Goal: Task Accomplishment & Management: Manage account settings

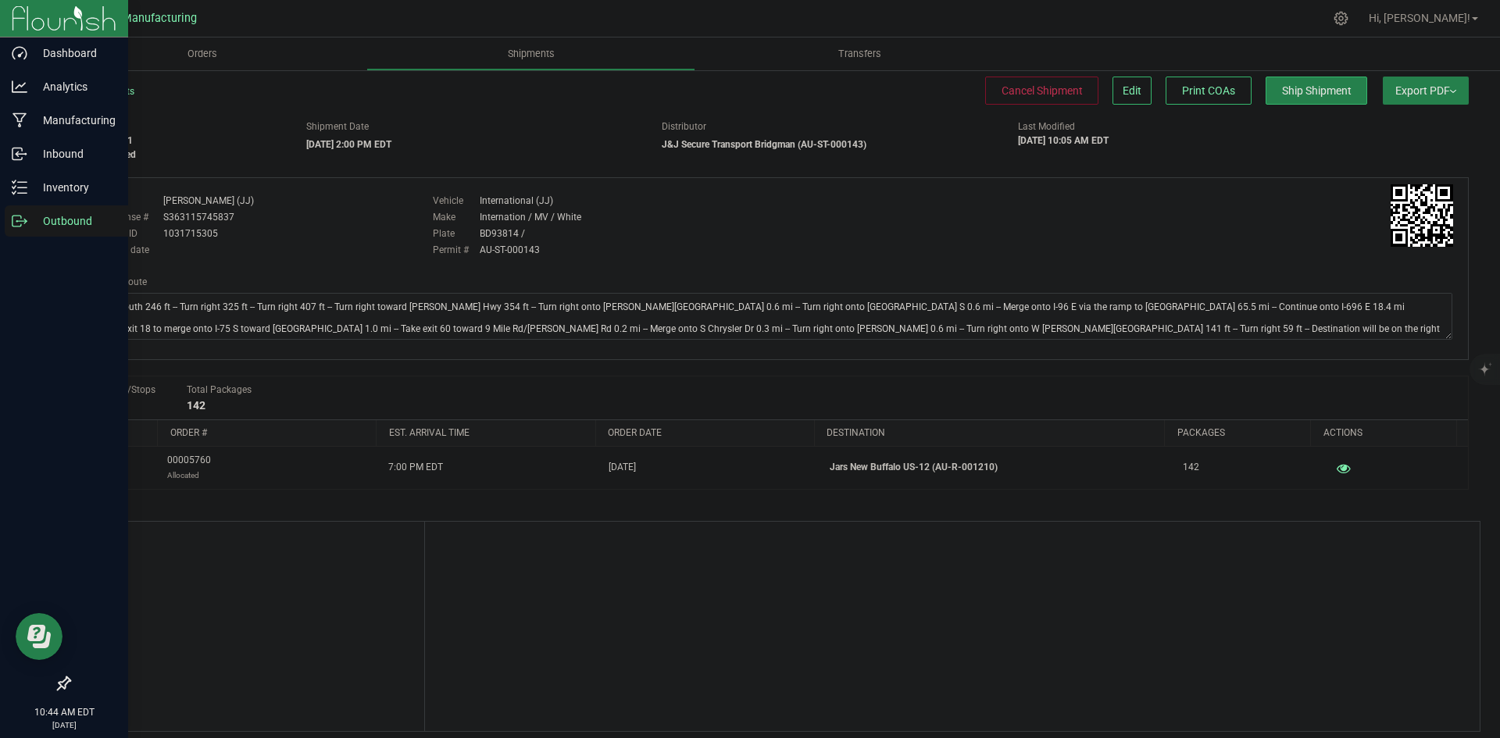
click at [36, 216] on p "Outbound" at bounding box center [74, 221] width 94 height 19
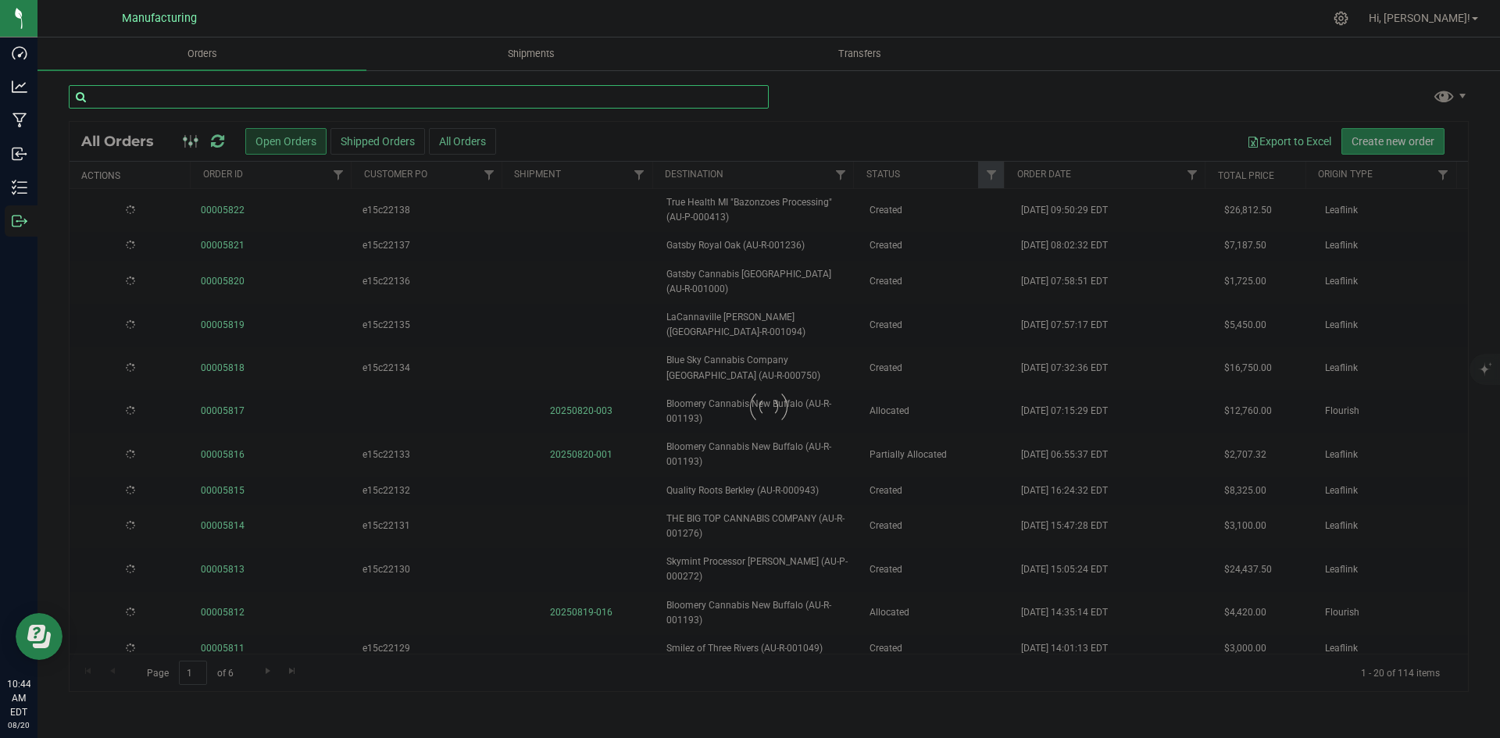
click at [155, 90] on input "text" at bounding box center [419, 96] width 700 height 23
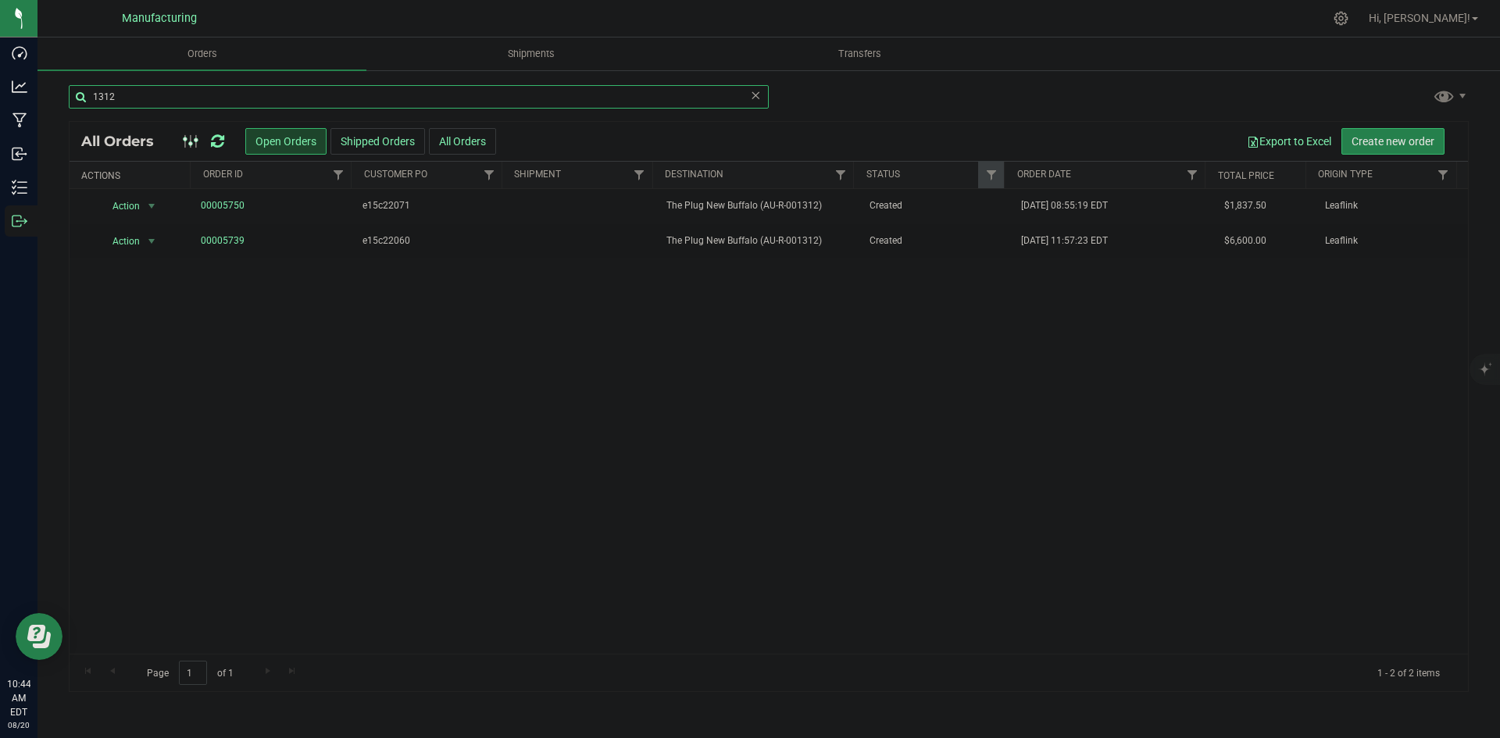
type input "1312"
click at [217, 134] on icon at bounding box center [217, 142] width 13 height 16
click at [218, 138] on icon at bounding box center [217, 142] width 13 height 16
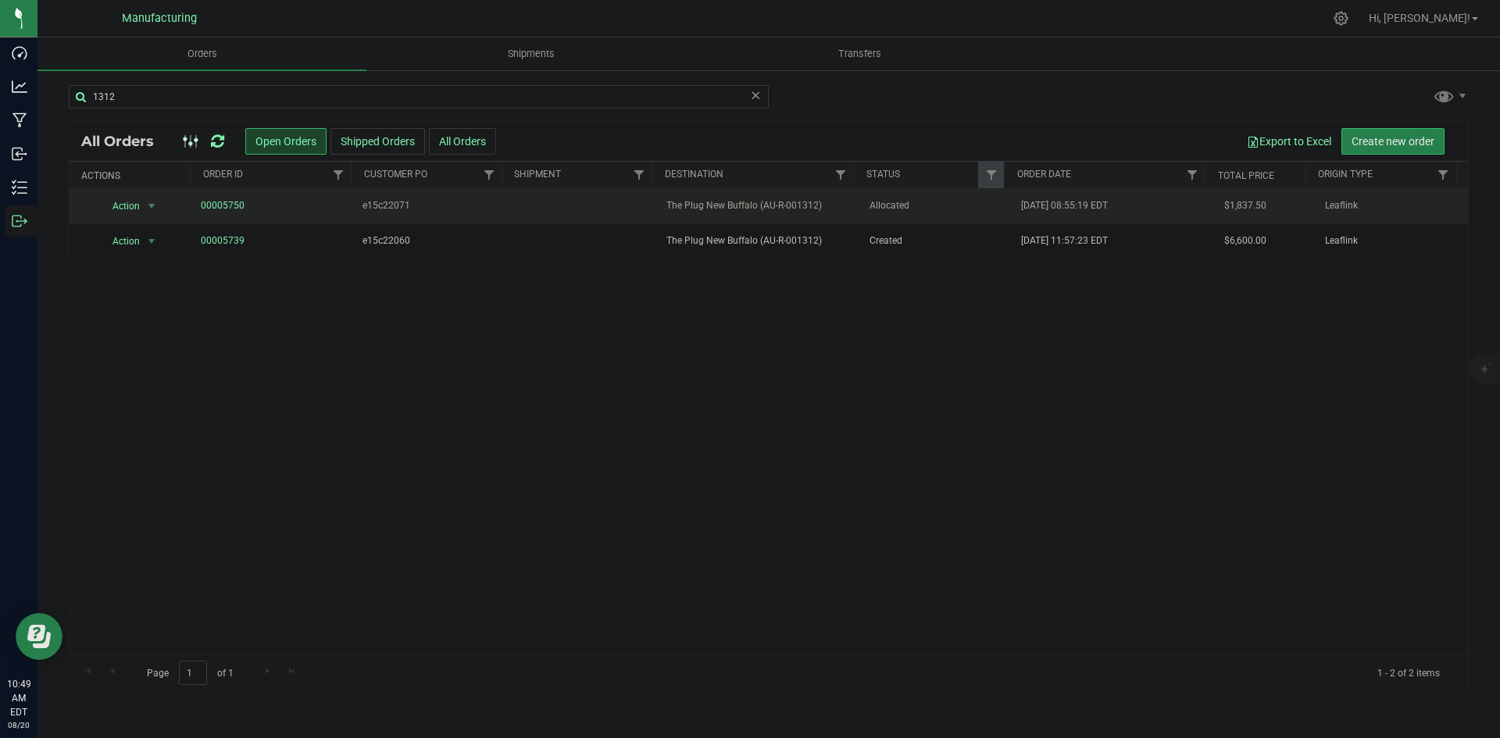
click at [793, 218] on td "The Plug New Buffalo (AU-R-001312)" at bounding box center [758, 206] width 202 height 35
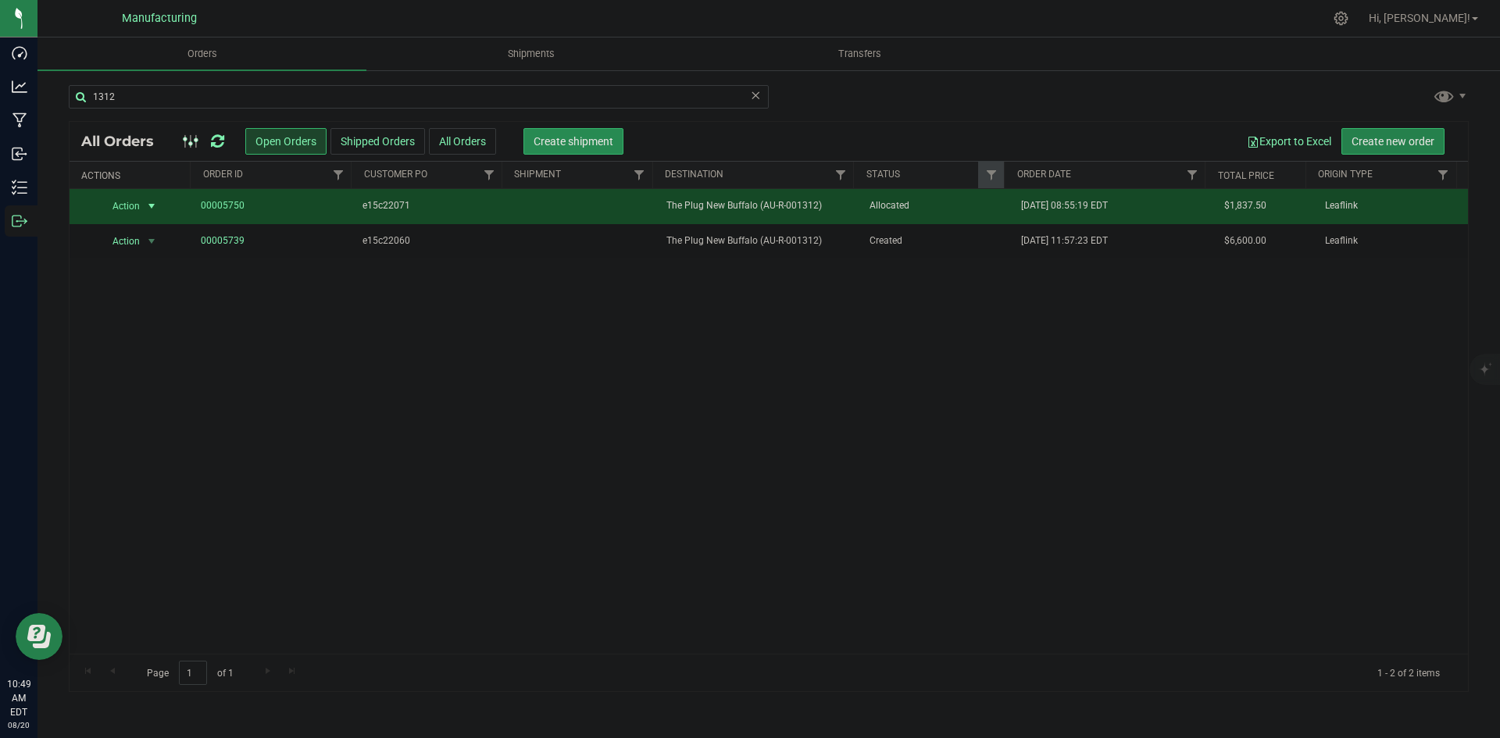
click at [543, 141] on span "Create shipment" at bounding box center [574, 141] width 80 height 13
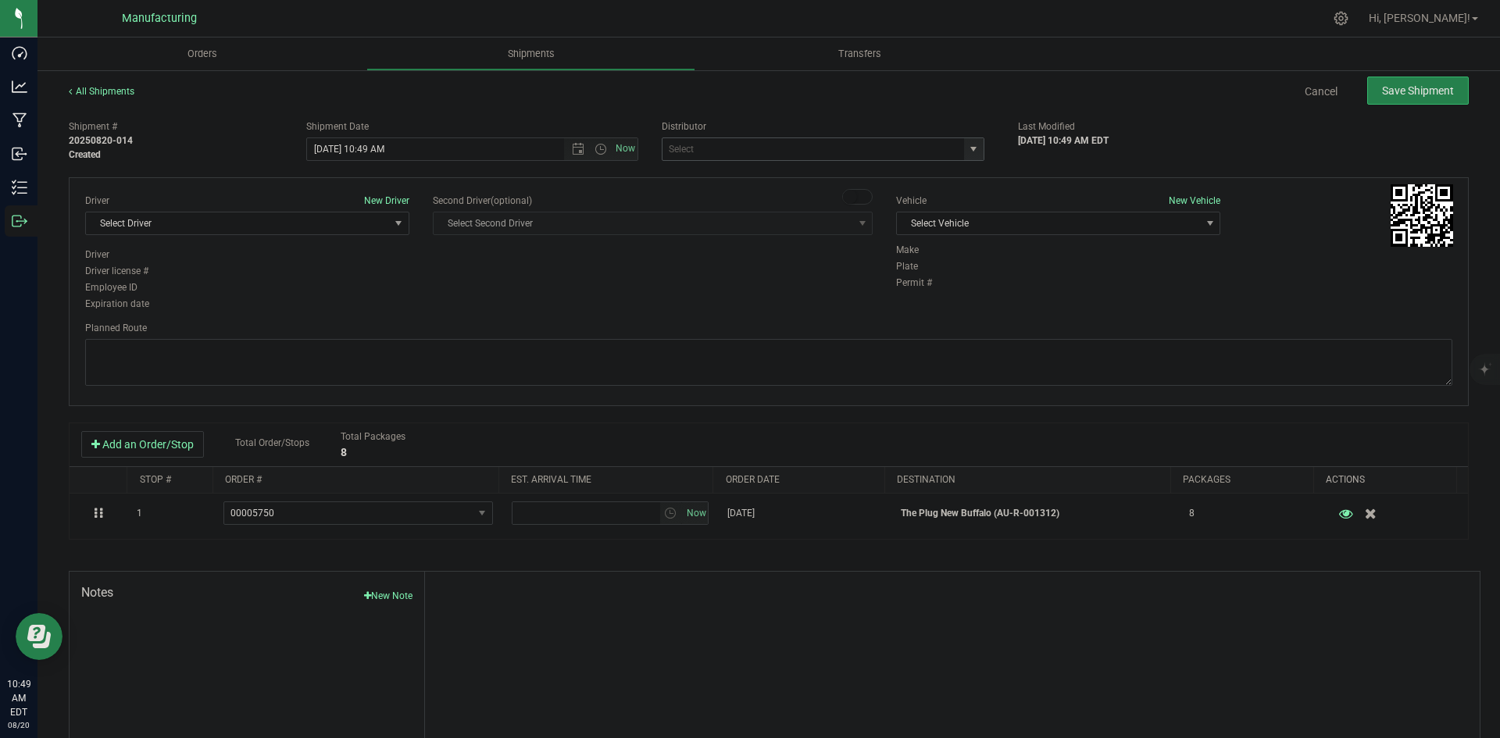
click at [973, 148] on span "select" at bounding box center [974, 149] width 20 height 22
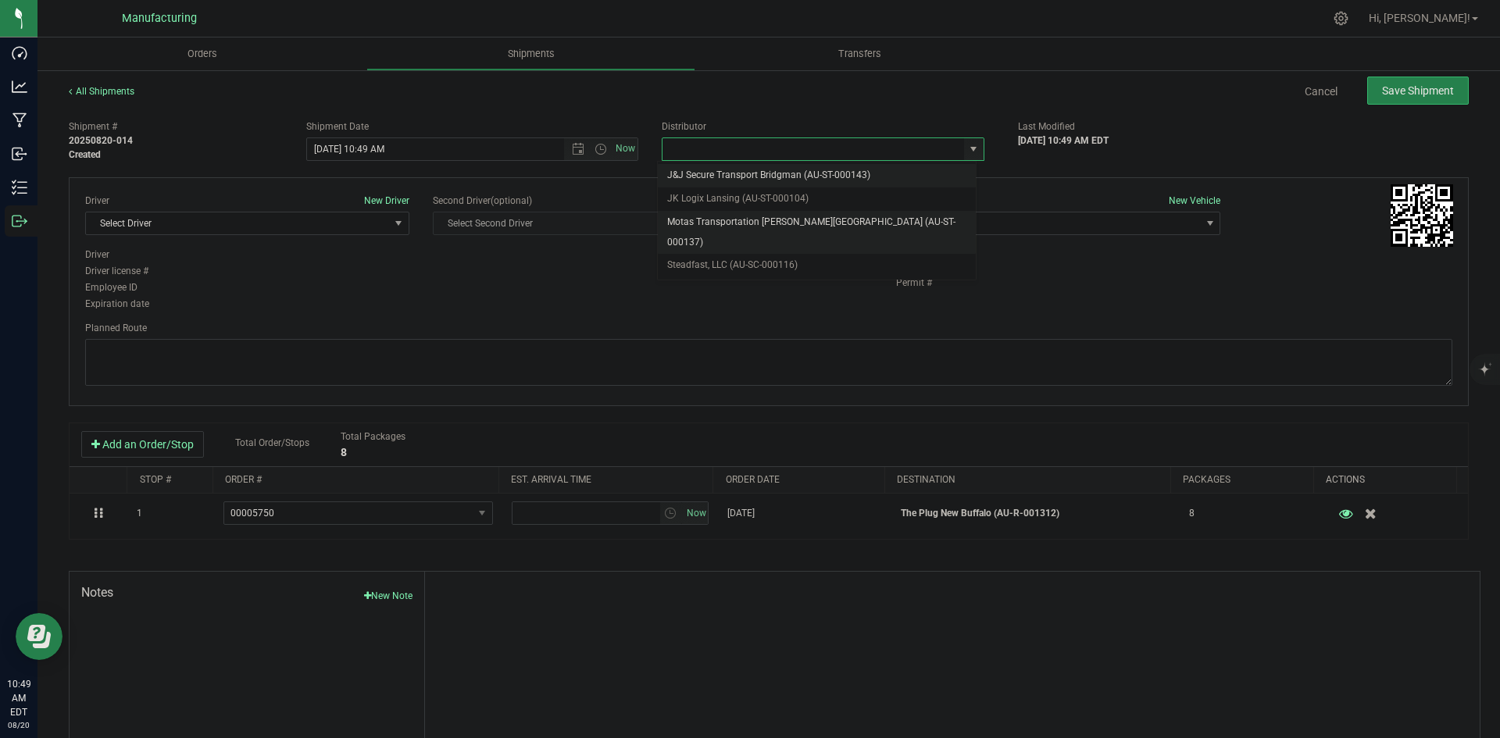
click at [759, 223] on li "Motas Transportation [PERSON_NAME][GEOGRAPHIC_DATA] (AU-ST-000137)" at bounding box center [817, 232] width 318 height 43
type input "Motas Transportation [PERSON_NAME][GEOGRAPHIC_DATA] (AU-ST-000137)"
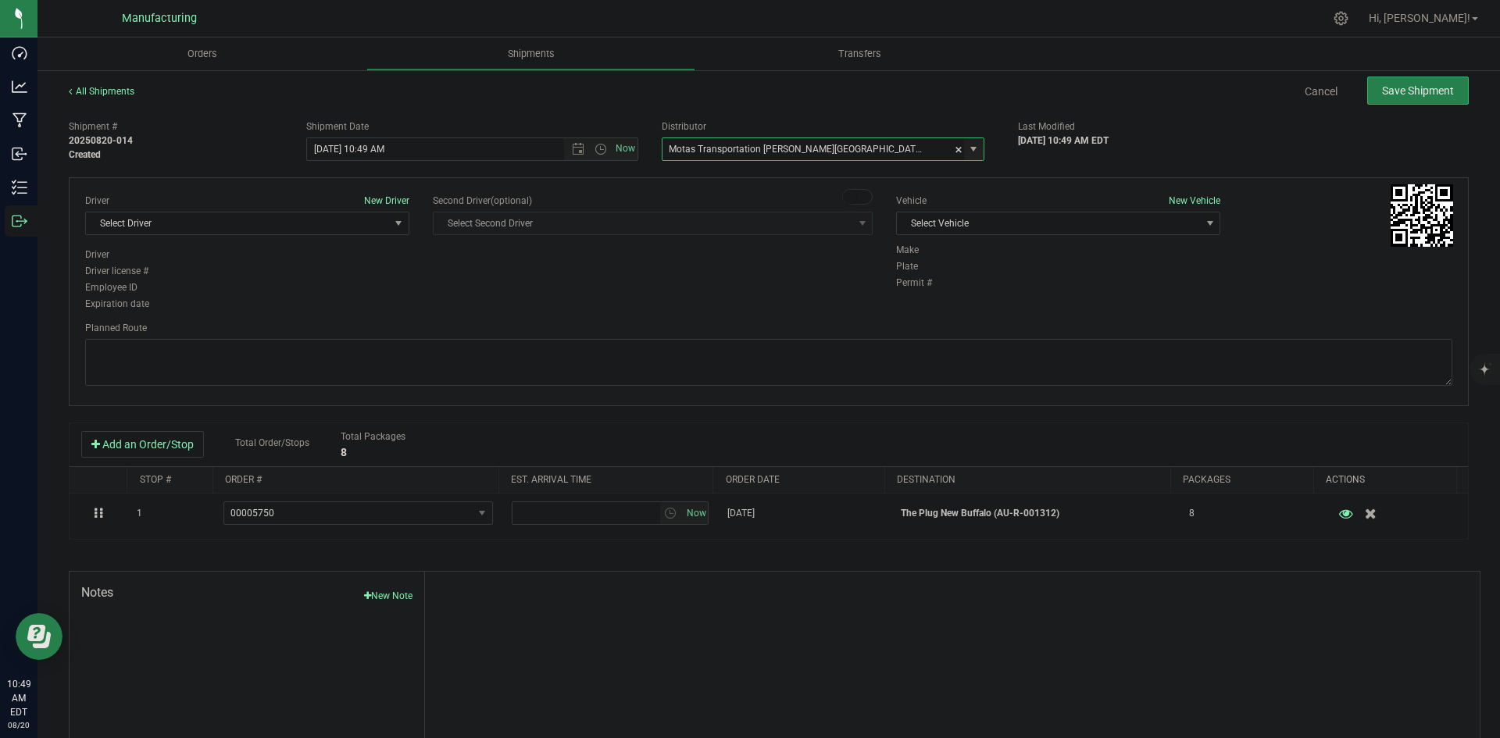
click at [1076, 205] on div "Vehicle New Vehicle" at bounding box center [1058, 201] width 324 height 14
click at [1057, 219] on span "Select Vehicle" at bounding box center [1048, 224] width 303 height 22
click at [937, 291] on li "T3" at bounding box center [1051, 296] width 320 height 23
click at [374, 217] on span "Select Driver" at bounding box center [237, 224] width 303 height 22
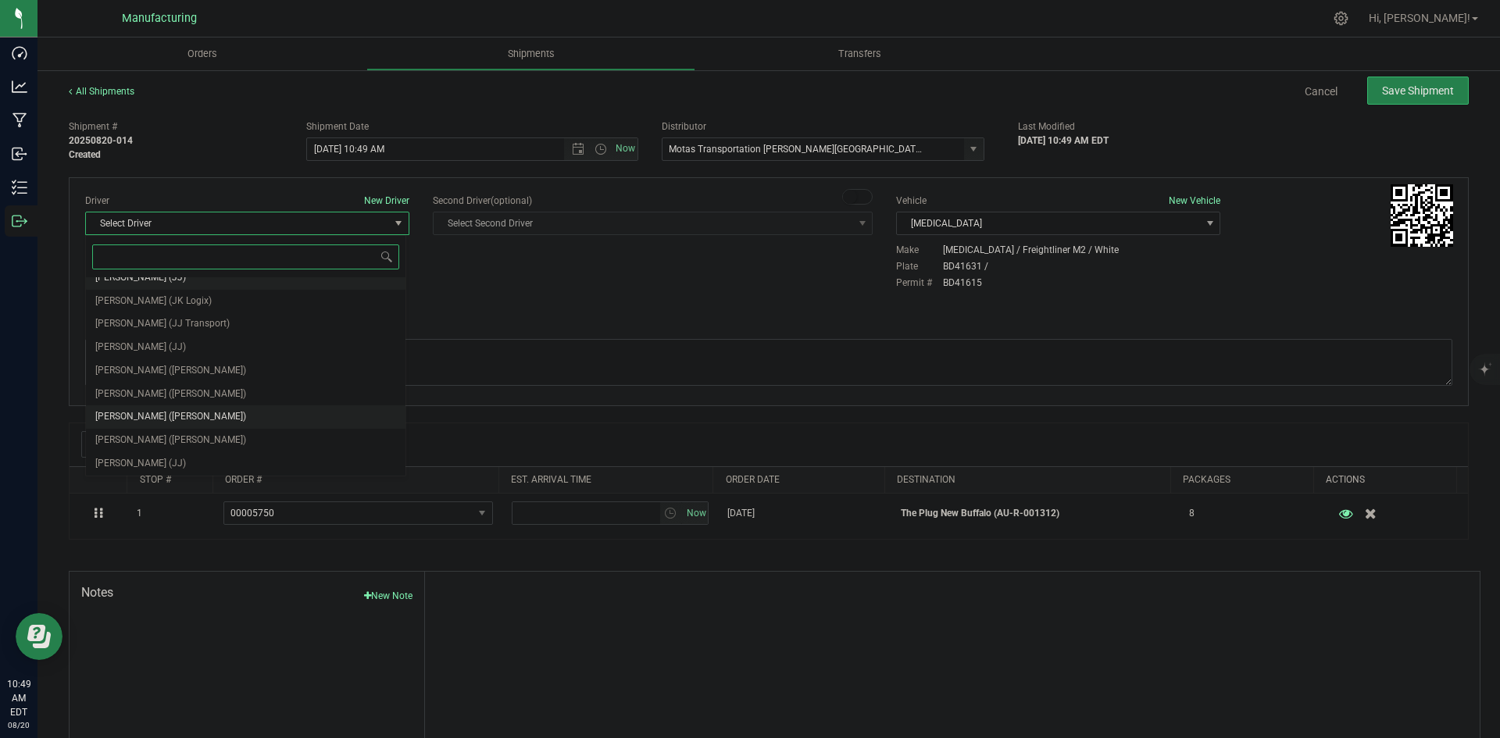
scroll to position [82, 0]
click at [141, 374] on span "Lloyd Neely (Motas)" at bounding box center [170, 369] width 151 height 20
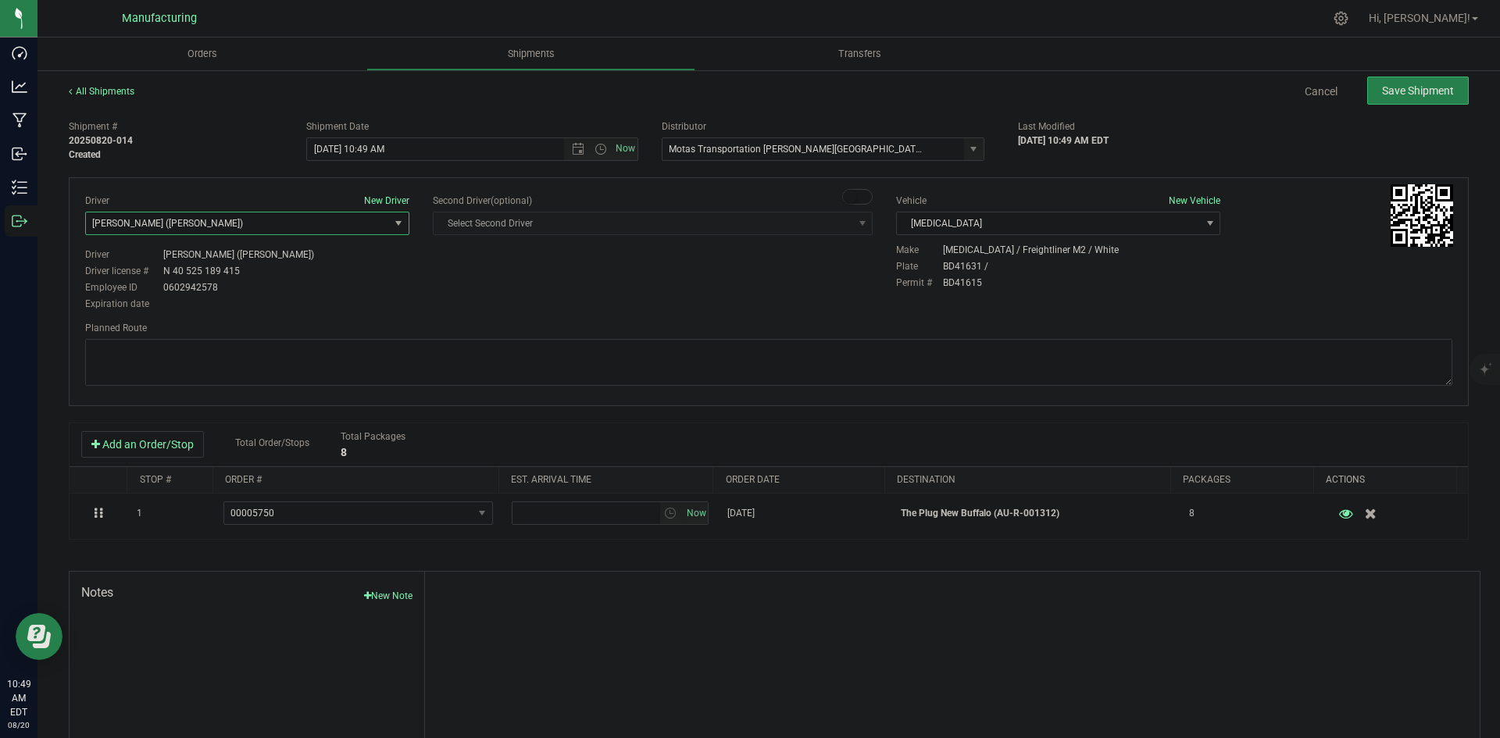
click at [491, 304] on div "Driver New Driver Lloyd Neely (Motas) Select Driver Perry Black (JK Logix) Robe…" at bounding box center [768, 254] width 1391 height 120
click at [595, 150] on span "Open the time view" at bounding box center [601, 149] width 13 height 13
click at [355, 260] on li "2:00 PM" at bounding box center [468, 268] width 327 height 20
type input "8/20/2025 2:00 PM"
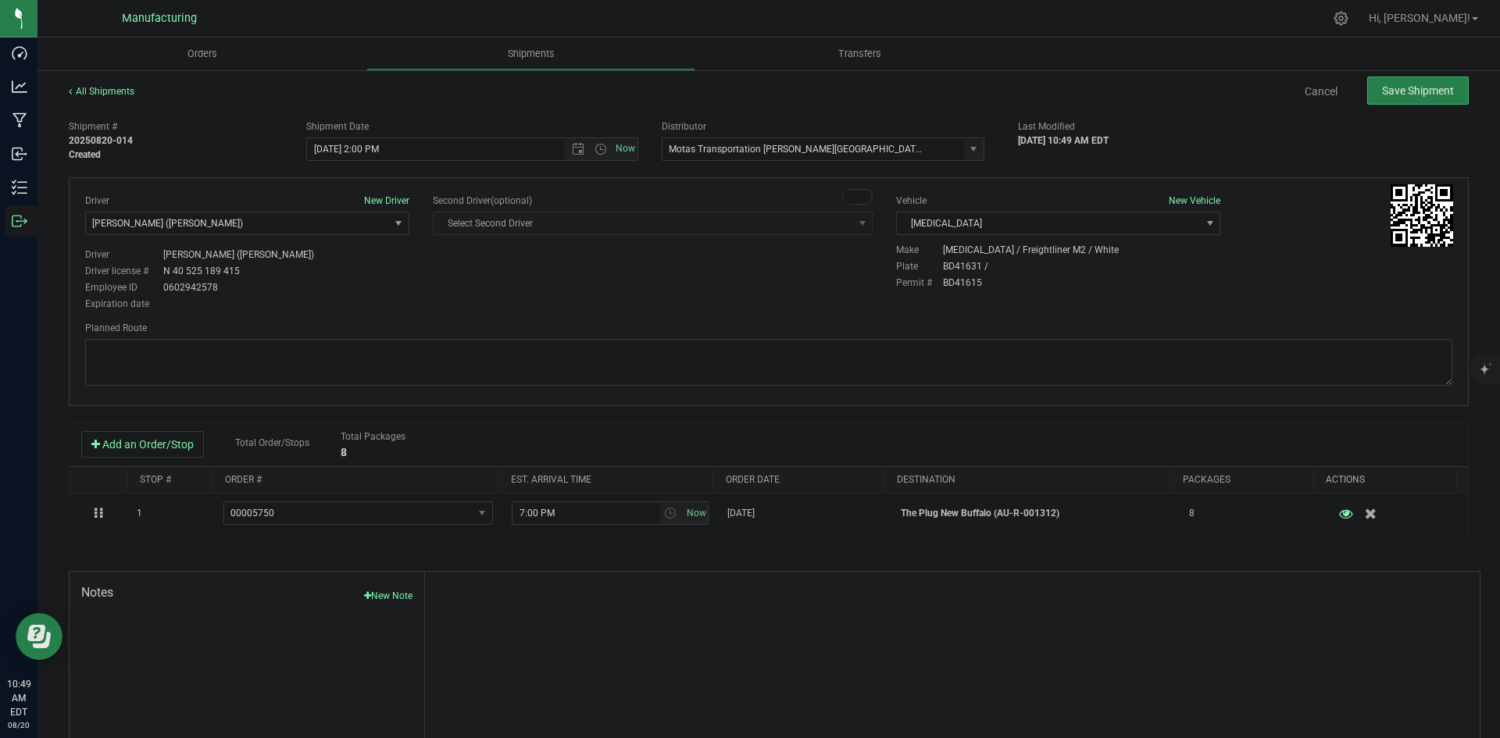
click at [523, 272] on div "Driver New Driver Lloyd Neely (Motas) Select Driver Perry Black (JK Logix) Robe…" at bounding box center [768, 254] width 1391 height 120
drag, startPoint x: 691, startPoint y: 368, endPoint x: 683, endPoint y: 334, distance: 35.3
click at [693, 366] on textarea at bounding box center [768, 362] width 1367 height 47
paste textarea "Head south 246 ft -- Turn right 325 ft -- Turn right 407 ft -- Turn right towar…"
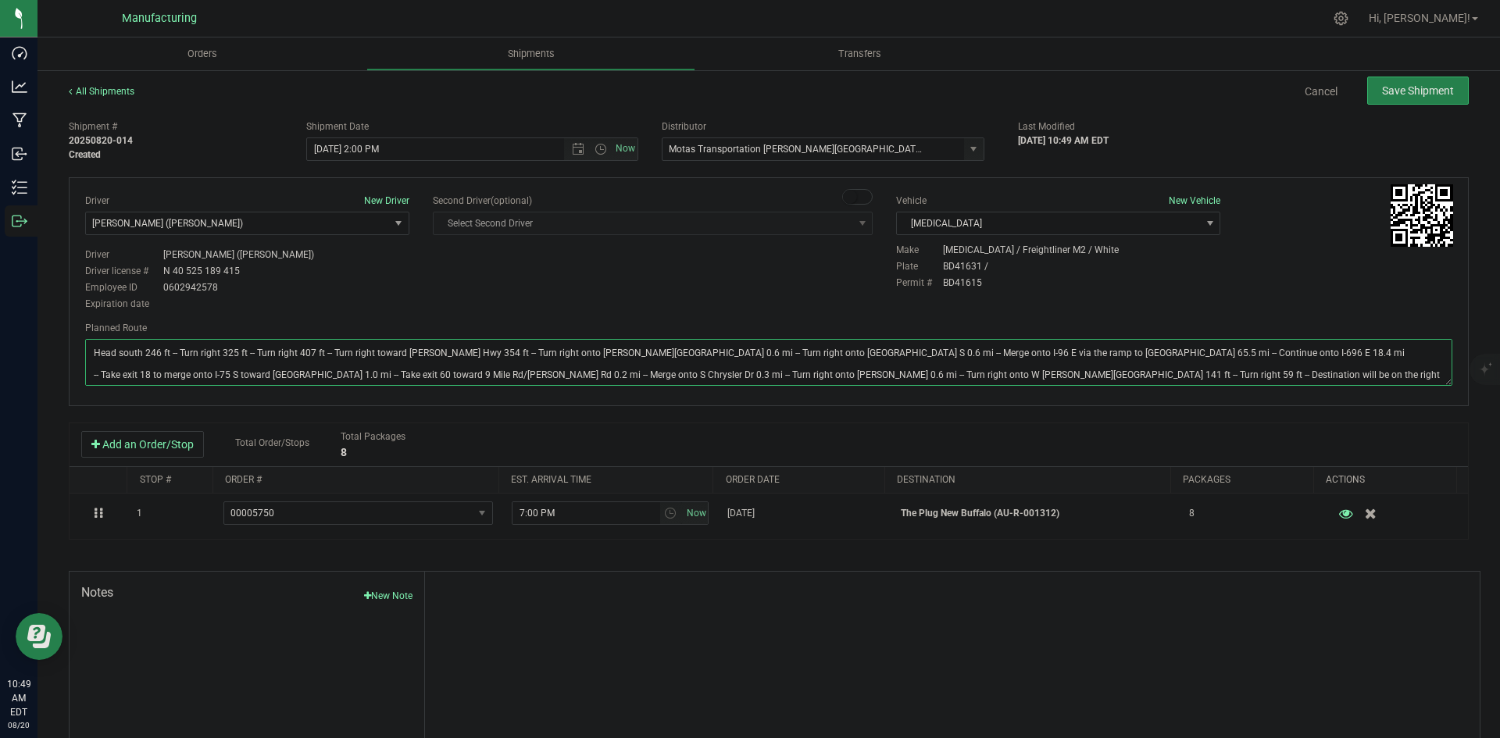
type textarea "Head south 246 ft -- Turn right 325 ft -- Turn right 407 ft -- Turn right towar…"
drag, startPoint x: 713, startPoint y: 290, endPoint x: 891, endPoint y: 252, distance: 183.0
click at [728, 287] on div "Driver New Driver Lloyd Neely (Motas) Select Driver Perry Black (JK Logix) Robe…" at bounding box center [768, 254] width 1391 height 120
click at [1388, 99] on button "Save Shipment" at bounding box center [1418, 91] width 102 height 28
type input "8/20/2025 6:00 PM"
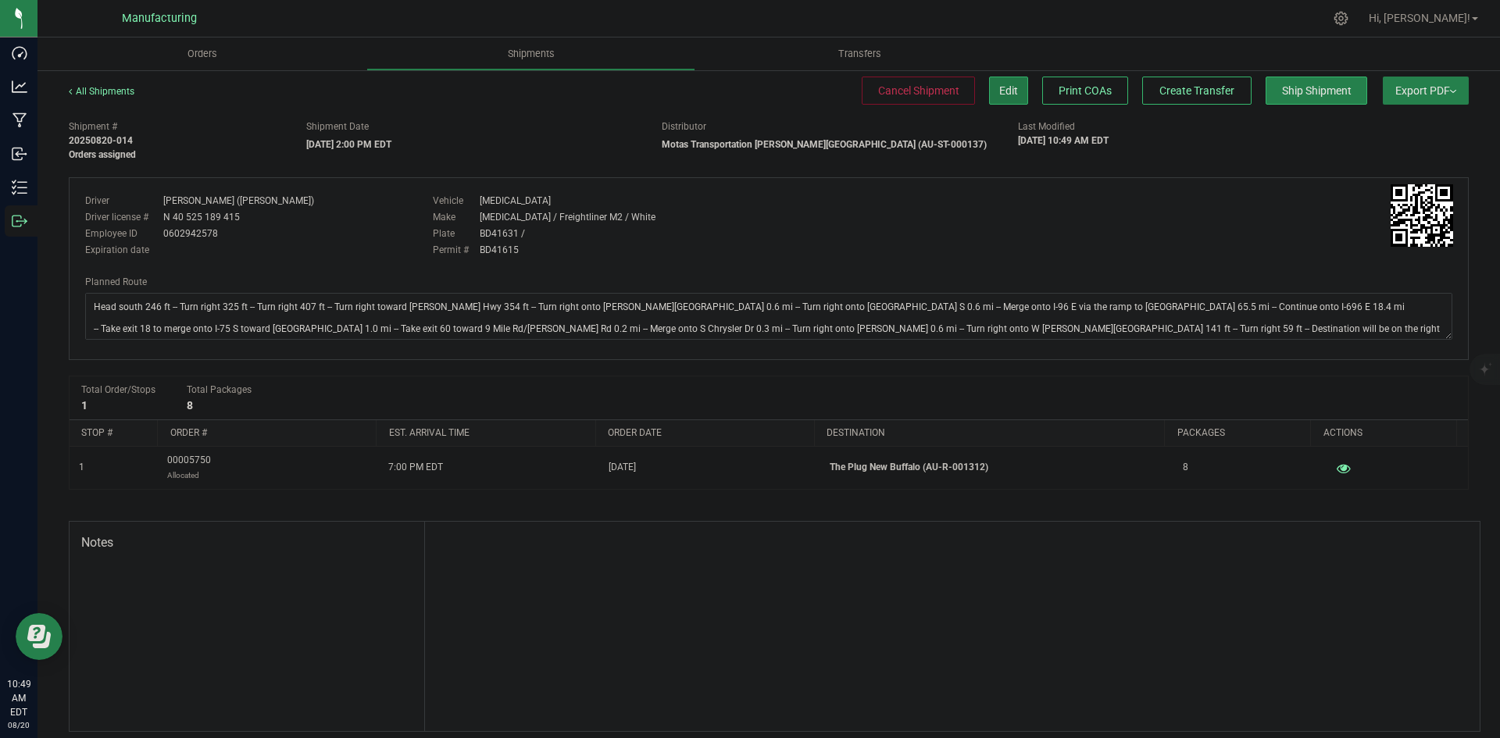
click at [1003, 91] on span "Edit" at bounding box center [1008, 90] width 19 height 13
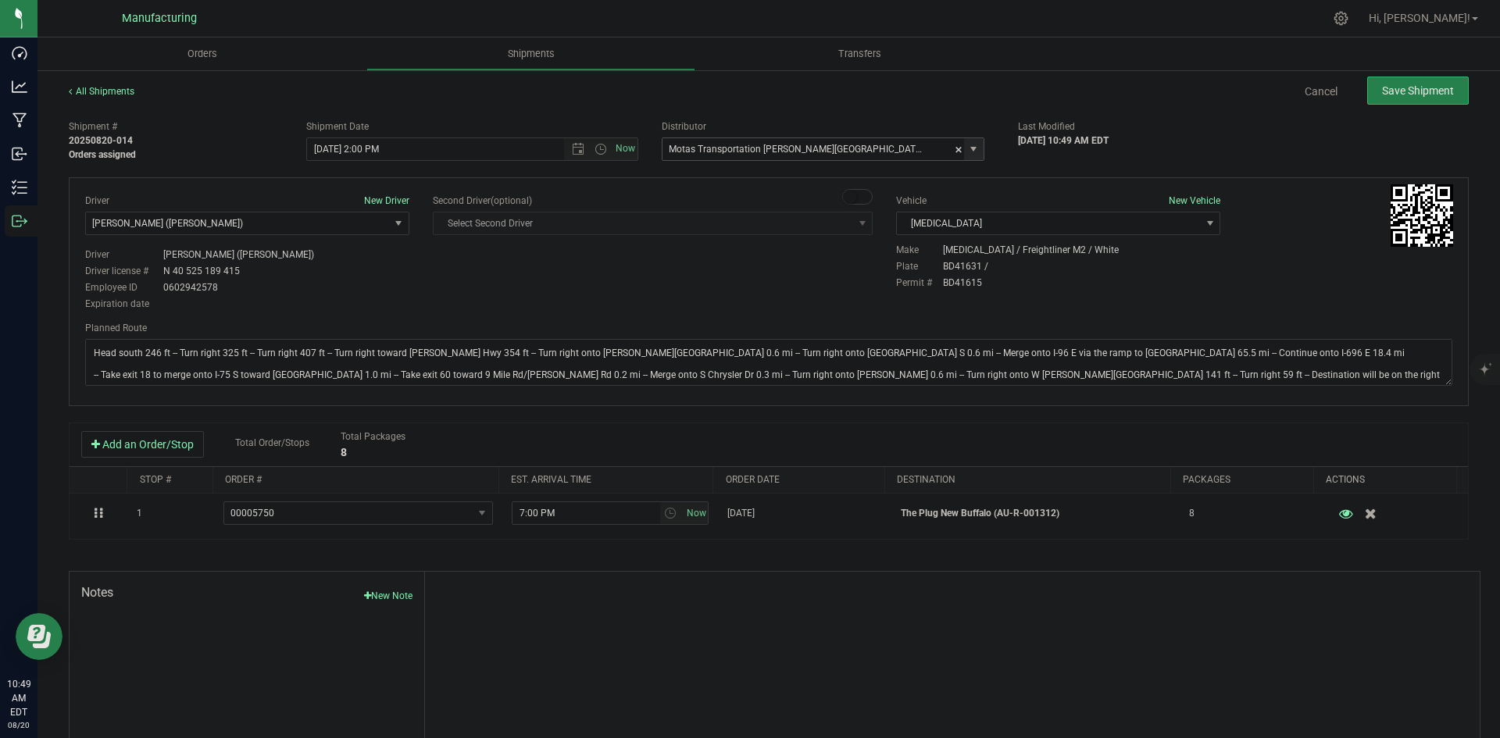
click at [967, 148] on span "select" at bounding box center [973, 149] width 13 height 13
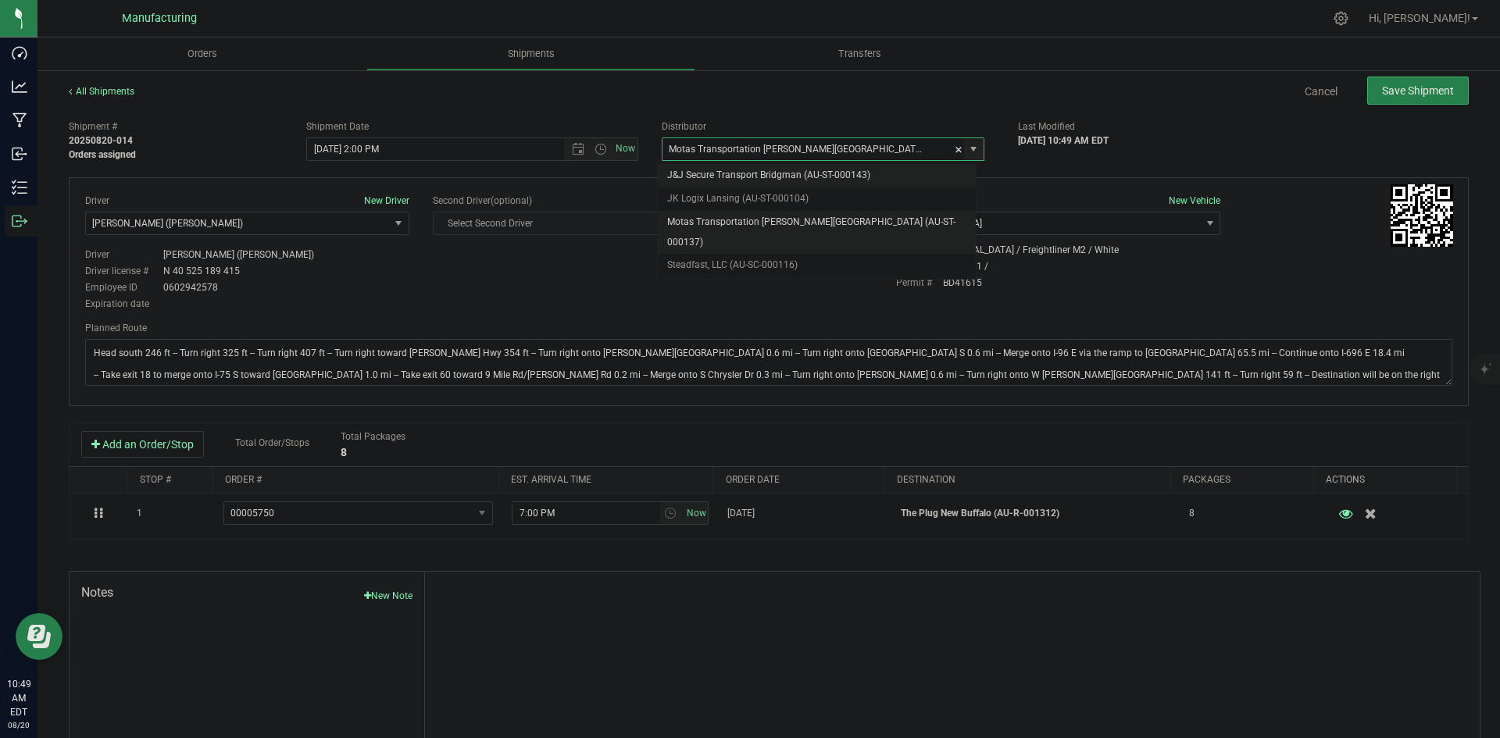
click at [788, 178] on li "J&J Secure Transport Bridgman (AU-ST-000143)" at bounding box center [817, 175] width 318 height 23
type input "J&J Secure Transport Bridgman (AU-ST-000143)"
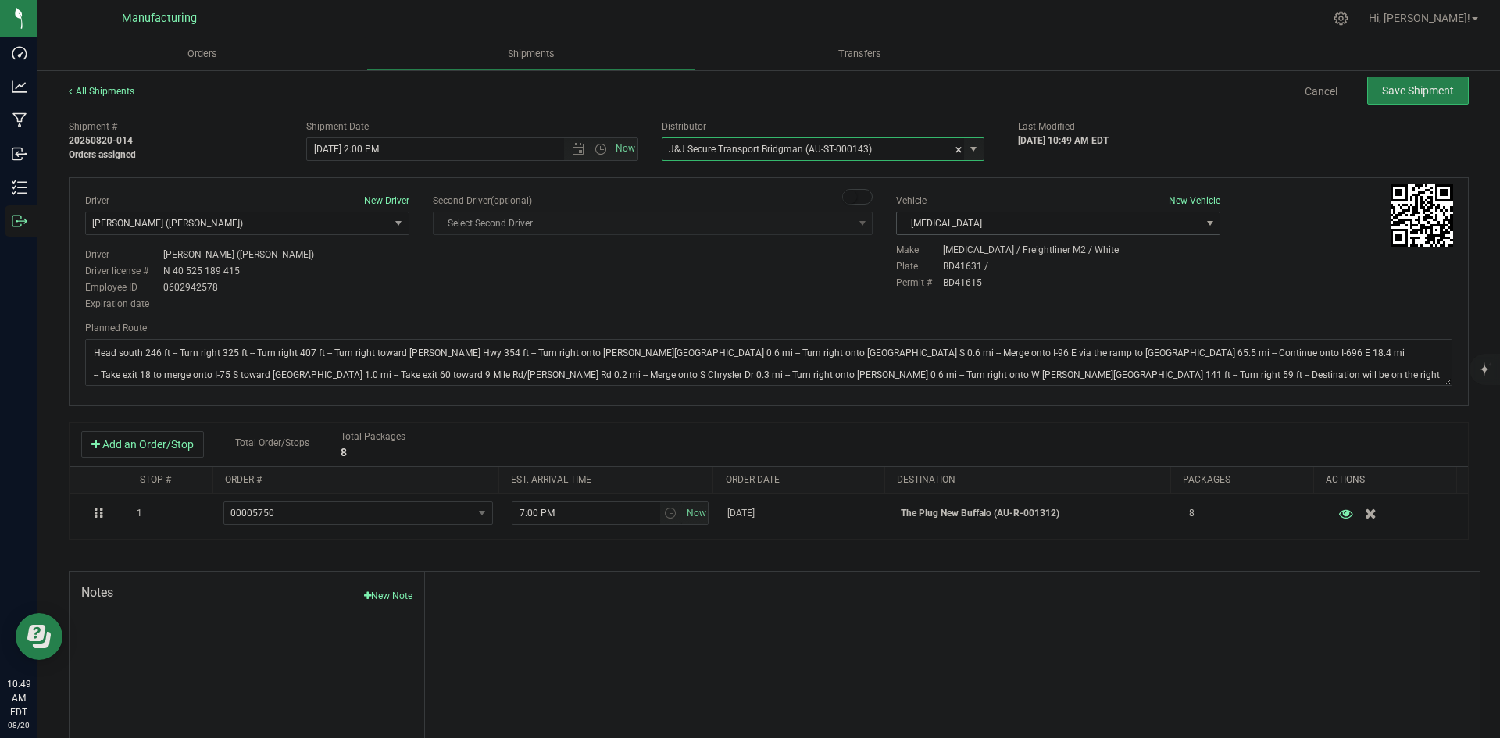
click at [1062, 220] on span "T3" at bounding box center [1048, 224] width 303 height 22
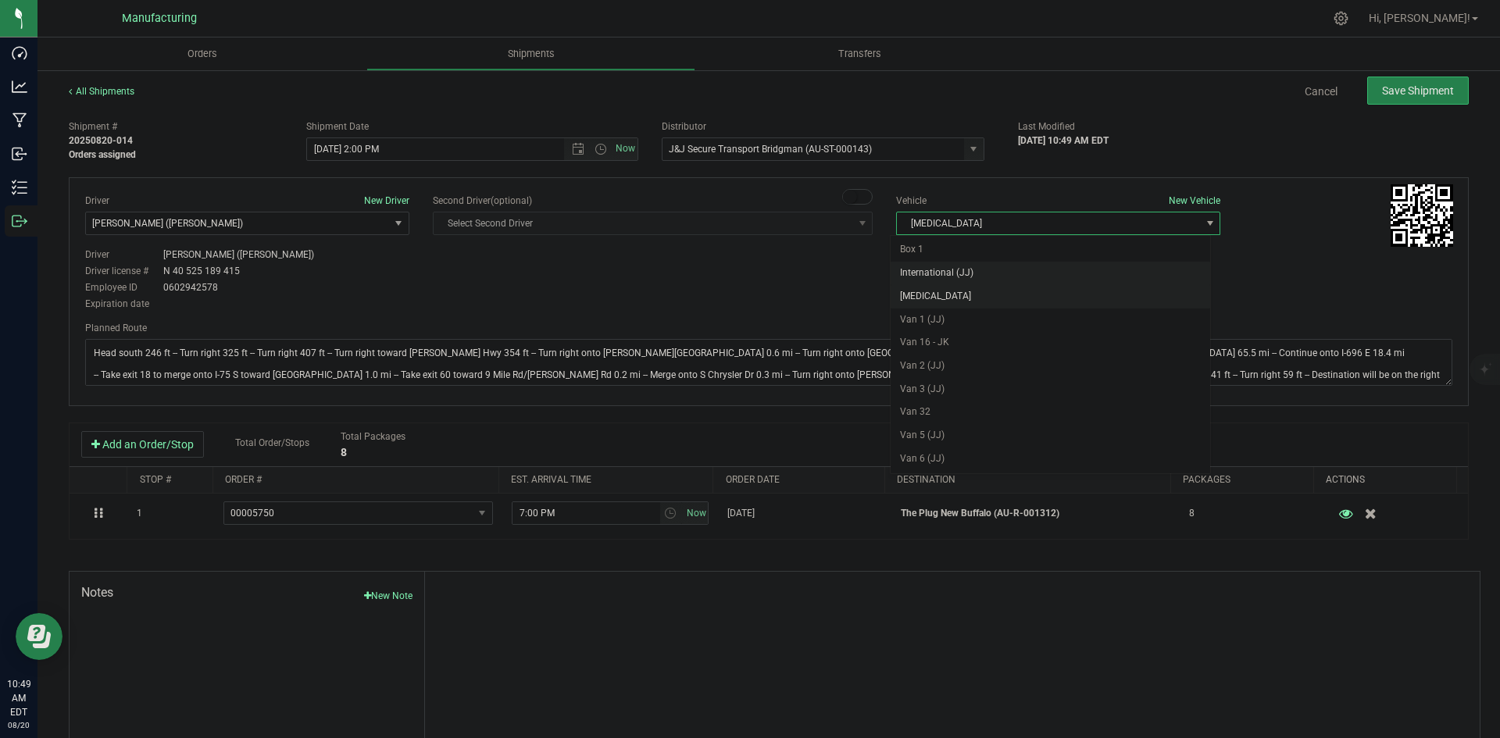
drag, startPoint x: 943, startPoint y: 270, endPoint x: 770, endPoint y: 272, distance: 173.4
click at [944, 270] on li "International (JJ)" at bounding box center [1051, 273] width 320 height 23
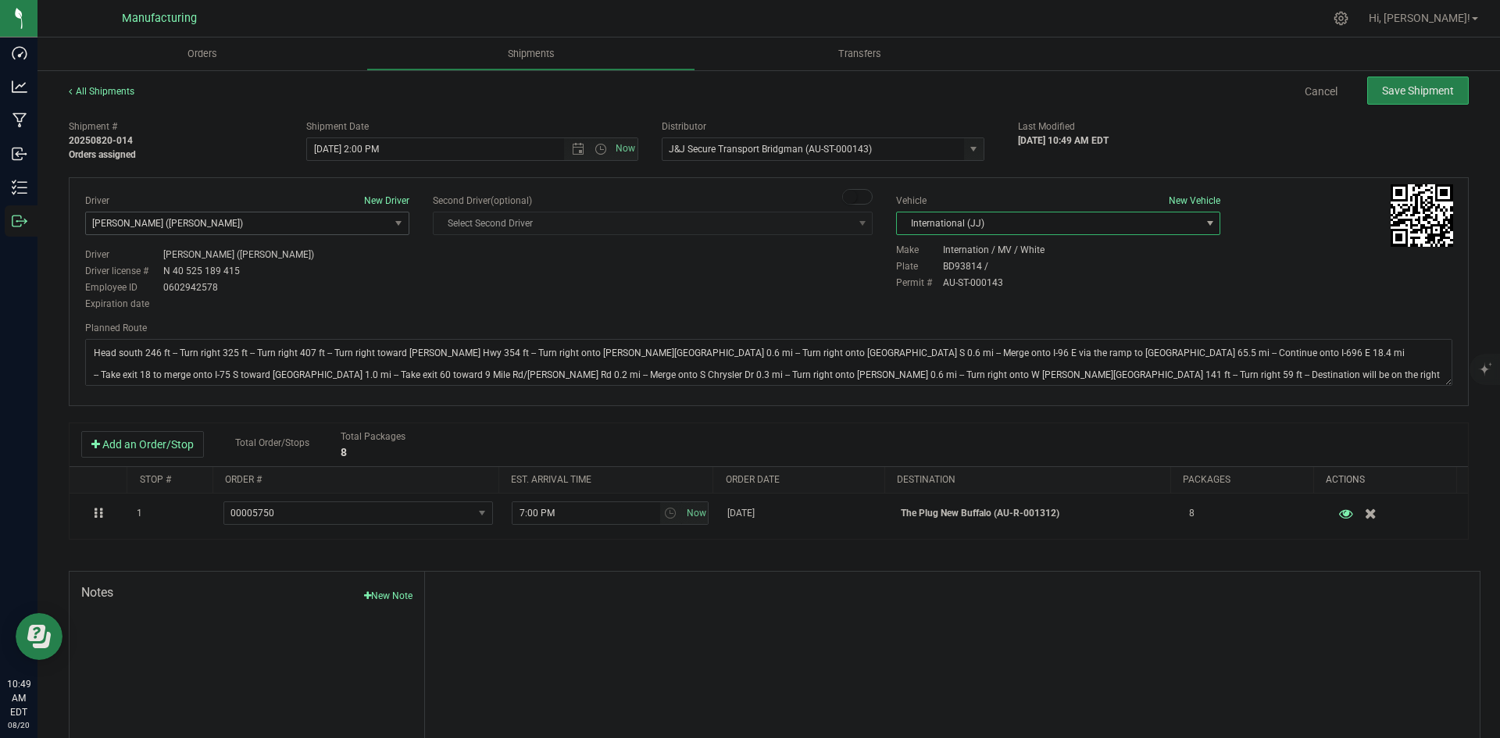
click at [255, 228] on span "Lloyd Neely (Motas)" at bounding box center [237, 224] width 303 height 22
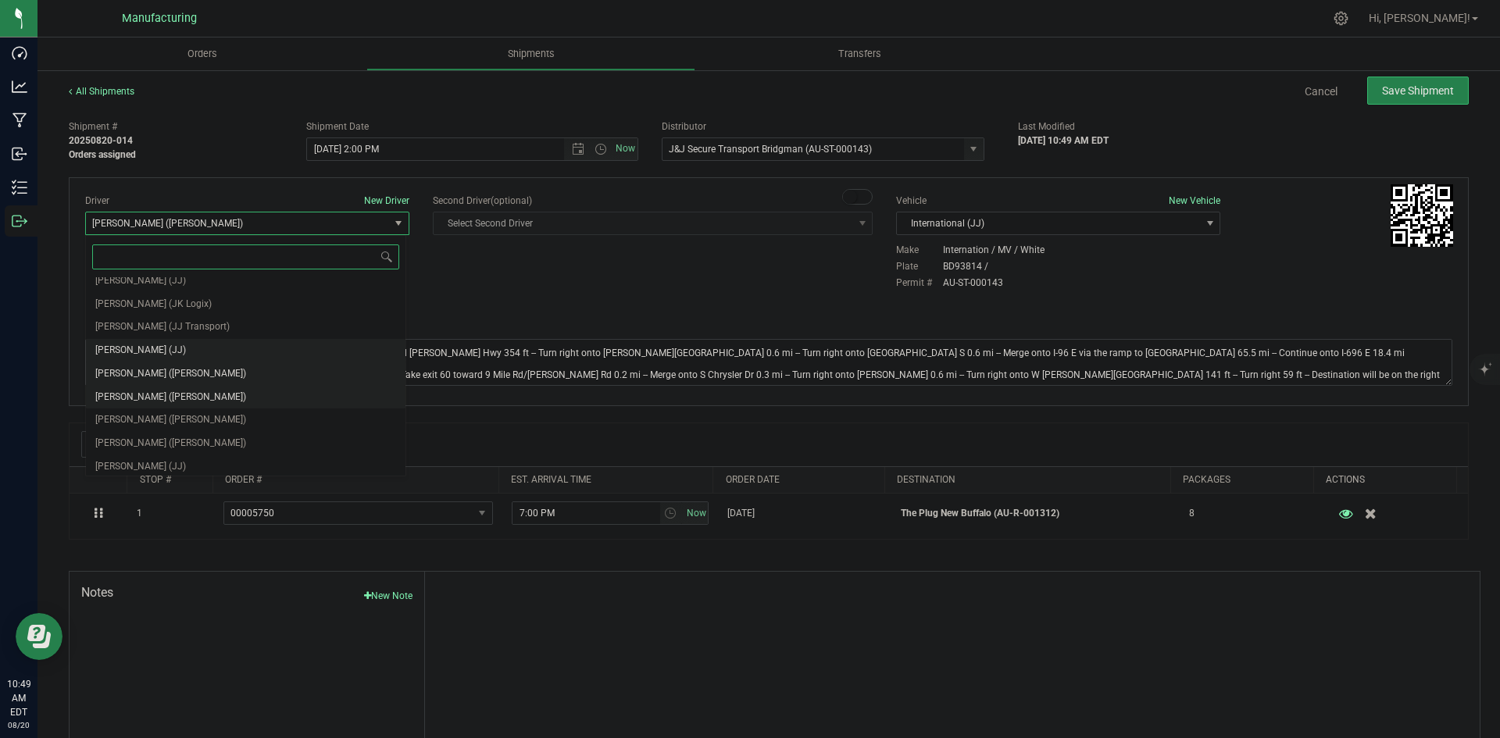
scroll to position [82, 0]
click at [154, 434] on span "Chad Stewart (JJ)" at bounding box center [140, 439] width 91 height 20
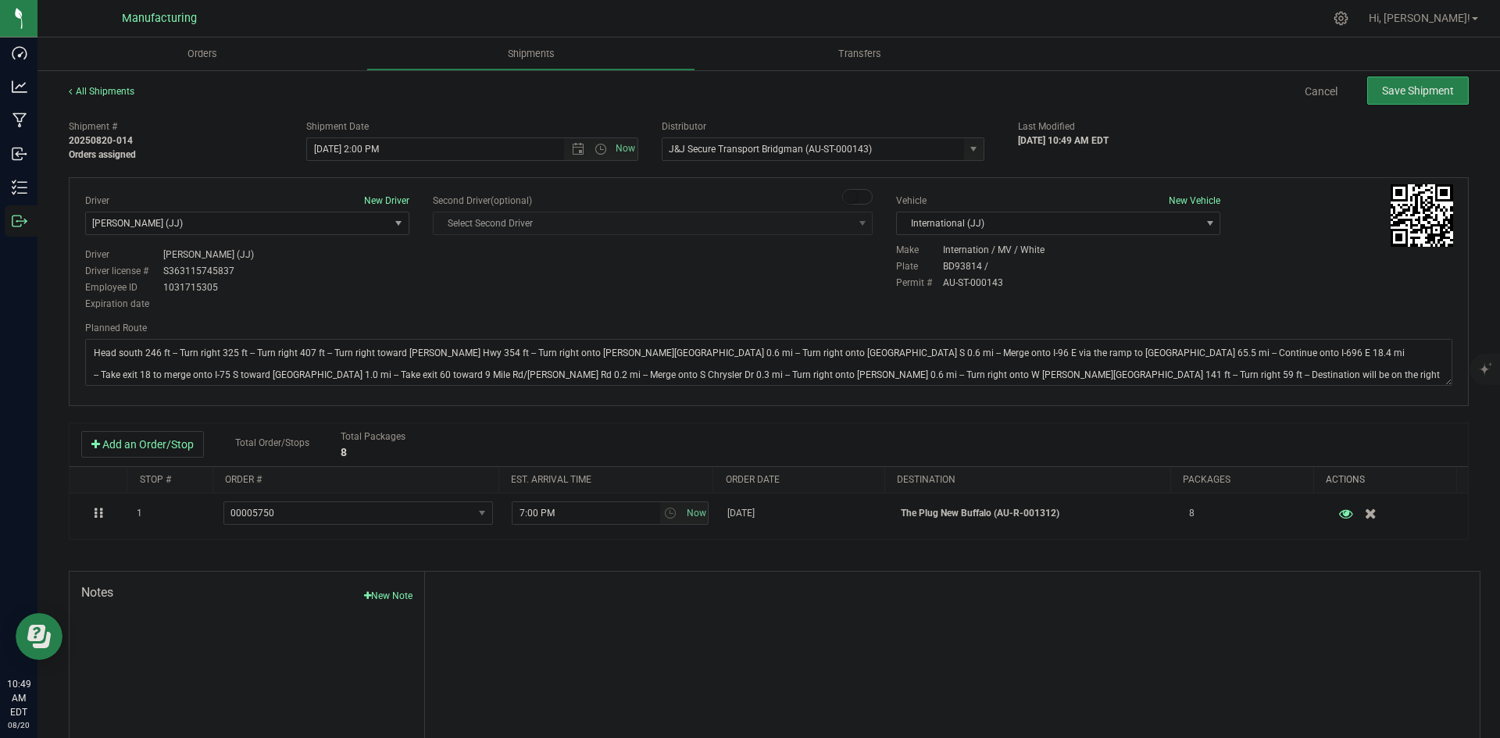
drag, startPoint x: 455, startPoint y: 290, endPoint x: 481, endPoint y: 282, distance: 26.9
click at [456, 290] on div "Driver New Driver Chad Stewart (JJ) Select Driver Perry Black (JK Logix) Robert…" at bounding box center [768, 254] width 1391 height 120
click at [1382, 86] on span "Save Shipment" at bounding box center [1418, 90] width 72 height 13
type input "8/20/2025 6:00 PM"
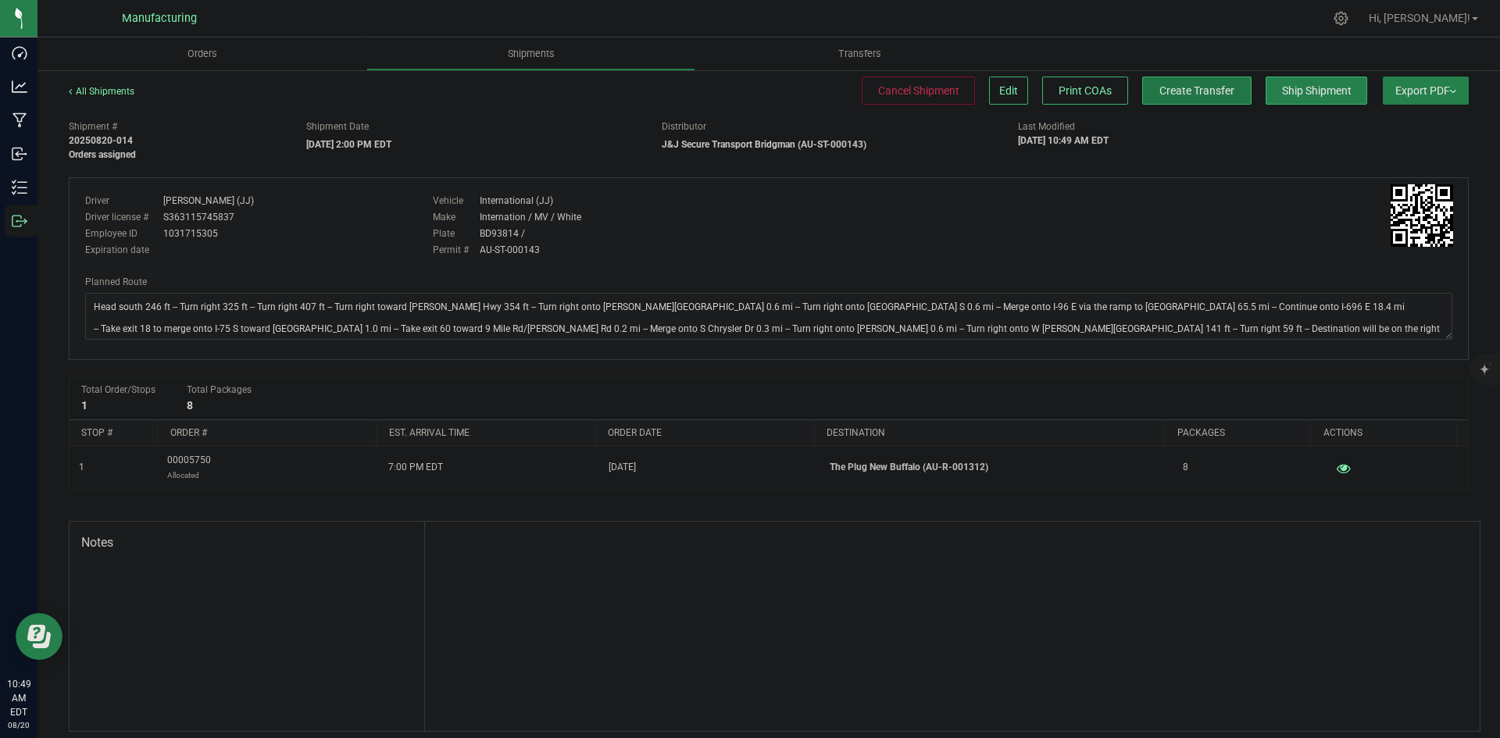
click at [1142, 87] on button "Create Transfer" at bounding box center [1196, 91] width 109 height 28
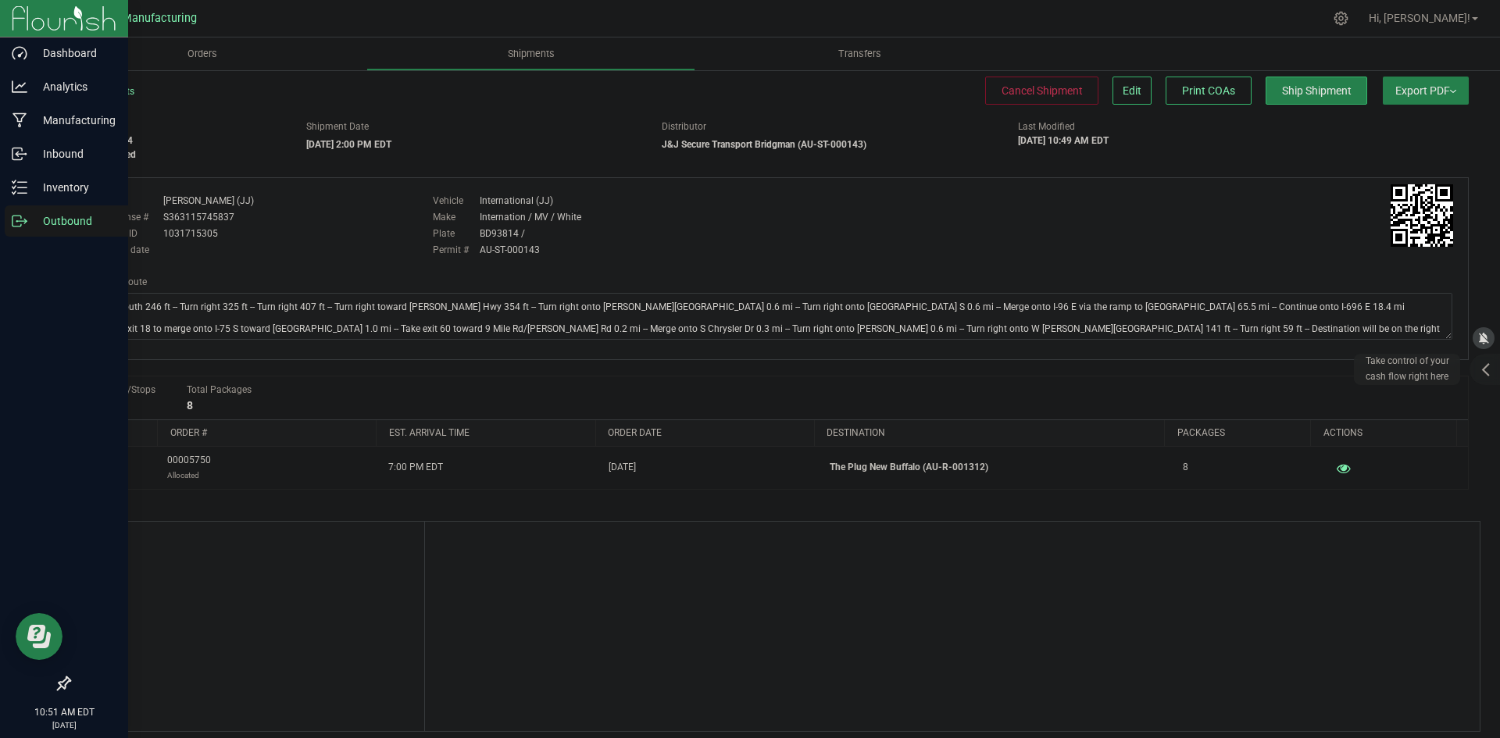
click at [25, 216] on icon at bounding box center [20, 221] width 16 height 16
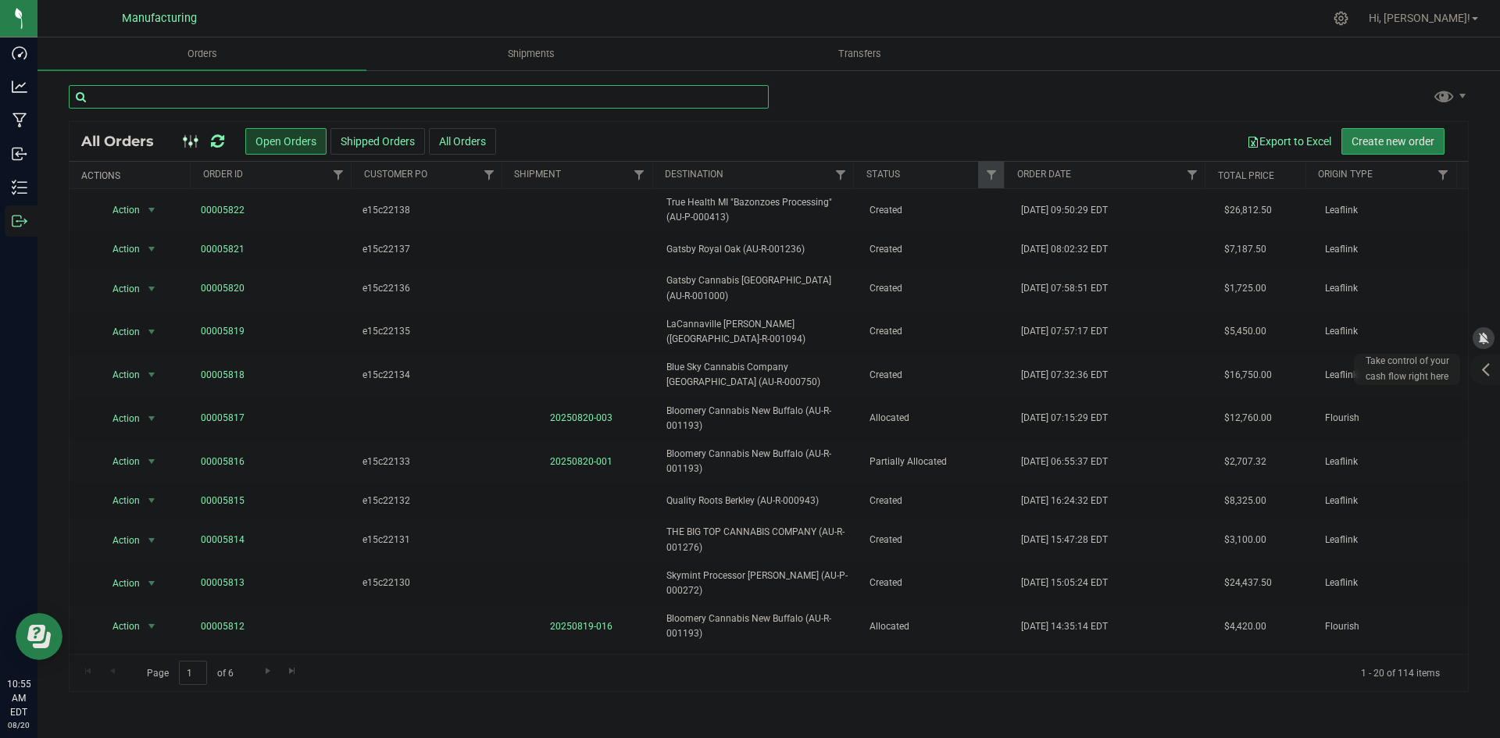
click at [163, 101] on input "text" at bounding box center [419, 96] width 700 height 23
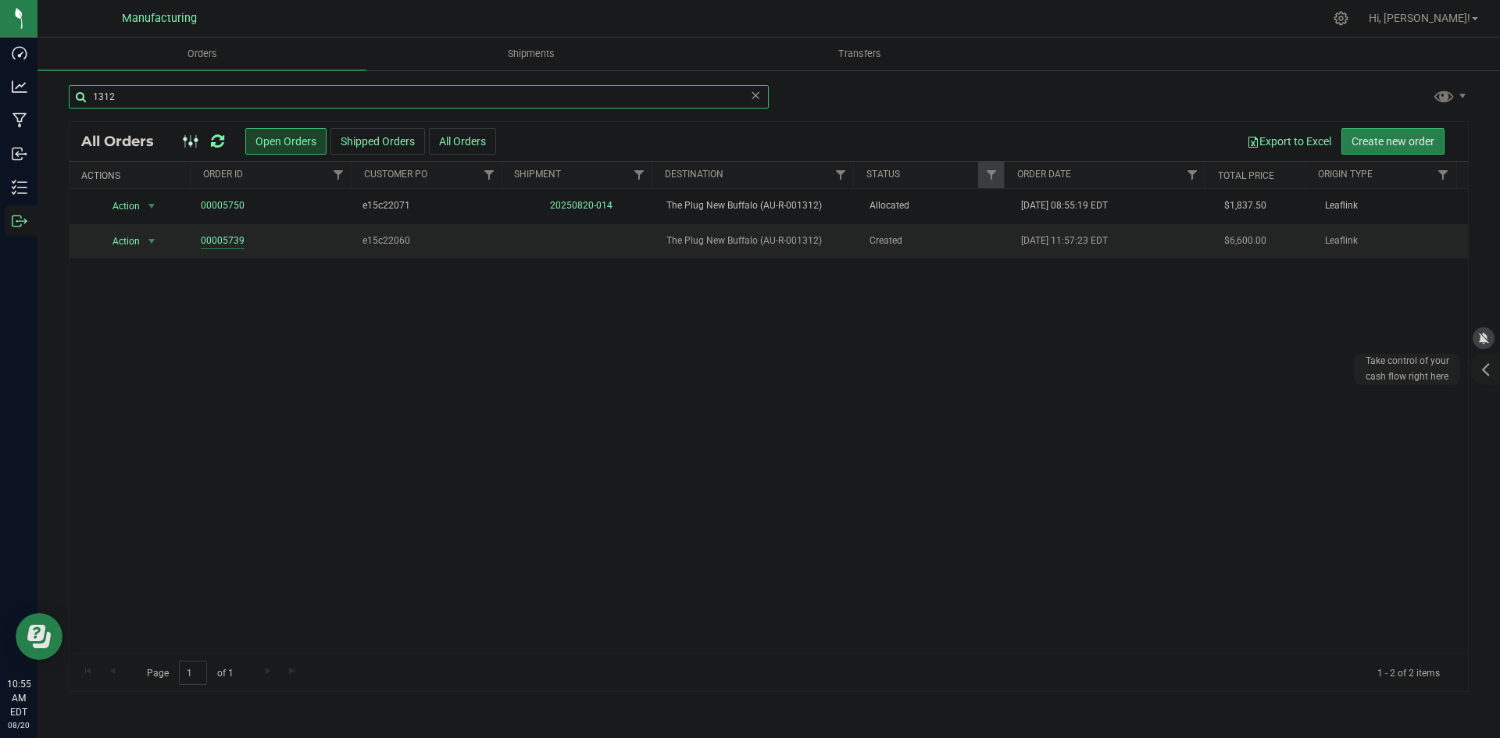
type input "1312"
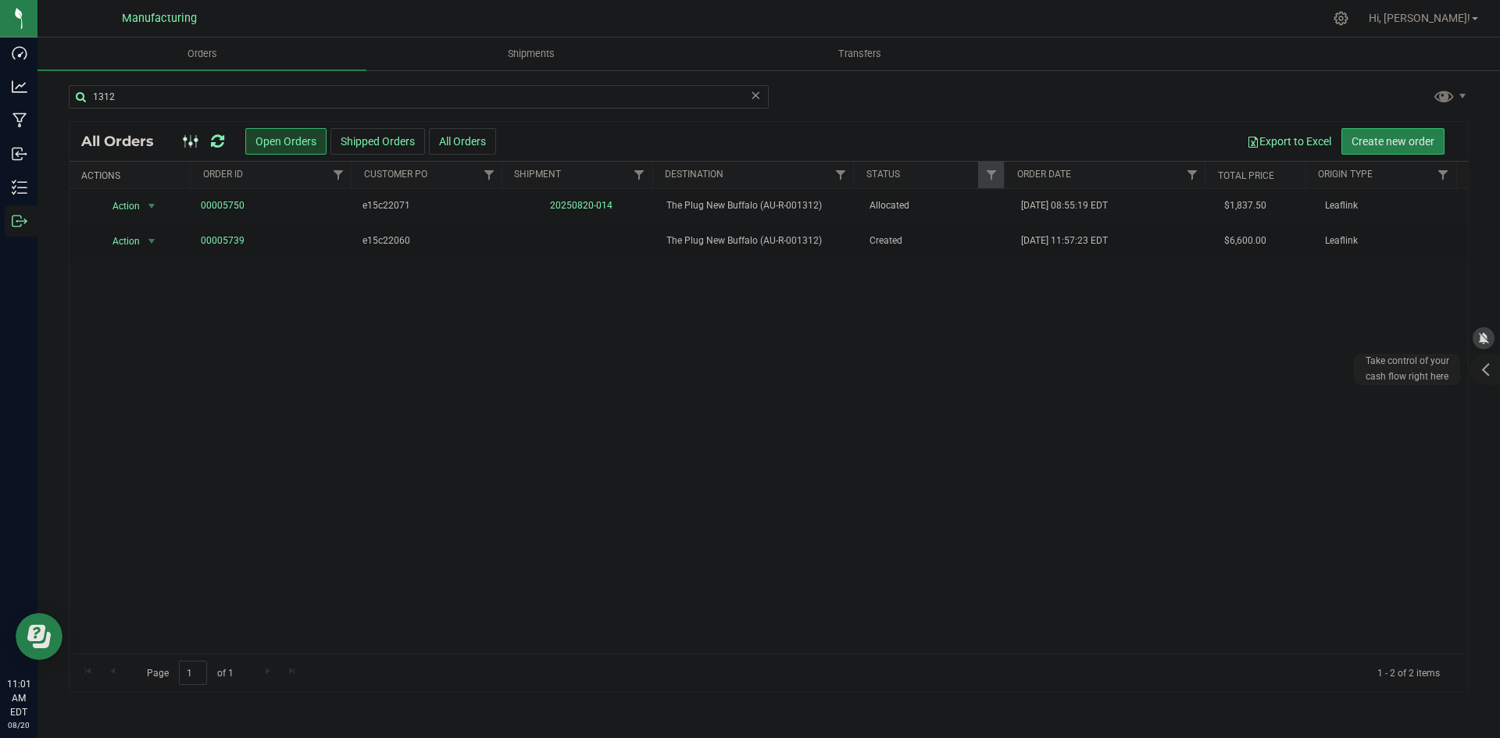
click at [215, 134] on icon at bounding box center [217, 142] width 13 height 16
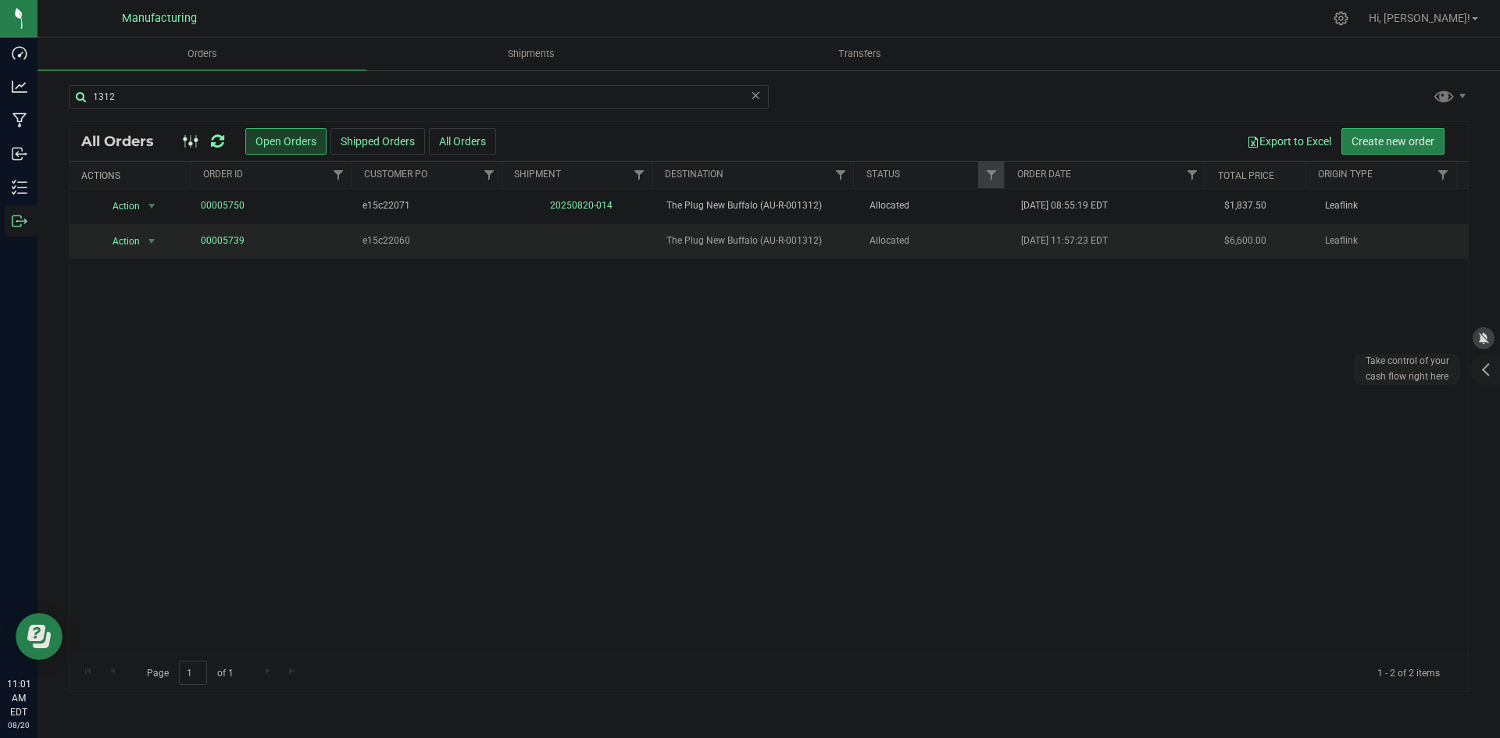
click at [917, 246] on span "Allocated" at bounding box center [937, 241] width 134 height 15
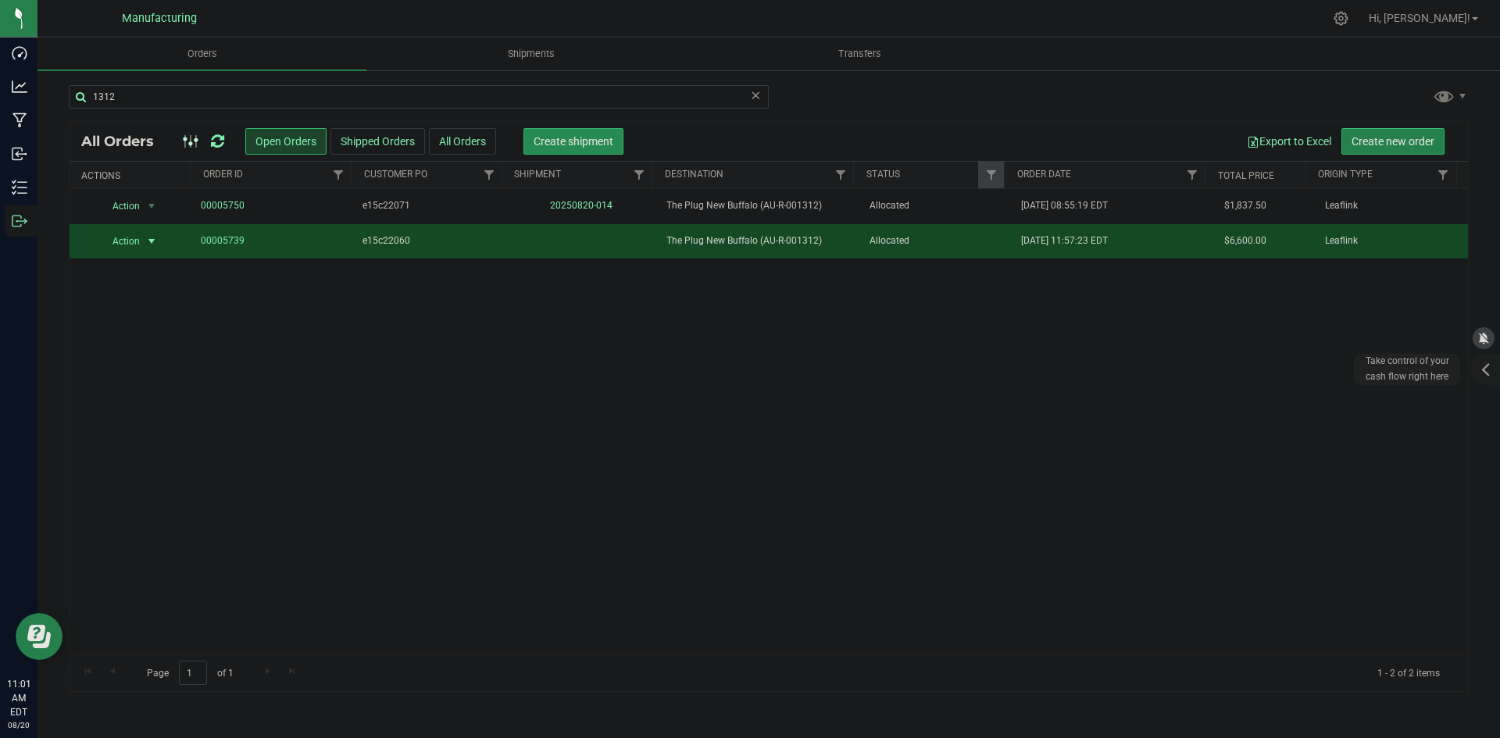
click at [580, 145] on span "Create shipment" at bounding box center [574, 141] width 80 height 13
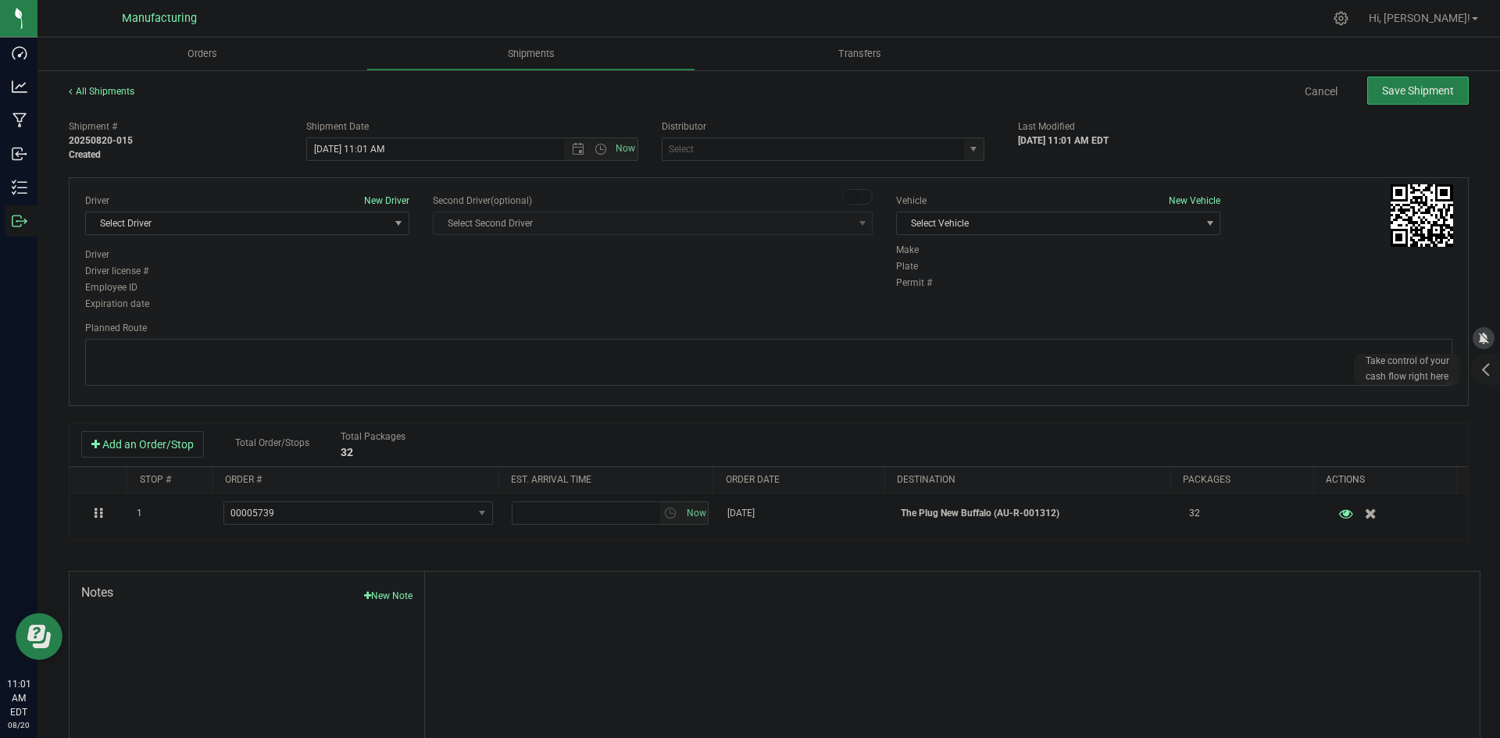
click at [982, 146] on div "J&J Secure Transport Bridgman (AU-ST-000143) JK Logix Lansing (AU-ST-000104) Mo…" at bounding box center [828, 149] width 333 height 23
click at [974, 148] on span "select" at bounding box center [974, 149] width 20 height 22
click at [734, 179] on li "J&J Secure Transport Bridgman (AU-ST-000143)" at bounding box center [817, 175] width 318 height 23
type input "J&J Secure Transport Bridgman (AU-ST-000143)"
click at [976, 233] on span "Select Vehicle" at bounding box center [1048, 224] width 303 height 22
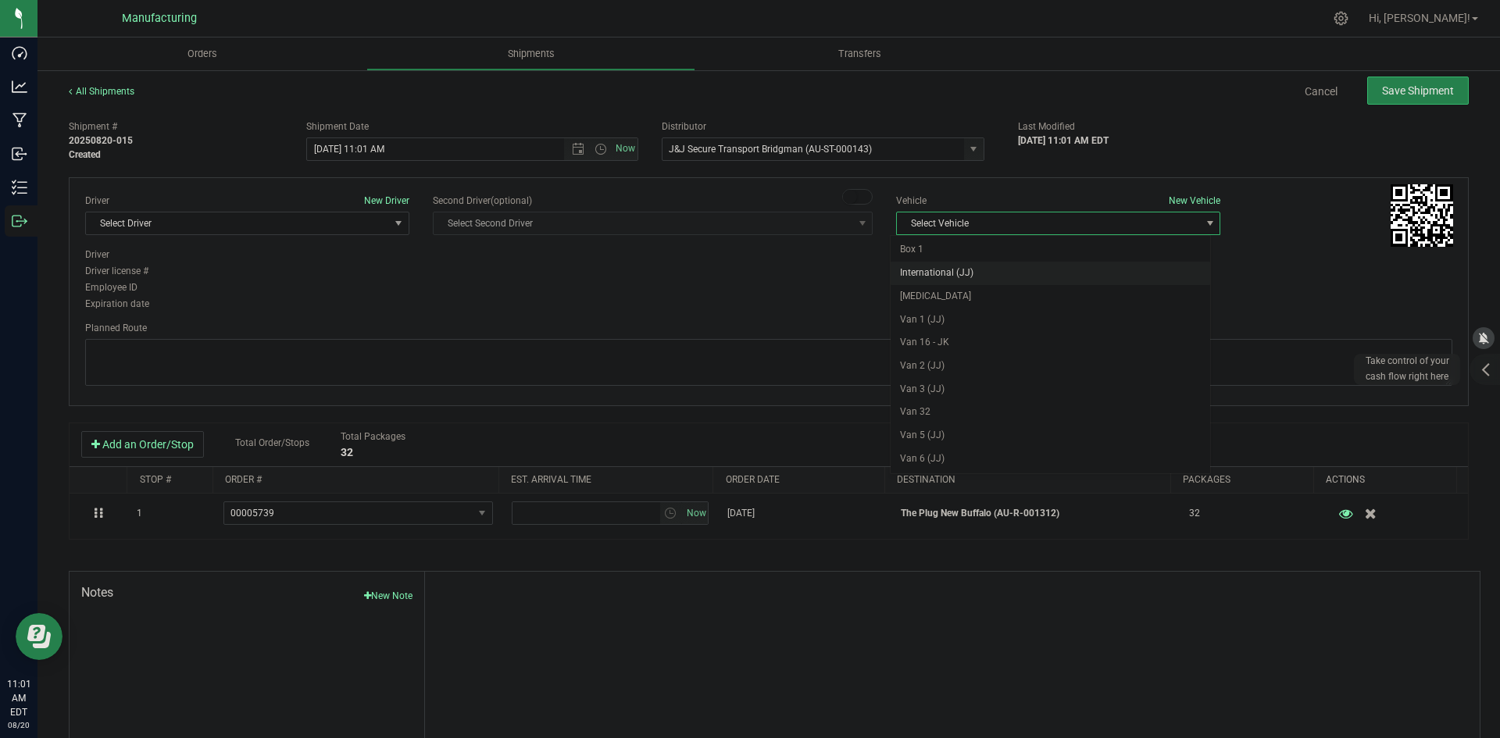
drag, startPoint x: 937, startPoint y: 271, endPoint x: 683, endPoint y: 269, distance: 253.9
click at [937, 270] on li "International (JJ)" at bounding box center [1051, 273] width 320 height 23
click at [281, 225] on span "Select Driver" at bounding box center [237, 224] width 303 height 22
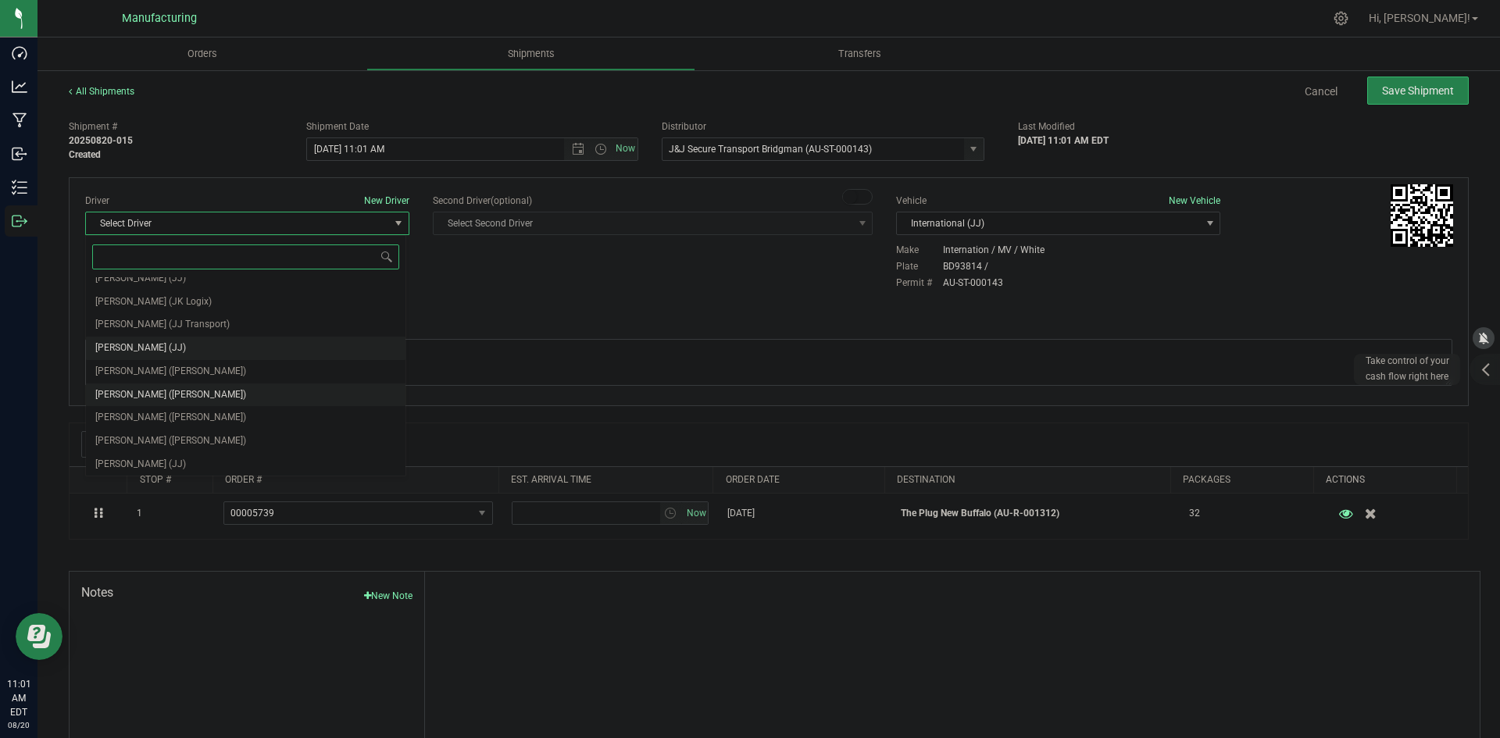
scroll to position [82, 0]
click at [139, 435] on span "Chad Stewart (JJ)" at bounding box center [140, 439] width 91 height 20
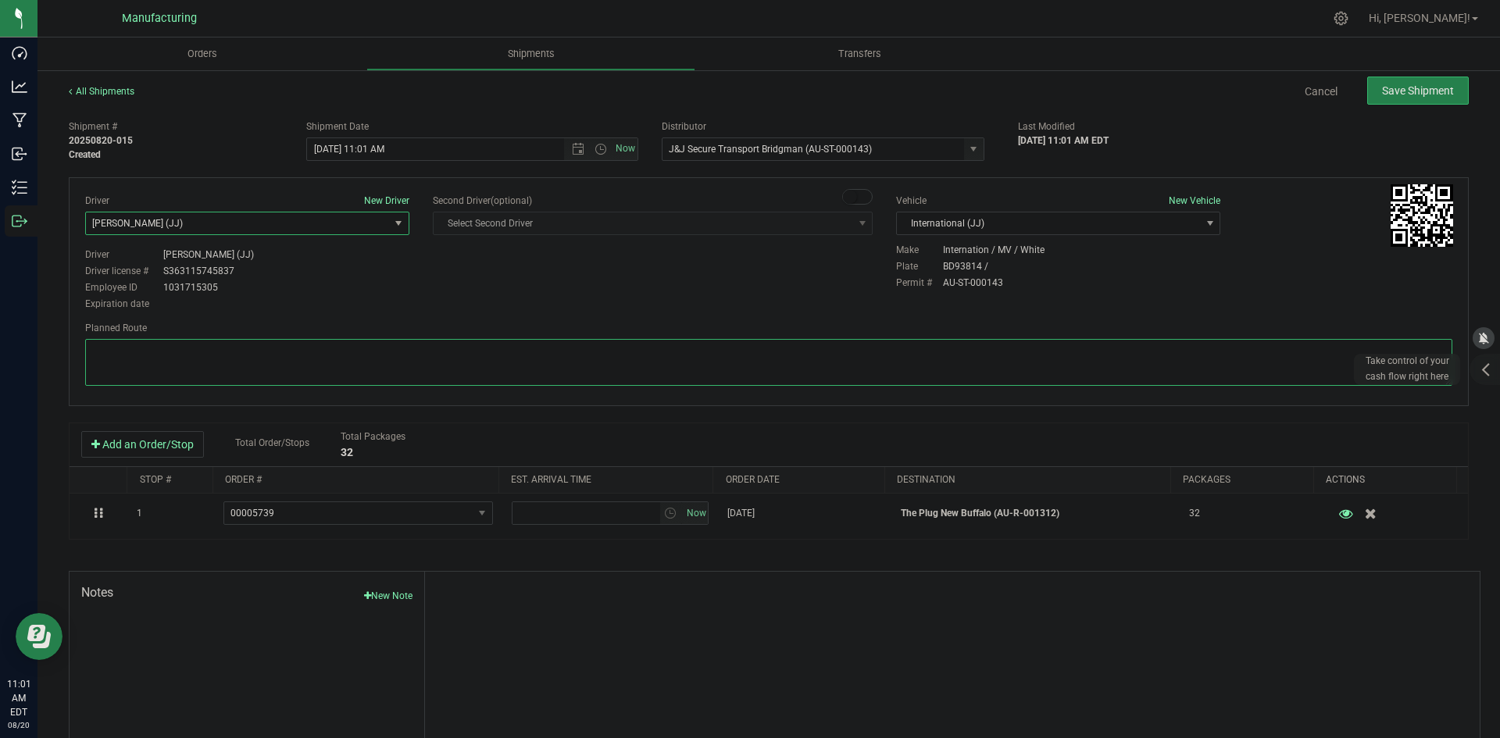
click at [416, 333] on div "Planned Route" at bounding box center [768, 355] width 1367 height 69
click at [595, 149] on span "Open the time view" at bounding box center [601, 149] width 13 height 13
click at [346, 261] on li "2:00 PM" at bounding box center [468, 268] width 327 height 20
type input "8/20/2025 2:00 PM"
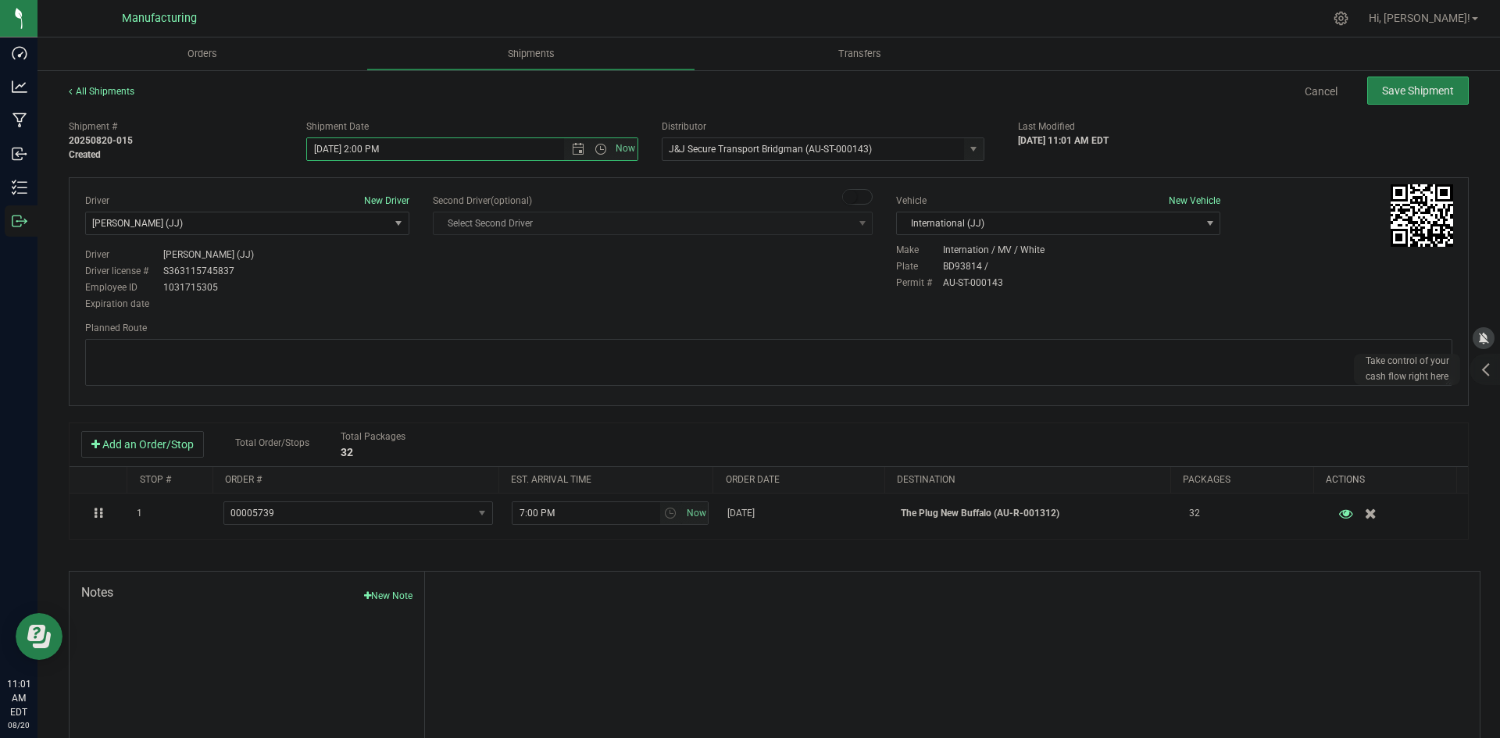
click at [481, 279] on div "Driver New Driver Chad Stewart (JJ) Select Driver Perry Black (JK Logix) Robert…" at bounding box center [768, 254] width 1391 height 120
click at [709, 361] on textarea at bounding box center [768, 362] width 1367 height 47
paste textarea "Head south 246 ft -- Turn right 325 ft -- Turn right 407 ft -- Turn right towar…"
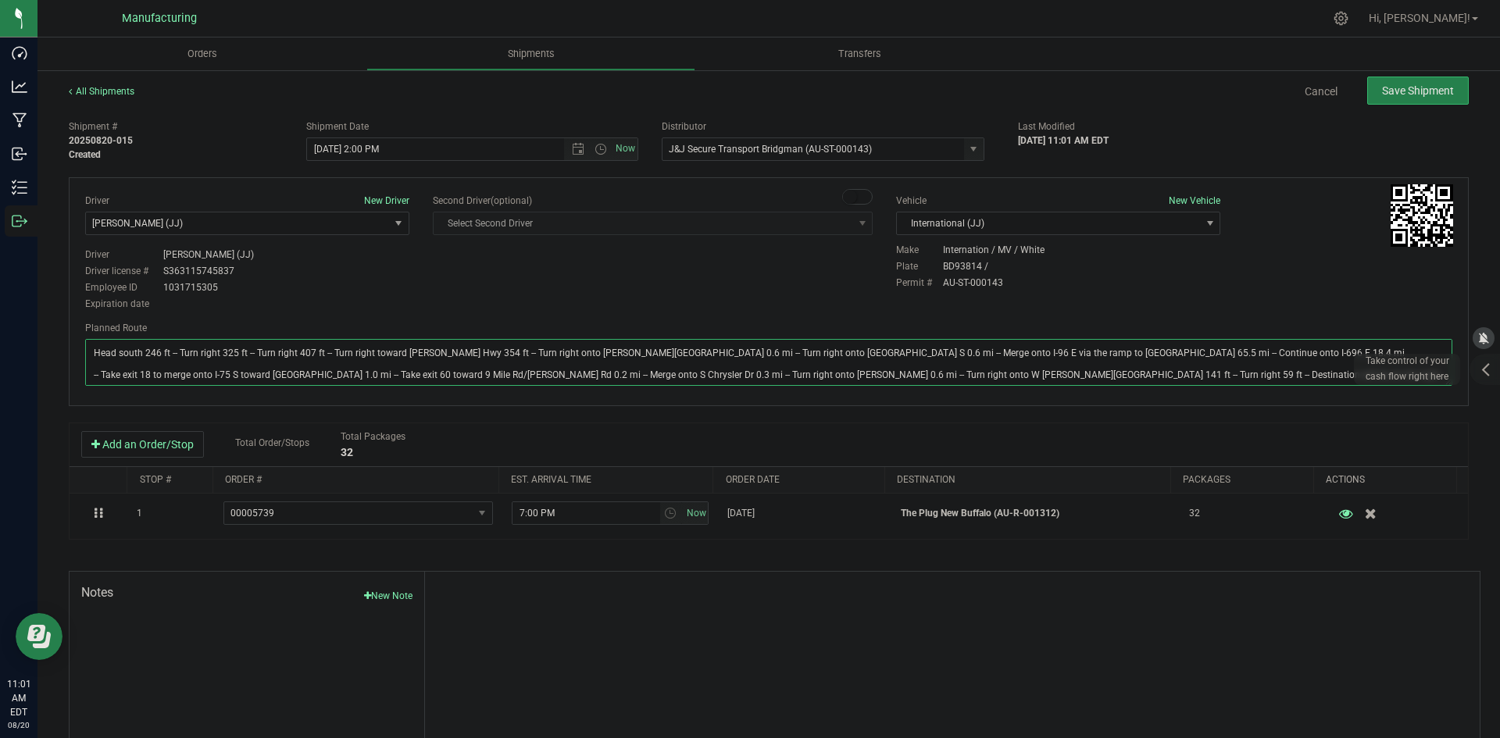
type textarea "Head south 246 ft -- Turn right 325 ft -- Turn right 407 ft -- Turn right towar…"
click at [711, 297] on div "Driver New Driver Chad Stewart (JJ) Select Driver Perry Black (JK Logix) Robert…" at bounding box center [768, 254] width 1391 height 120
click at [1381, 105] on div "All Shipments Cancel Save Shipment" at bounding box center [769, 98] width 1400 height 28
click at [1387, 99] on button "Save Shipment" at bounding box center [1418, 91] width 102 height 28
type input "8/20/2025 6:00 PM"
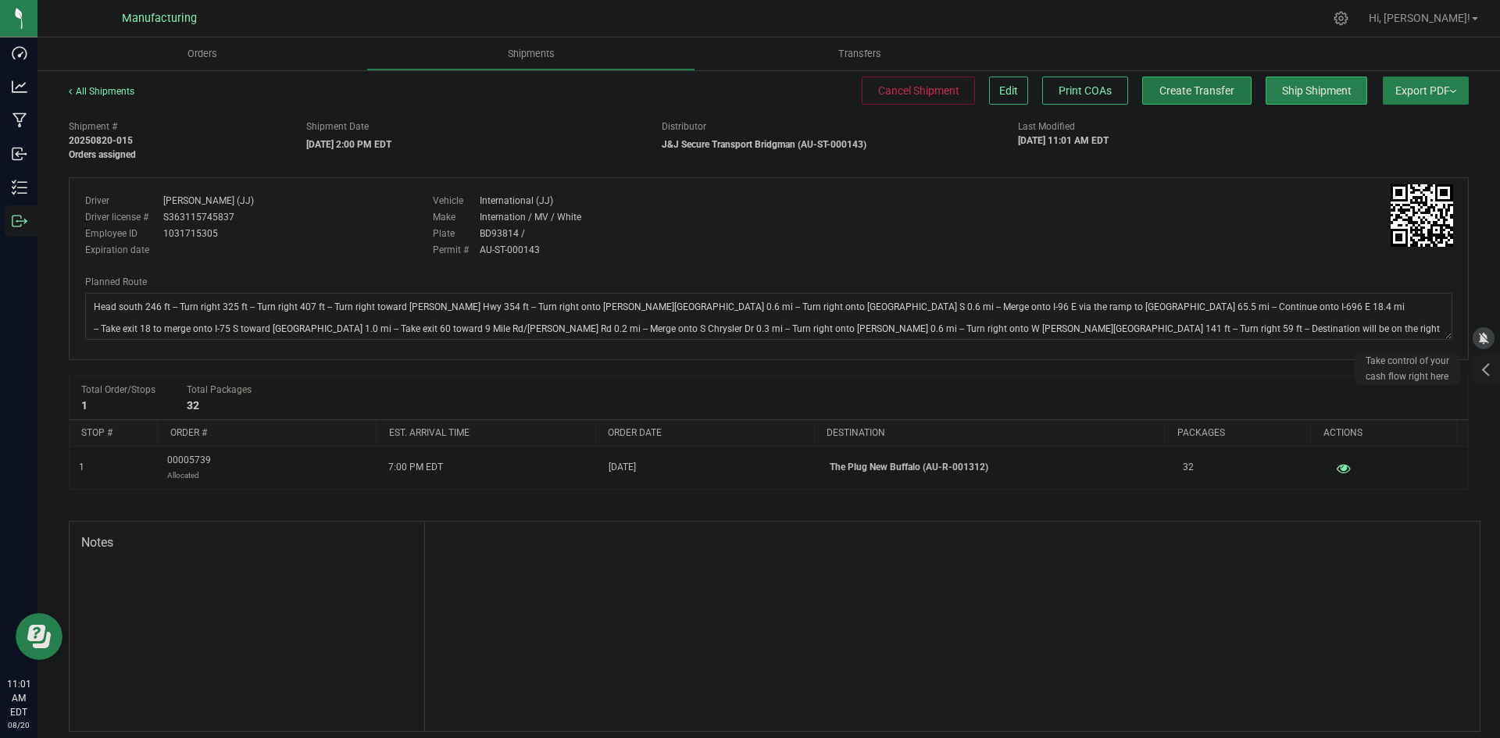
click at [1195, 81] on button "Create Transfer" at bounding box center [1196, 91] width 109 height 28
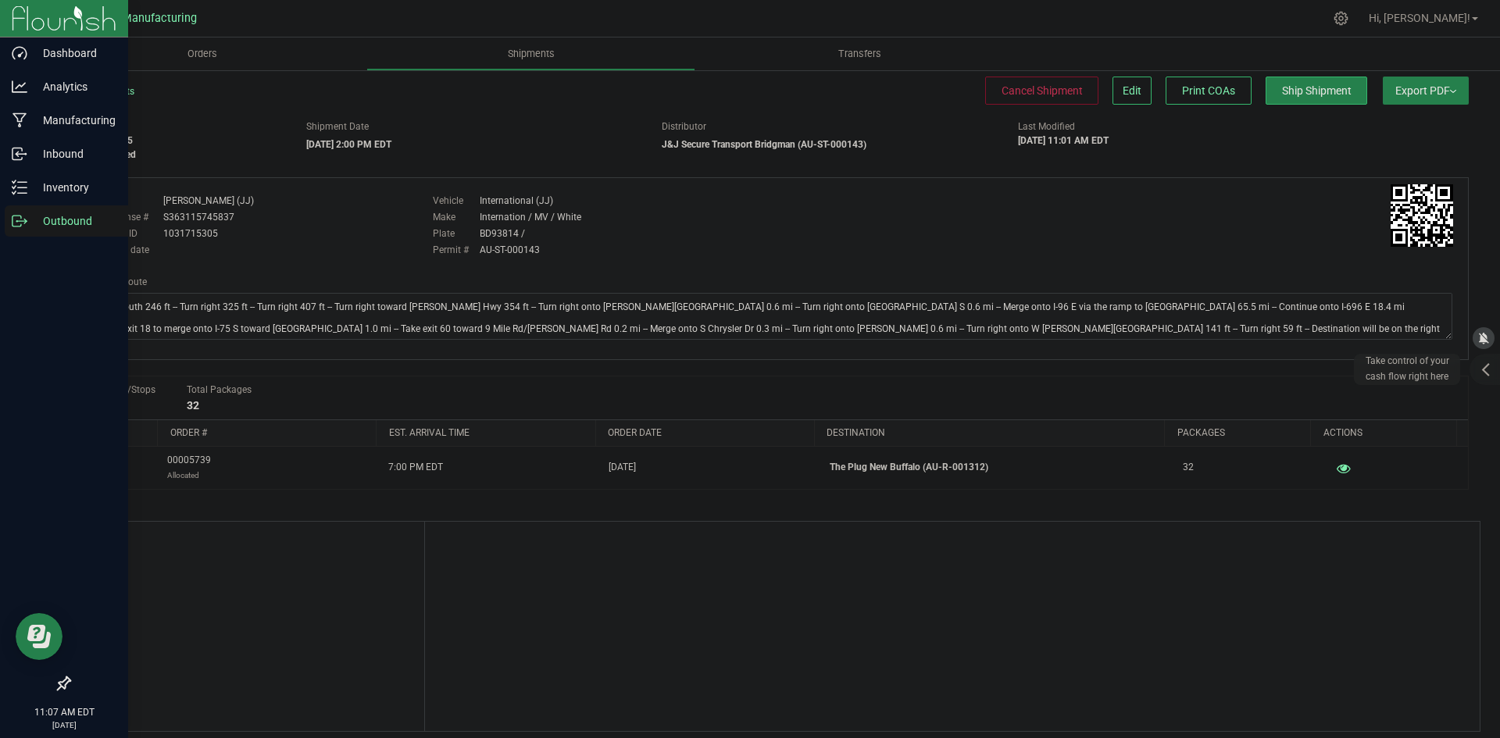
click at [27, 230] on p "Outbound" at bounding box center [74, 221] width 94 height 19
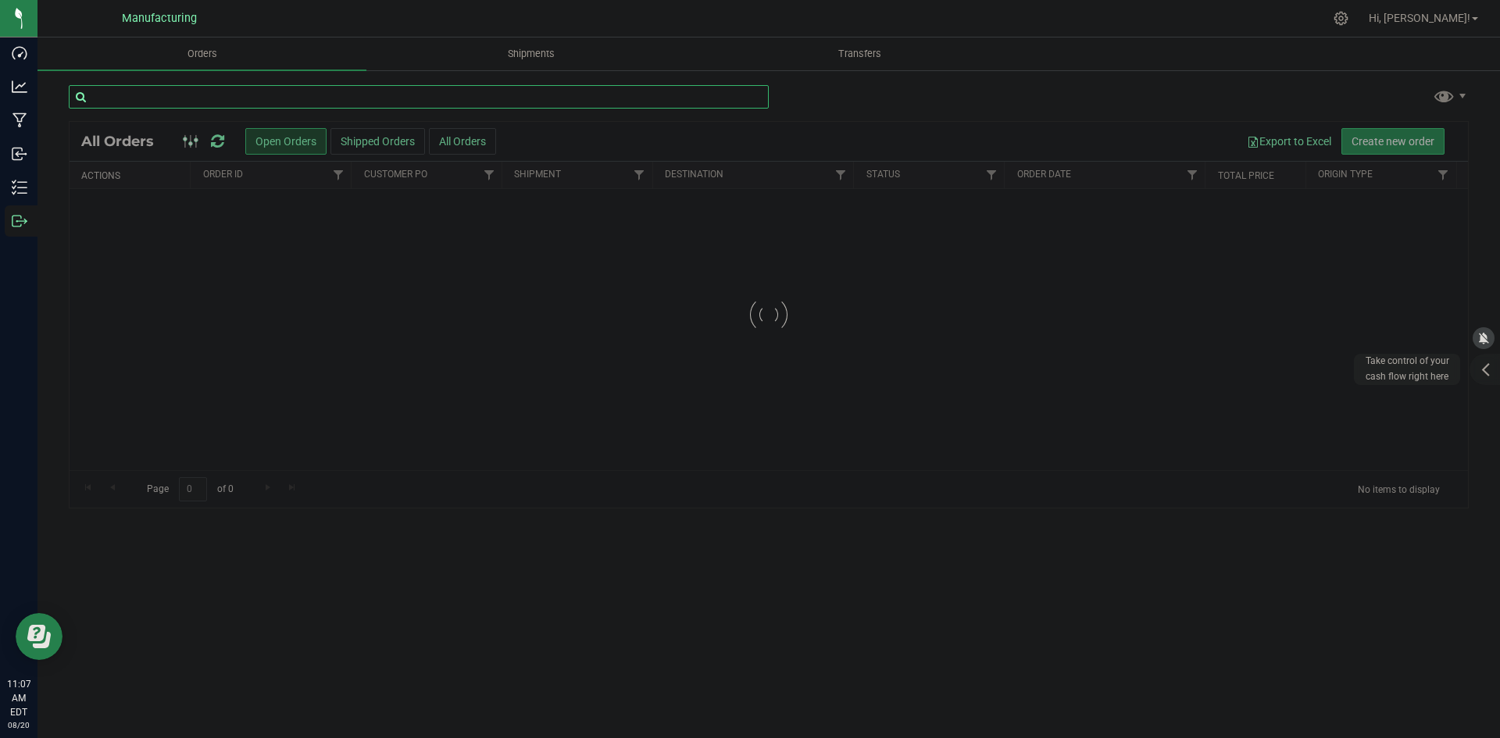
click at [302, 106] on input "text" at bounding box center [419, 96] width 700 height 23
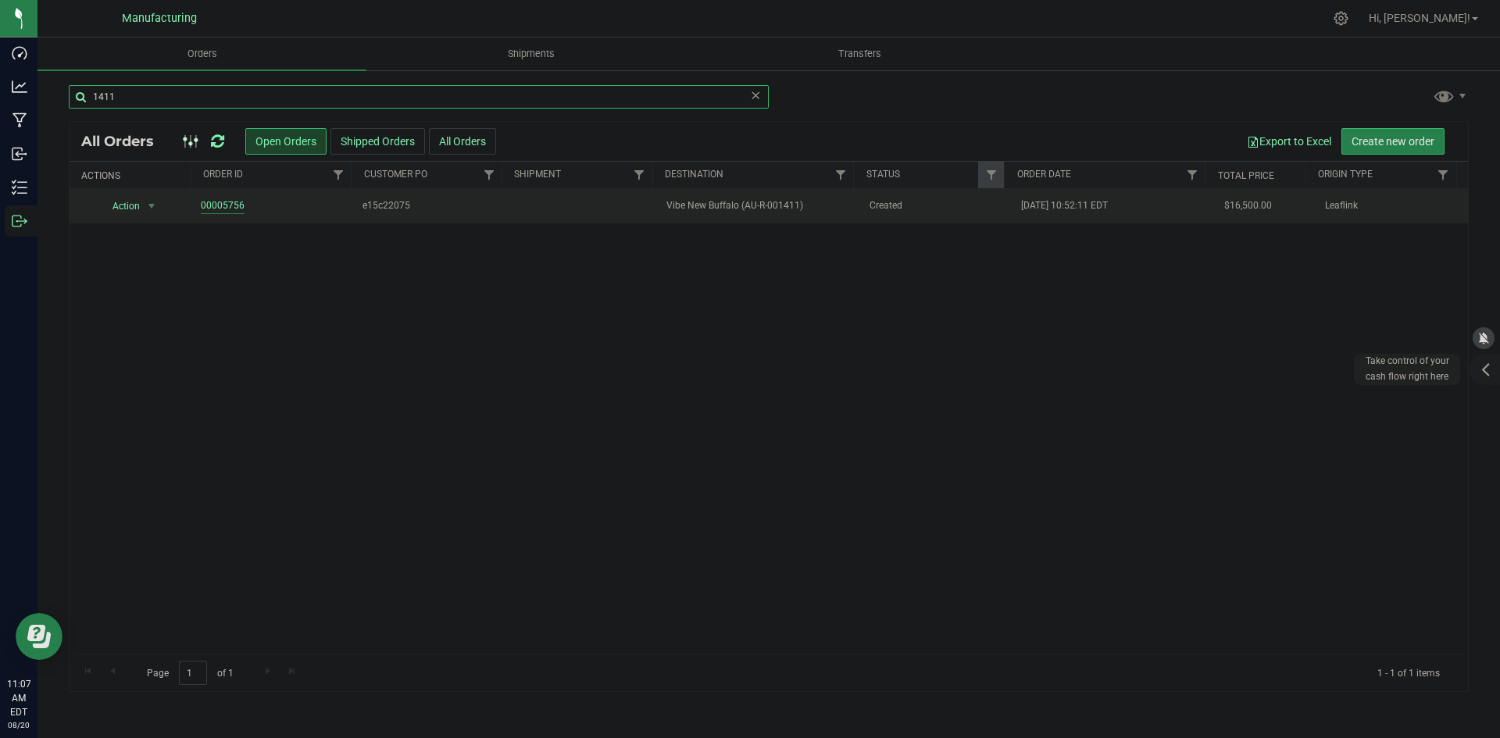
type input "1411"
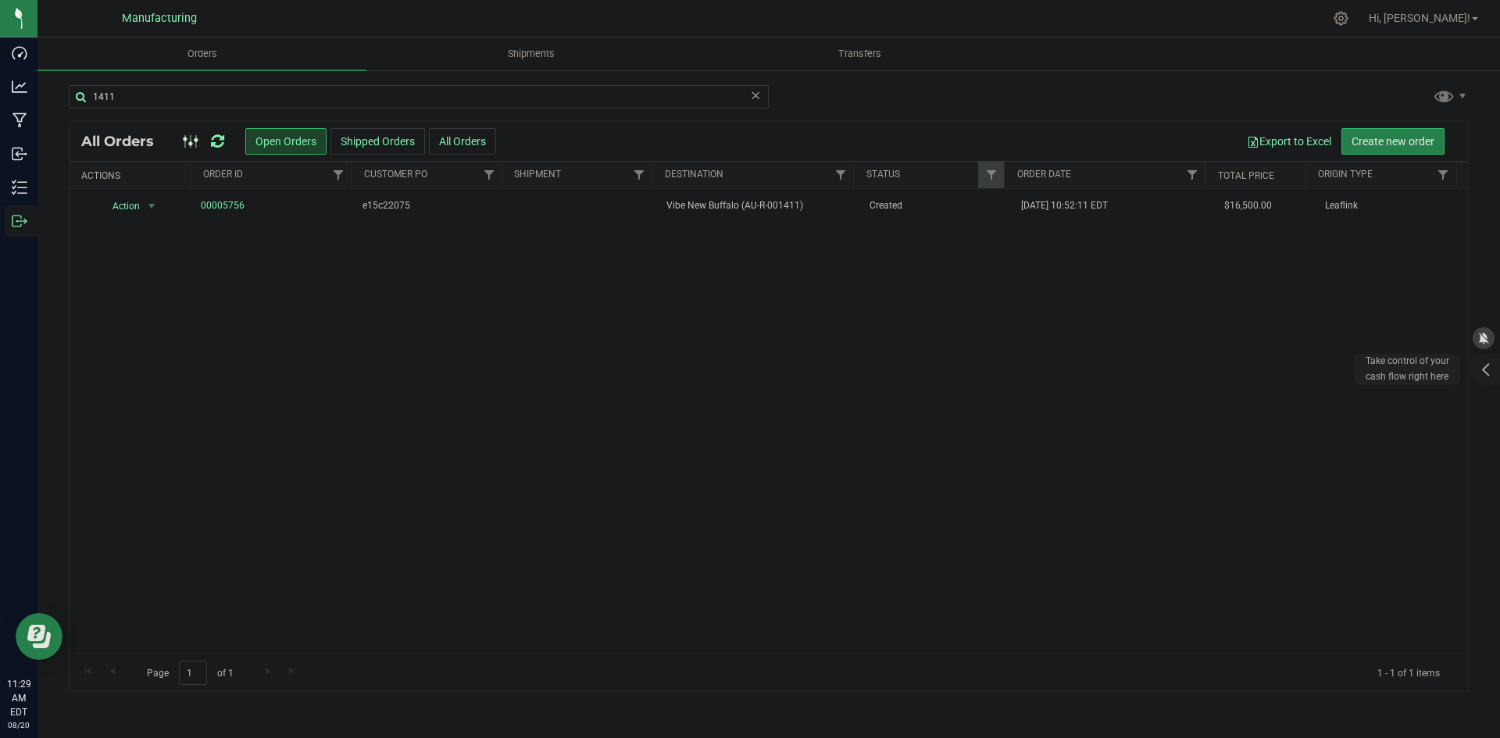
click at [220, 141] on icon at bounding box center [217, 142] width 13 height 16
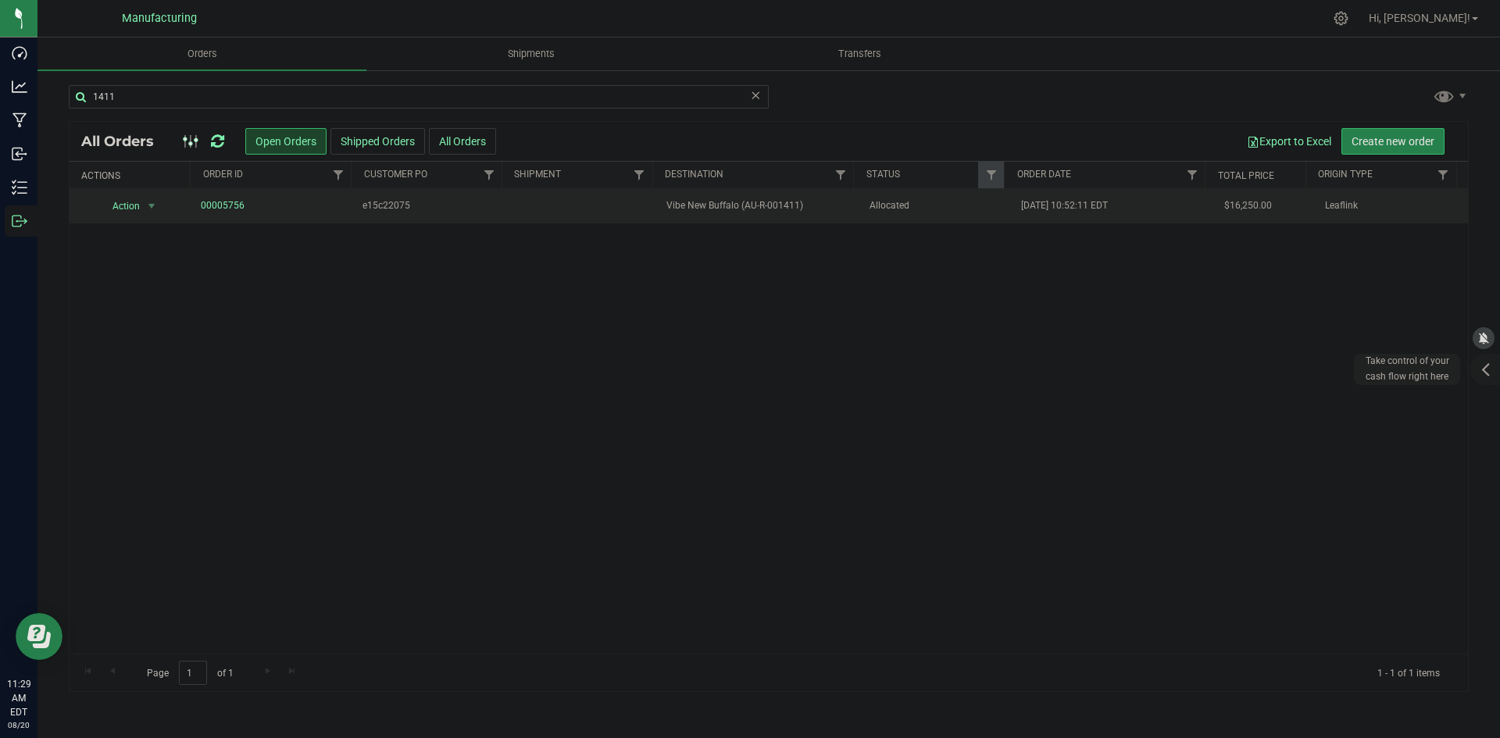
click at [784, 198] on td "Vibe New Buffalo (AU-R-001411)" at bounding box center [758, 206] width 202 height 34
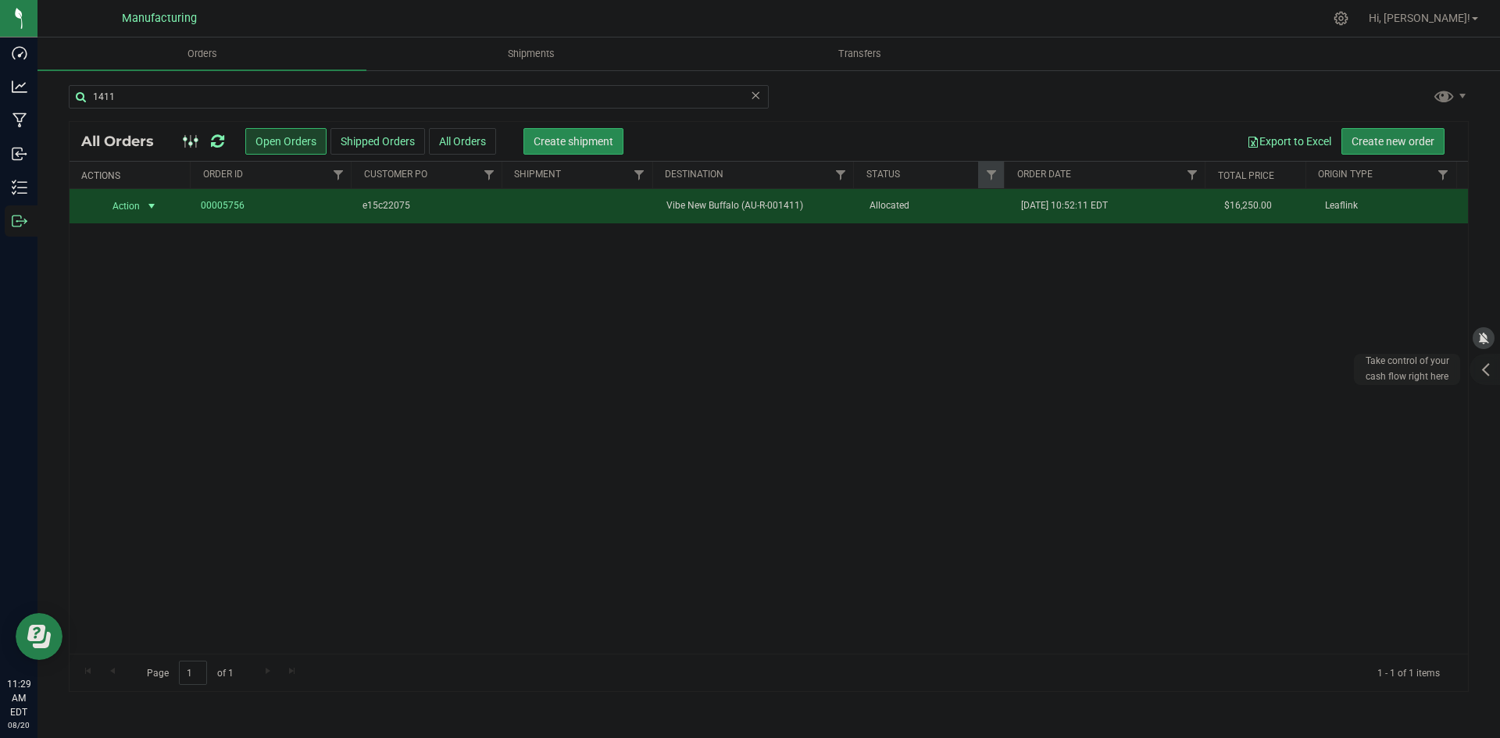
click at [561, 151] on button "Create shipment" at bounding box center [573, 141] width 100 height 27
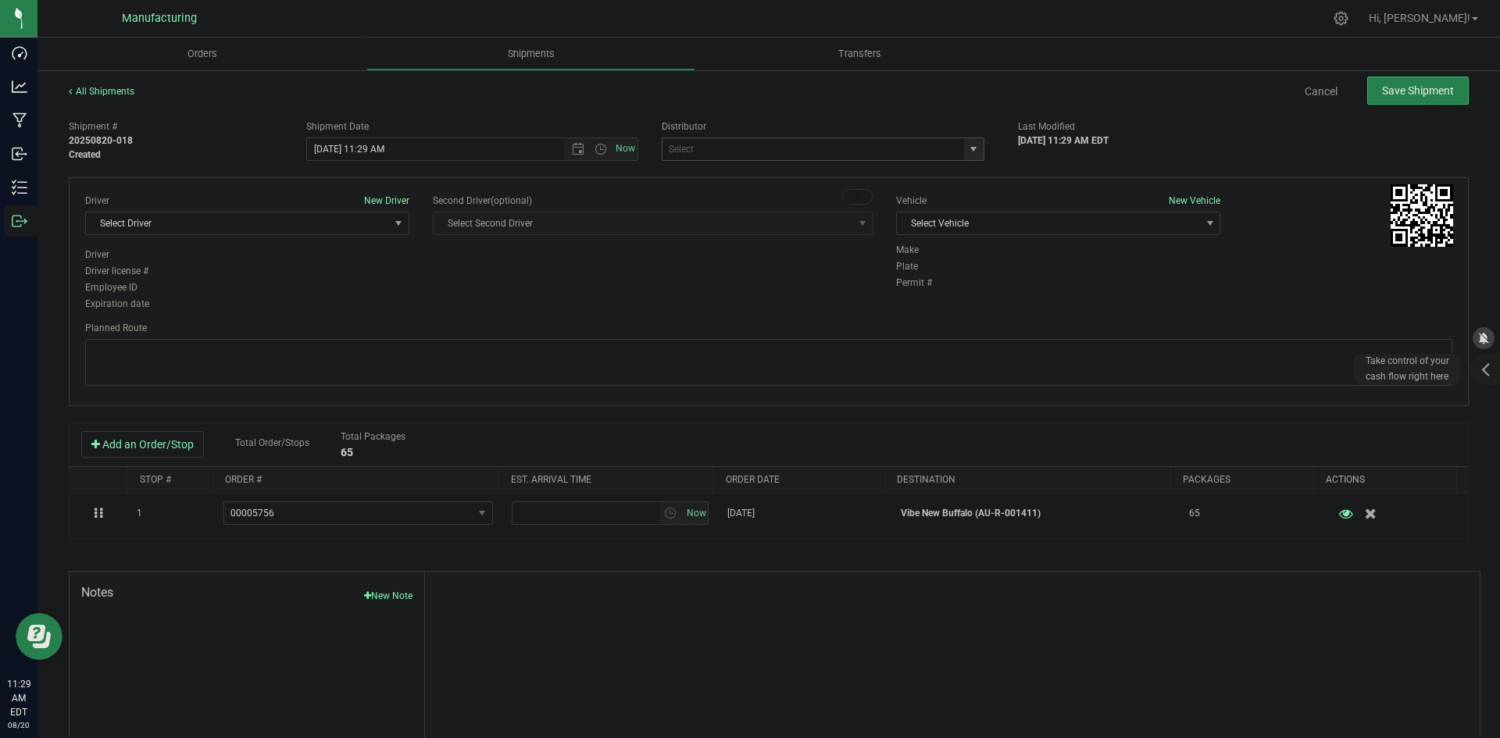
click at [973, 149] on span "select" at bounding box center [974, 149] width 20 height 22
click at [729, 182] on li "J&J Secure Transport Bridgman (AU-ST-000143)" at bounding box center [817, 175] width 318 height 23
type input "J&J Secure Transport Bridgman (AU-ST-000143)"
click at [945, 237] on div "Vehicle New Vehicle Select Vehicle Select Vehicle Box 1 International (JJ) T3 V…" at bounding box center [1058, 218] width 348 height 49
click at [947, 229] on span "Select Vehicle" at bounding box center [1048, 224] width 303 height 22
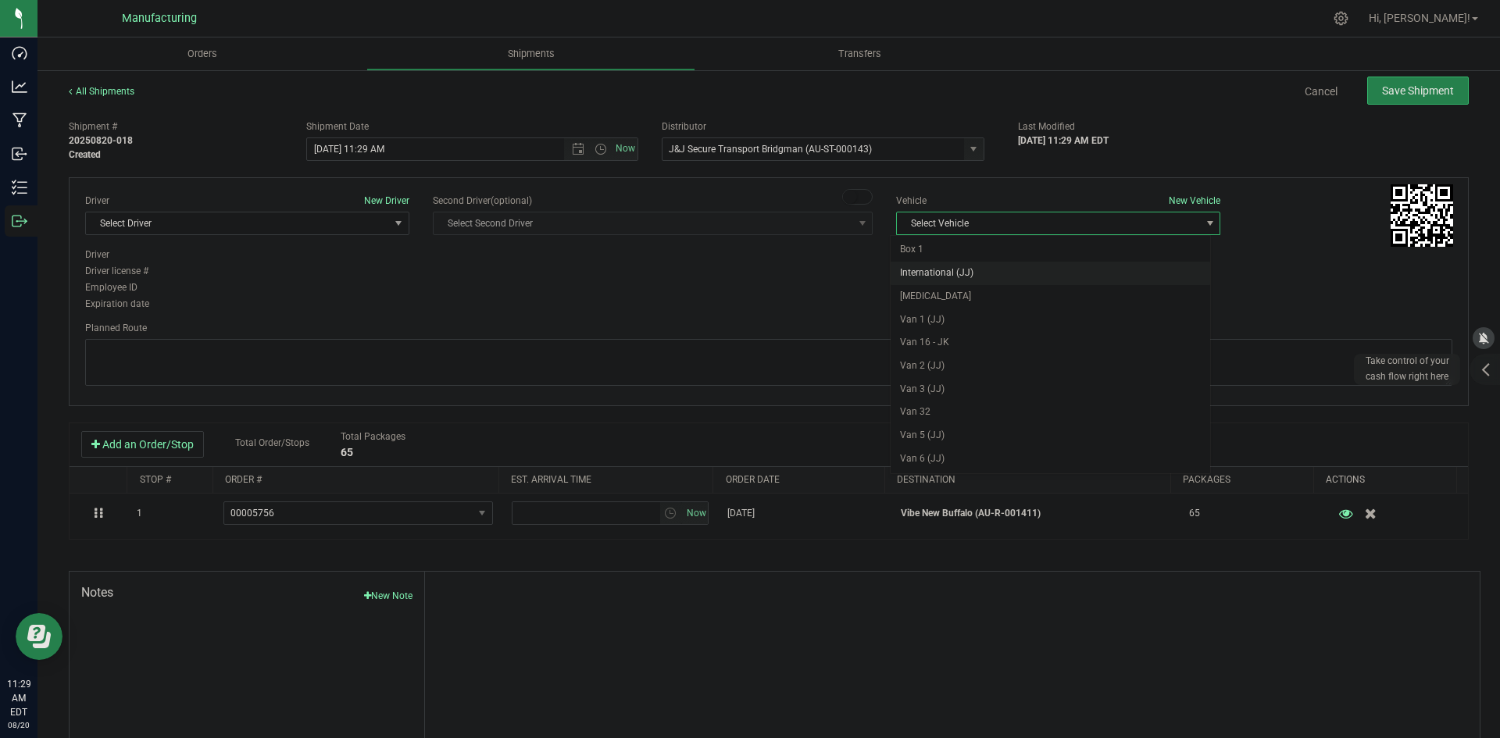
click at [958, 276] on li "International (JJ)" at bounding box center [1051, 273] width 320 height 23
click at [148, 229] on span "Select Driver" at bounding box center [237, 224] width 303 height 22
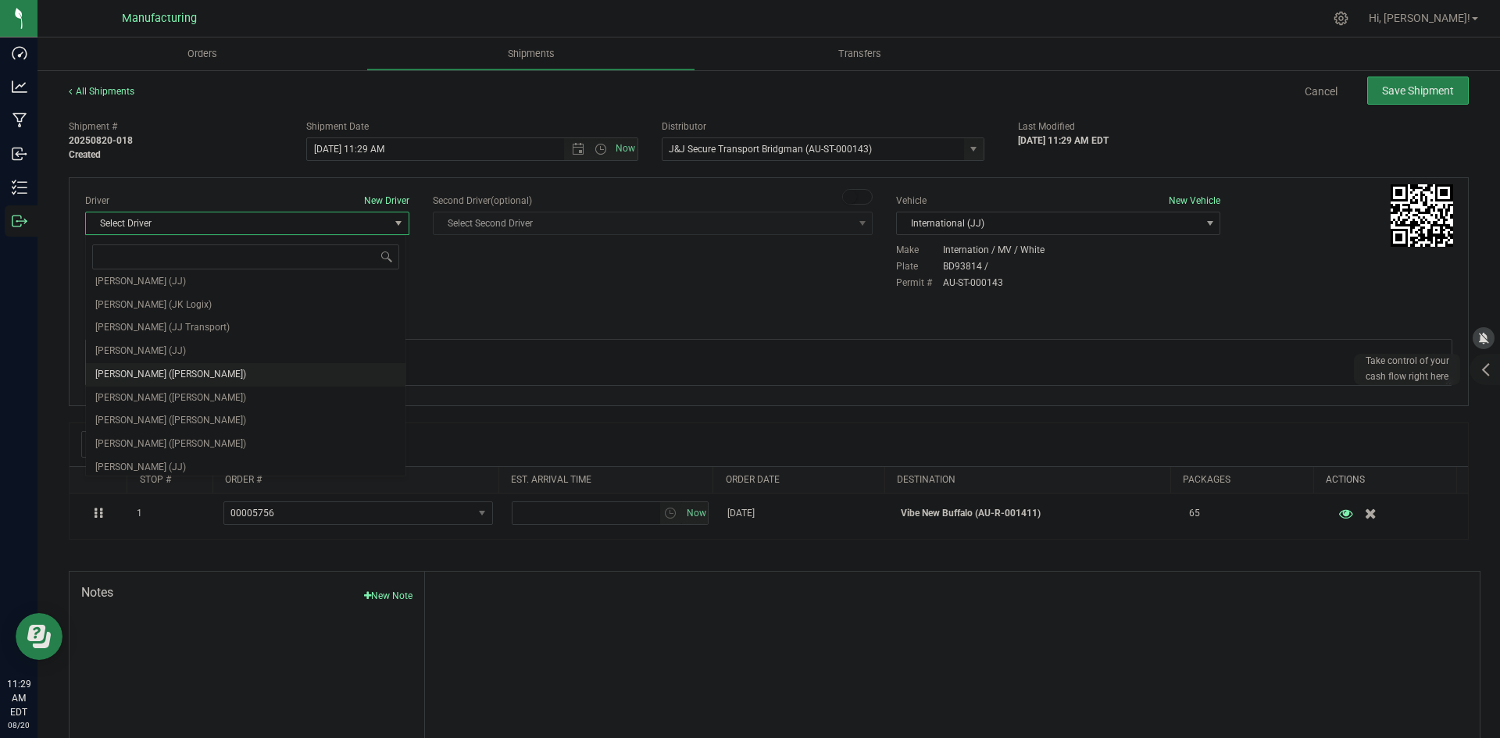
scroll to position [82, 0]
click at [167, 430] on span "Chad Stewart (JJ)" at bounding box center [140, 439] width 91 height 20
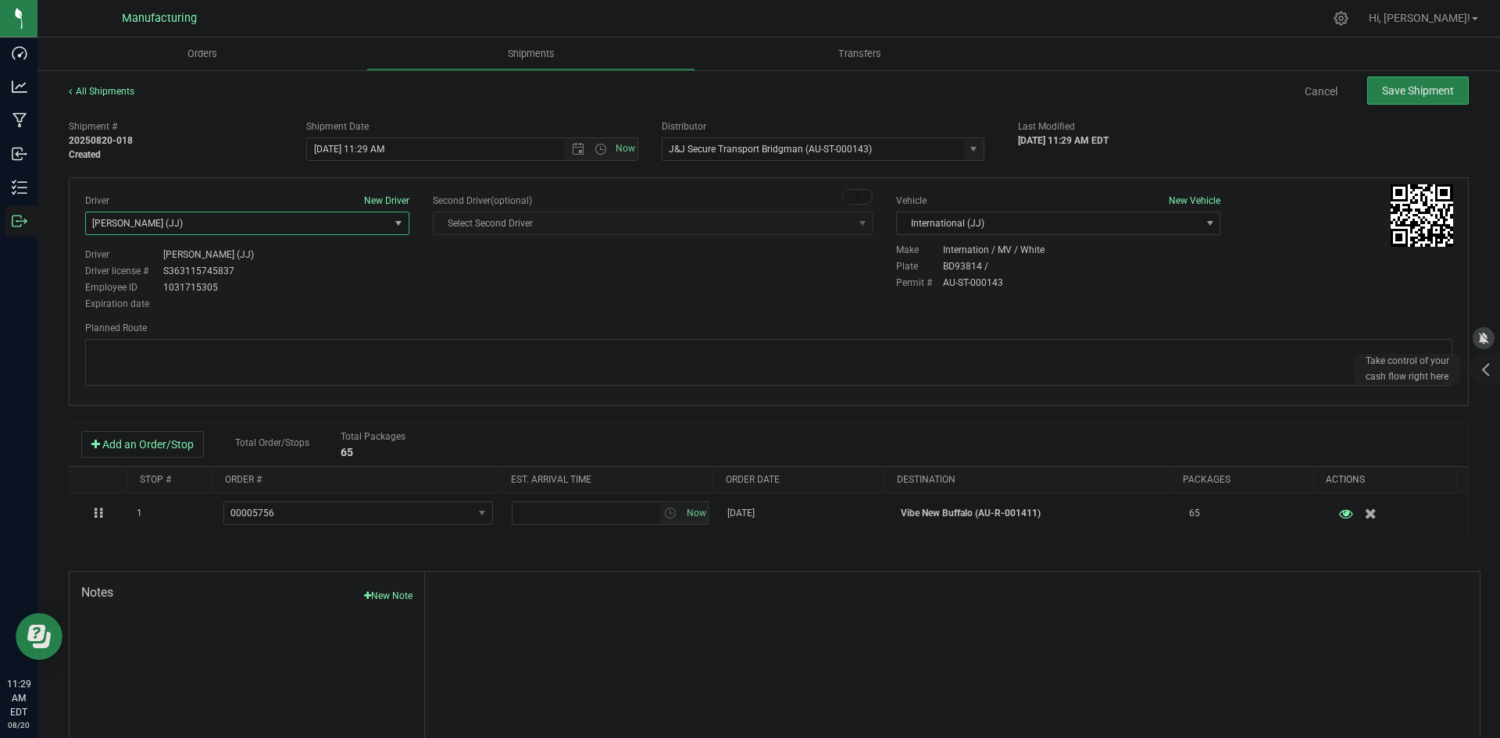
click at [352, 331] on div "Planned Route" at bounding box center [768, 328] width 1367 height 14
click at [597, 146] on span "Open the time view" at bounding box center [601, 149] width 13 height 13
click at [347, 195] on li "2:00 PM" at bounding box center [468, 190] width 327 height 20
type input "8/20/2025 2:00 PM"
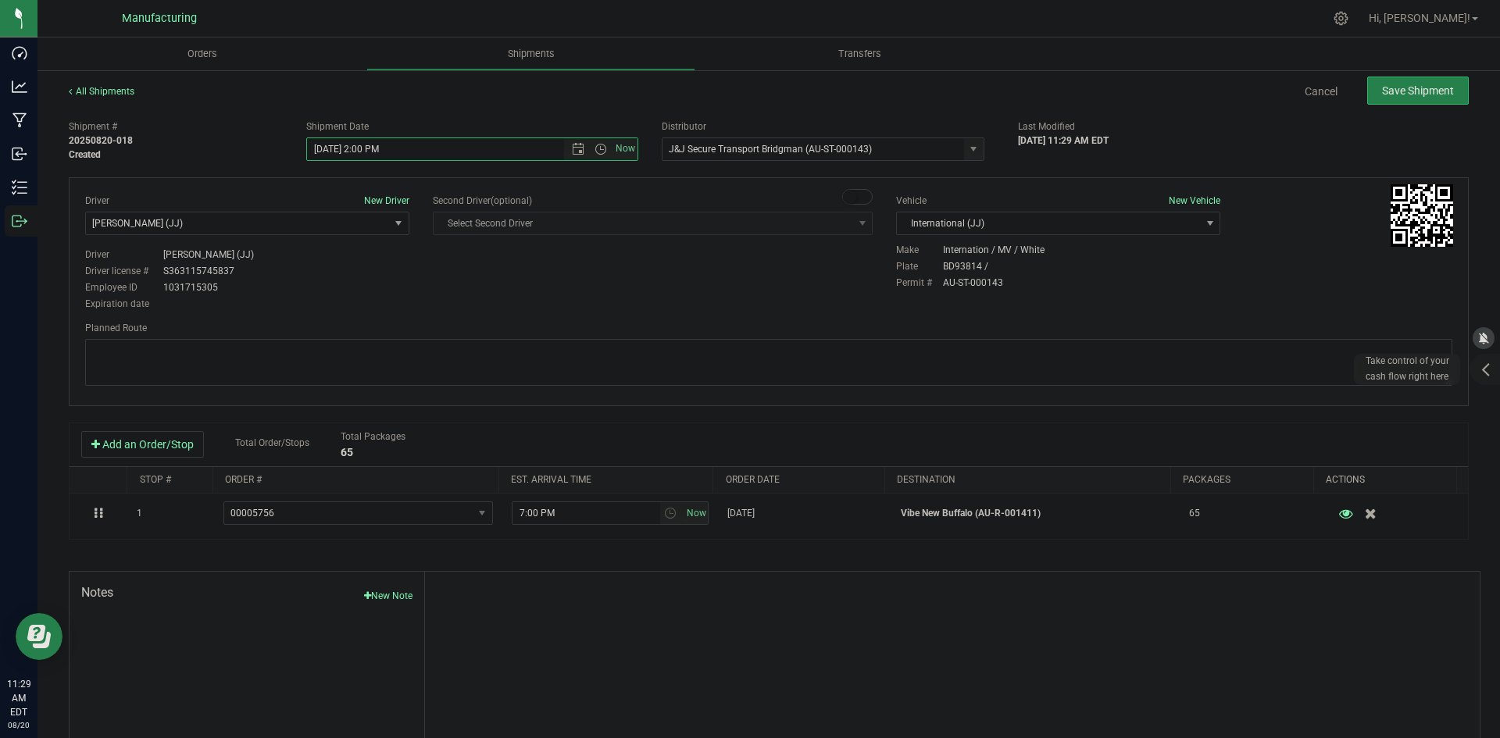
click at [533, 311] on div "Driver New Driver Chad Stewart (JJ) Select Driver Perry Black (JK Logix) Robert…" at bounding box center [768, 254] width 1391 height 120
click at [720, 371] on textarea at bounding box center [768, 362] width 1367 height 47
paste textarea "Head south 246 ft -- Turn right 325 ft -- Turn right 407 ft -- Turn right towar…"
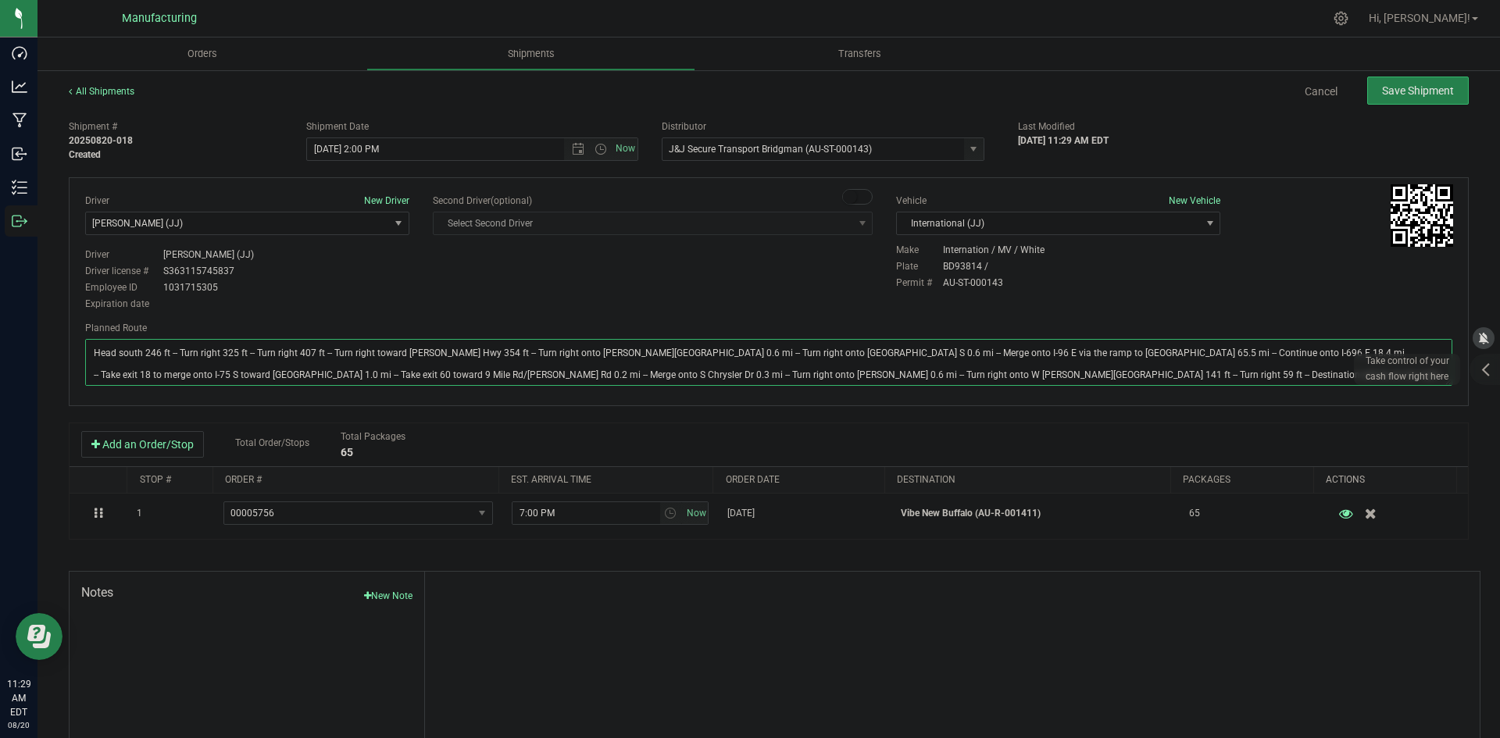
type textarea "Head south 246 ft -- Turn right 325 ft -- Turn right 407 ft -- Turn right towar…"
drag, startPoint x: 725, startPoint y: 302, endPoint x: 875, endPoint y: 274, distance: 152.6
click at [742, 299] on div "Driver New Driver Chad Stewart (JJ) Select Driver Perry Black (JK Logix) Robert…" at bounding box center [768, 254] width 1391 height 120
click at [1381, 109] on div "All Shipments Cancel Save Shipment" at bounding box center [769, 98] width 1400 height 28
click at [1382, 99] on button "Save Shipment" at bounding box center [1418, 91] width 102 height 28
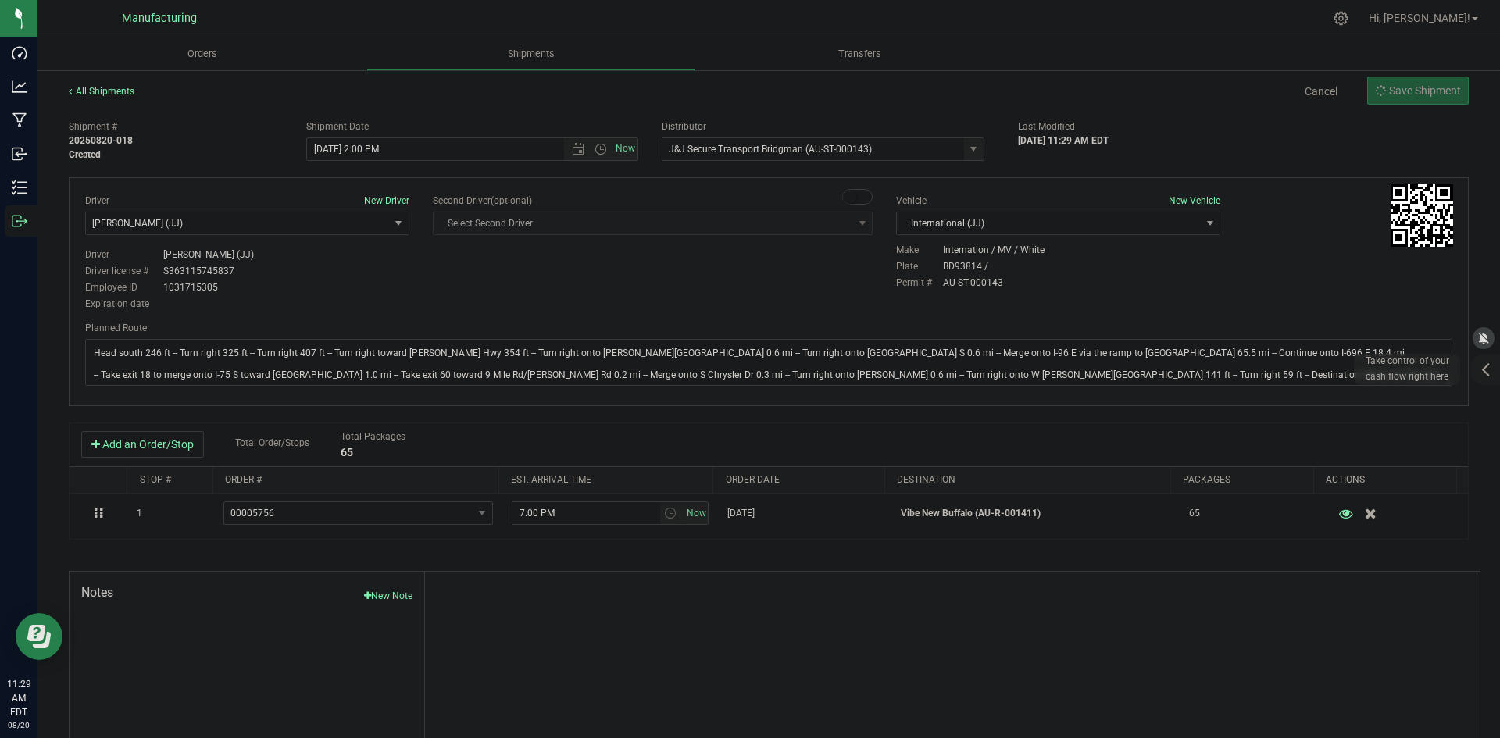
type input "8/20/2025 6:00 PM"
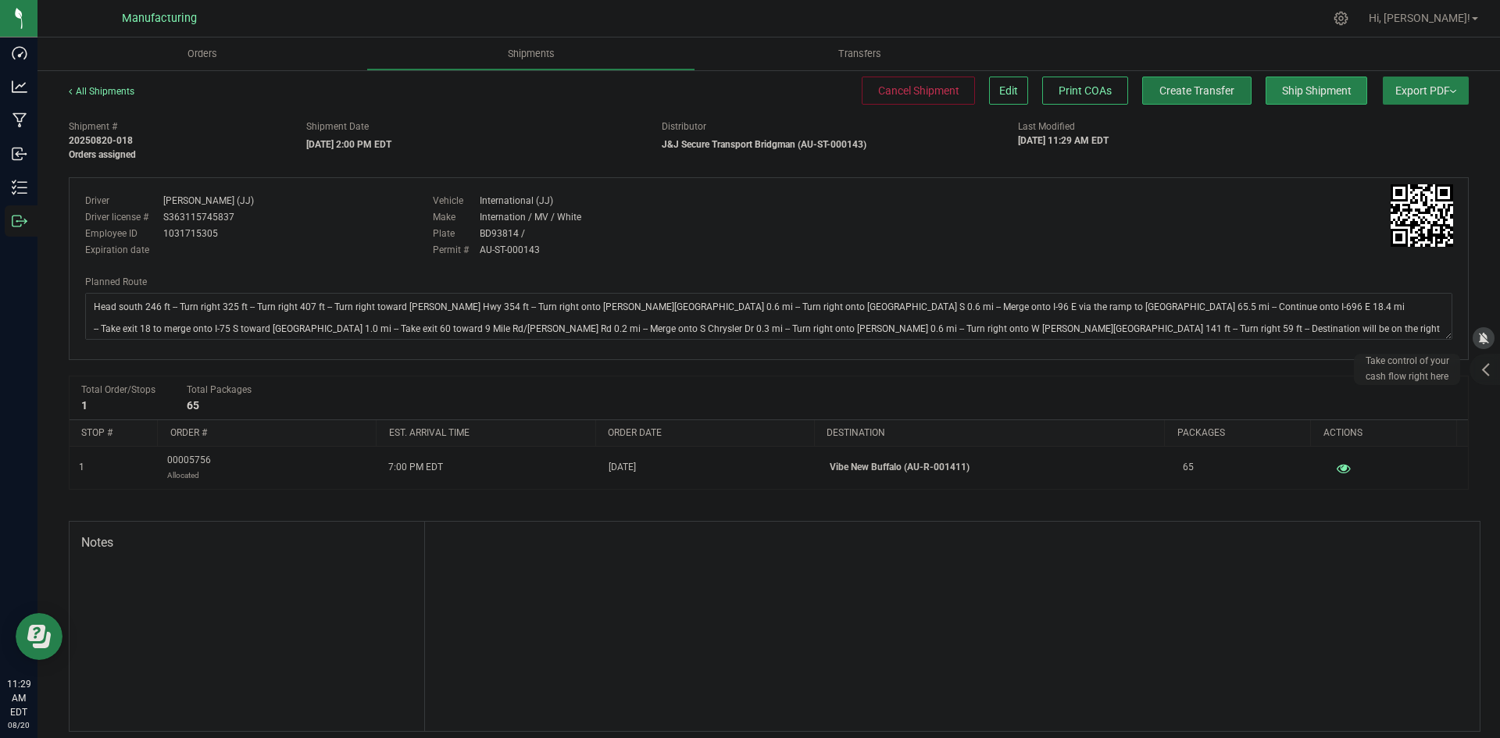
click at [1197, 87] on span "Create Transfer" at bounding box center [1196, 90] width 75 height 13
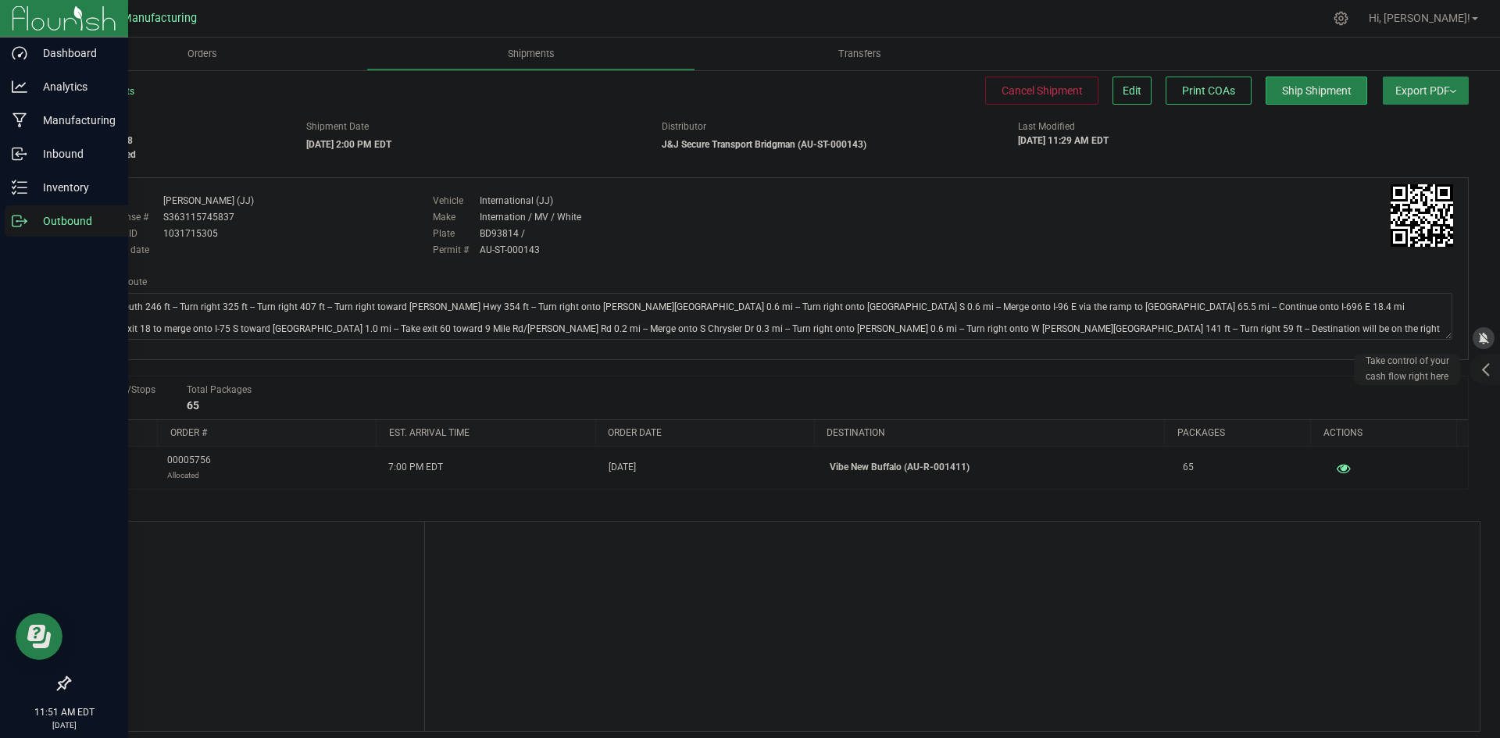
click at [20, 229] on div "Outbound" at bounding box center [66, 220] width 123 height 31
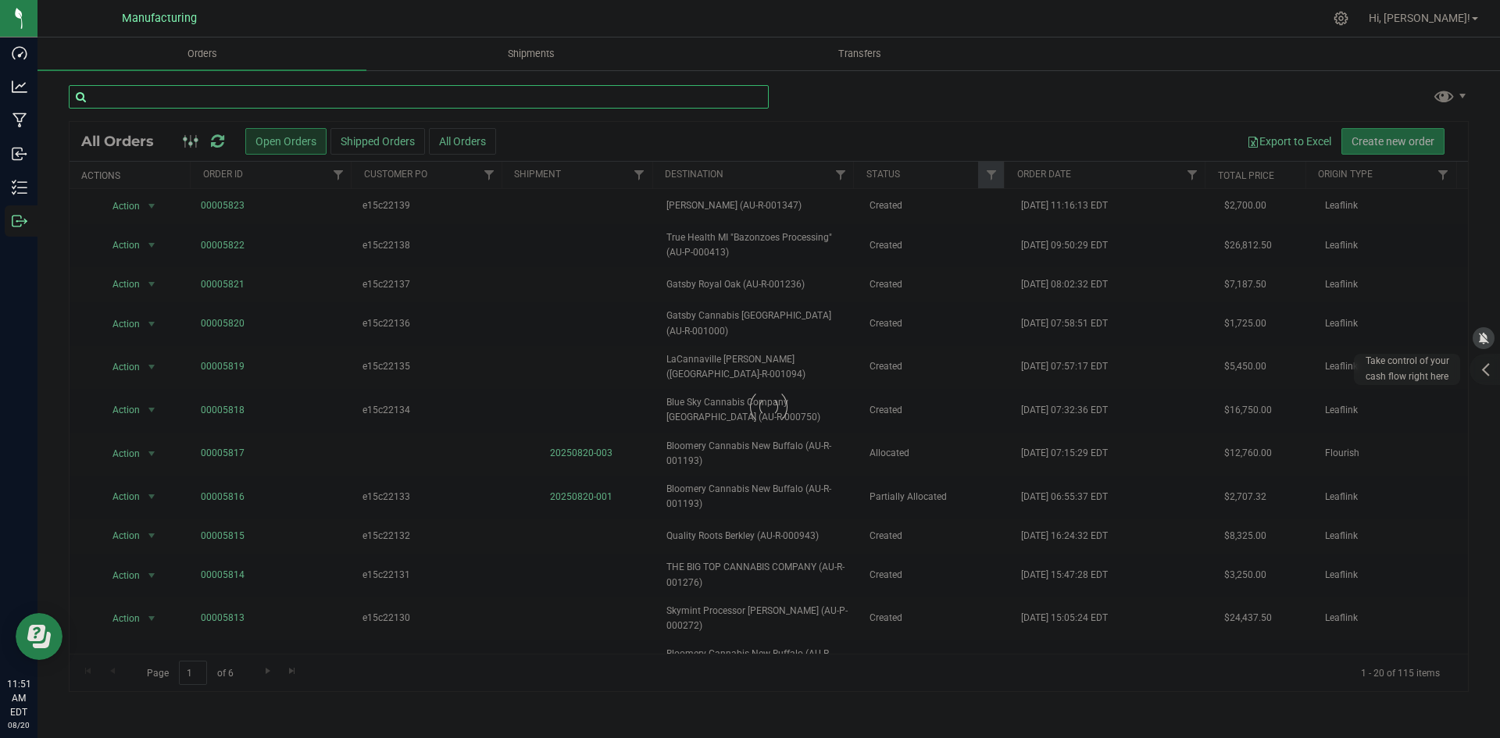
click at [159, 98] on input "text" at bounding box center [419, 96] width 700 height 23
type input "1020"
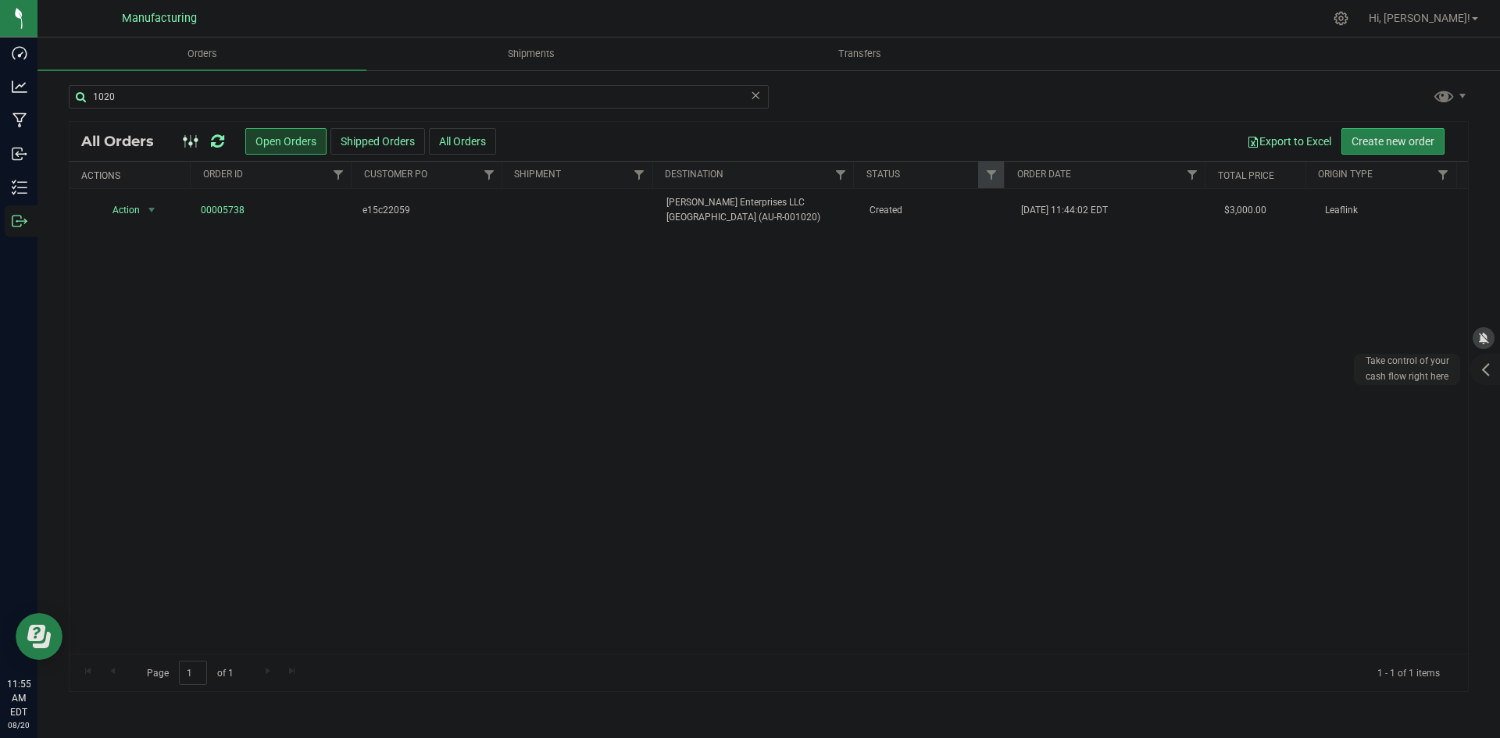
click at [222, 145] on icon at bounding box center [217, 142] width 13 height 16
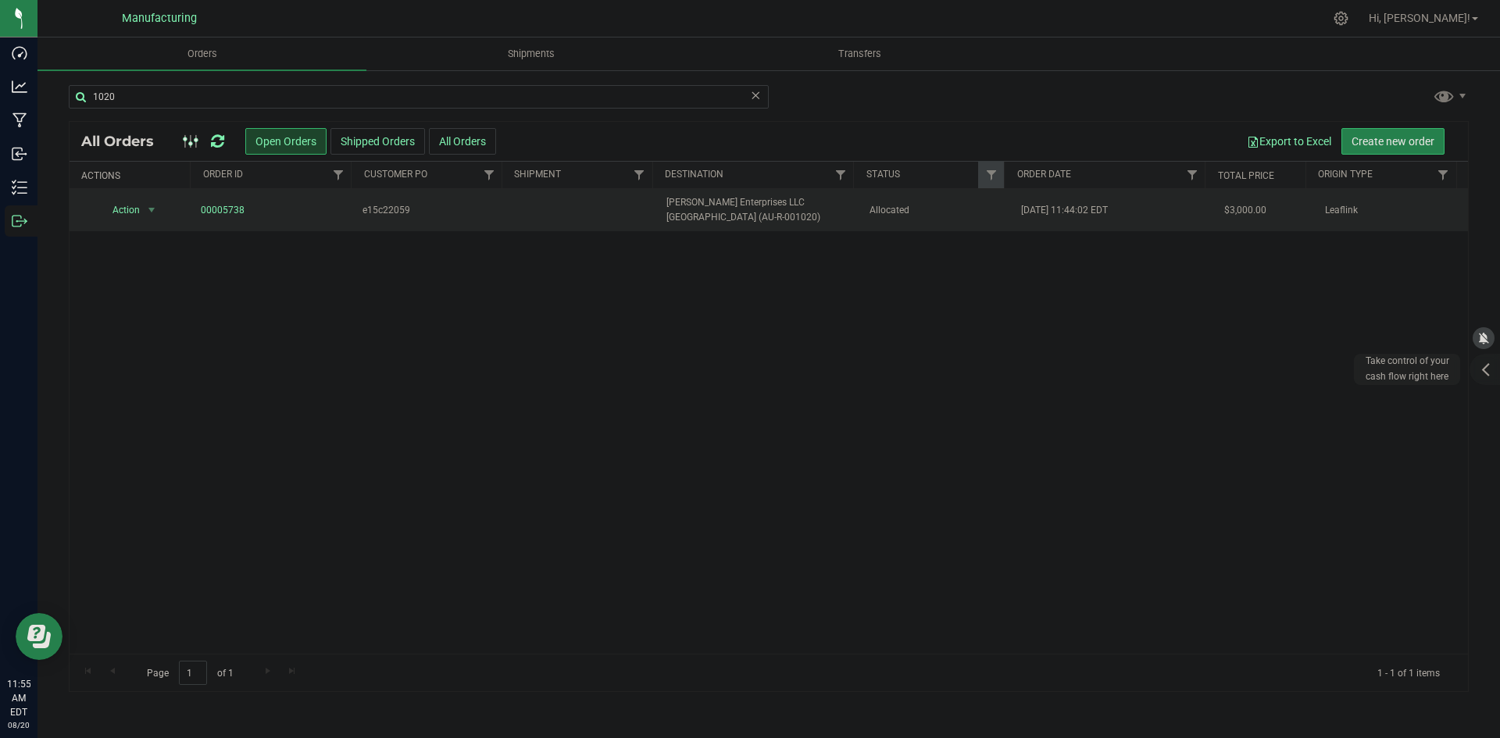
click at [833, 217] on span "[PERSON_NAME] Enterprises LLC [GEOGRAPHIC_DATA] (AU-R-001020)" at bounding box center [758, 210] width 184 height 30
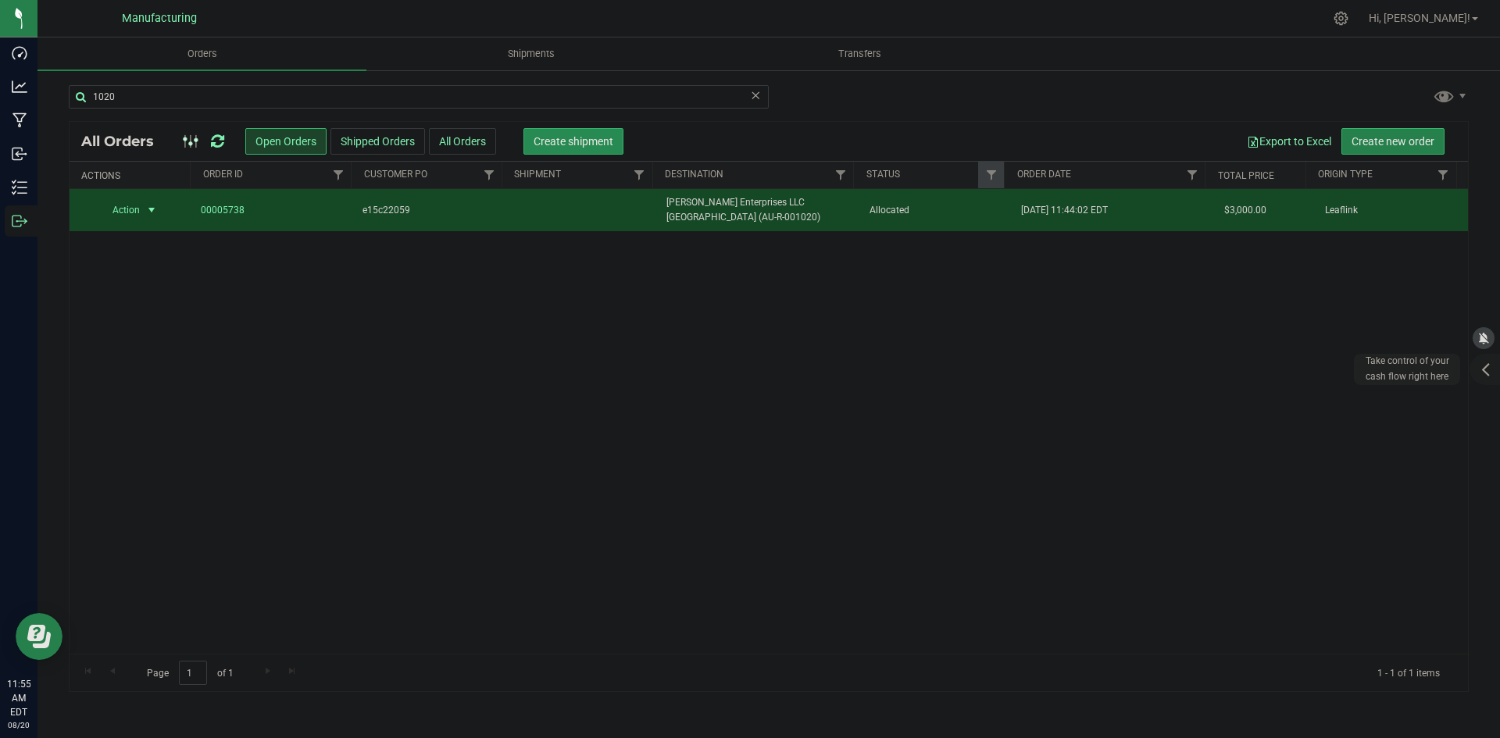
click at [547, 135] on span "Create shipment" at bounding box center [574, 141] width 80 height 13
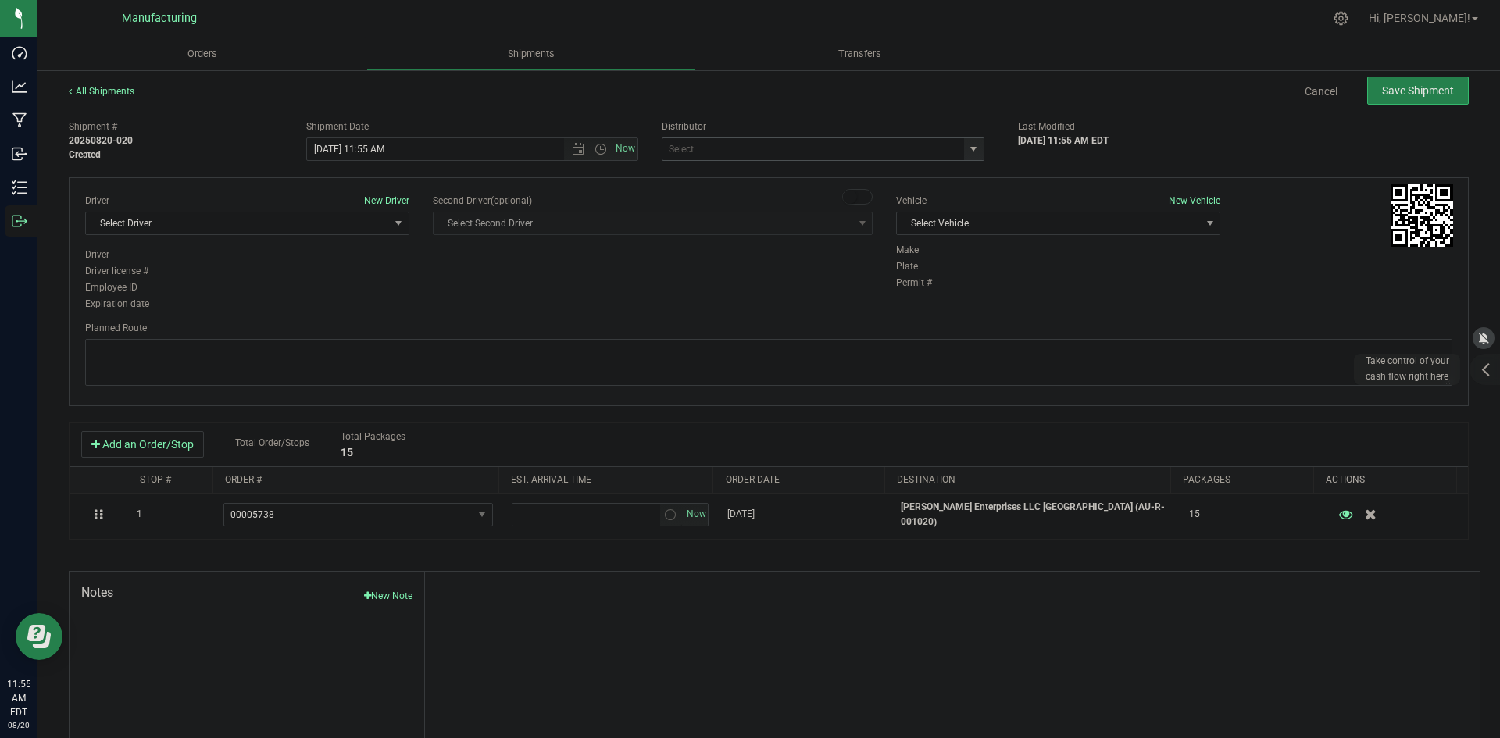
click at [973, 144] on span "select" at bounding box center [974, 149] width 20 height 22
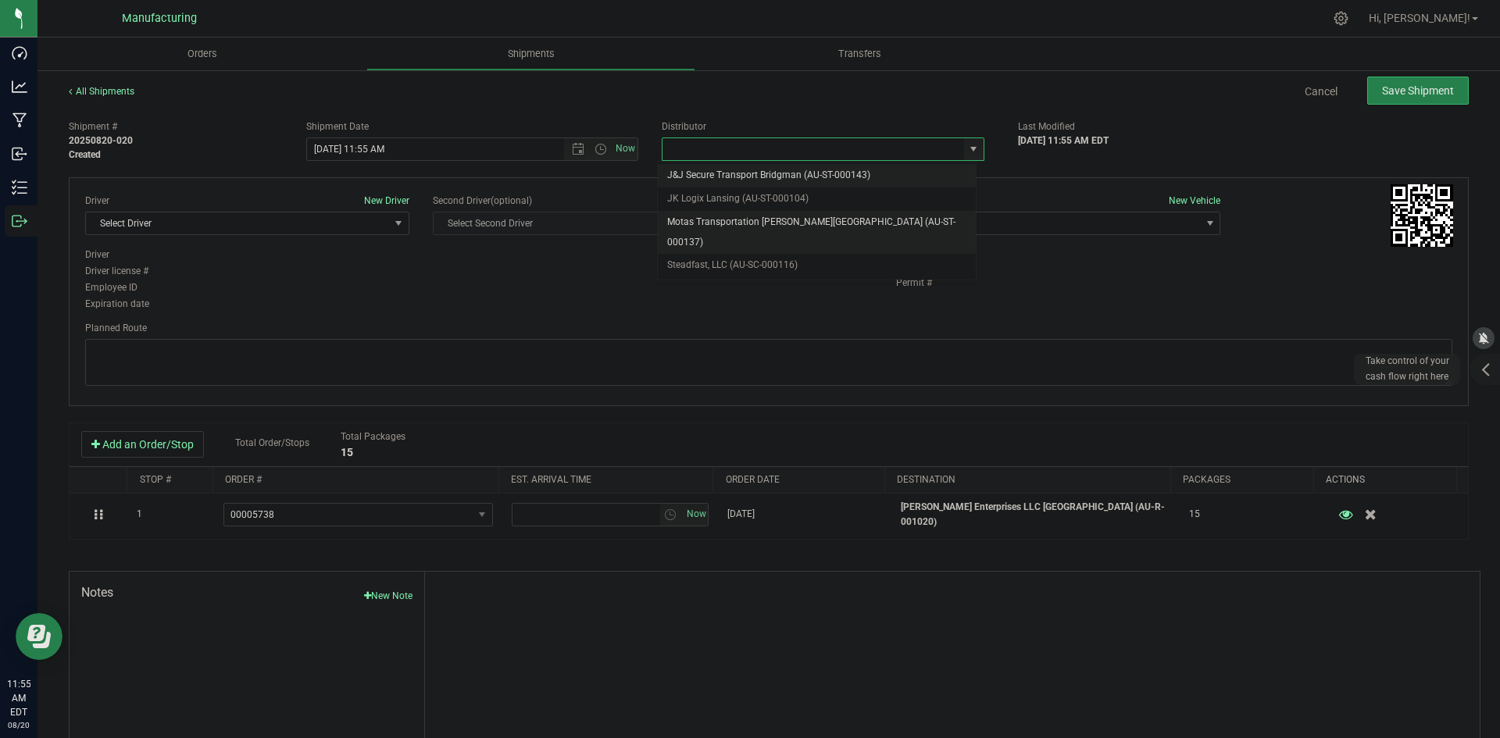
click at [713, 219] on li "Motas Transportation [PERSON_NAME][GEOGRAPHIC_DATA] (AU-ST-000137)" at bounding box center [817, 232] width 318 height 43
type input "Motas Transportation [PERSON_NAME][GEOGRAPHIC_DATA] (AU-ST-000137)"
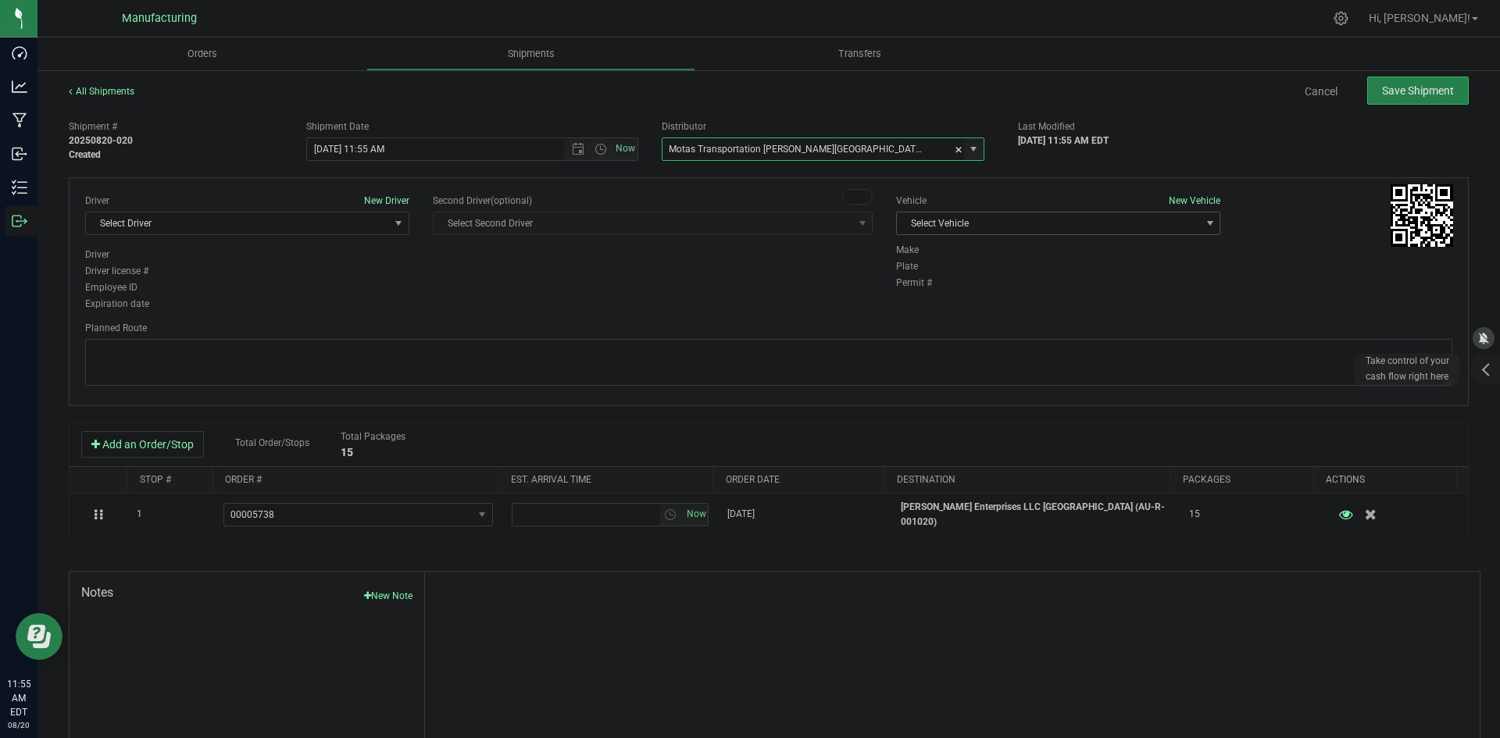
click at [1052, 231] on span "Select Vehicle" at bounding box center [1048, 224] width 303 height 22
click at [936, 286] on li "T3" at bounding box center [1051, 296] width 320 height 23
click at [599, 147] on span "Open the time view" at bounding box center [601, 149] width 13 height 13
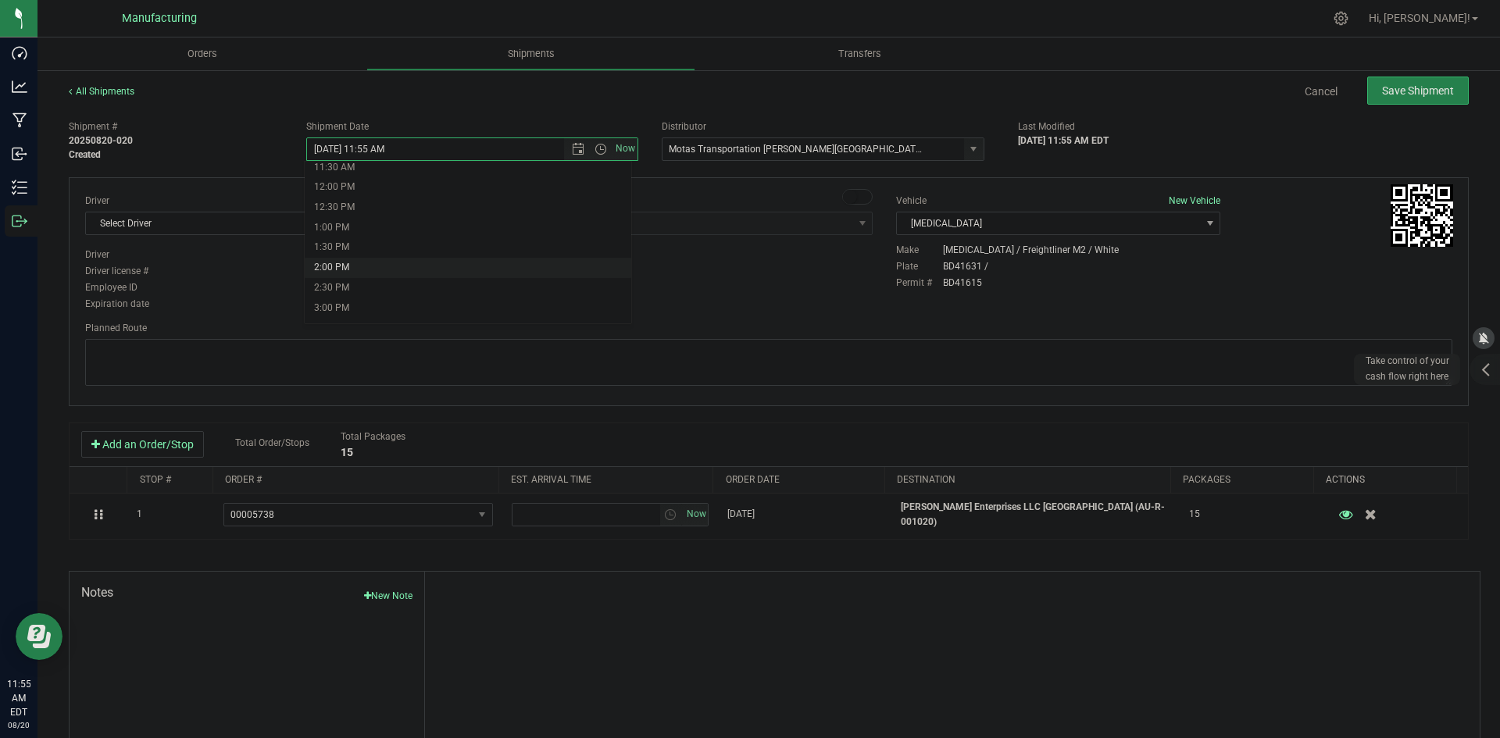
click at [355, 262] on li "2:00 PM" at bounding box center [468, 268] width 327 height 20
type input "8/20/2025 2:00 PM"
click at [537, 277] on div "Driver New Driver Select Driver Select Driver Perry Black (JK Logix) Robert Cle…" at bounding box center [768, 254] width 1391 height 120
click at [363, 223] on span "Select Driver" at bounding box center [237, 224] width 303 height 22
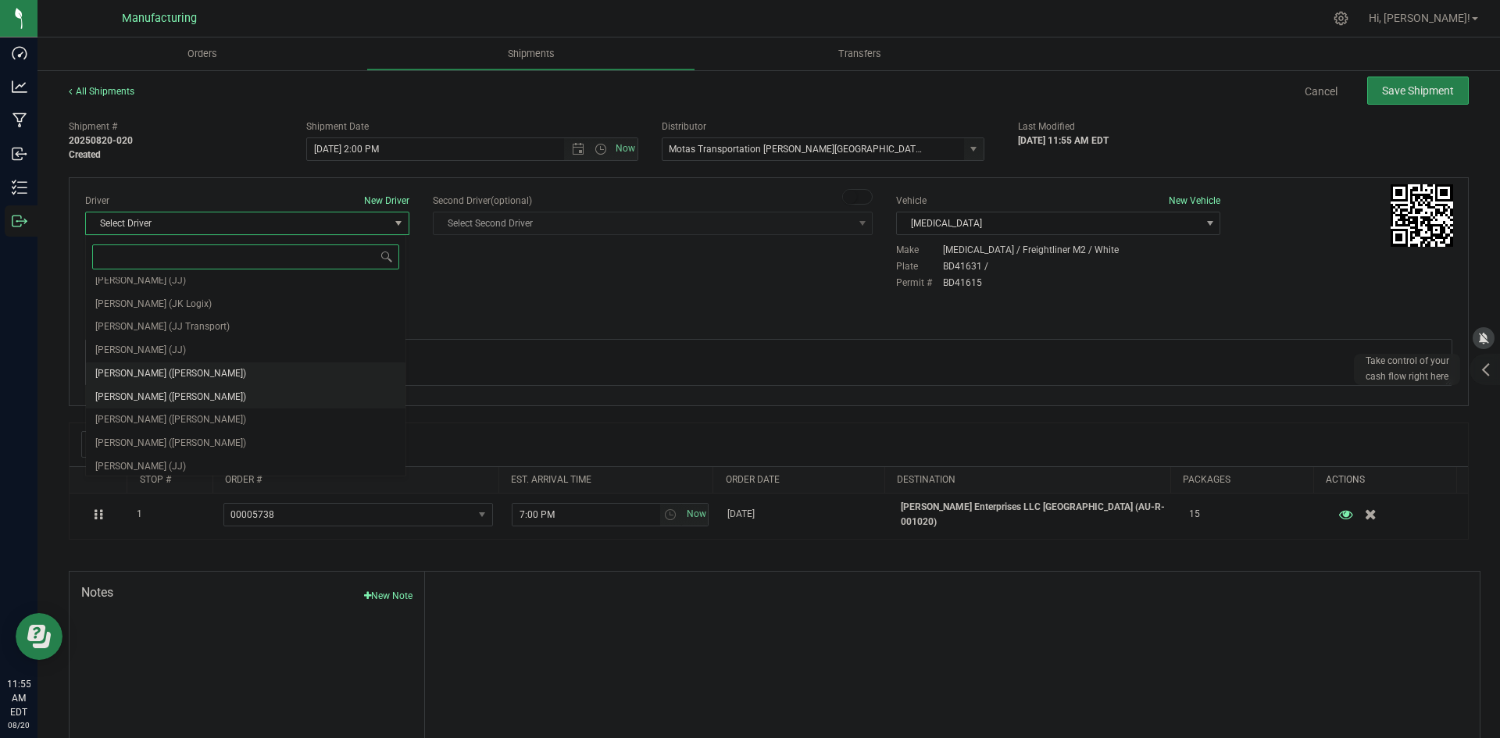
scroll to position [82, 0]
drag, startPoint x: 142, startPoint y: 368, endPoint x: 234, endPoint y: 345, distance: 95.1
click at [144, 368] on span "Lloyd Neely (Motas)" at bounding box center [170, 369] width 151 height 20
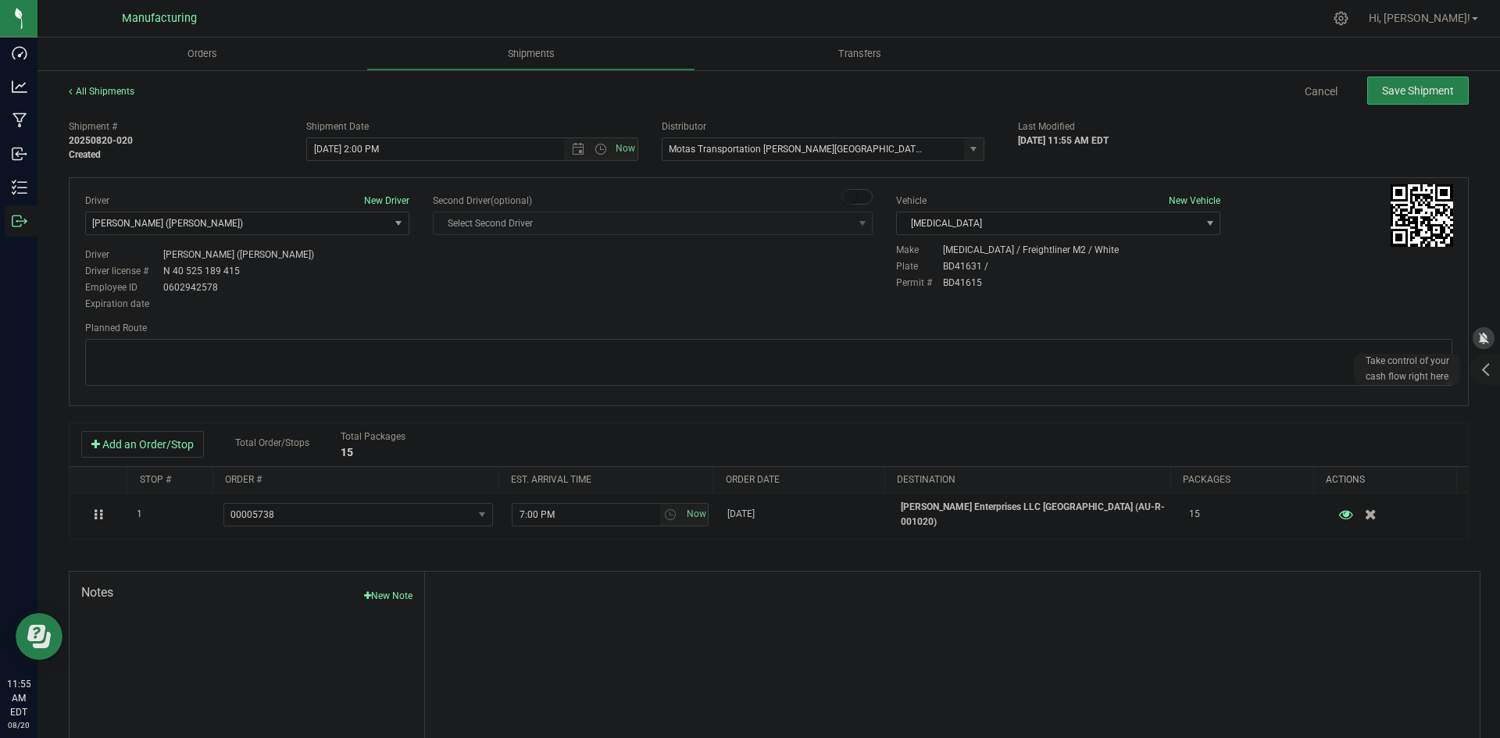
click at [506, 302] on div "Driver New Driver Lloyd Neely (Motas) Select Driver Perry Black (JK Logix) Robe…" at bounding box center [768, 254] width 1391 height 120
click at [817, 352] on textarea at bounding box center [768, 362] width 1367 height 47
paste textarea "Head south 246 ft -- Turn right 325 ft -- Turn right 407 ft -- Turn right towar…"
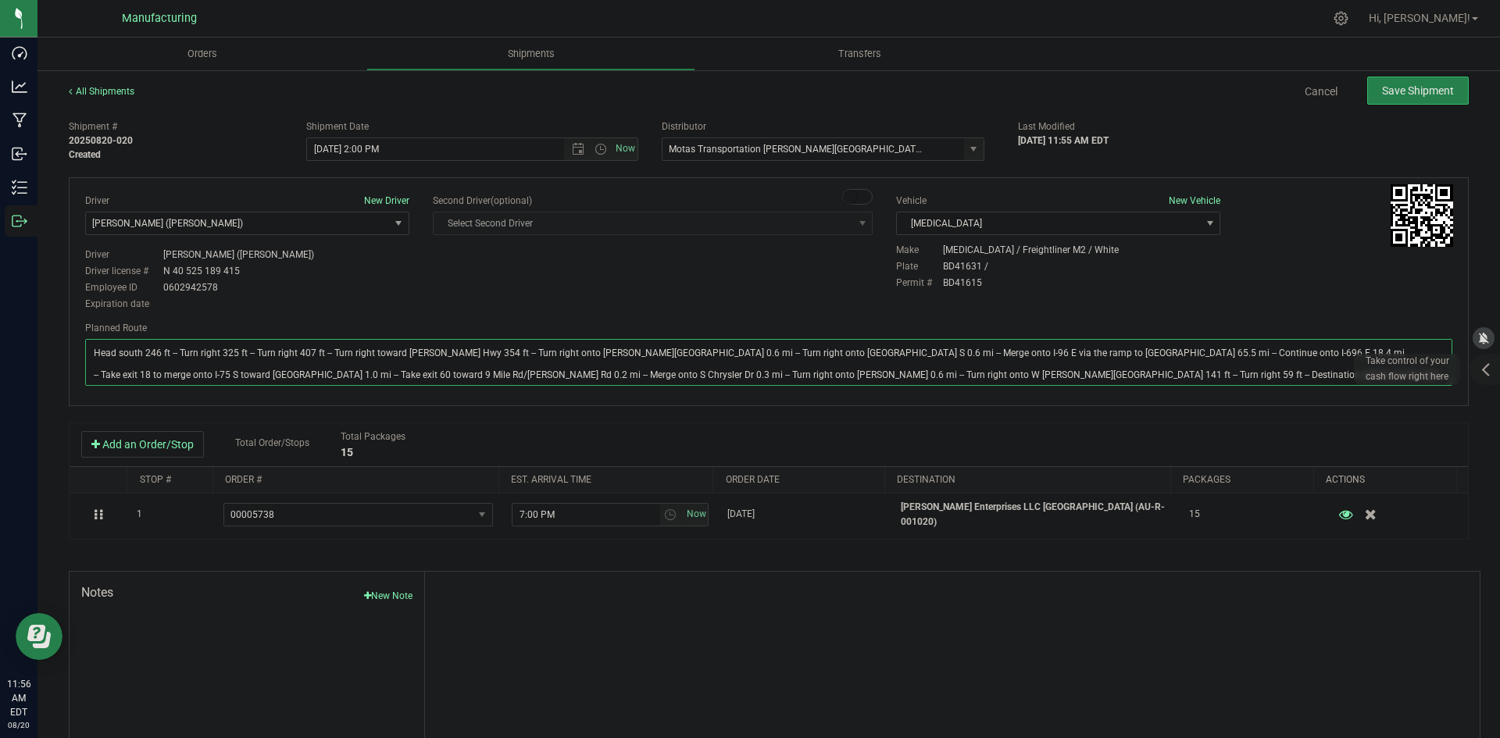
type textarea "Head south 246 ft -- Turn right 325 ft -- Turn right 407 ft -- Turn right towar…"
drag, startPoint x: 774, startPoint y: 284, endPoint x: 1030, endPoint y: 241, distance: 258.9
click at [795, 284] on div "Driver New Driver Lloyd Neely (Motas) Select Driver Perry Black (JK Logix) Robe…" at bounding box center [768, 254] width 1391 height 120
click at [1388, 99] on button "Save Shipment" at bounding box center [1418, 91] width 102 height 28
type input "8/20/2025 6:00 PM"
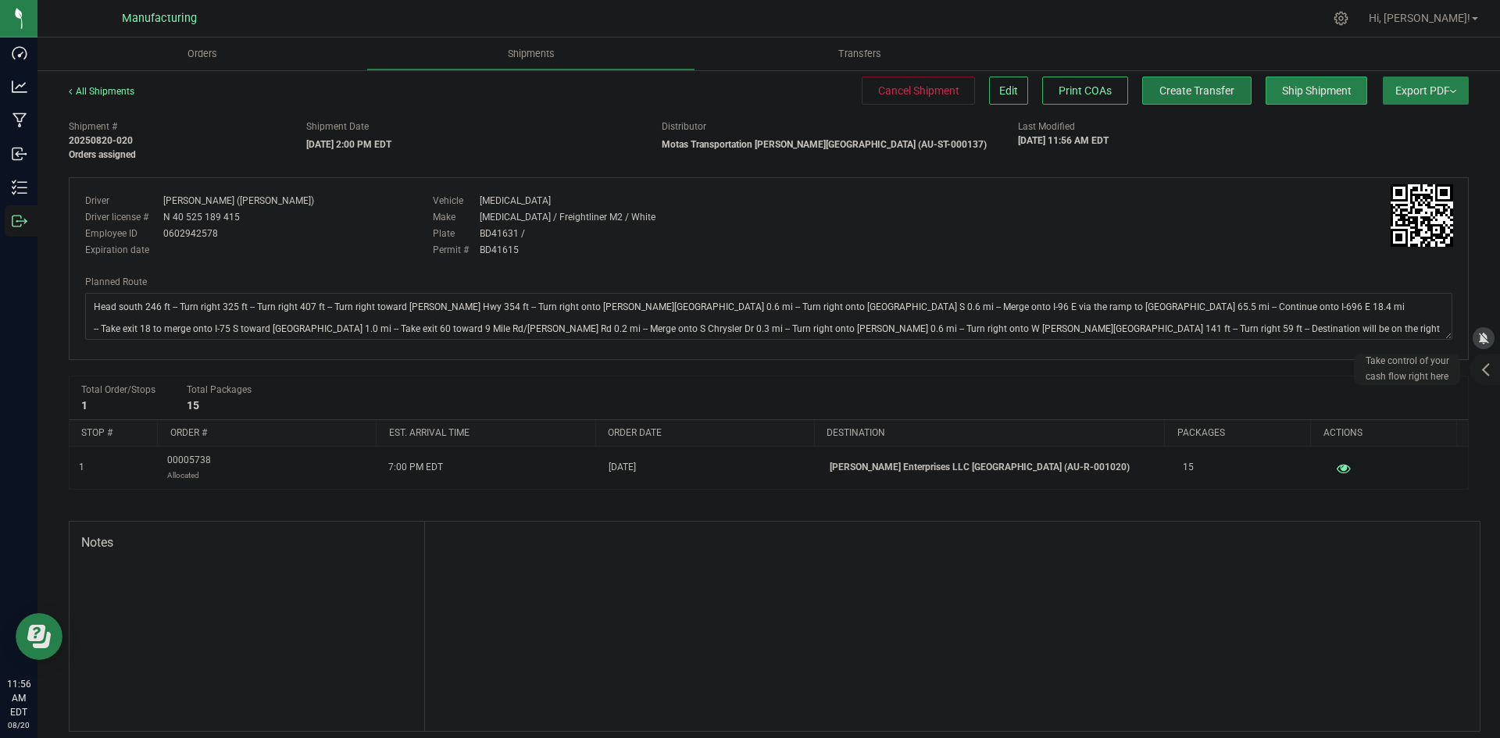
click at [1201, 101] on button "Create Transfer" at bounding box center [1196, 91] width 109 height 28
click at [939, 275] on div "Planned Route" at bounding box center [768, 282] width 1367 height 14
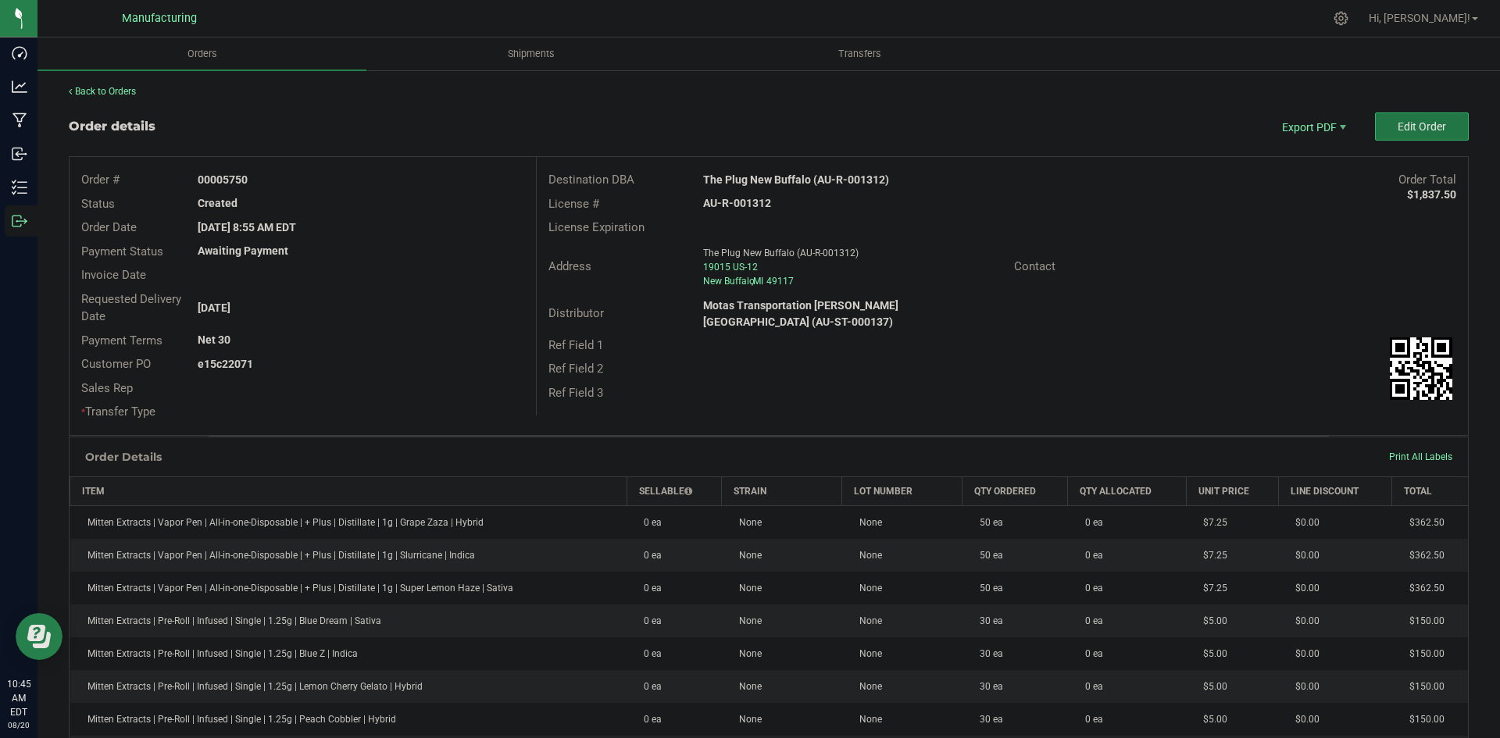
click at [1398, 121] on span "Edit Order" at bounding box center [1422, 126] width 48 height 13
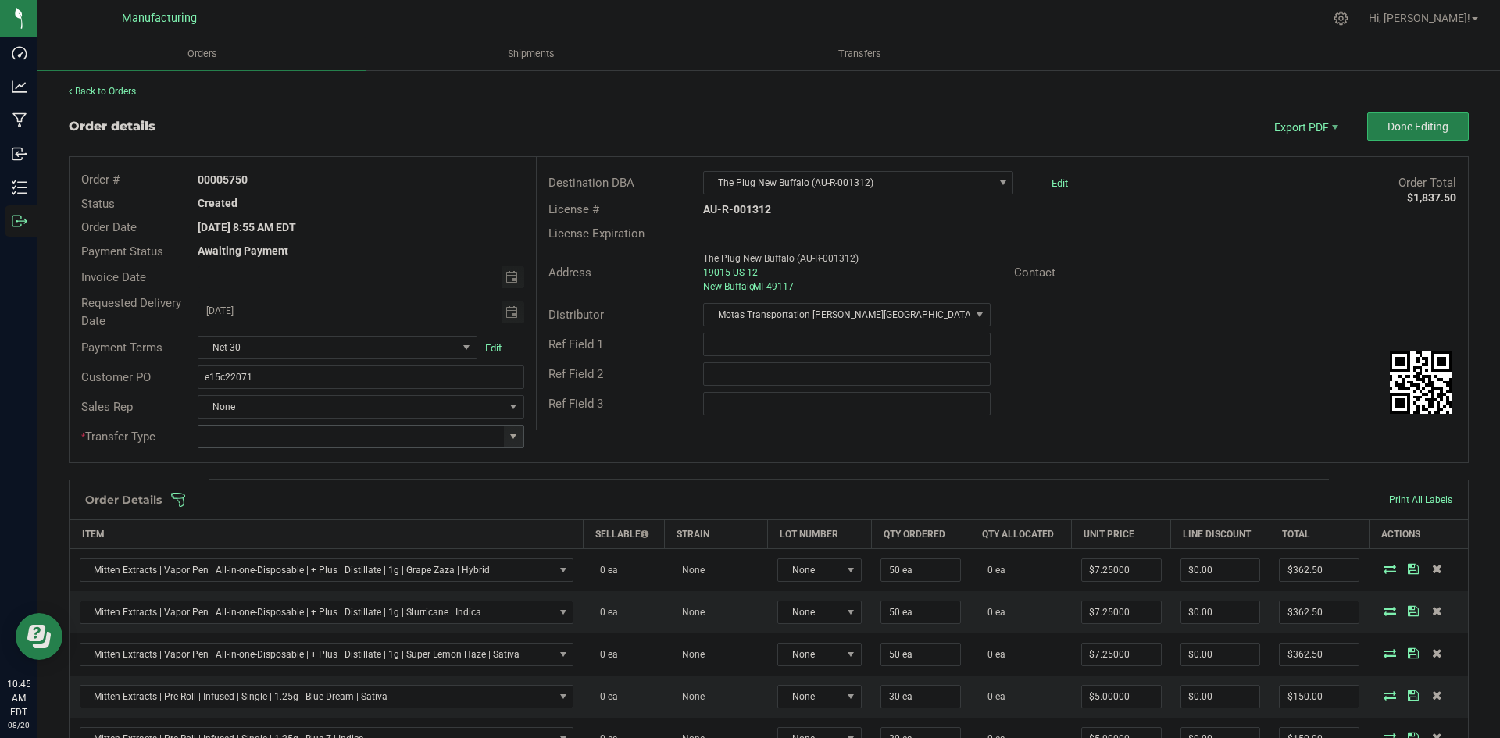
click at [508, 436] on span at bounding box center [513, 436] width 13 height 13
click at [261, 570] on li "Wholesale Transfer" at bounding box center [359, 568] width 322 height 27
type input "Wholesale Transfer"
click at [591, 443] on div "Order # 00005750 Status Created Order Date Aug 18, 2025 8:55 AM EDT Payment Sta…" at bounding box center [769, 309] width 1398 height 305
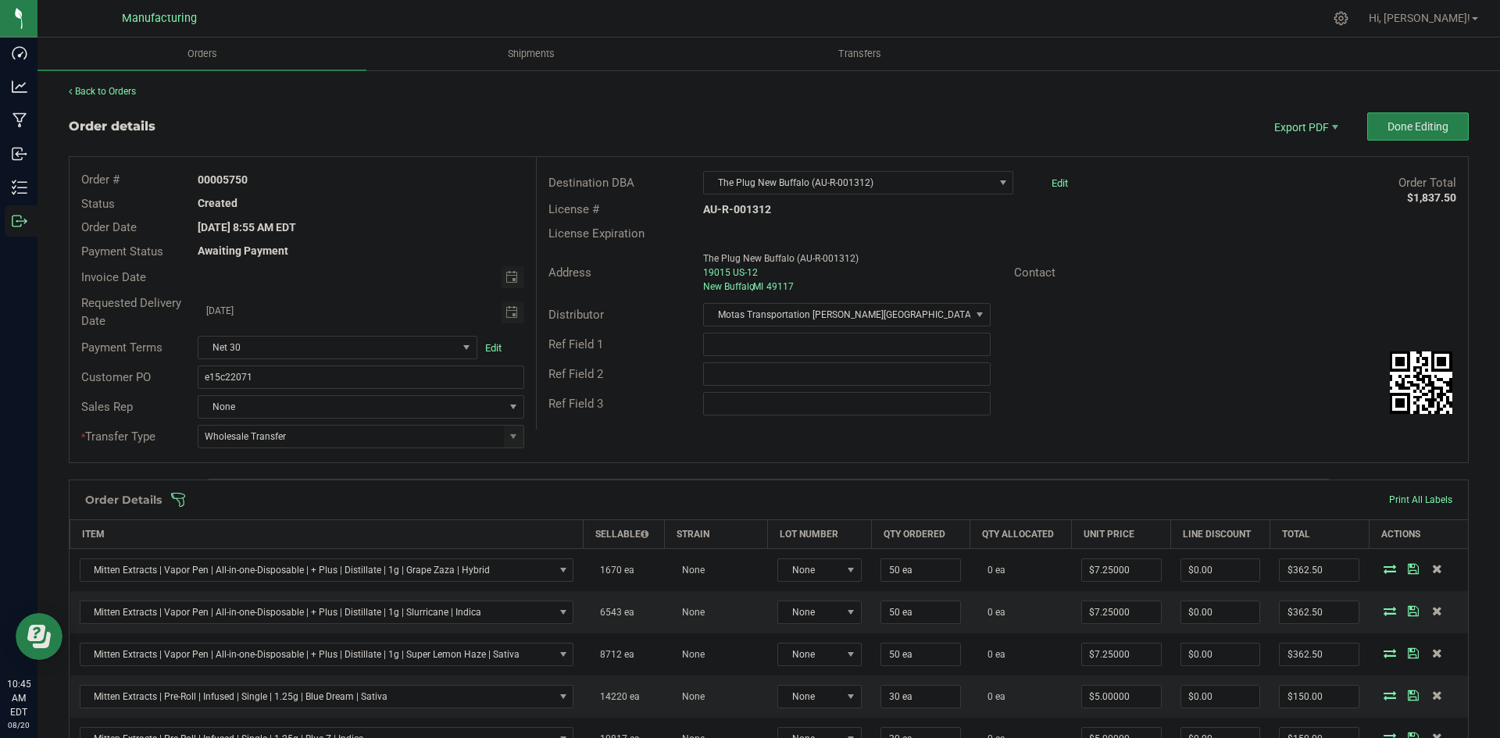
click at [576, 503] on span at bounding box center [870, 500] width 1400 height 16
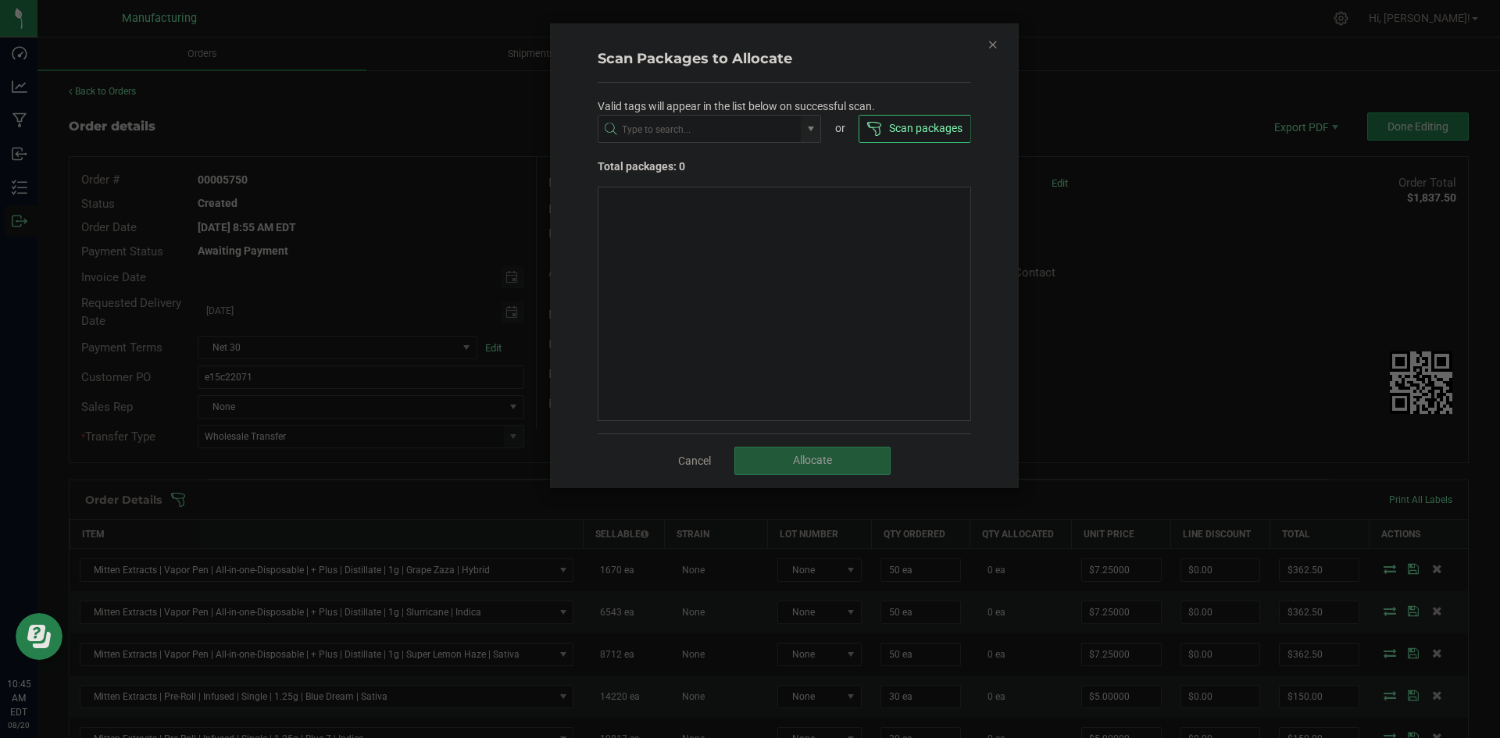
click at [994, 40] on icon "Close" at bounding box center [993, 43] width 11 height 19
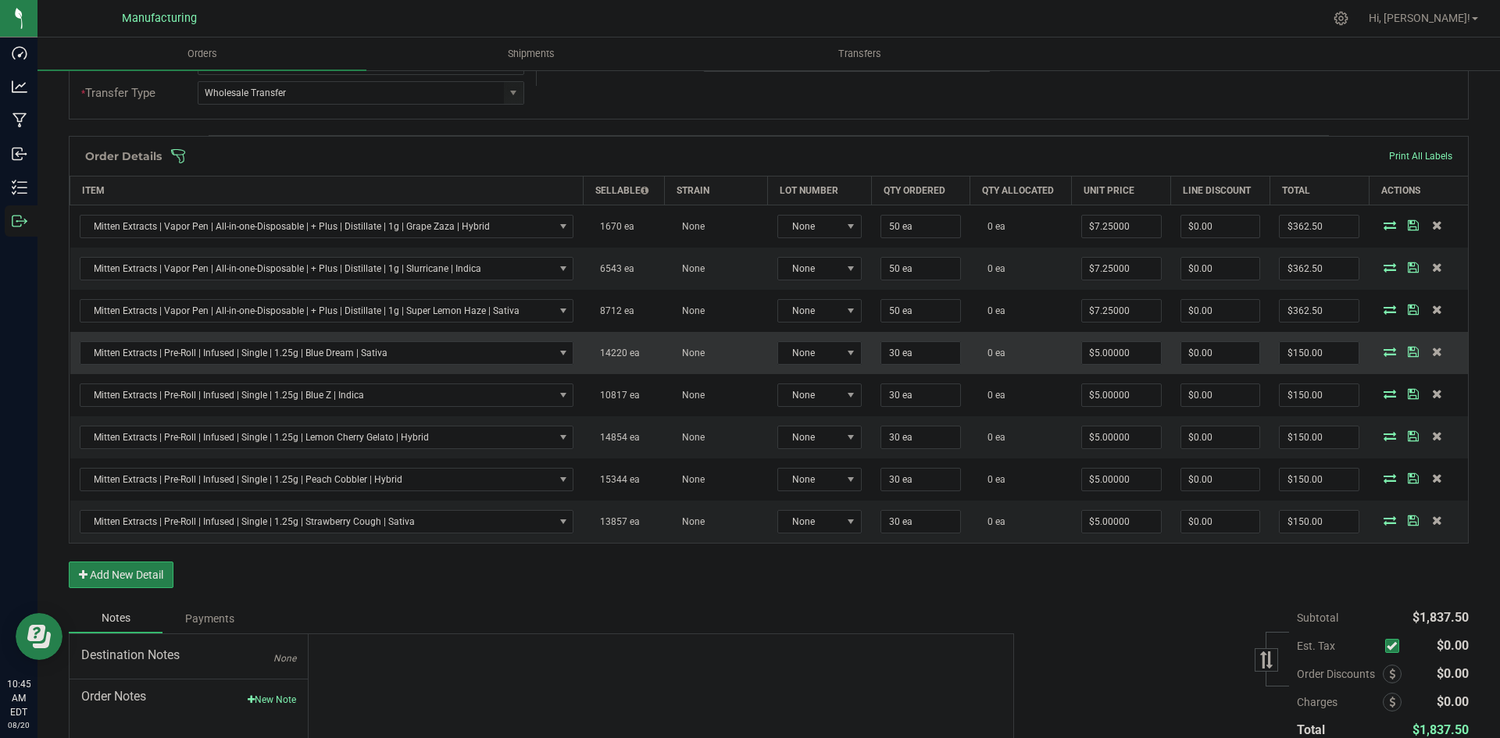
scroll to position [153, 0]
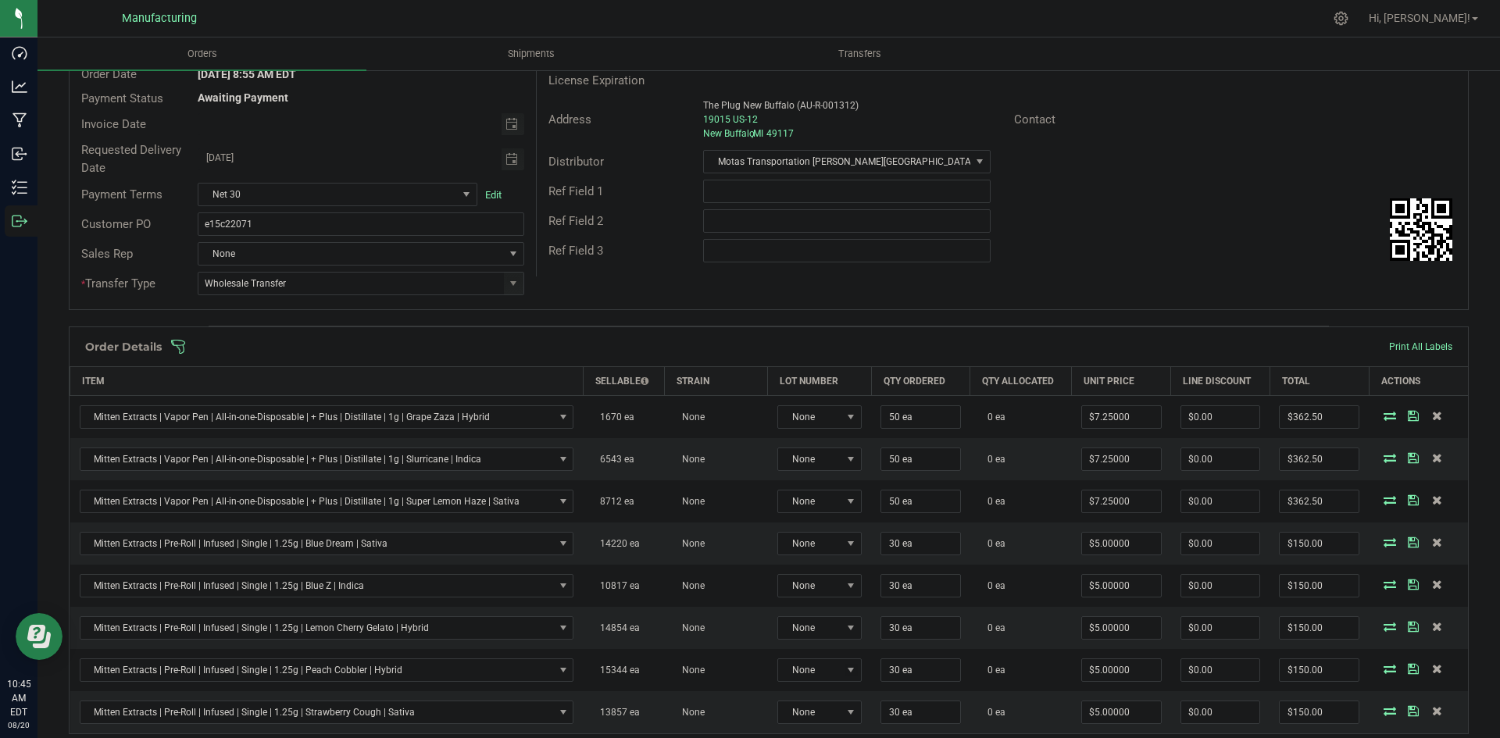
click at [705, 347] on span at bounding box center [870, 347] width 1400 height 16
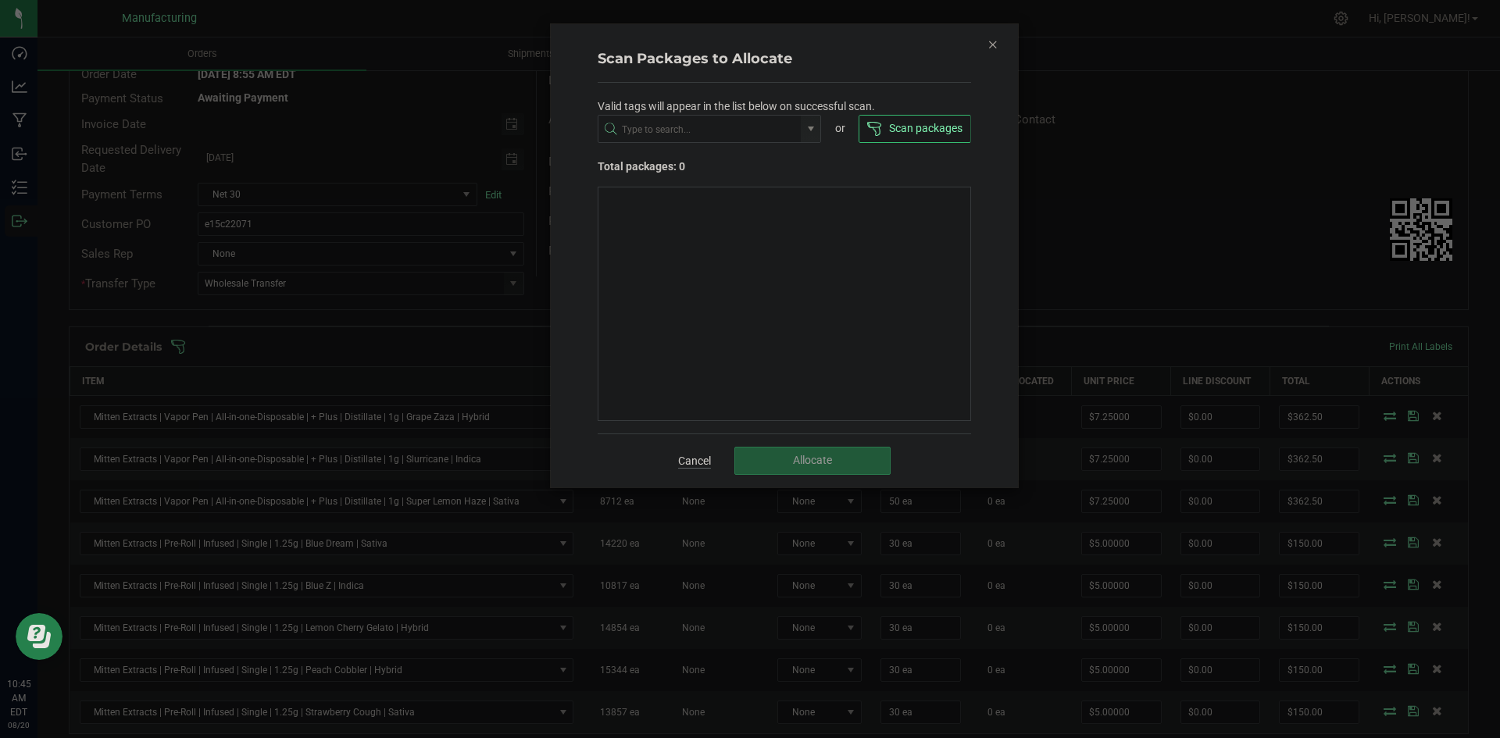
click at [706, 458] on link "Cancel" at bounding box center [694, 461] width 33 height 16
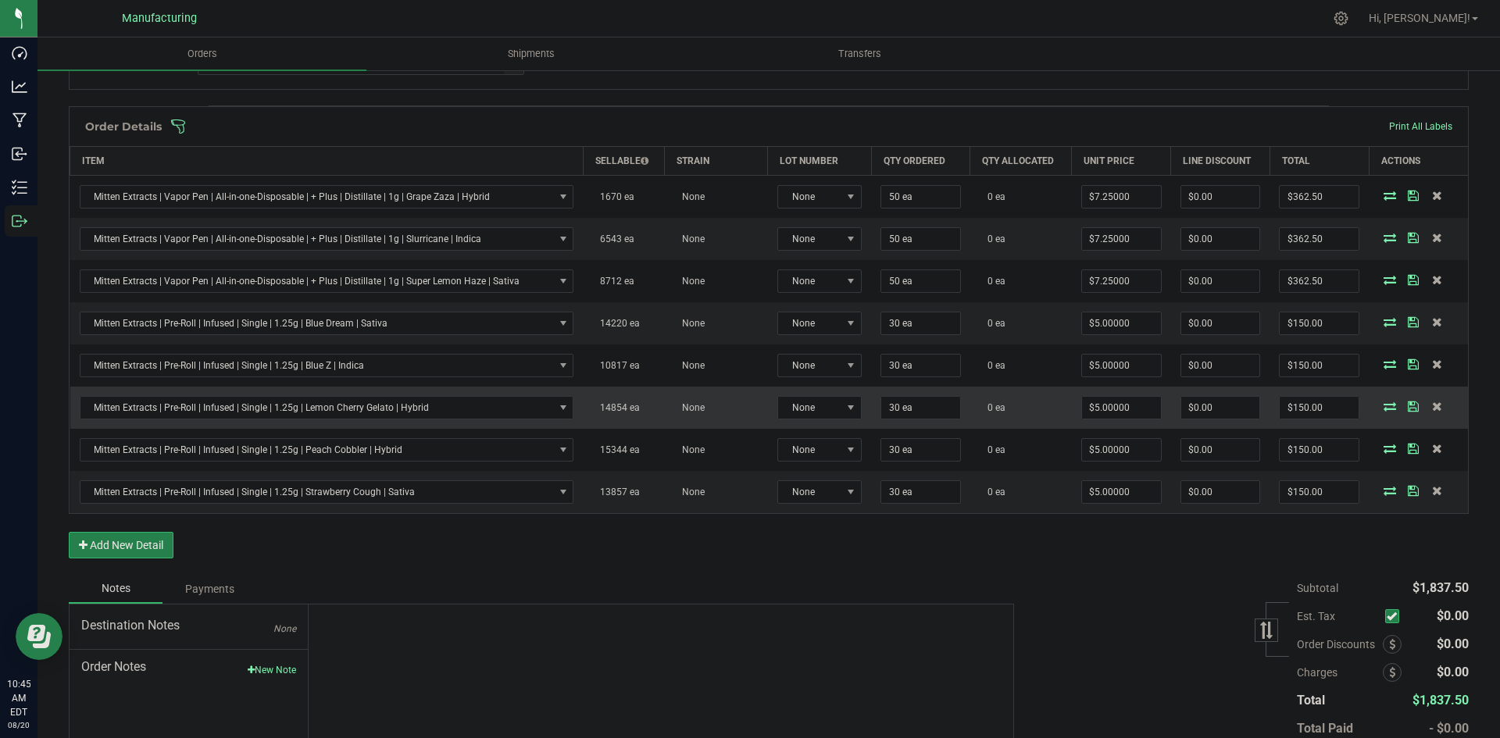
scroll to position [231, 0]
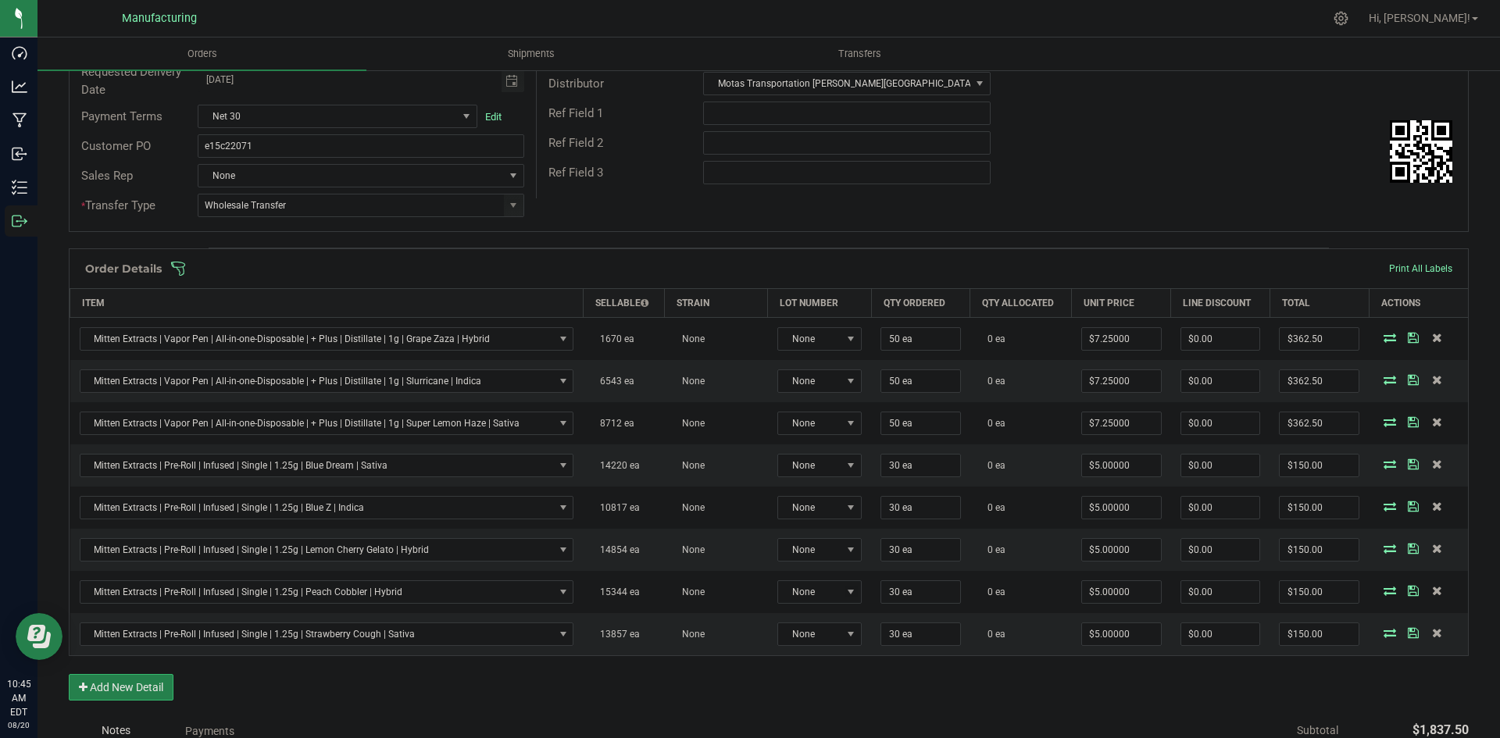
click at [899, 265] on span at bounding box center [870, 269] width 1400 height 16
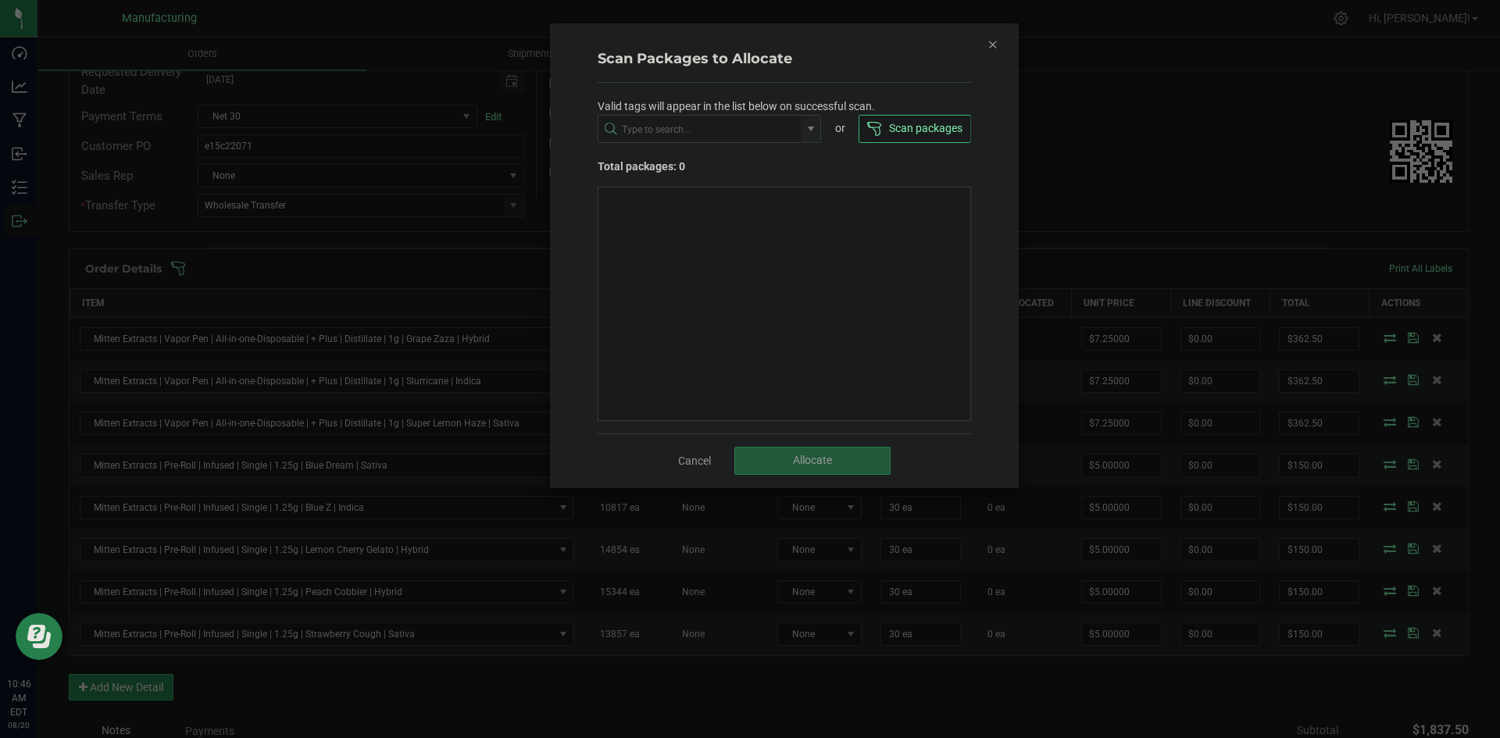
click at [1002, 45] on div "Scan Packages to Allocate Valid tags will appear in the list below on successfu…" at bounding box center [784, 255] width 467 height 463
click at [994, 45] on icon "Close" at bounding box center [993, 43] width 11 height 19
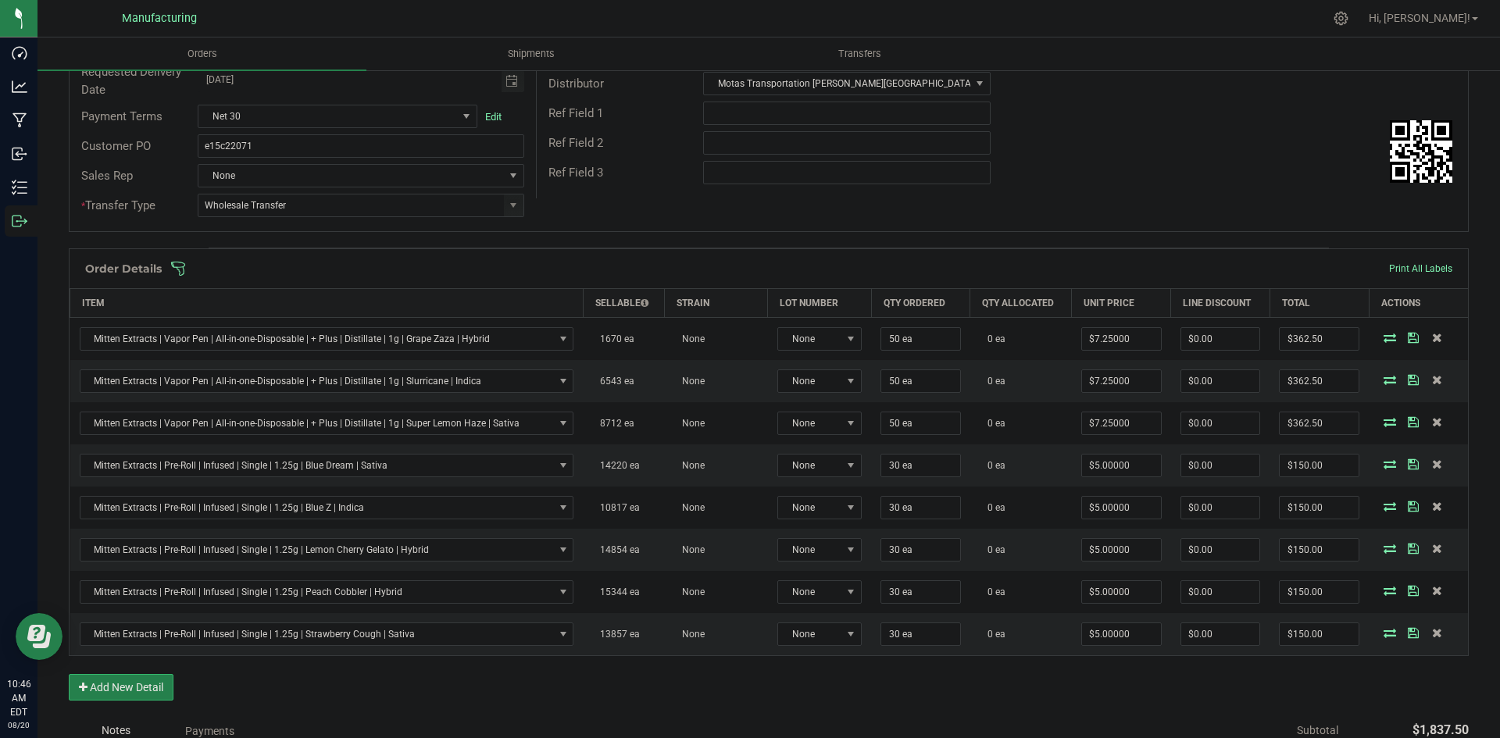
click at [774, 266] on span at bounding box center [870, 269] width 1400 height 16
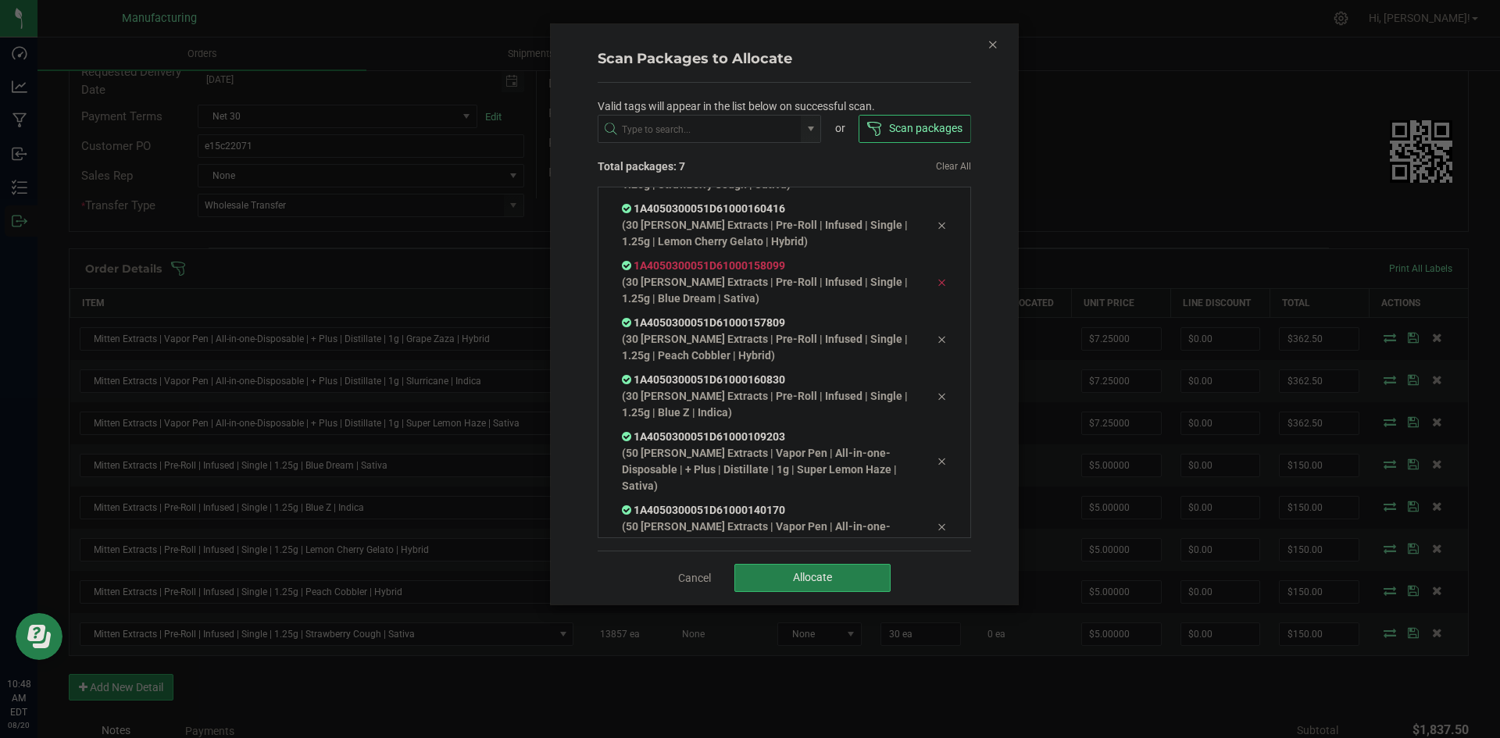
scroll to position [105, 0]
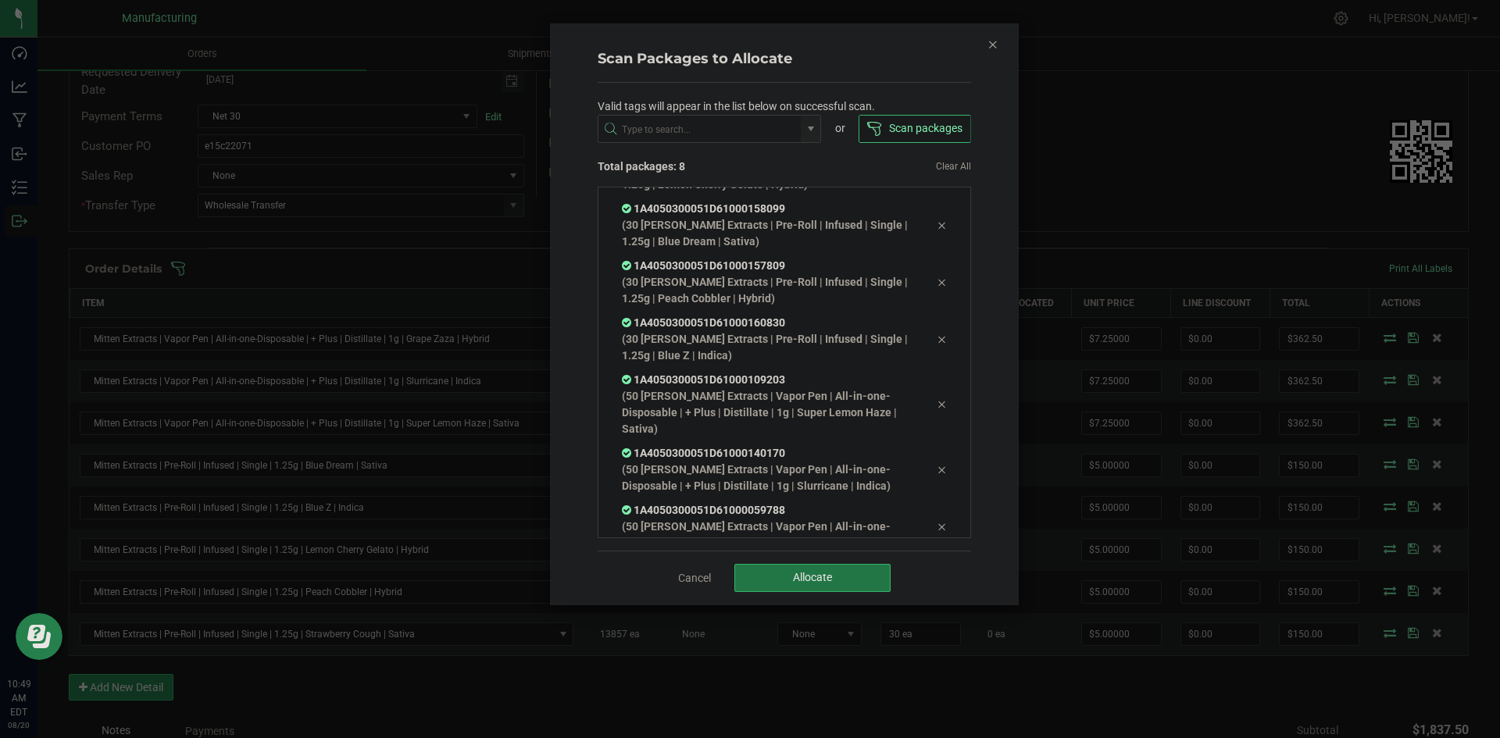
click at [784, 566] on button "Allocate" at bounding box center [812, 578] width 156 height 28
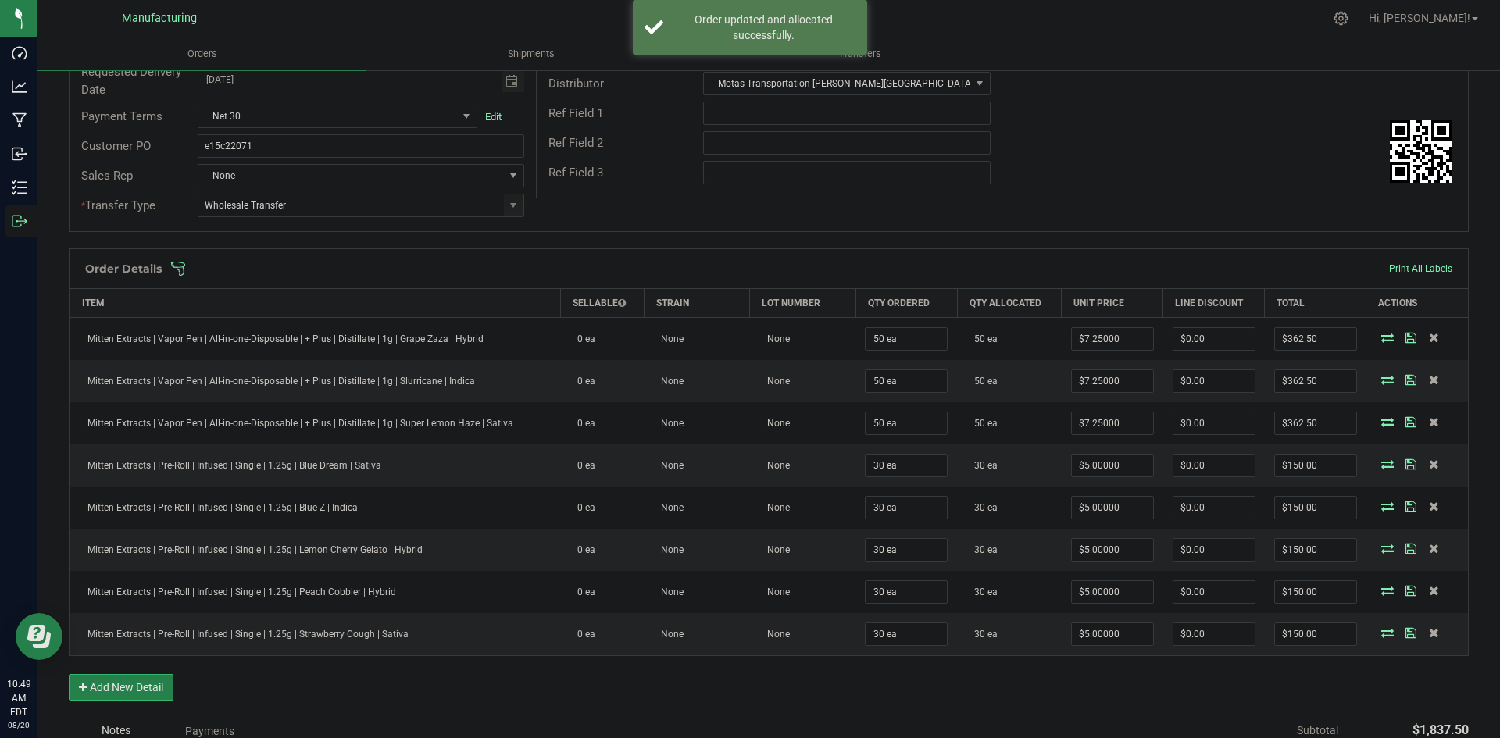
scroll to position [0, 0]
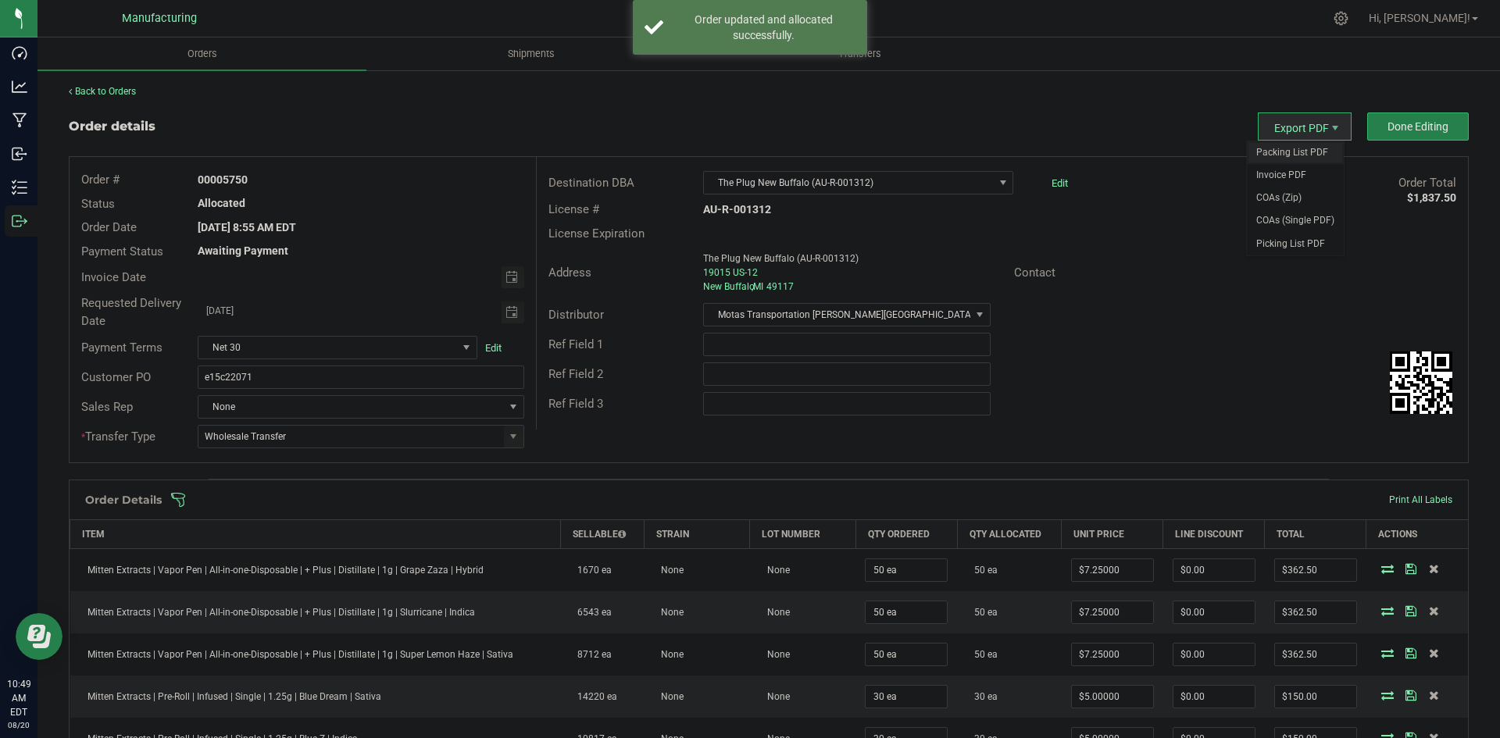
click at [1277, 148] on span "Packing List PDF" at bounding box center [1295, 152] width 97 height 23
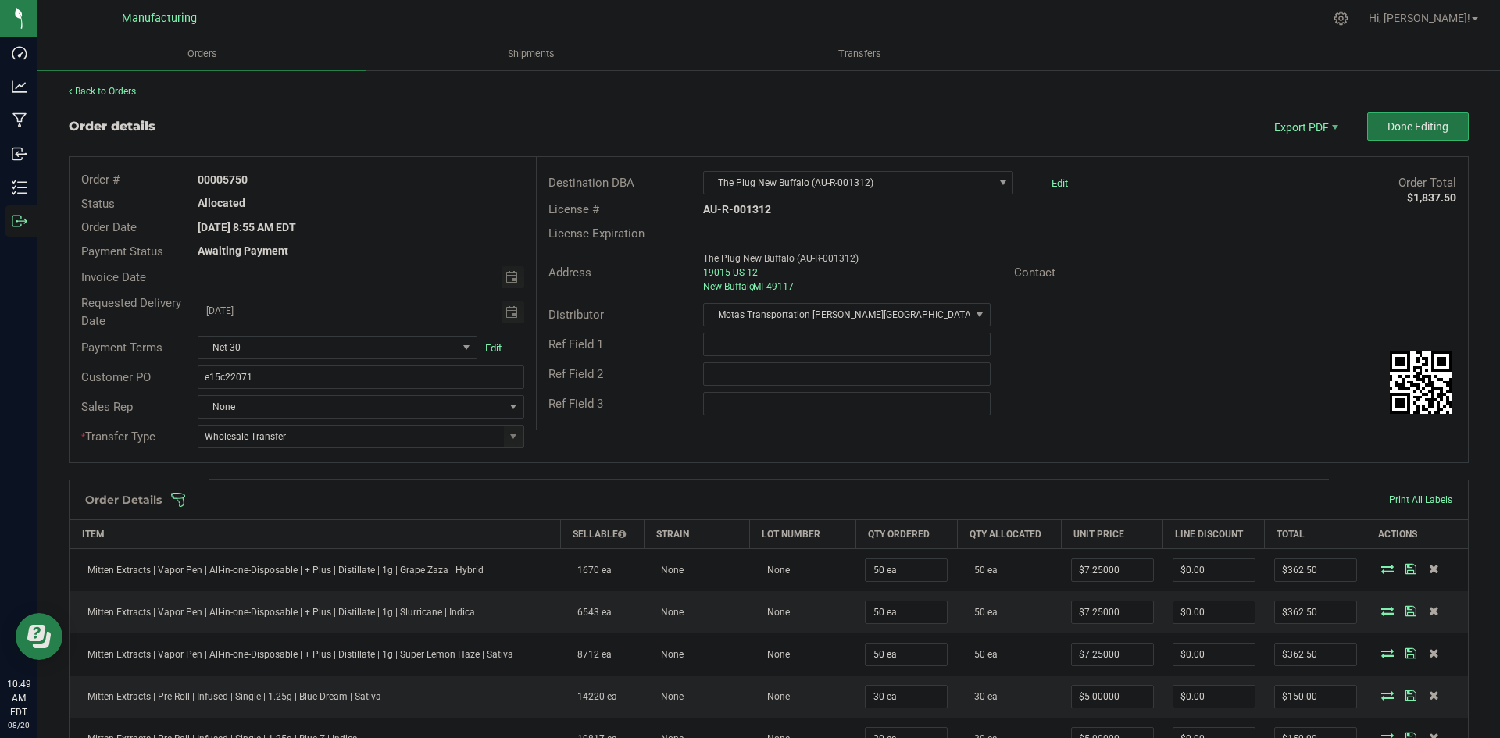
click at [1410, 135] on button "Done Editing" at bounding box center [1418, 127] width 102 height 28
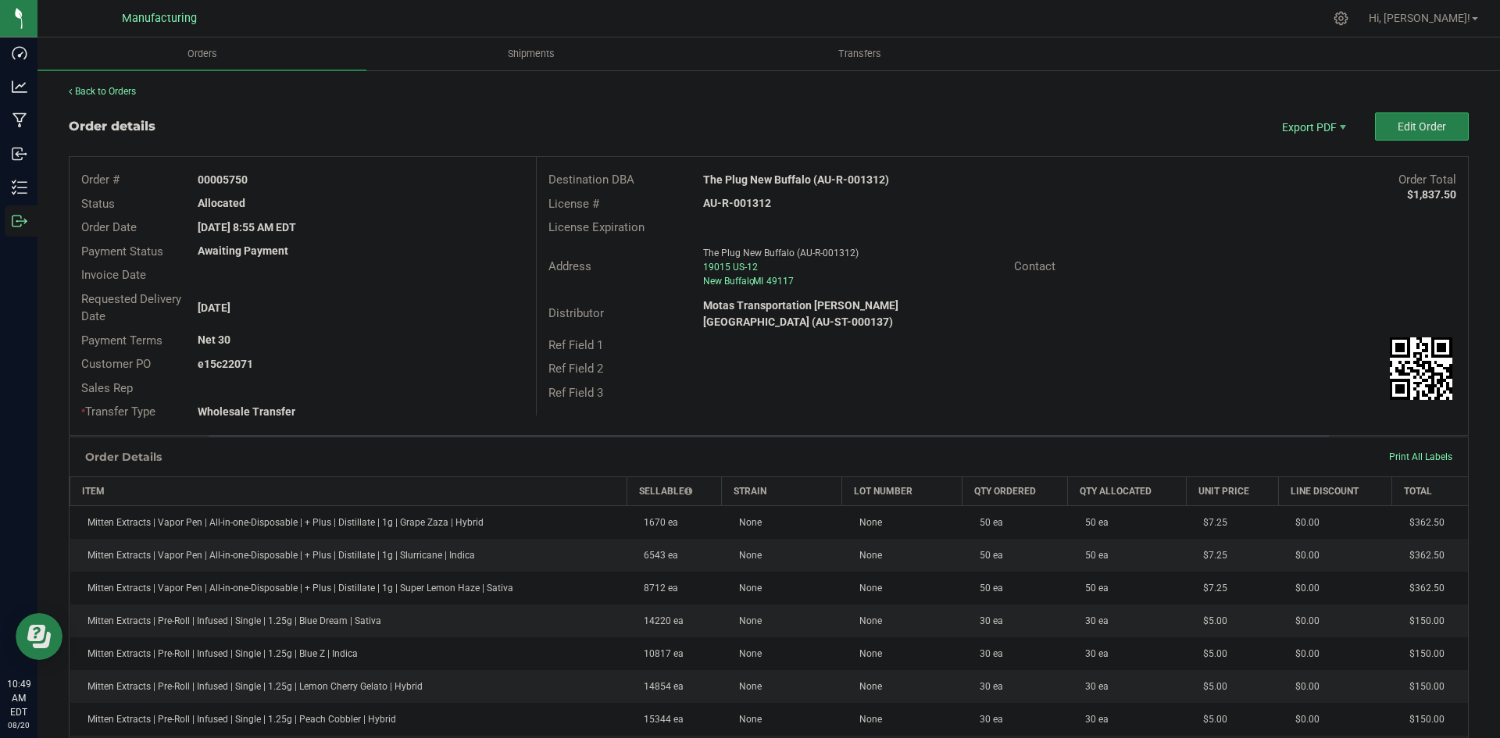
click at [789, 179] on strong "The Plug New Buffalo (AU-R-001312)" at bounding box center [796, 179] width 186 height 13
copy strong "The Plug New Buffalo (AU-R-001312)"
click at [737, 206] on strong "AU-R-001312" at bounding box center [737, 203] width 68 height 13
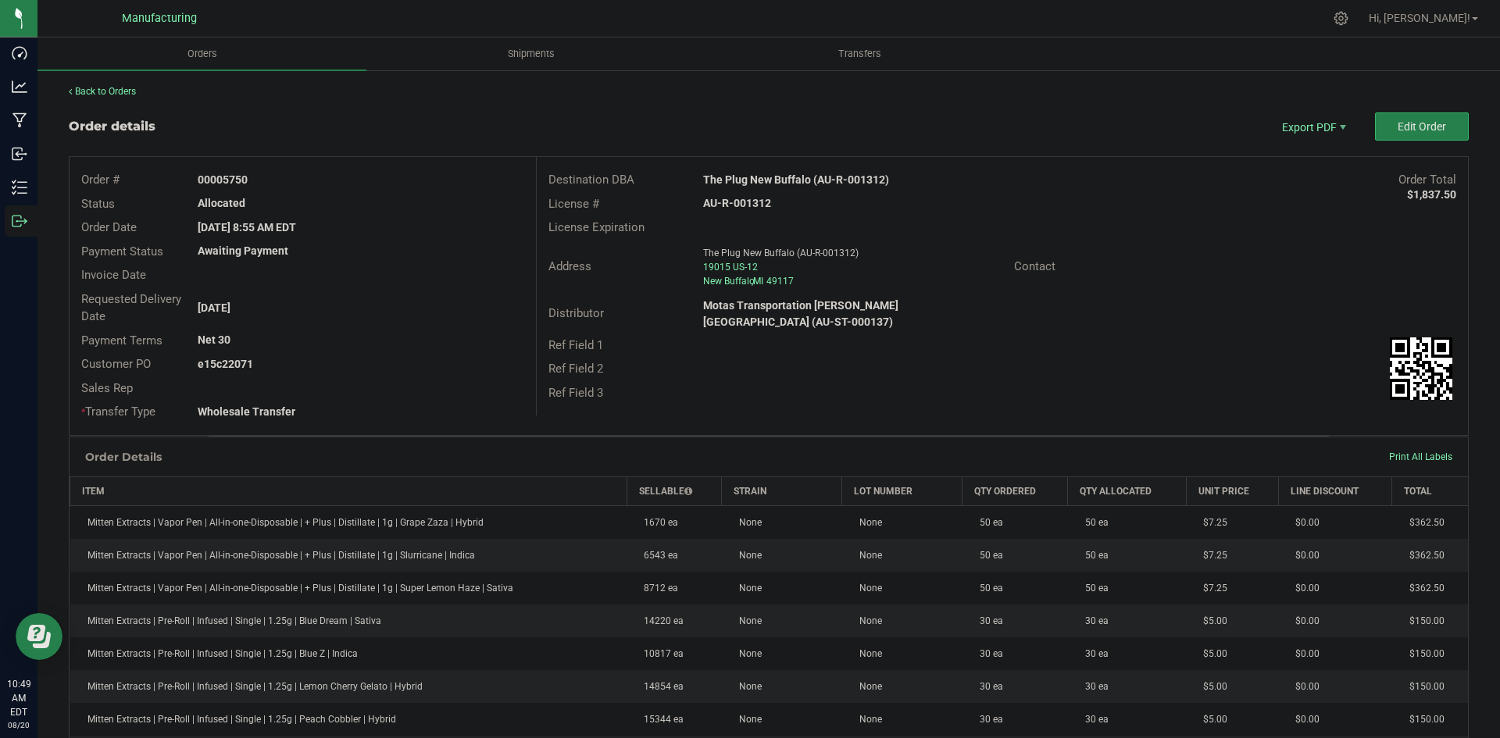
click at [737, 206] on strong "AU-R-001312" at bounding box center [737, 203] width 68 height 13
copy strong "AU-R-001312"
drag, startPoint x: 221, startPoint y: 177, endPoint x: 408, endPoint y: 180, distance: 186.7
click at [403, 180] on div "00005750" at bounding box center [360, 180] width 349 height 16
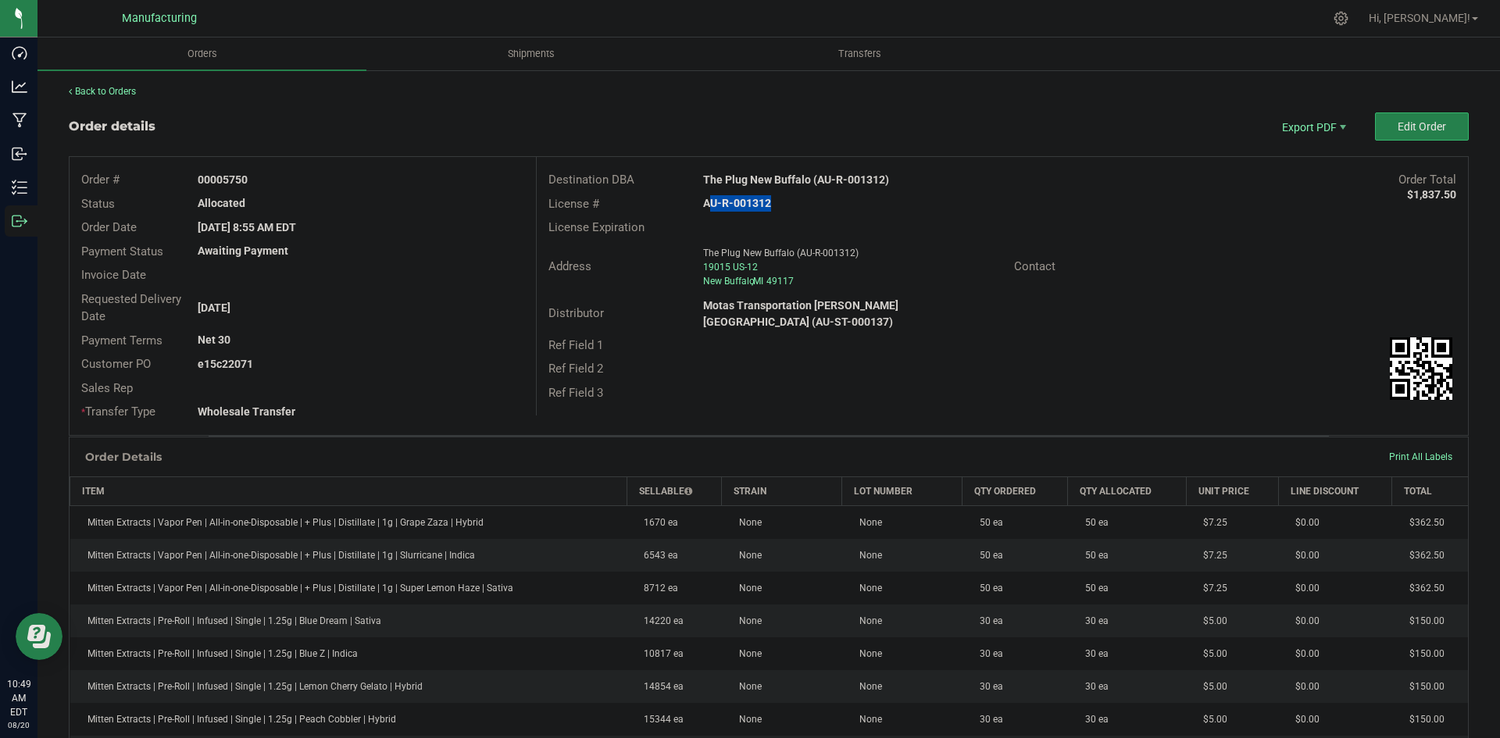
copy strong "5750"
drag, startPoint x: 222, startPoint y: 361, endPoint x: 370, endPoint y: 361, distance: 147.7
click at [369, 361] on div "e15c22071" at bounding box center [360, 364] width 349 height 16
copy strong "22071"
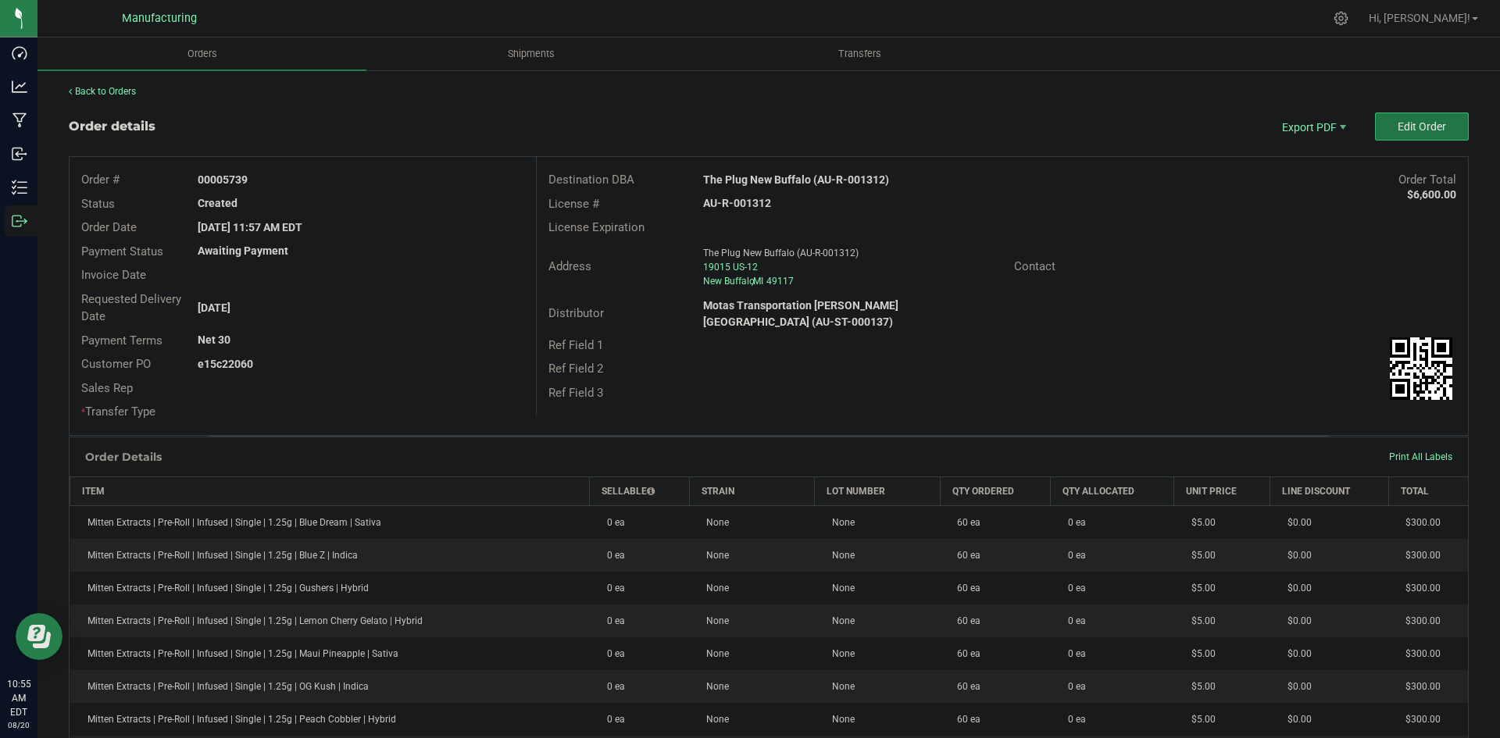
click at [1380, 133] on button "Edit Order" at bounding box center [1422, 127] width 94 height 28
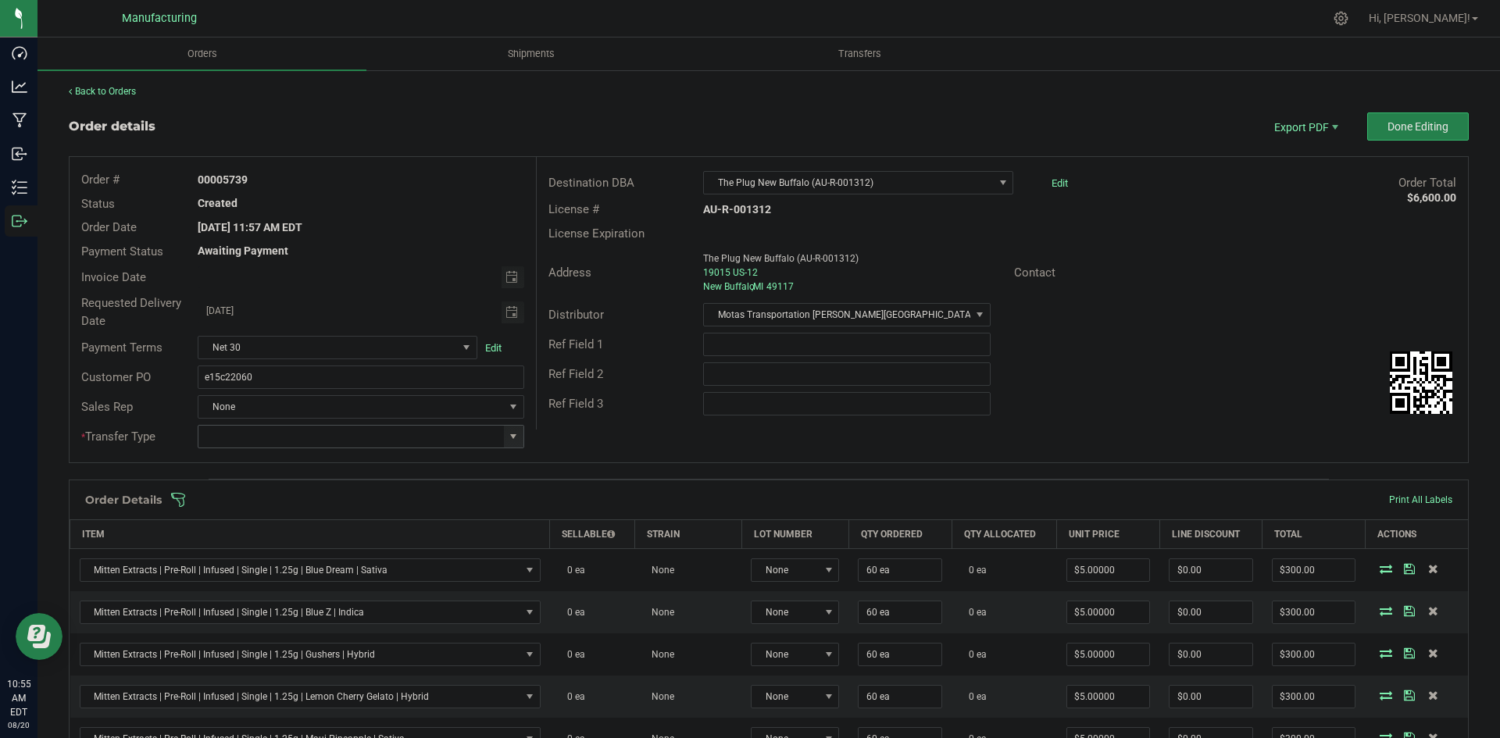
drag, startPoint x: 513, startPoint y: 431, endPoint x: 483, endPoint y: 442, distance: 31.6
click at [512, 431] on span at bounding box center [513, 436] width 13 height 13
click at [247, 569] on li "Wholesale Transfer" at bounding box center [359, 568] width 322 height 27
type input "Wholesale Transfer"
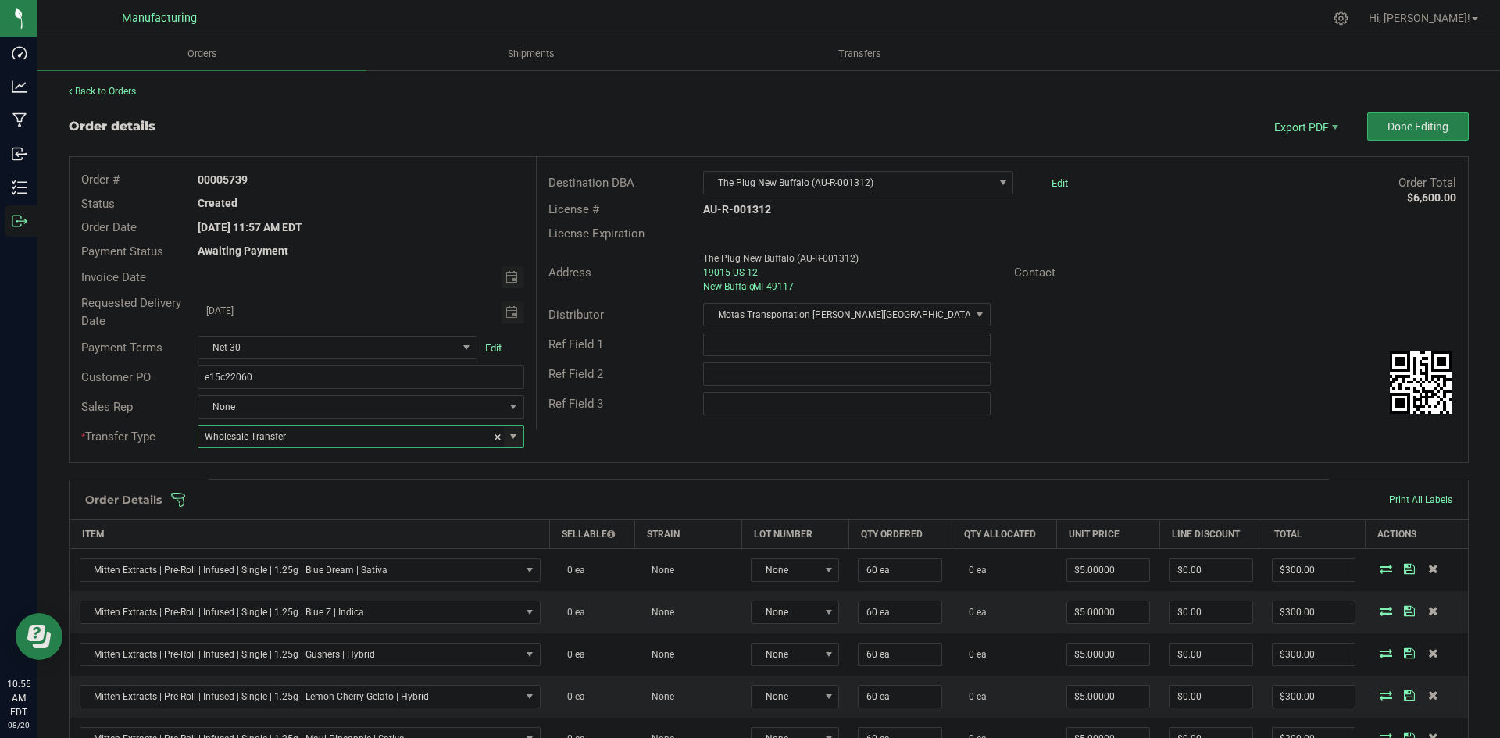
click at [763, 424] on div "Destination DBA The Plug New Buffalo (AU-R-001312) Edit Order Total $6,600.00 L…" at bounding box center [1002, 293] width 932 height 273
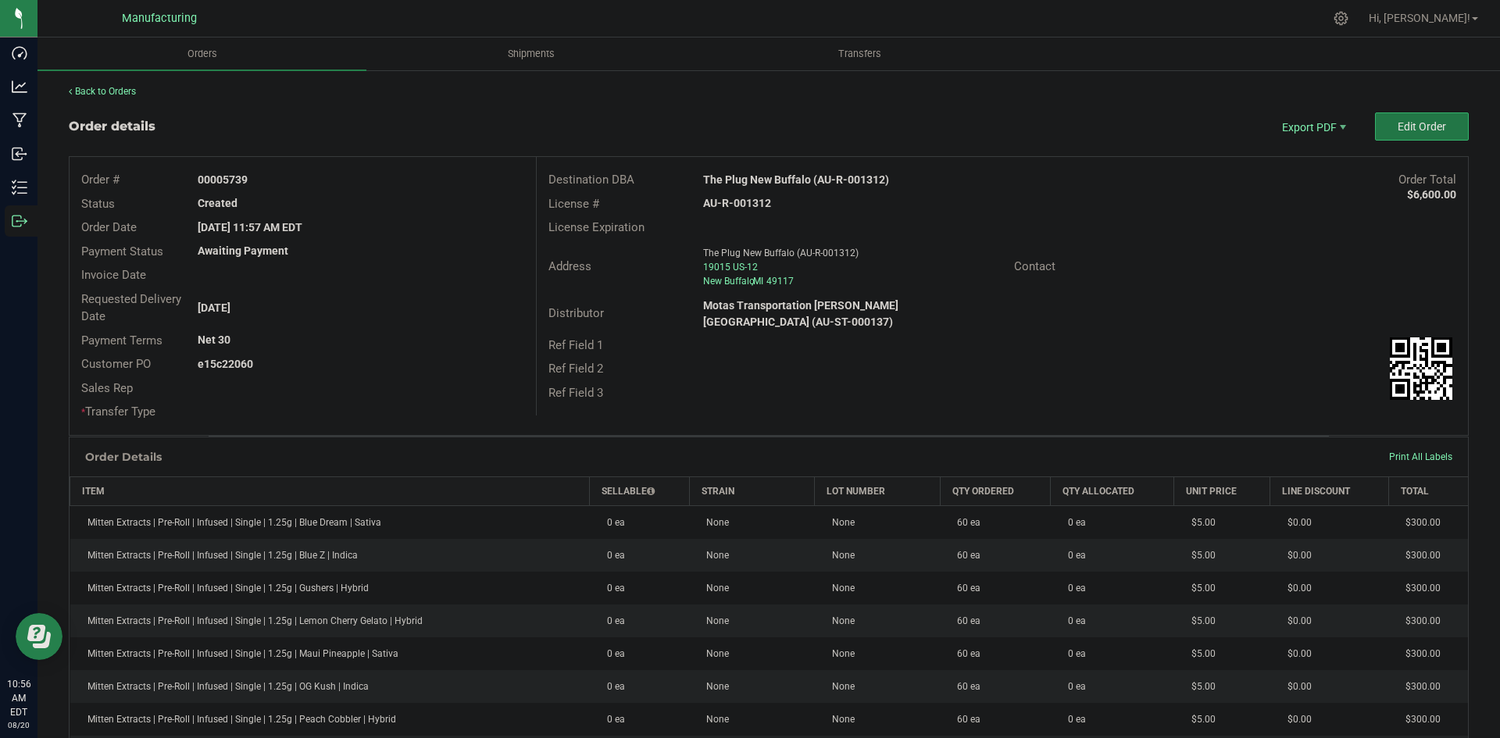
click at [1383, 127] on button "Edit Order" at bounding box center [1422, 127] width 94 height 28
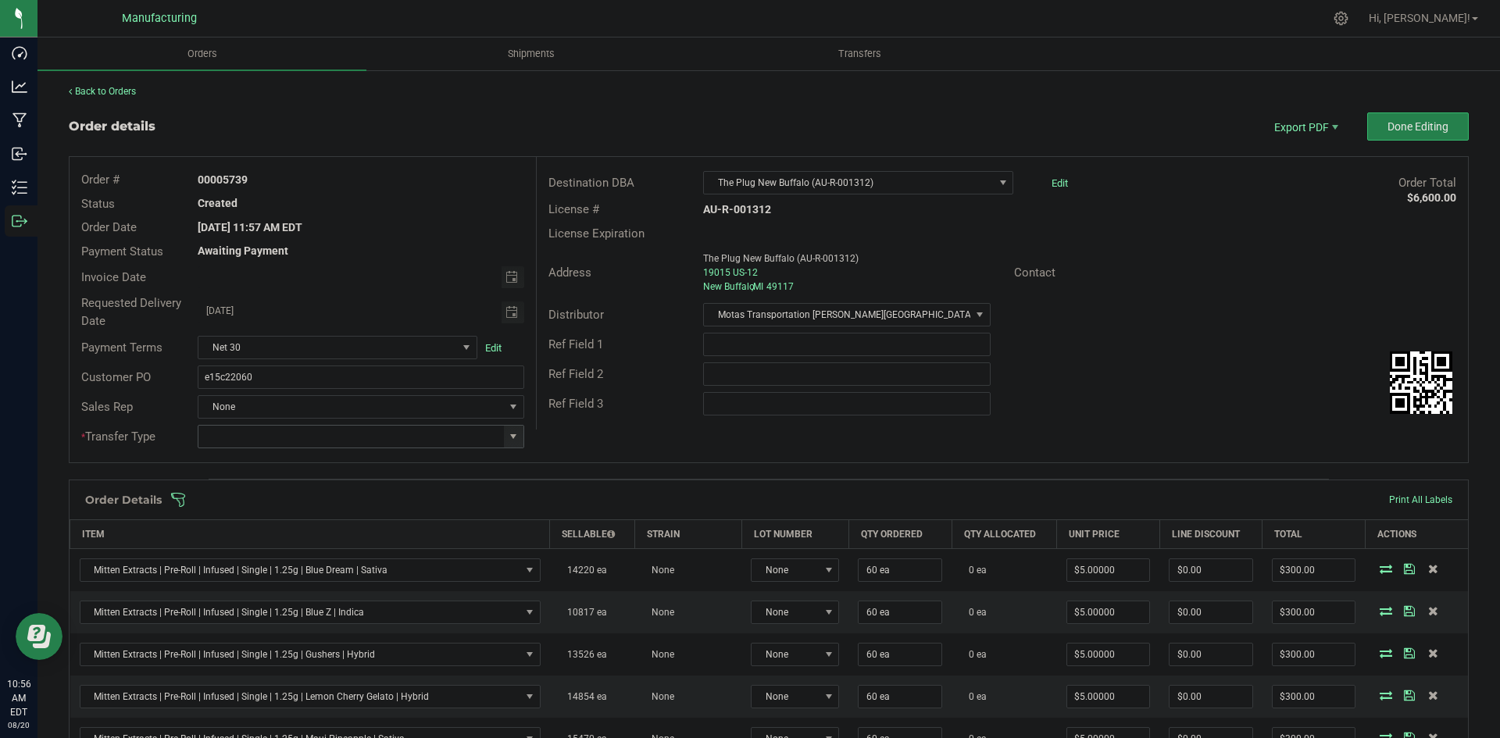
click at [510, 438] on span at bounding box center [513, 436] width 13 height 13
click at [234, 566] on li "Wholesale Transfer" at bounding box center [359, 568] width 322 height 27
type input "Wholesale Transfer"
click at [609, 419] on div "Destination DBA The Plug New Buffalo (AU-R-001312) Edit Order Total $6,600.00 L…" at bounding box center [1002, 293] width 932 height 273
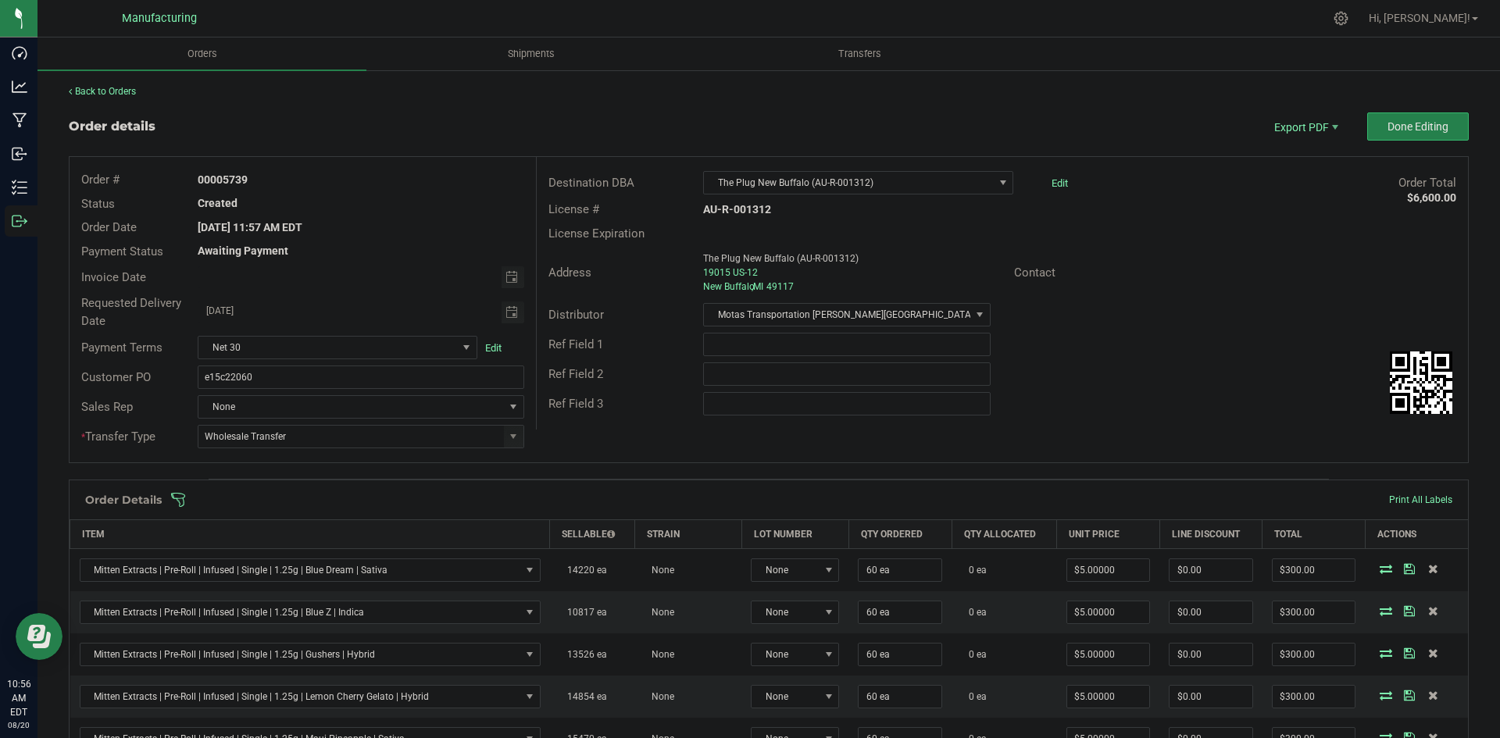
click at [606, 497] on span at bounding box center [870, 500] width 1400 height 16
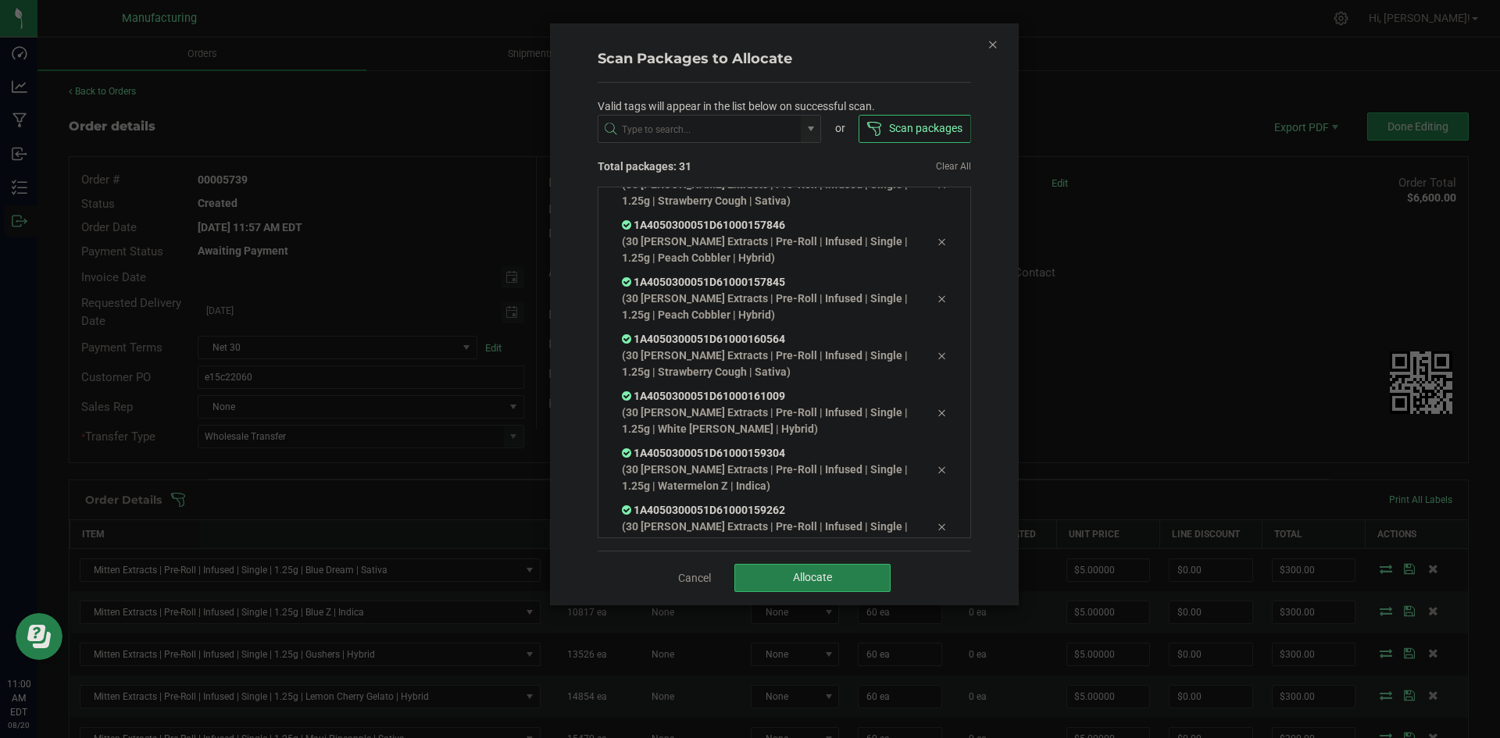
scroll to position [1457, 0]
click at [793, 578] on span "Allocate" at bounding box center [812, 577] width 39 height 13
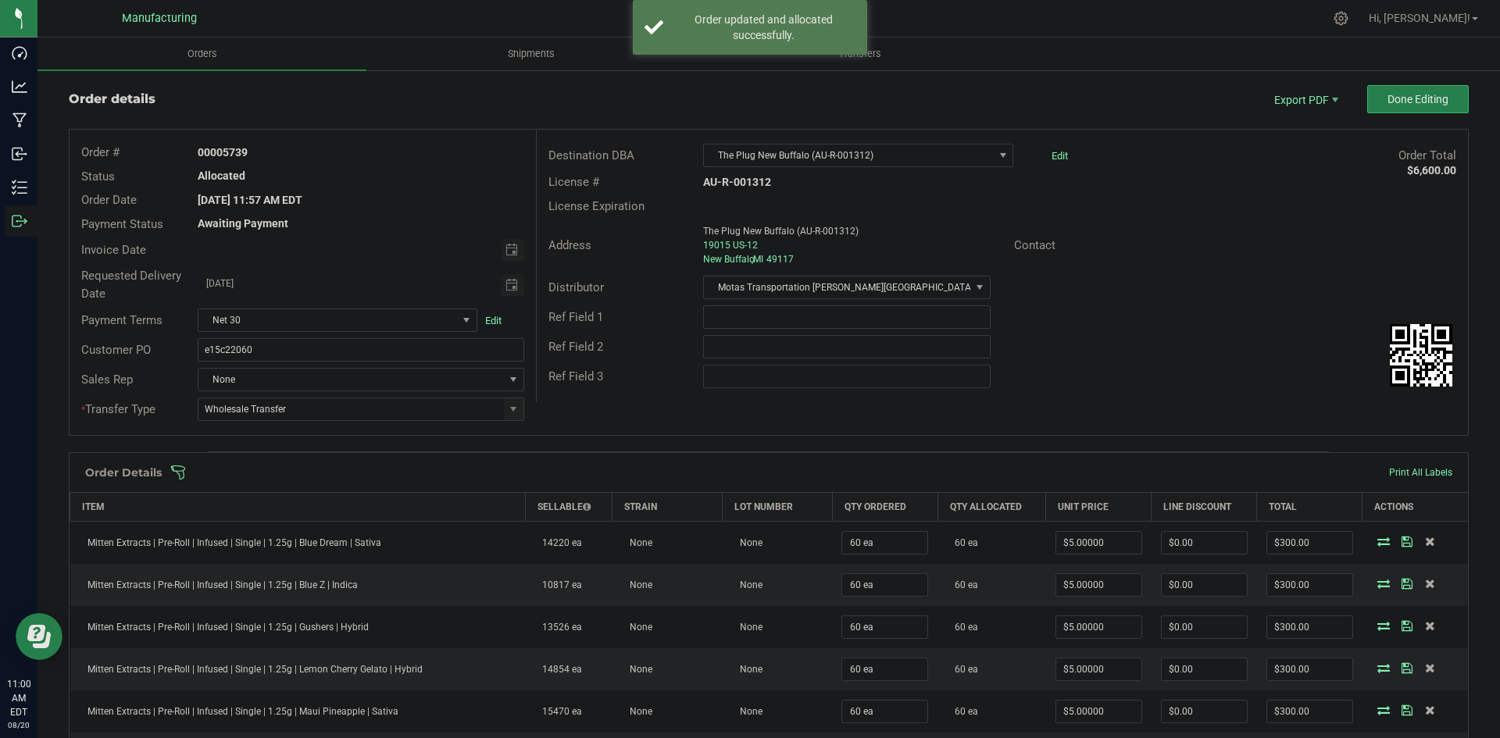
scroll to position [0, 0]
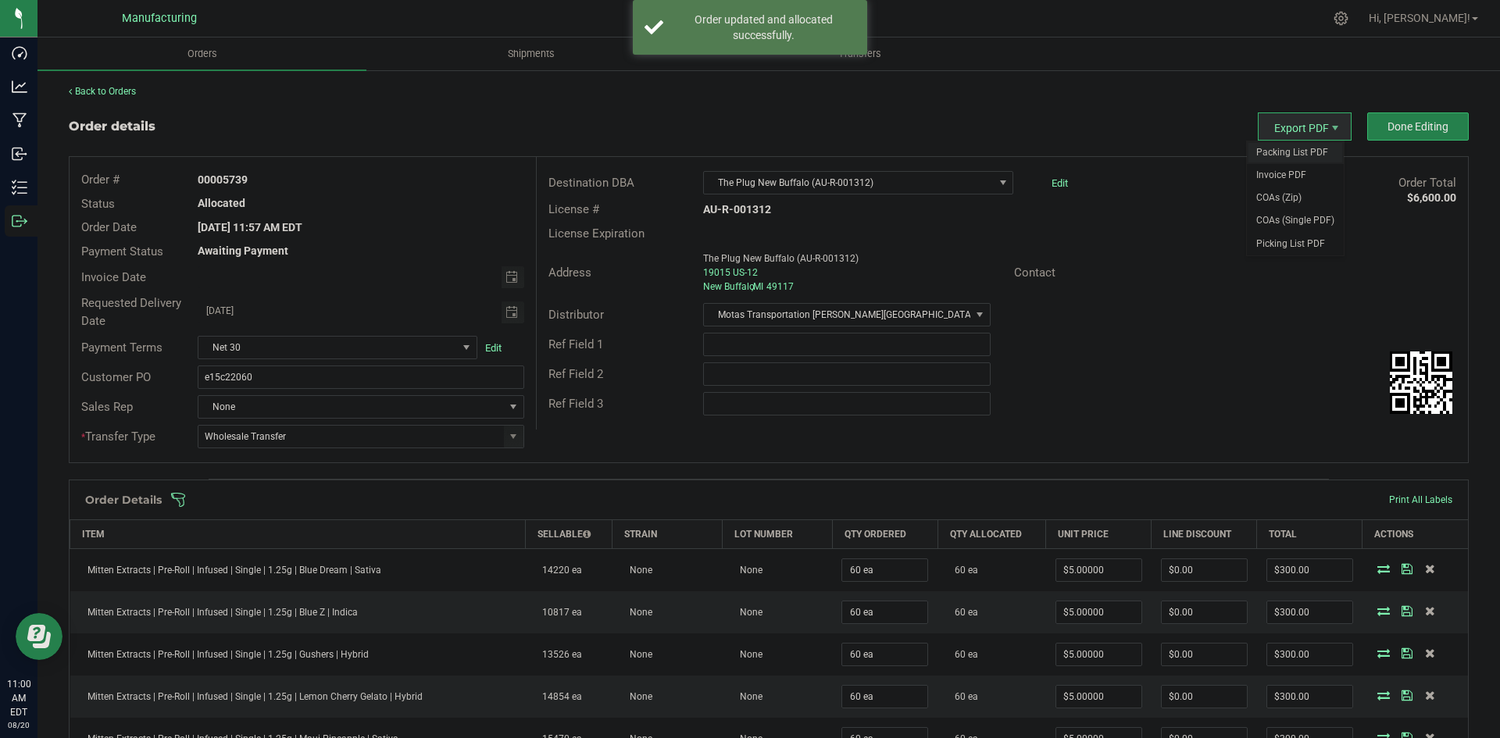
click at [1274, 149] on span "Packing List PDF" at bounding box center [1295, 152] width 97 height 23
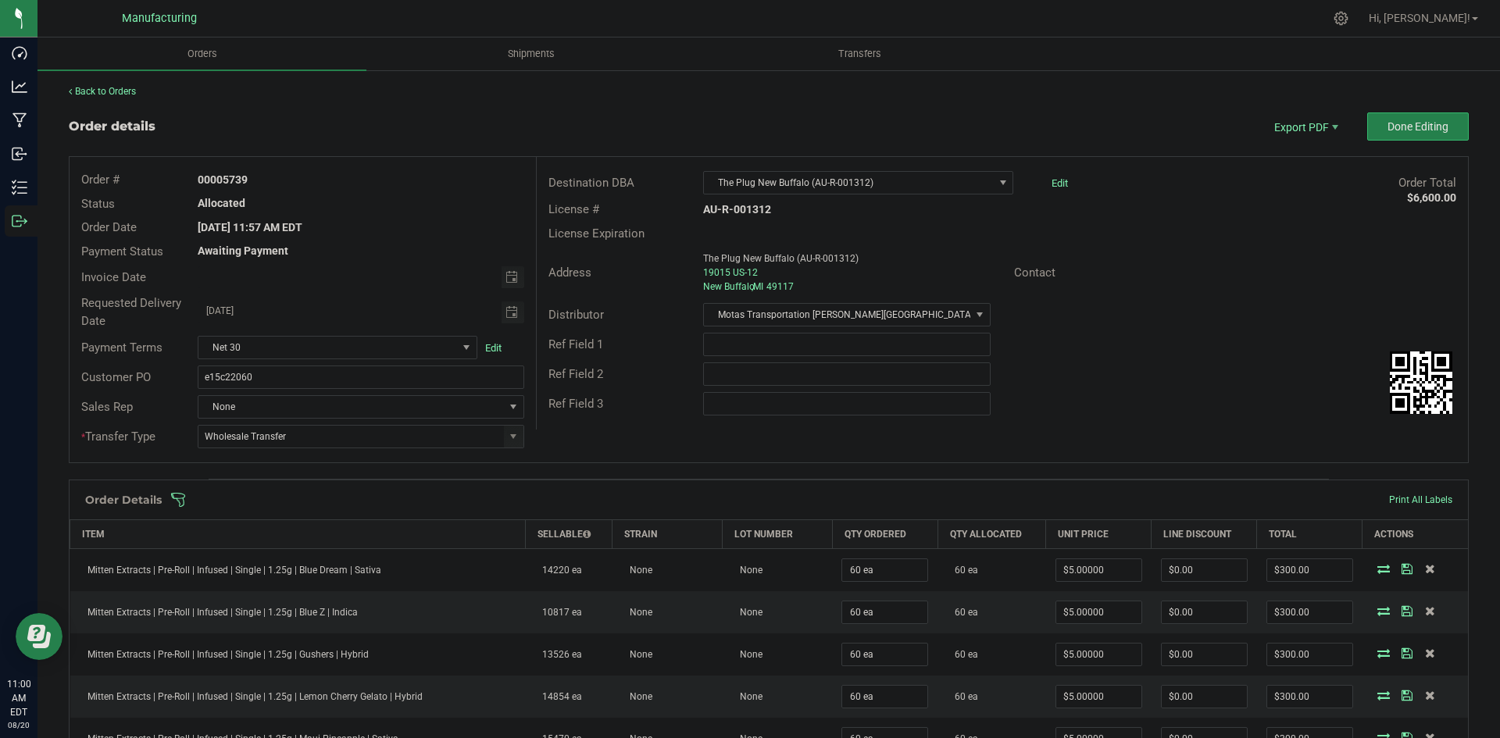
click at [1348, 123] on div "Export PDF Done Editing" at bounding box center [1363, 127] width 211 height 28
click at [1388, 123] on span "Done Editing" at bounding box center [1418, 126] width 61 height 13
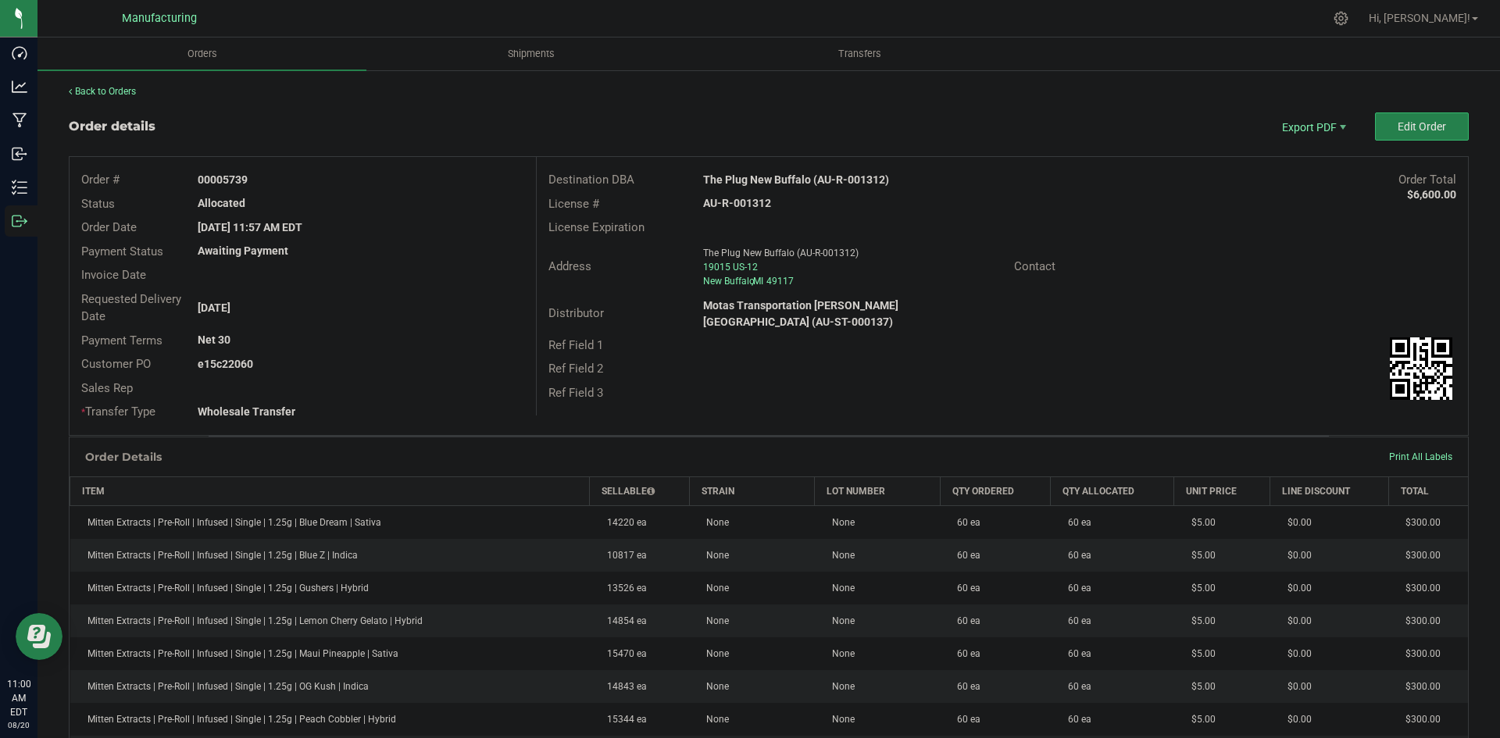
click at [755, 183] on strong "The Plug New Buffalo (AU-R-001312)" at bounding box center [796, 179] width 186 height 13
copy strong "The Plug New Buffalo (AU-R-001312)"
drag, startPoint x: 224, startPoint y: 177, endPoint x: 426, endPoint y: 180, distance: 201.6
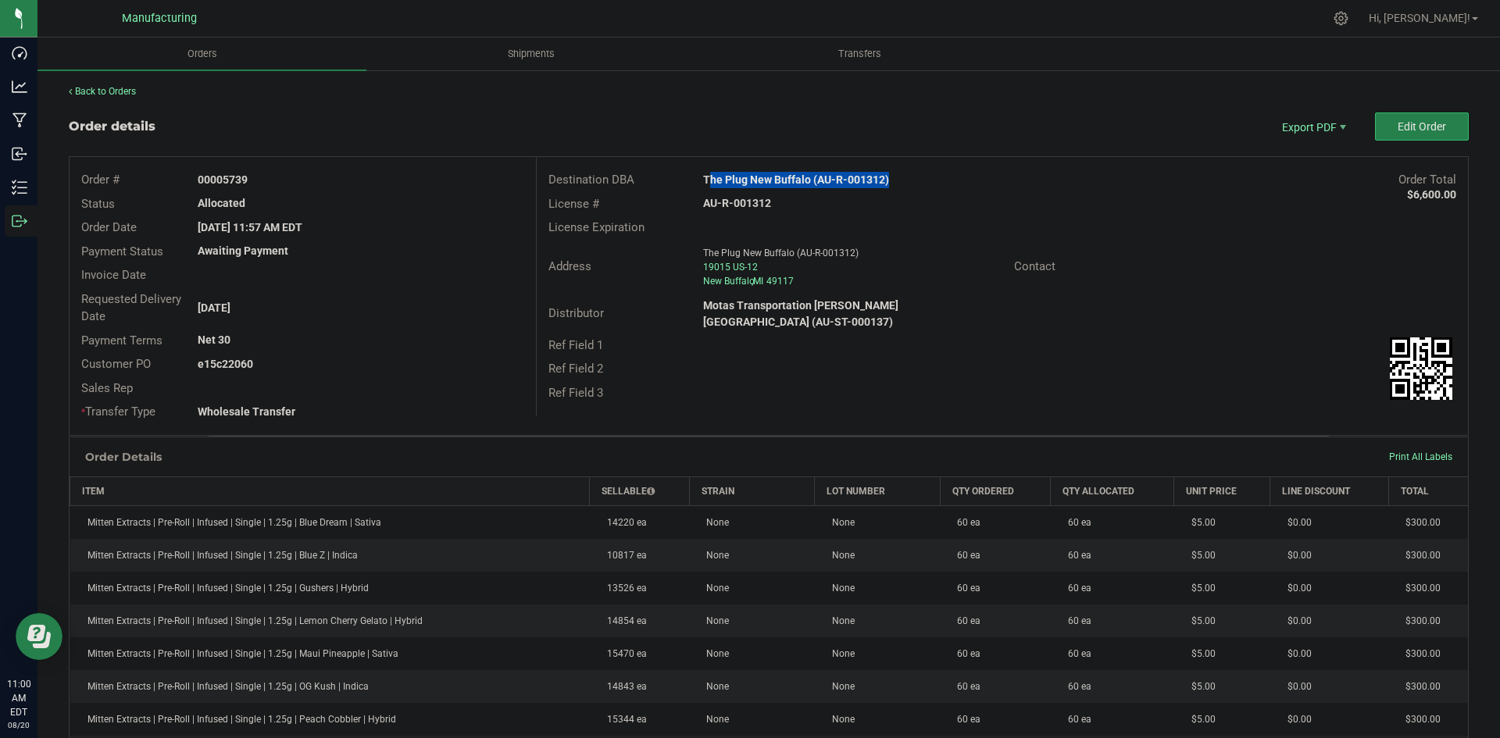
click at [421, 179] on div "00005739" at bounding box center [360, 180] width 349 height 16
copy strong "5739"
drag, startPoint x: 222, startPoint y: 363, endPoint x: 328, endPoint y: 370, distance: 106.5
click at [325, 368] on div "e15c22060" at bounding box center [360, 364] width 349 height 16
copy strong "22060"
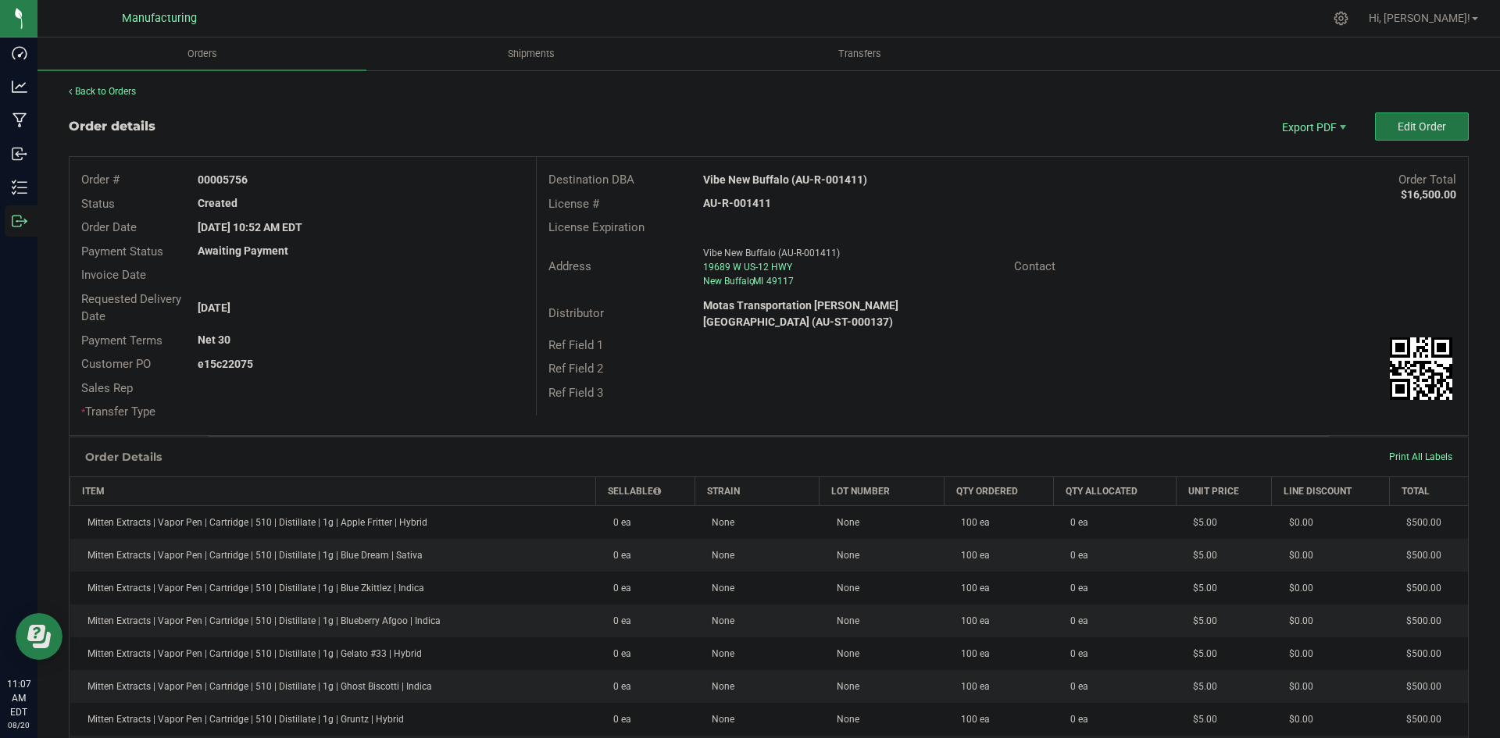
click at [1418, 131] on span "Edit Order" at bounding box center [1422, 126] width 48 height 13
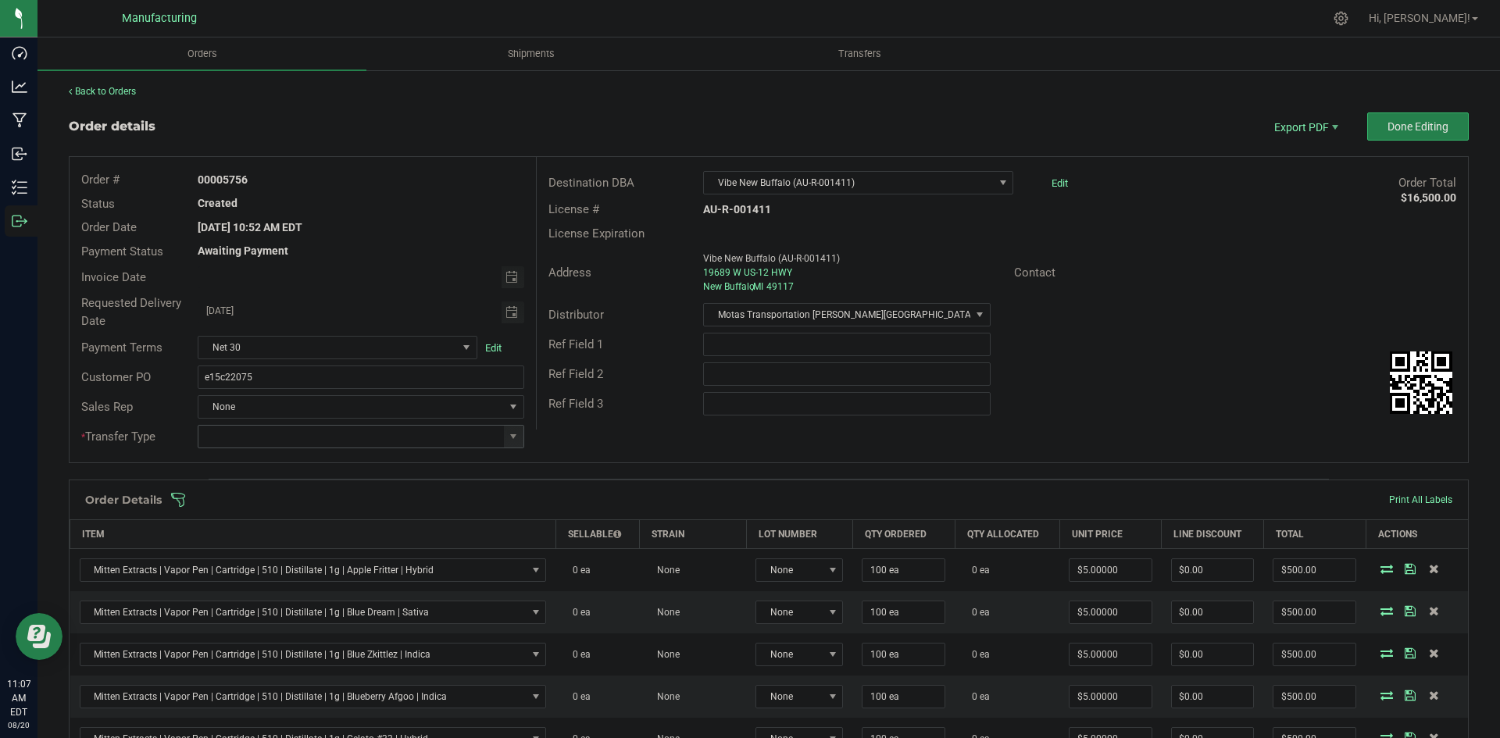
click at [519, 435] on span at bounding box center [514, 437] width 20 height 22
click at [281, 573] on li "Wholesale Transfer" at bounding box center [359, 568] width 322 height 27
type input "Wholesale Transfer"
click at [593, 445] on div "Order # 00005756 Status Created Order Date Aug 18, 2025 10:52 AM EDT Payment St…" at bounding box center [769, 309] width 1398 height 305
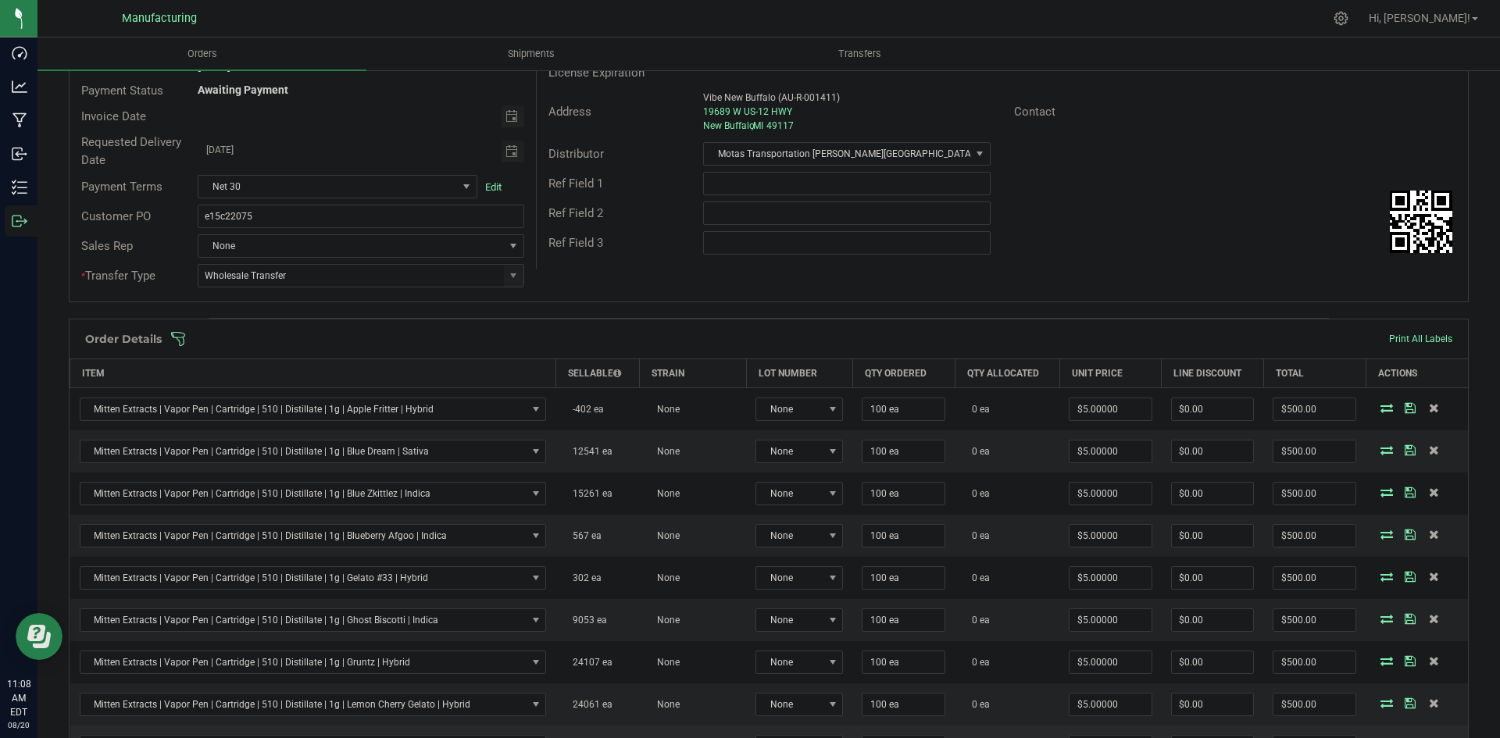
scroll to position [156, 0]
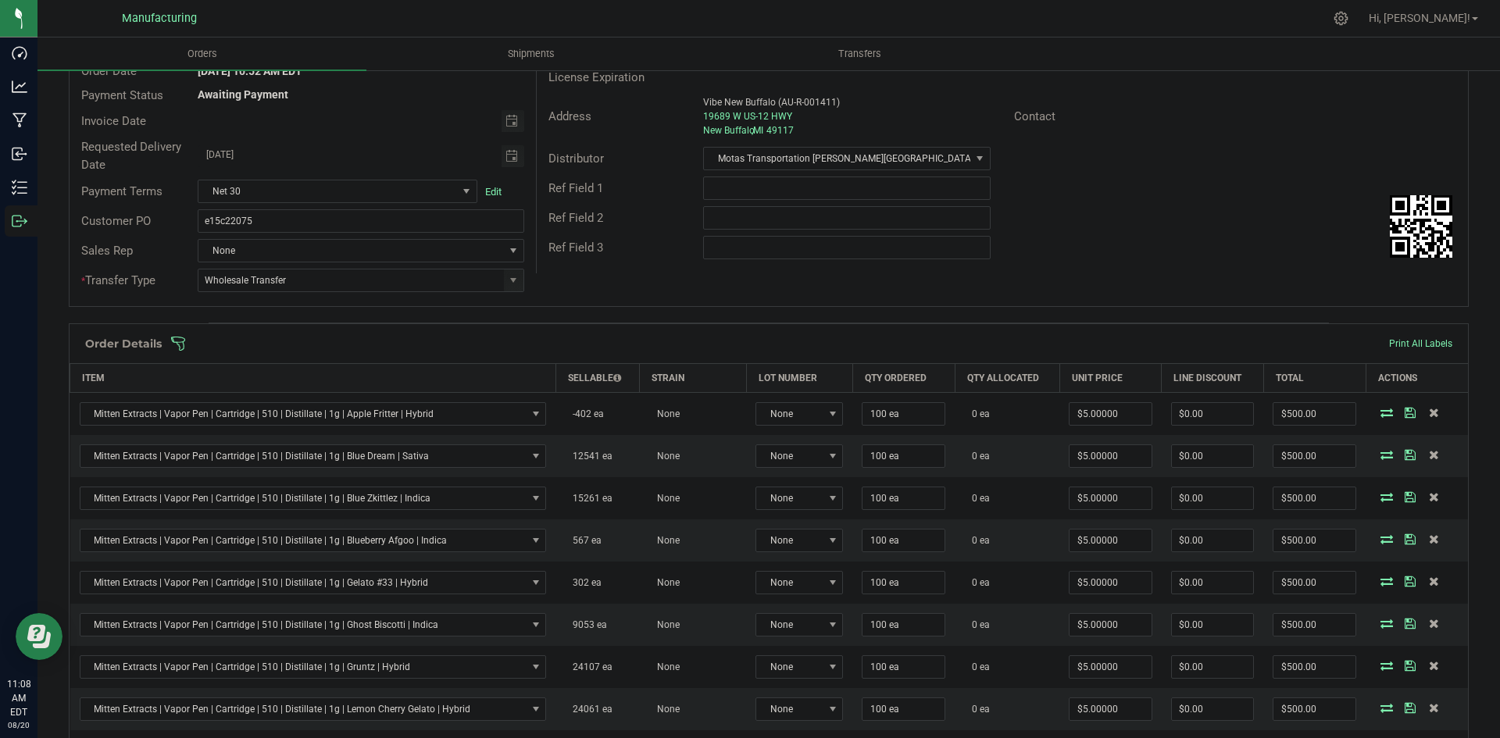
click at [678, 347] on span at bounding box center [870, 344] width 1400 height 16
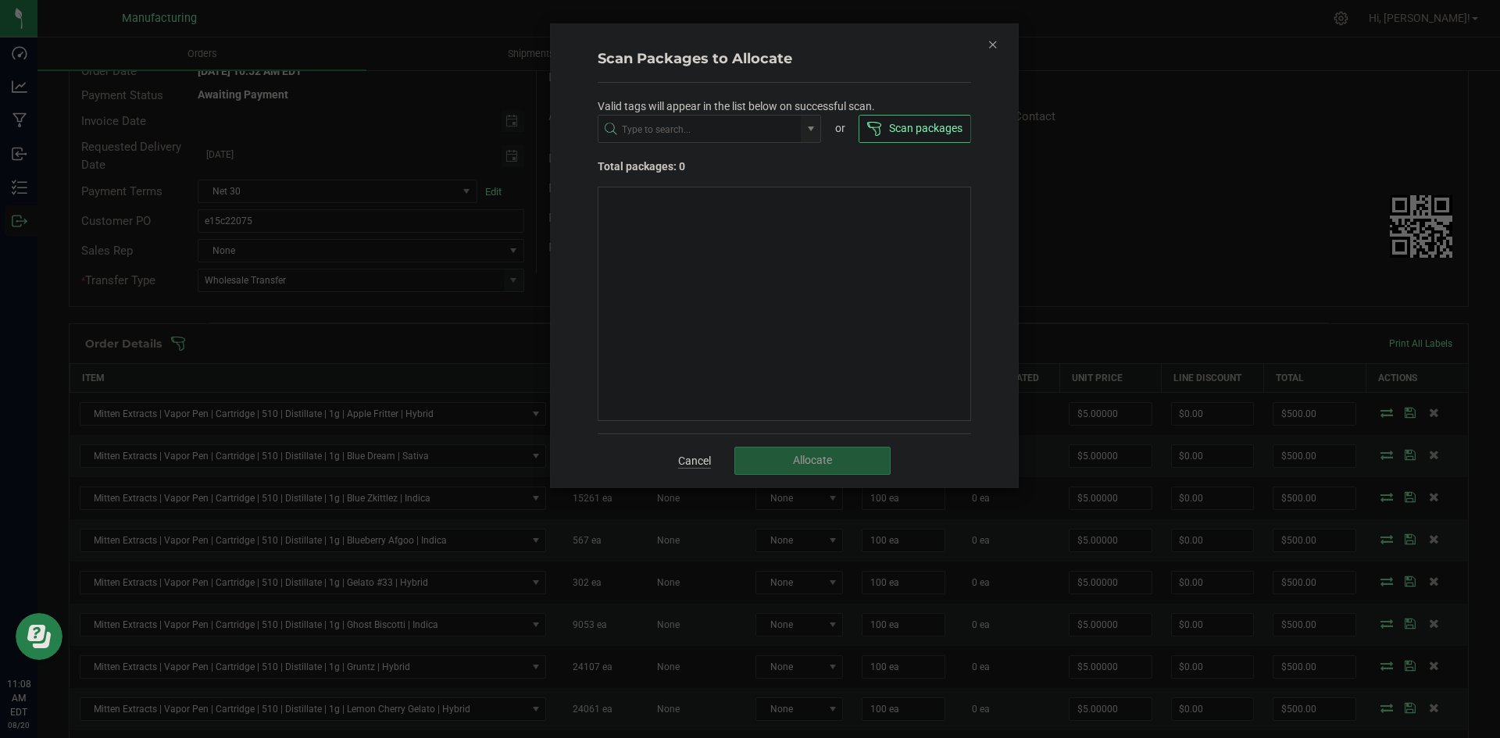
click at [695, 463] on link "Cancel" at bounding box center [694, 461] width 33 height 16
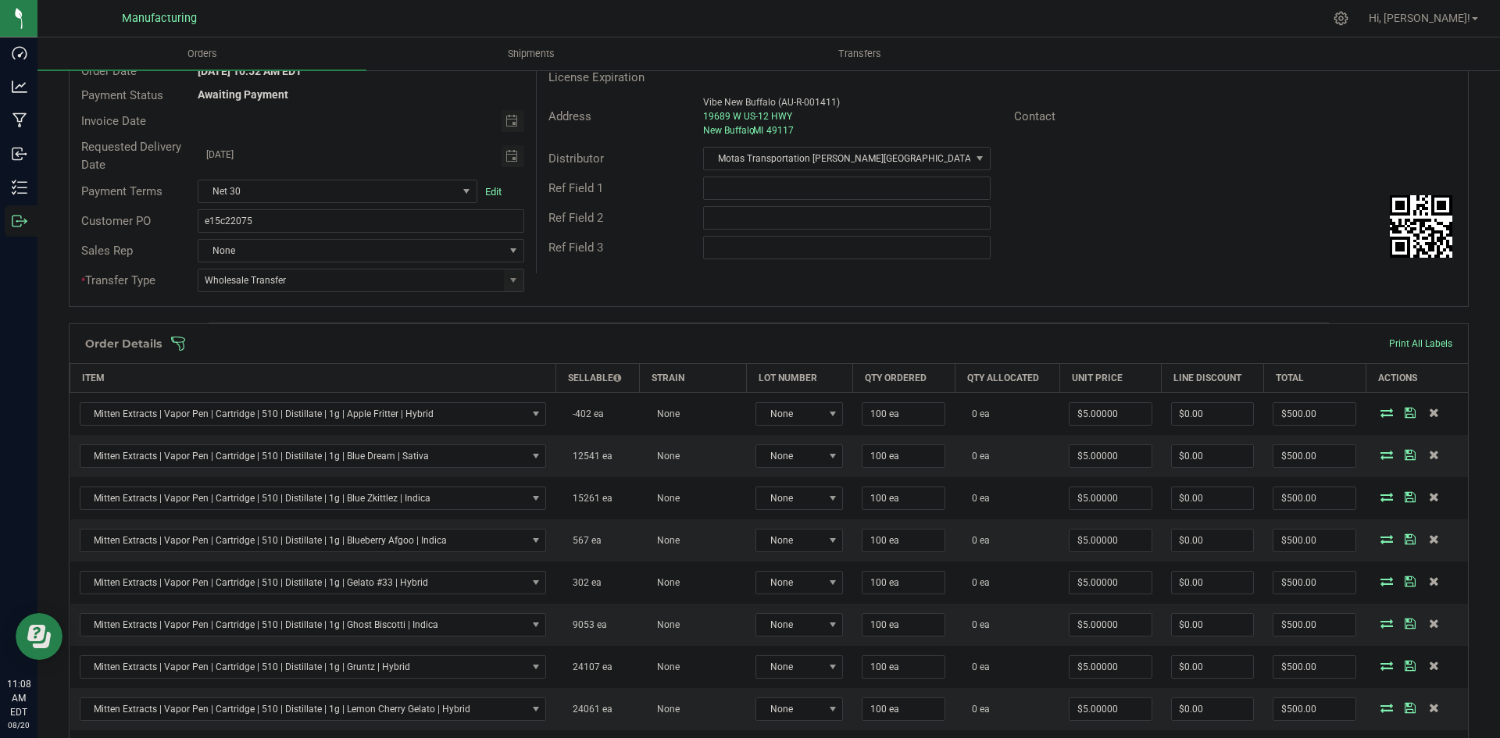
click at [572, 348] on span at bounding box center [870, 344] width 1400 height 16
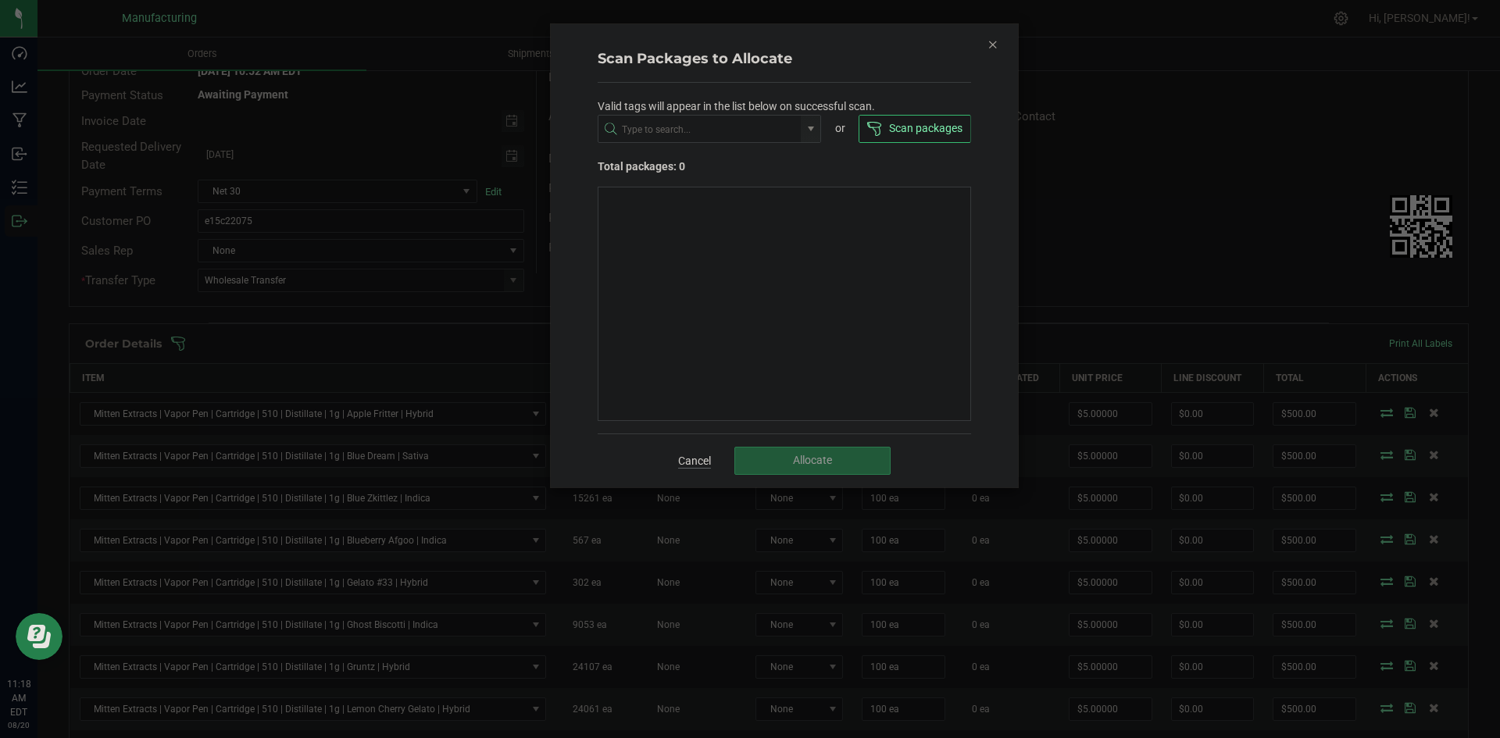
click at [687, 464] on link "Cancel" at bounding box center [694, 461] width 33 height 16
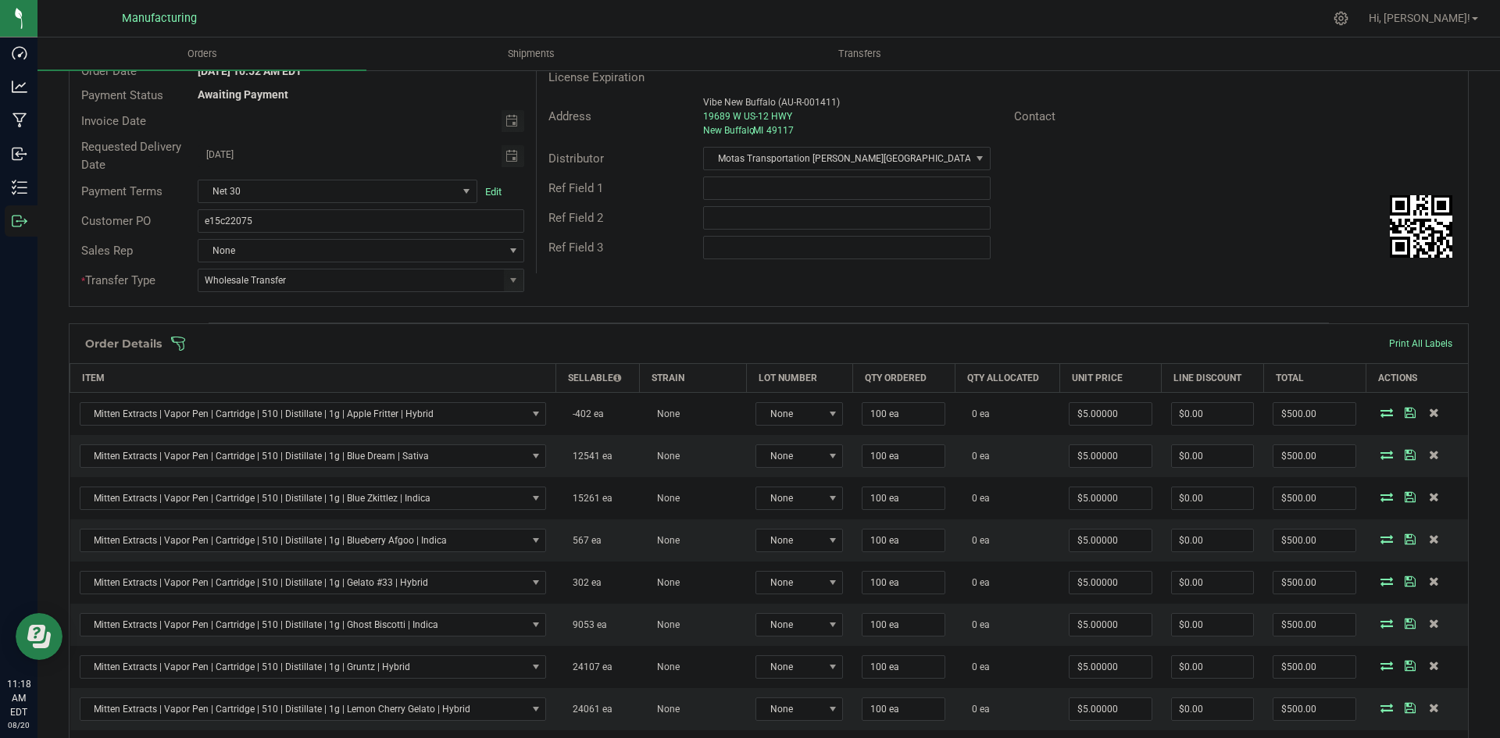
click at [1167, 286] on div "Order # 00005756 Status Created Order Date Aug 18, 2025 10:52 AM EDT Payment St…" at bounding box center [769, 153] width 1398 height 305
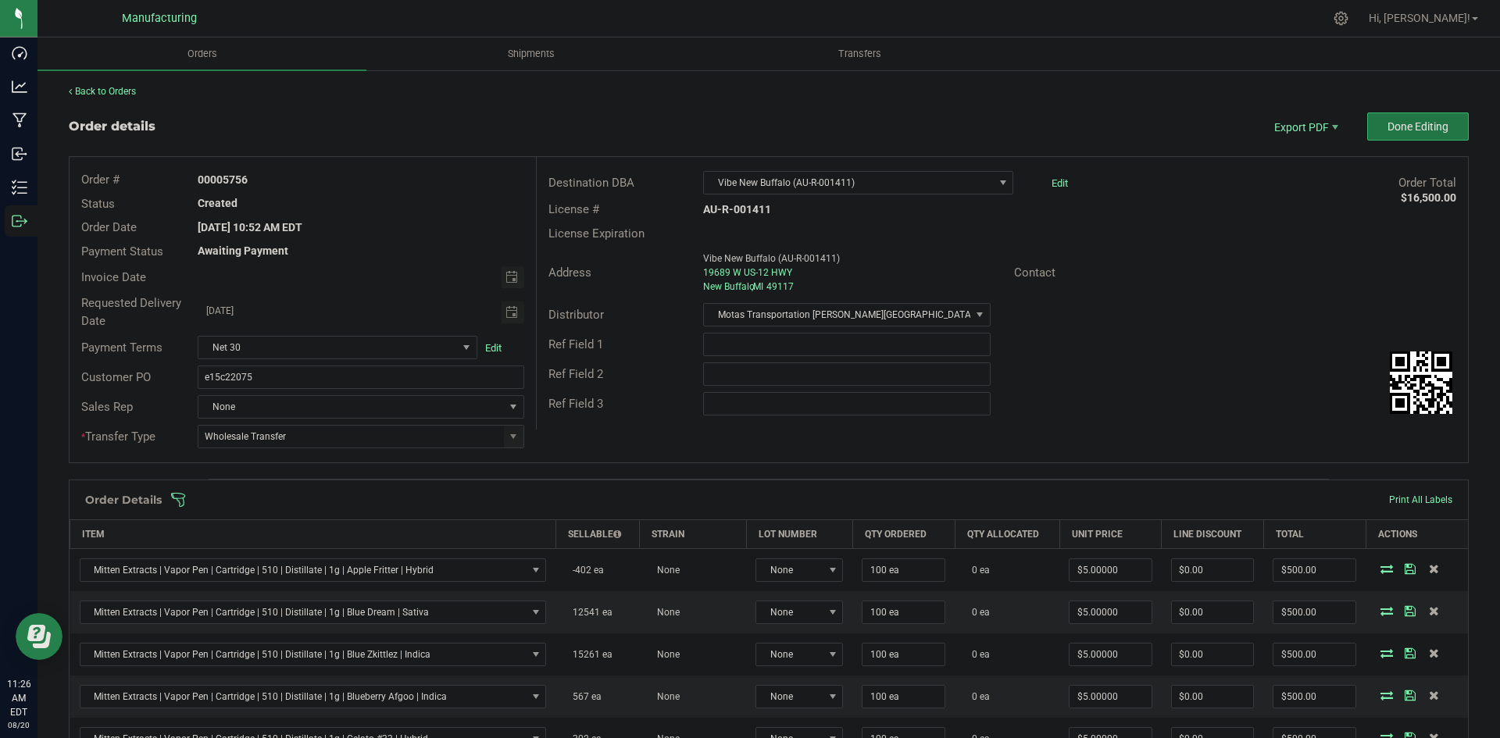
click at [1416, 129] on span "Done Editing" at bounding box center [1418, 126] width 61 height 13
click at [513, 438] on span at bounding box center [513, 436] width 13 height 13
drag, startPoint x: 279, startPoint y: 561, endPoint x: 379, endPoint y: 517, distance: 109.2
click at [280, 561] on li "Wholesale Transfer" at bounding box center [359, 568] width 322 height 27
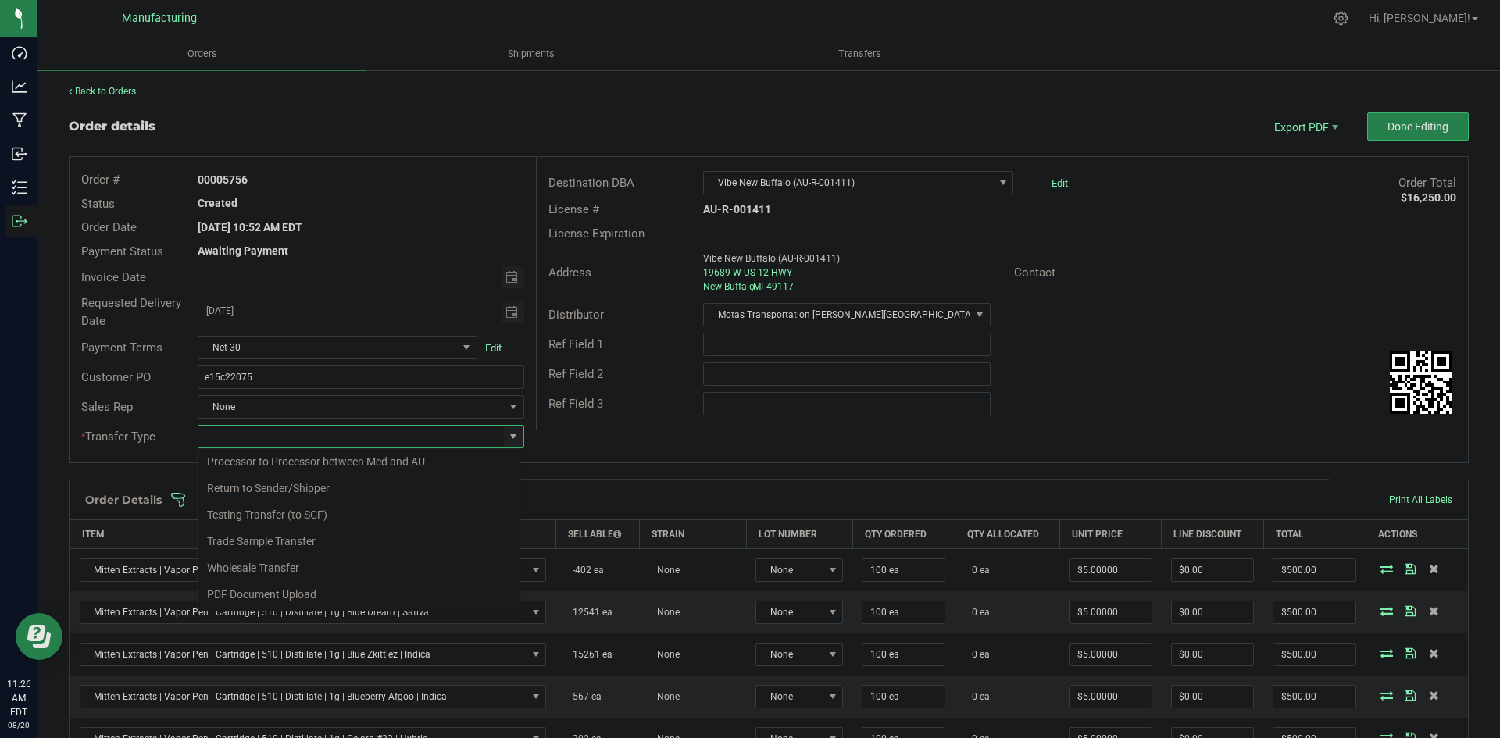
type input "Wholesale Transfer"
click at [641, 414] on div "Ref Field 3" at bounding box center [1002, 404] width 931 height 30
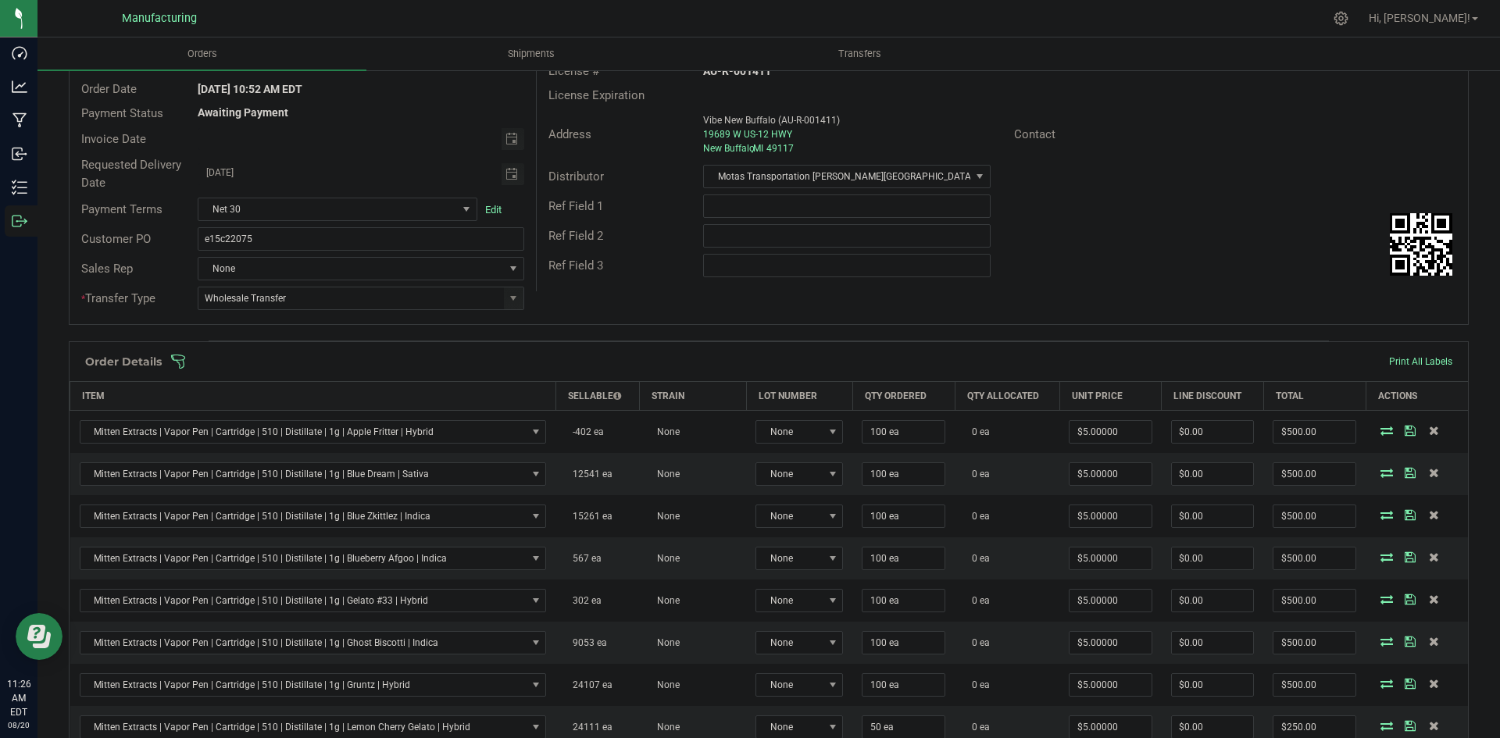
scroll to position [78, 0]
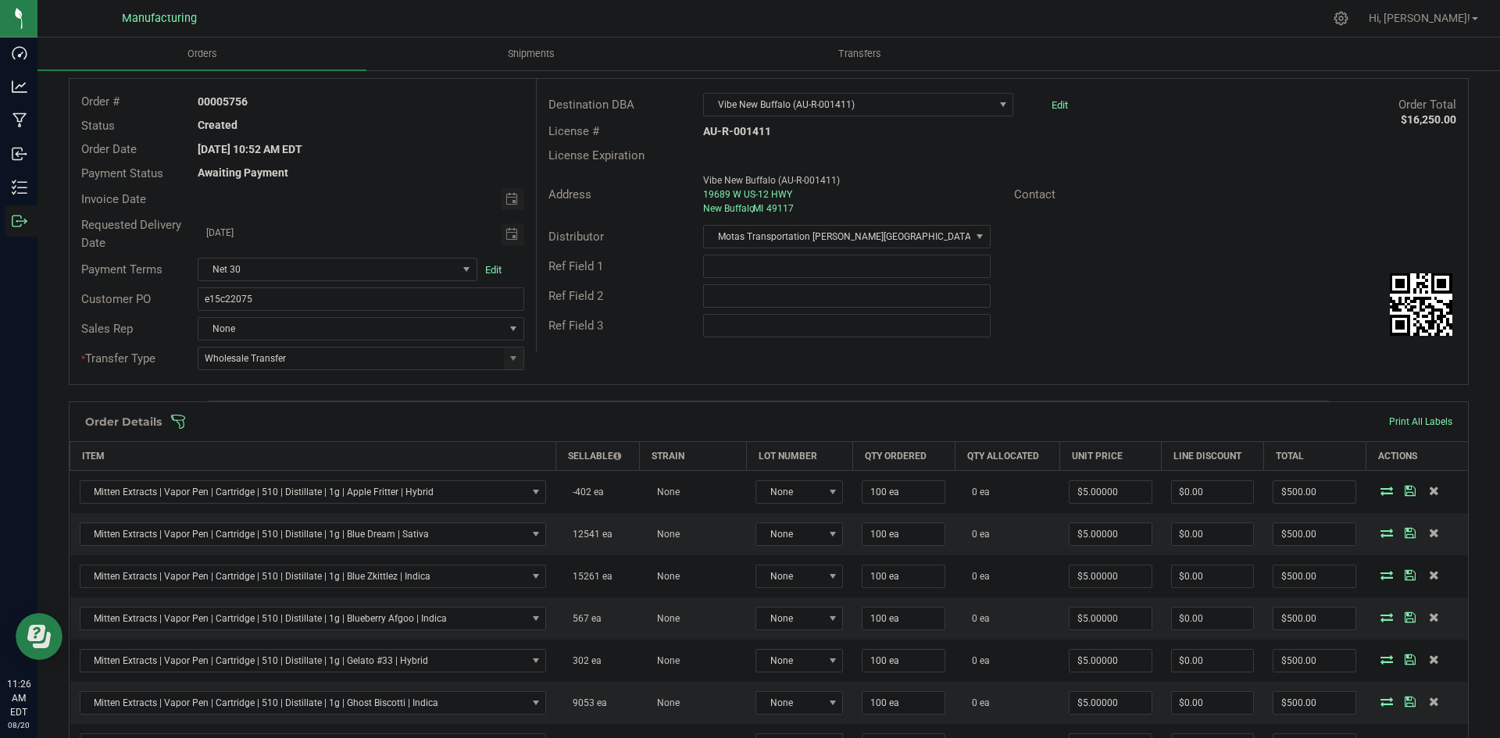
click at [651, 428] on span at bounding box center [870, 422] width 1400 height 16
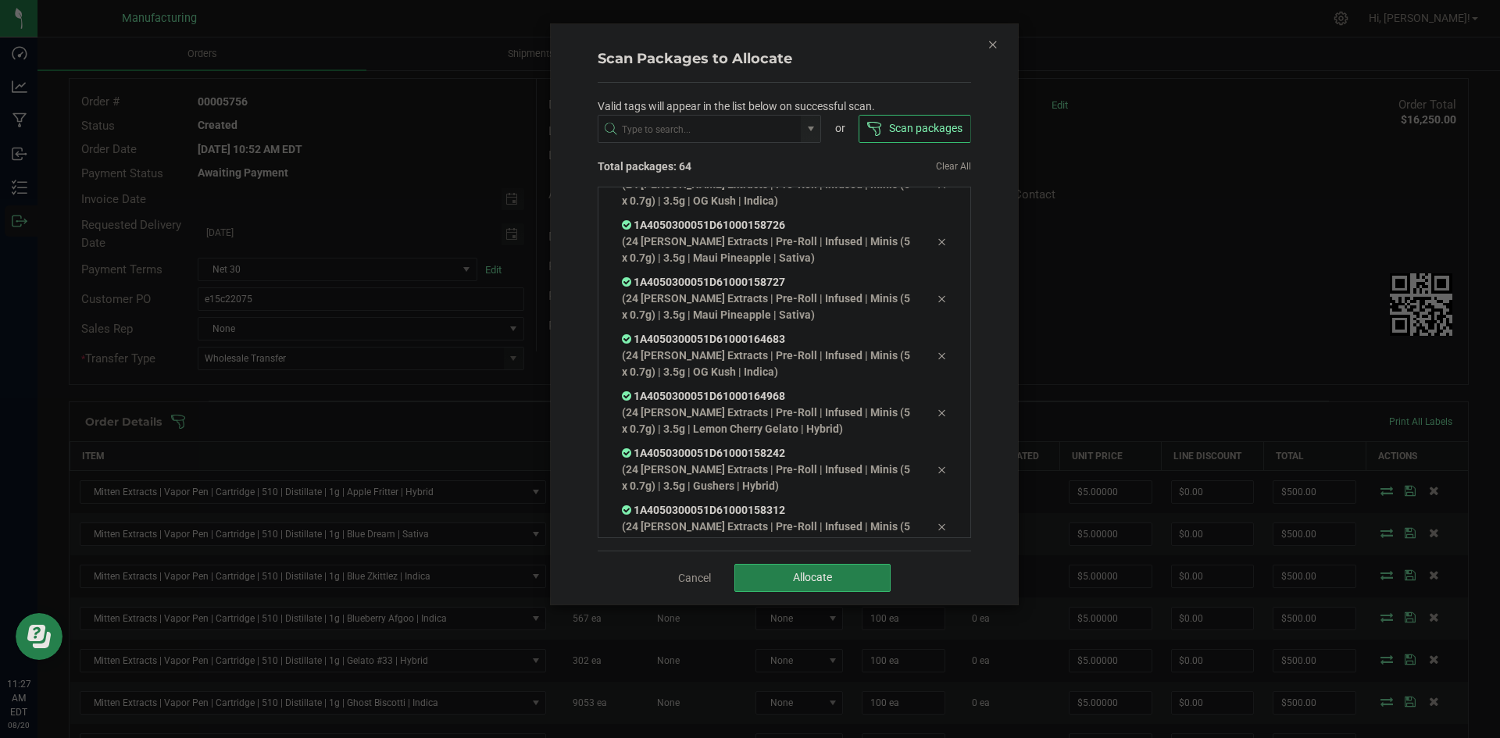
scroll to position [3339, 0]
click at [877, 590] on button "Allocate" at bounding box center [812, 578] width 156 height 28
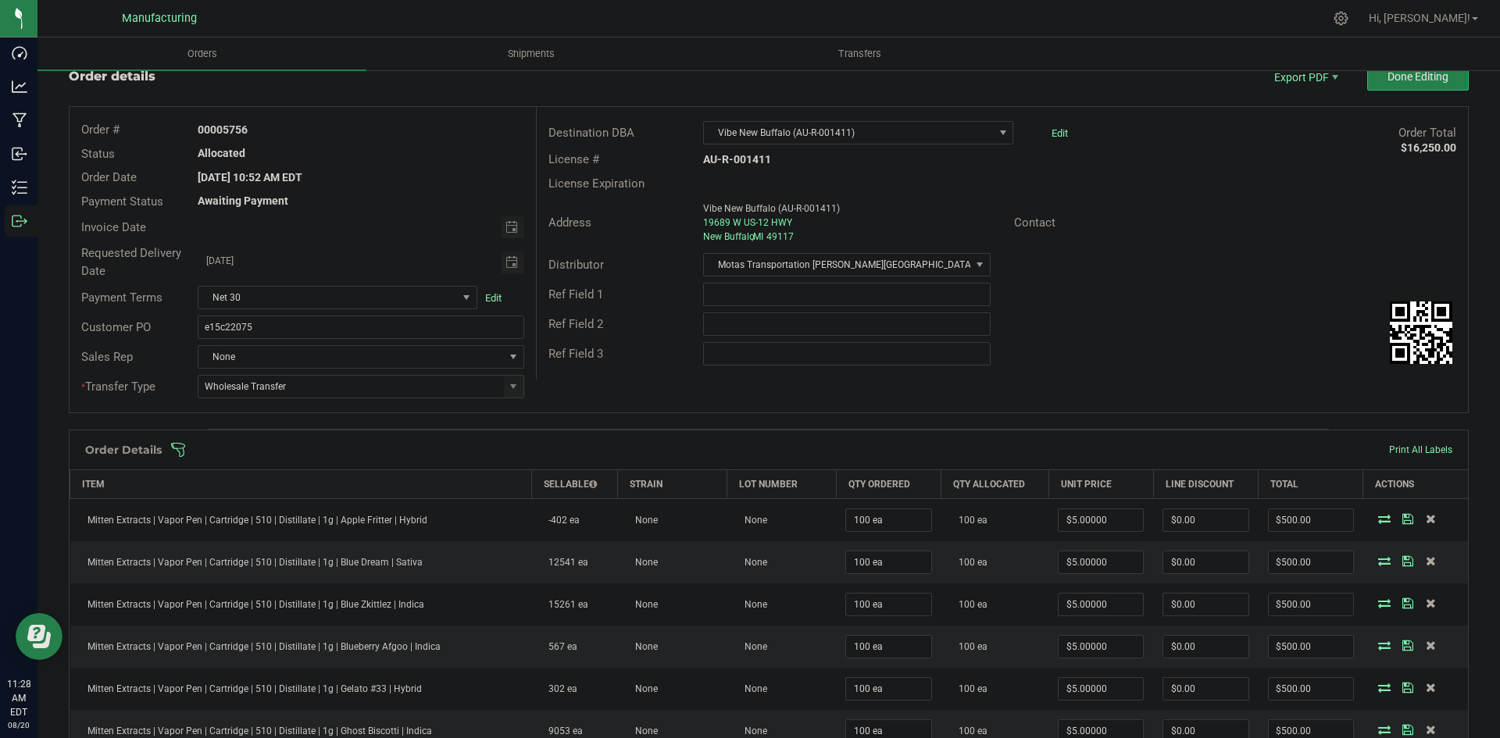
scroll to position [0, 0]
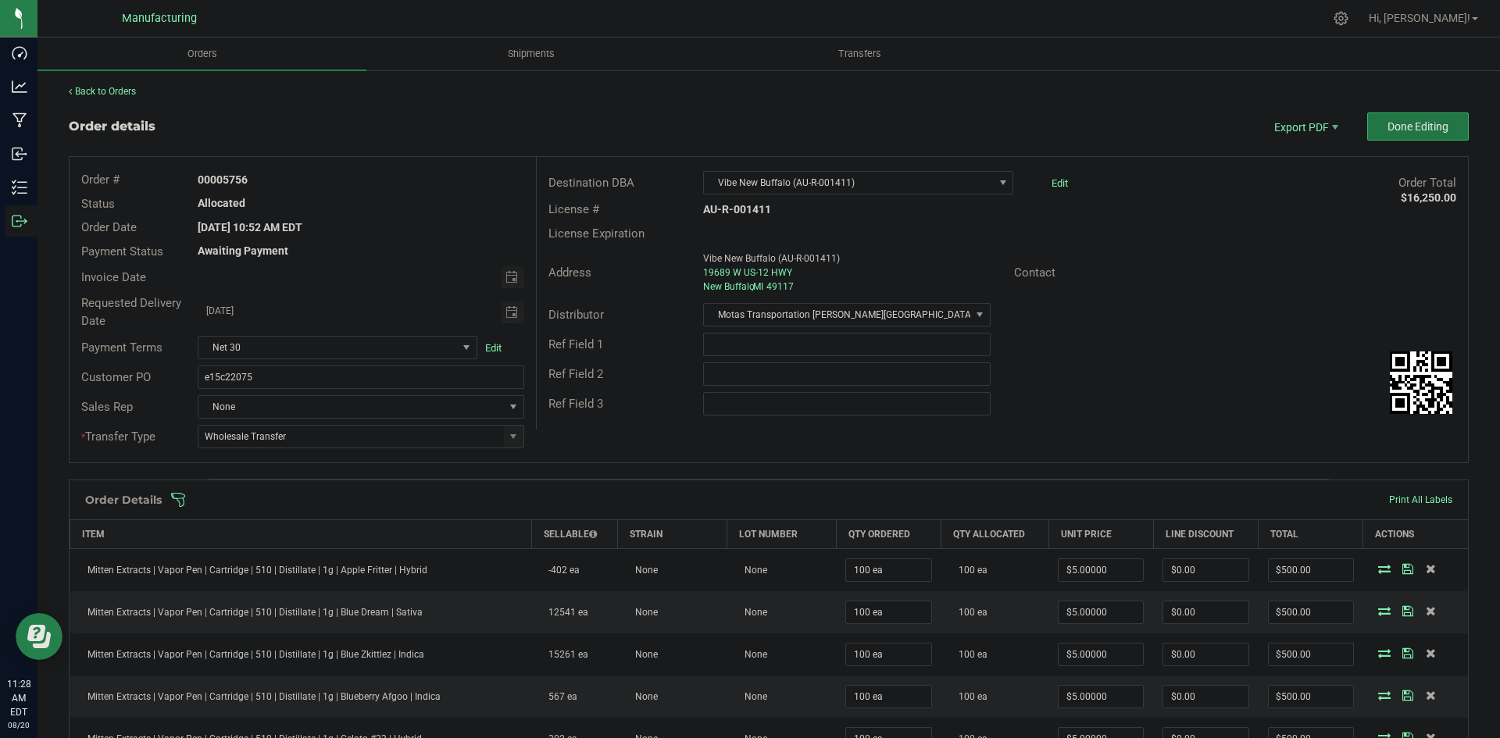
click at [1370, 130] on button "Done Editing" at bounding box center [1418, 127] width 102 height 28
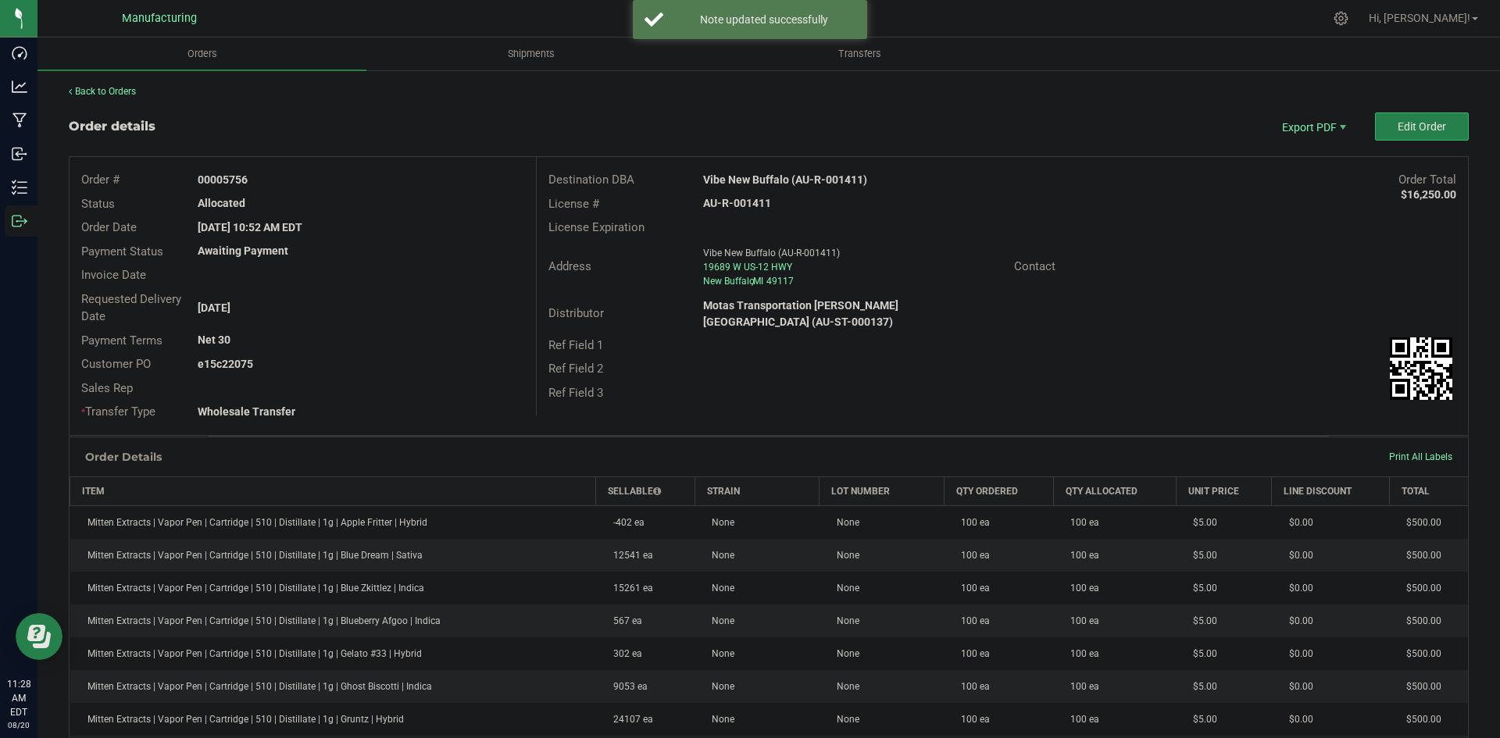
click at [750, 183] on strong "Vibe New Buffalo (AU-R-001411)" at bounding box center [785, 179] width 164 height 13
copy strong "Vibe New Buffalo (AU-R-001411)"
click at [730, 205] on strong "AU-R-001411" at bounding box center [737, 203] width 68 height 13
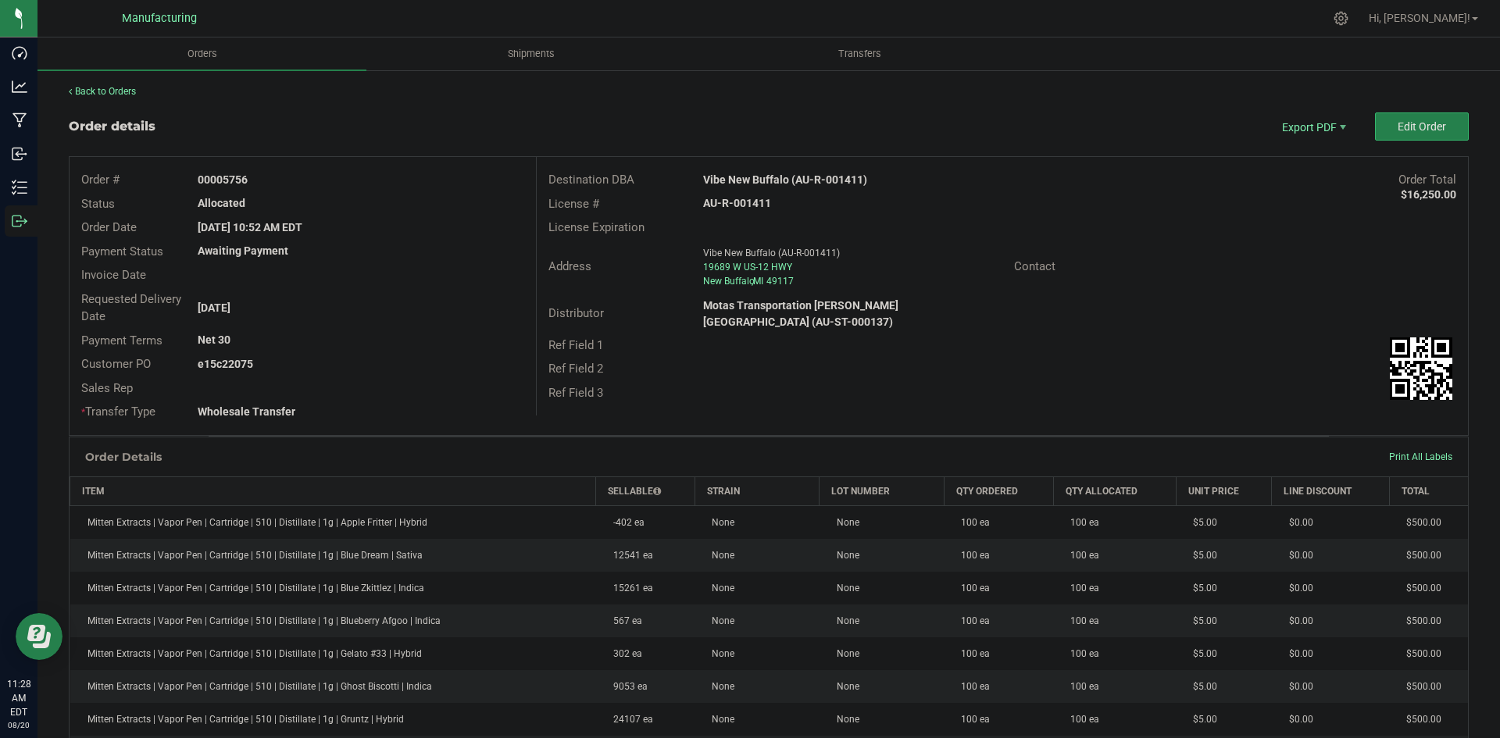
click at [730, 205] on strong "AU-R-001411" at bounding box center [737, 203] width 68 height 13
copy strong "AU-R-001411"
drag, startPoint x: 221, startPoint y: 176, endPoint x: 342, endPoint y: 187, distance: 121.6
click at [333, 184] on div "00005756" at bounding box center [360, 180] width 349 height 16
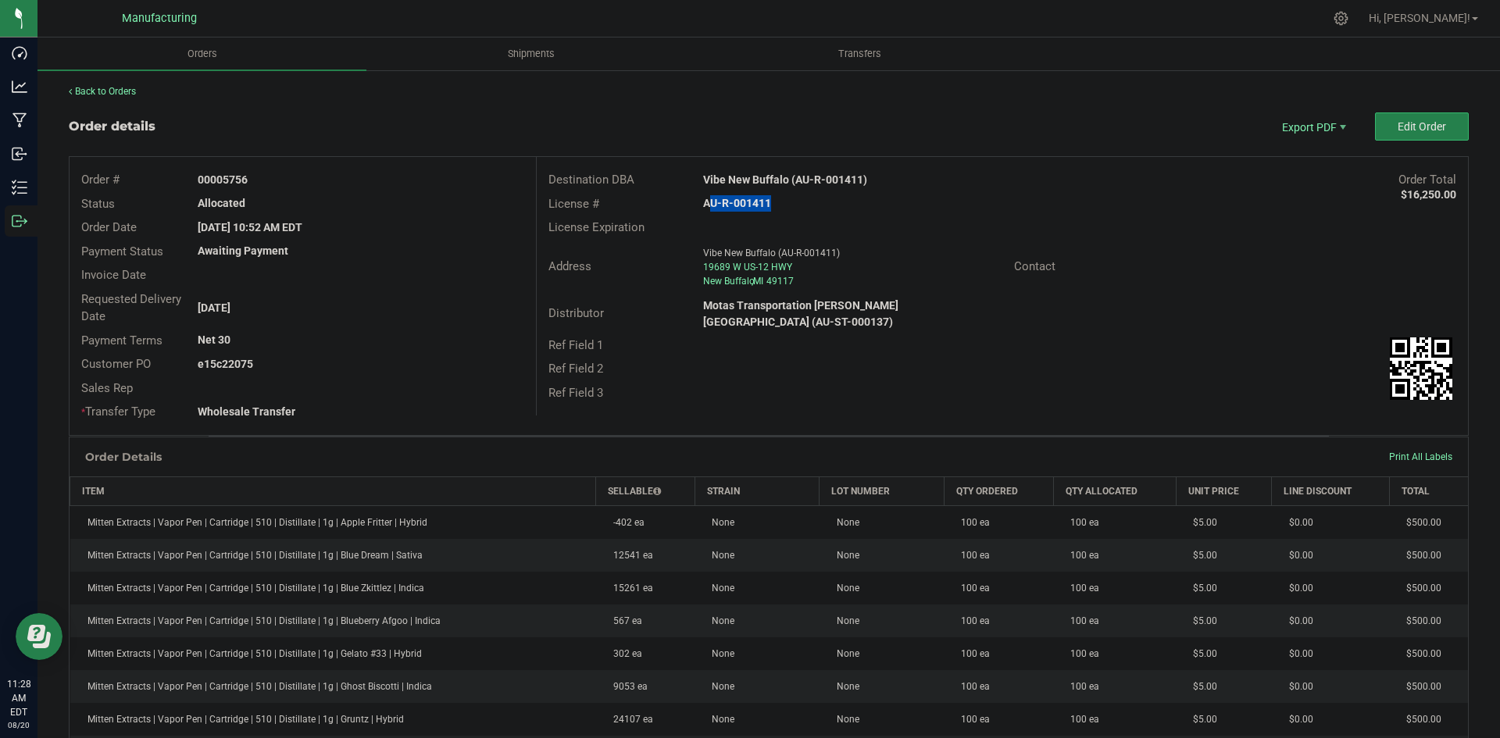
copy strong "5756"
drag, startPoint x: 219, startPoint y: 362, endPoint x: 432, endPoint y: 366, distance: 213.3
click at [427, 366] on div "e15c22075" at bounding box center [360, 364] width 349 height 16
copy strong "22075"
click at [1283, 152] on span "Packing List PDF" at bounding box center [1303, 152] width 97 height 23
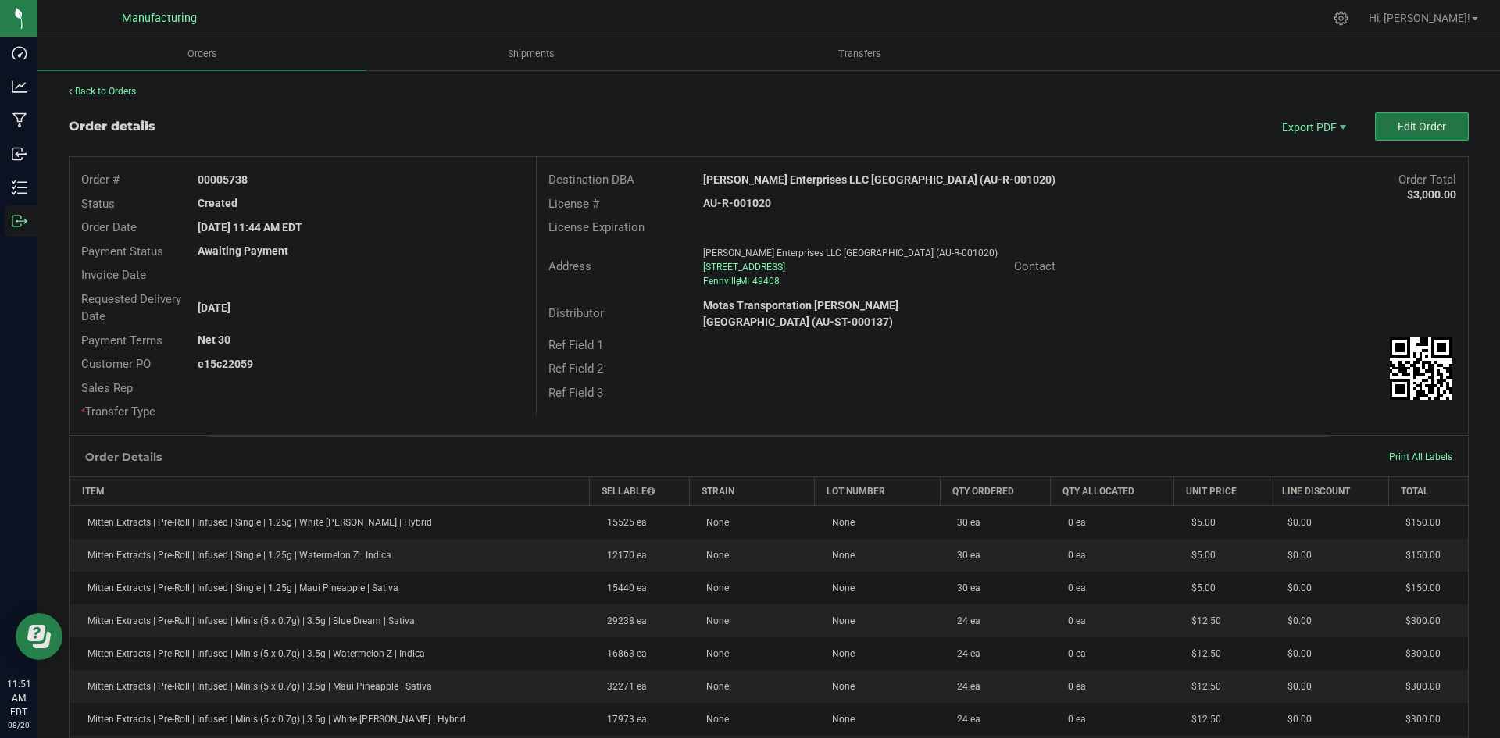
click at [1384, 120] on button "Edit Order" at bounding box center [1422, 127] width 94 height 28
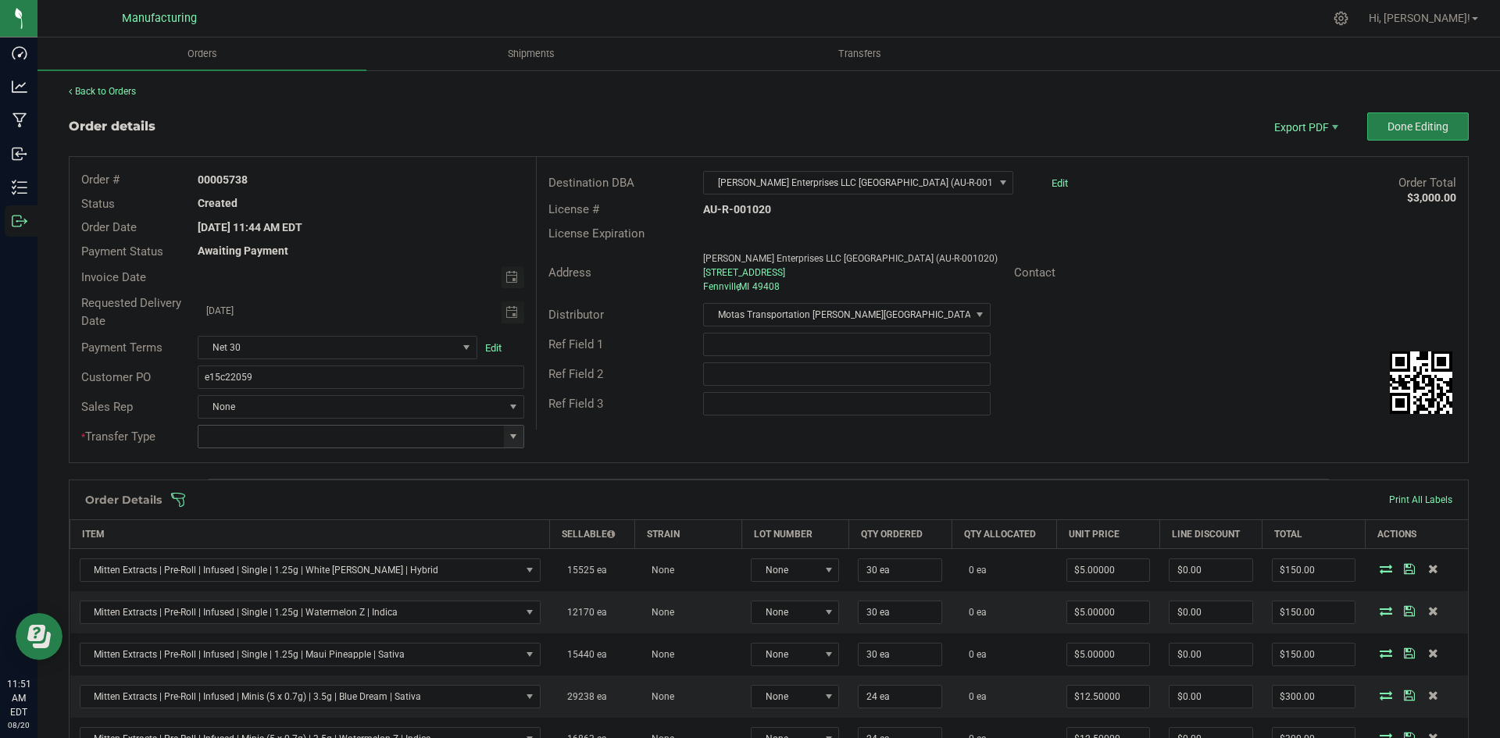
click at [515, 438] on span at bounding box center [513, 436] width 13 height 13
click at [290, 565] on li "Wholesale Transfer" at bounding box center [359, 568] width 322 height 27
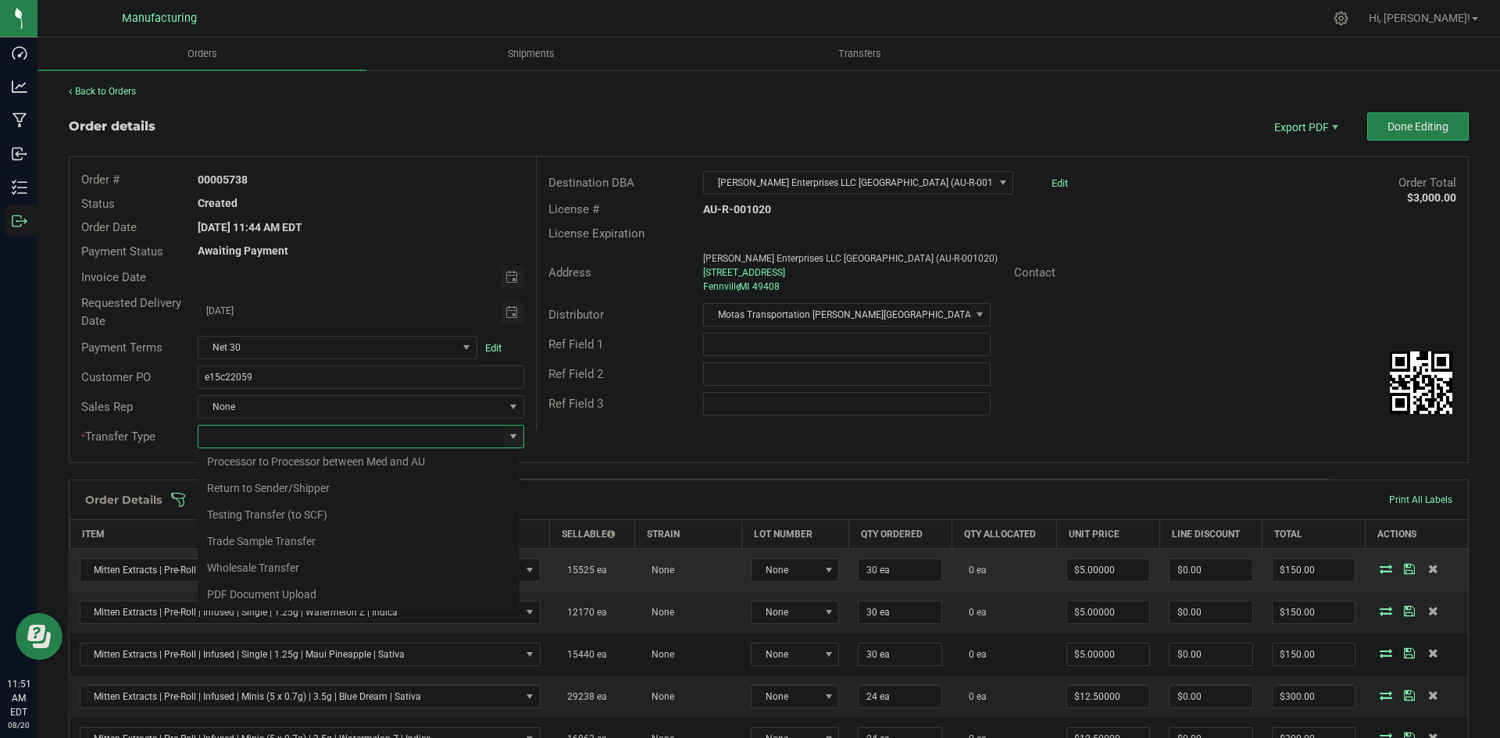
type input "Wholesale Transfer"
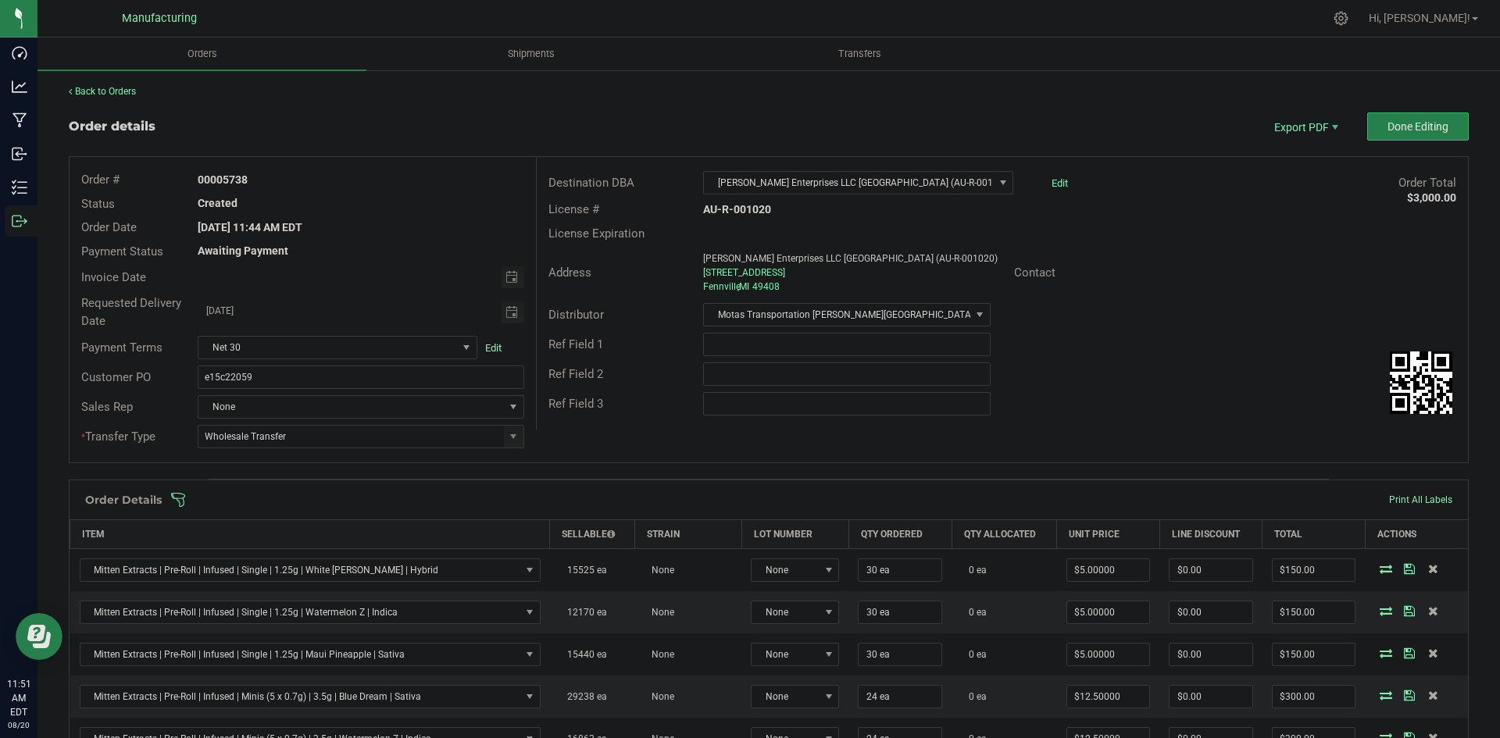
drag, startPoint x: 633, startPoint y: 427, endPoint x: 621, endPoint y: 430, distance: 12.0
click at [633, 427] on div "Destination DBA [PERSON_NAME] Enterprises LLC [GEOGRAPHIC_DATA] (AU-R-001020) E…" at bounding box center [1002, 293] width 932 height 273
click at [561, 505] on span at bounding box center [870, 500] width 1400 height 16
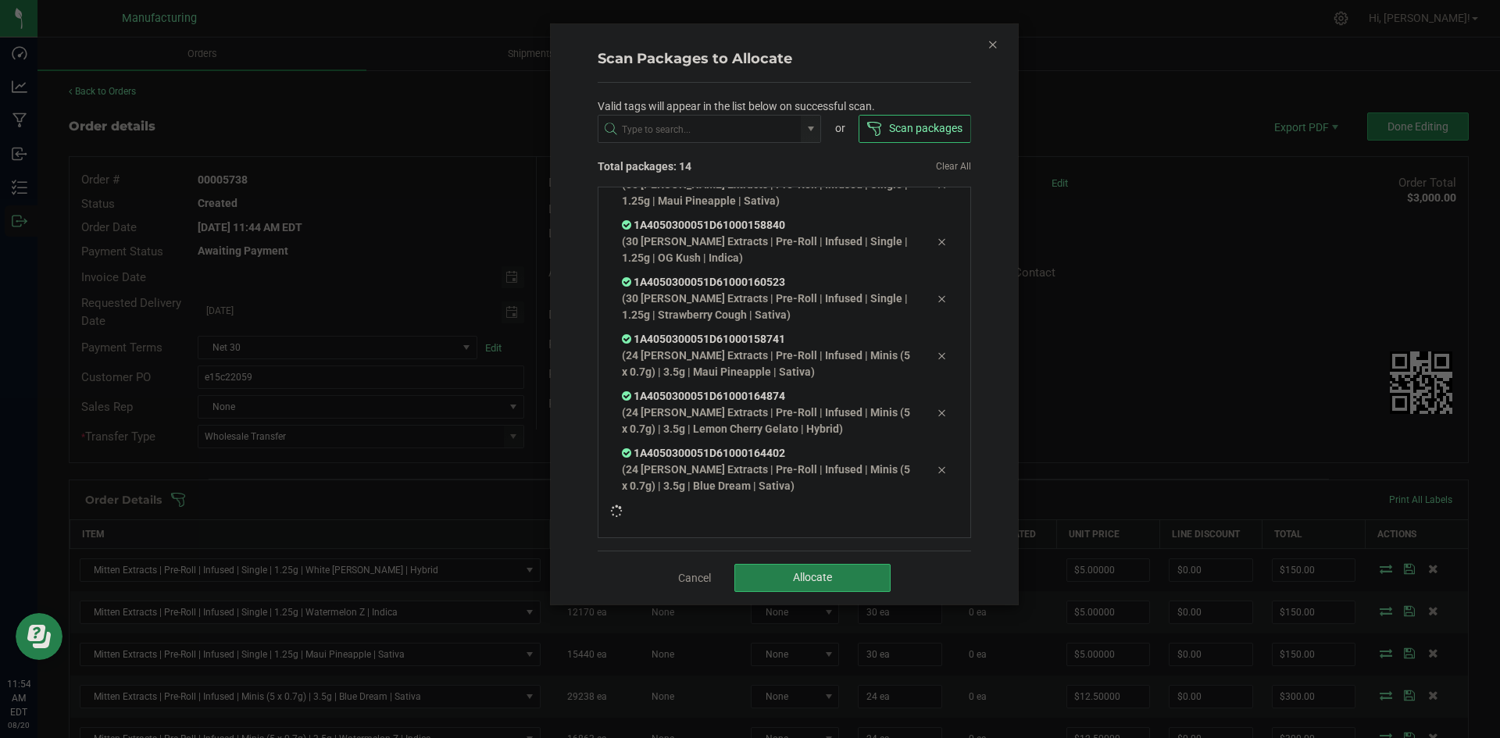
scroll to position [457, 0]
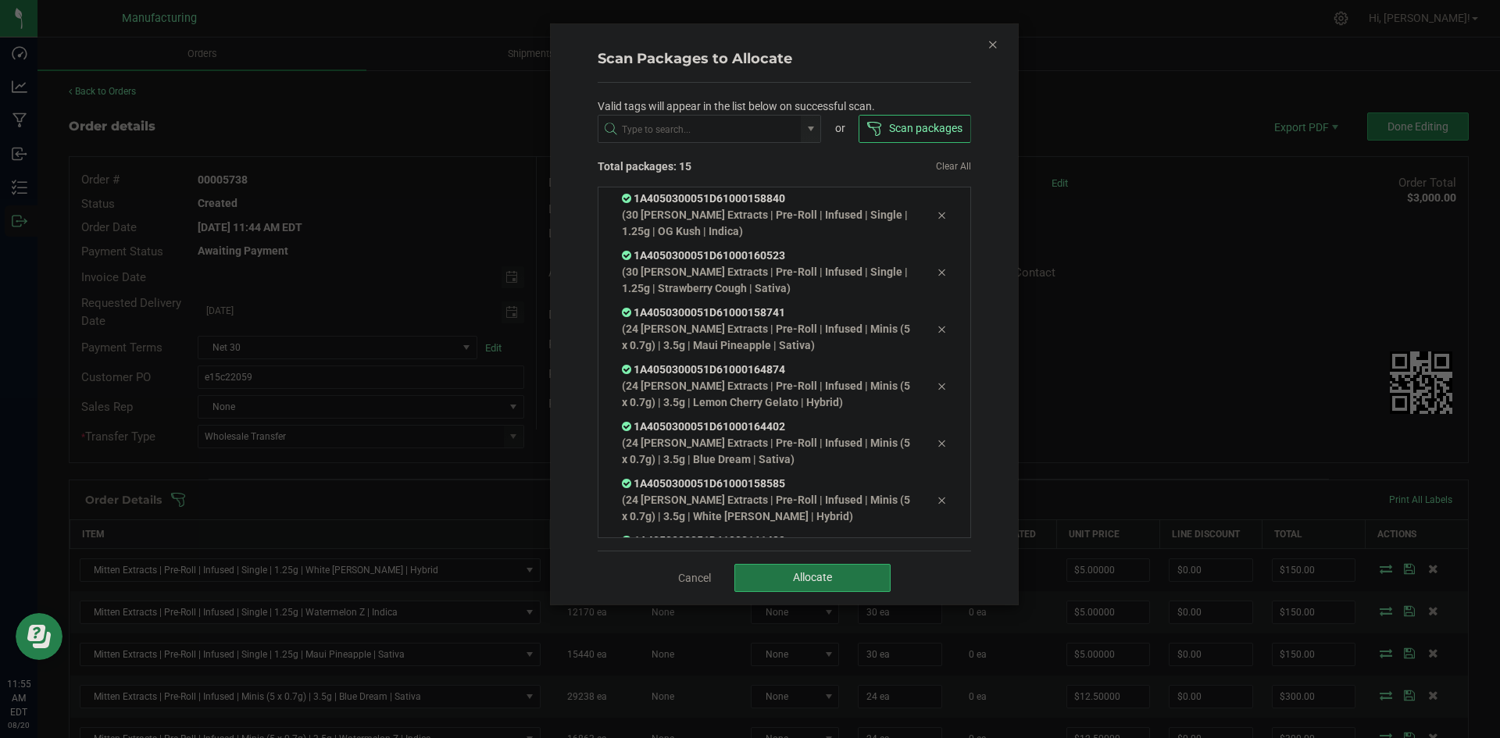
click at [761, 580] on button "Allocate" at bounding box center [812, 578] width 156 height 28
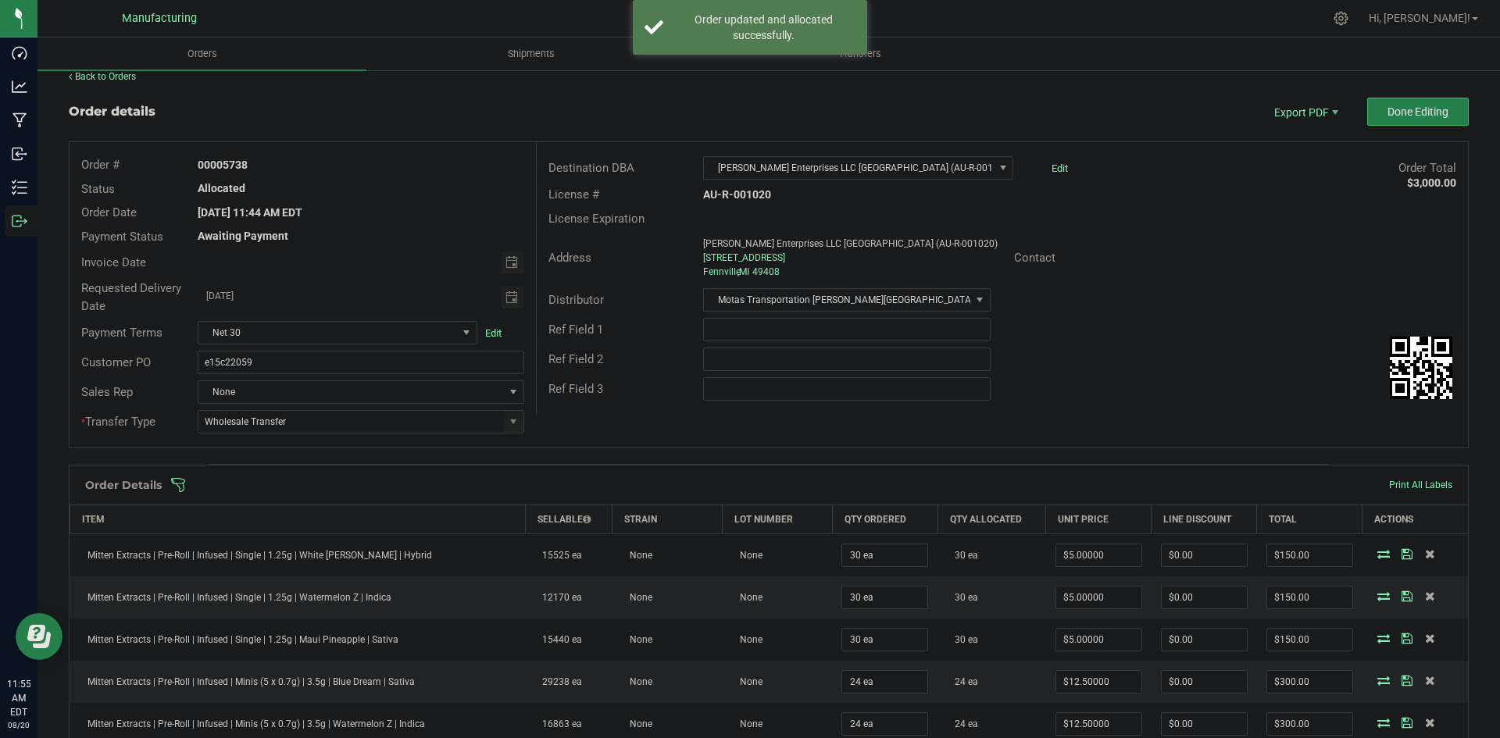
scroll to position [0, 0]
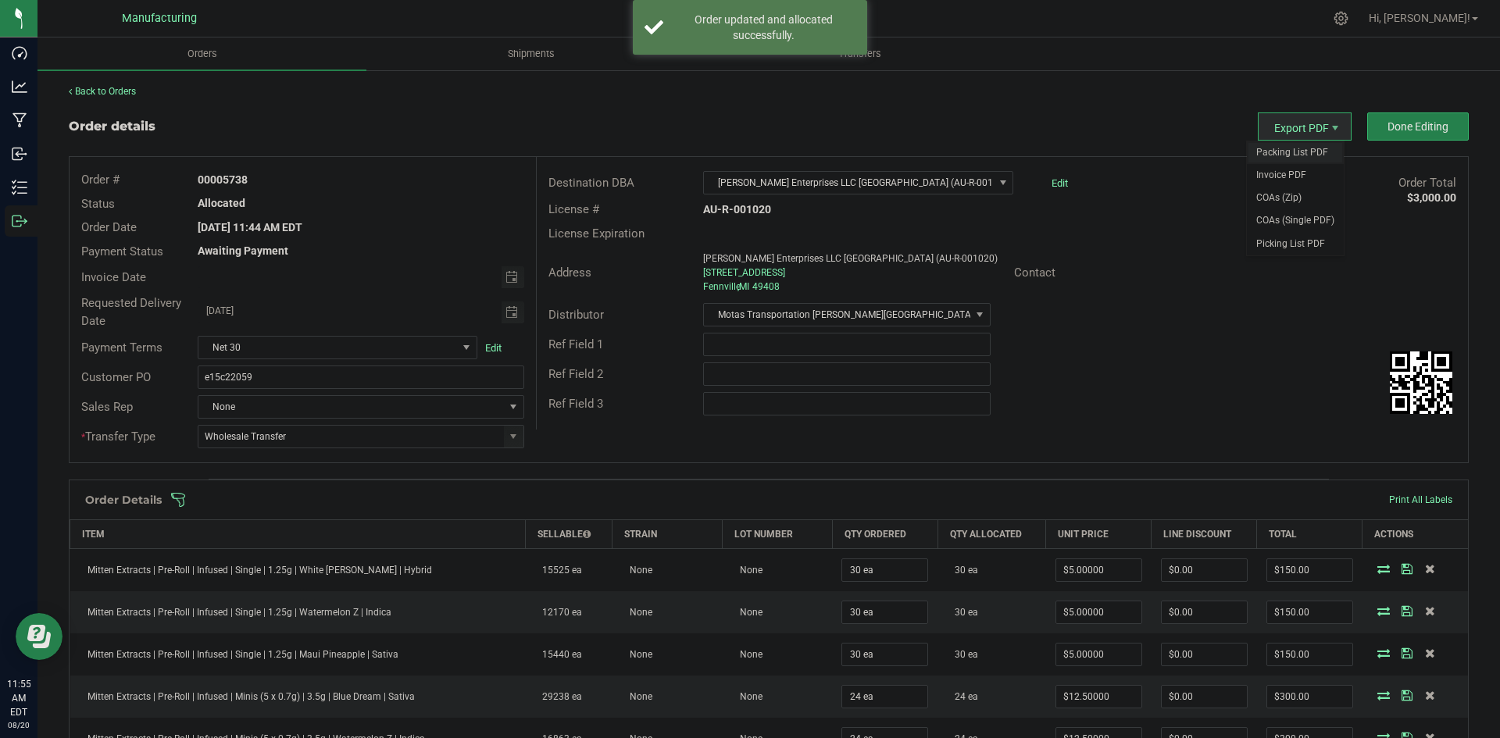
click at [1295, 145] on span "Packing List PDF" at bounding box center [1295, 152] width 97 height 23
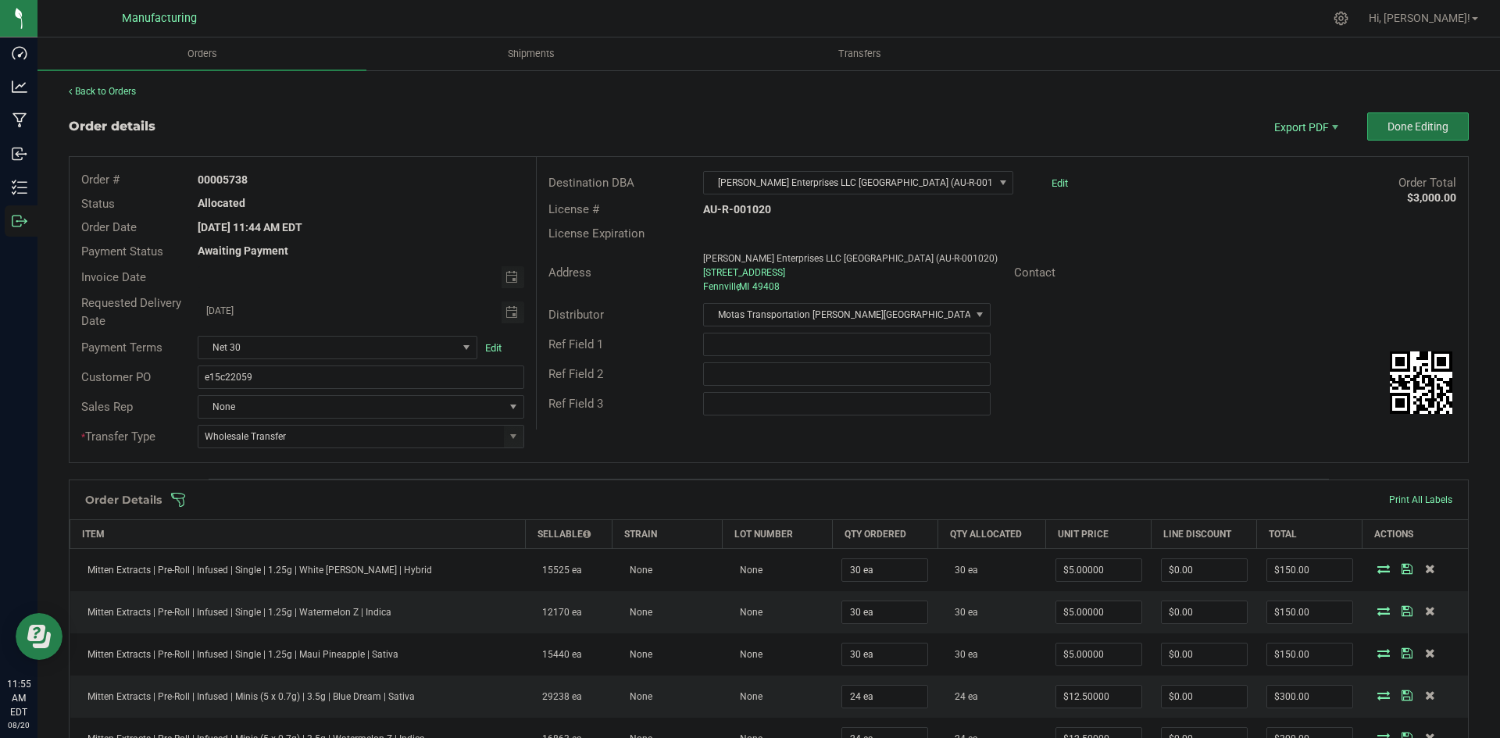
click at [1400, 123] on span "Done Editing" at bounding box center [1418, 126] width 61 height 13
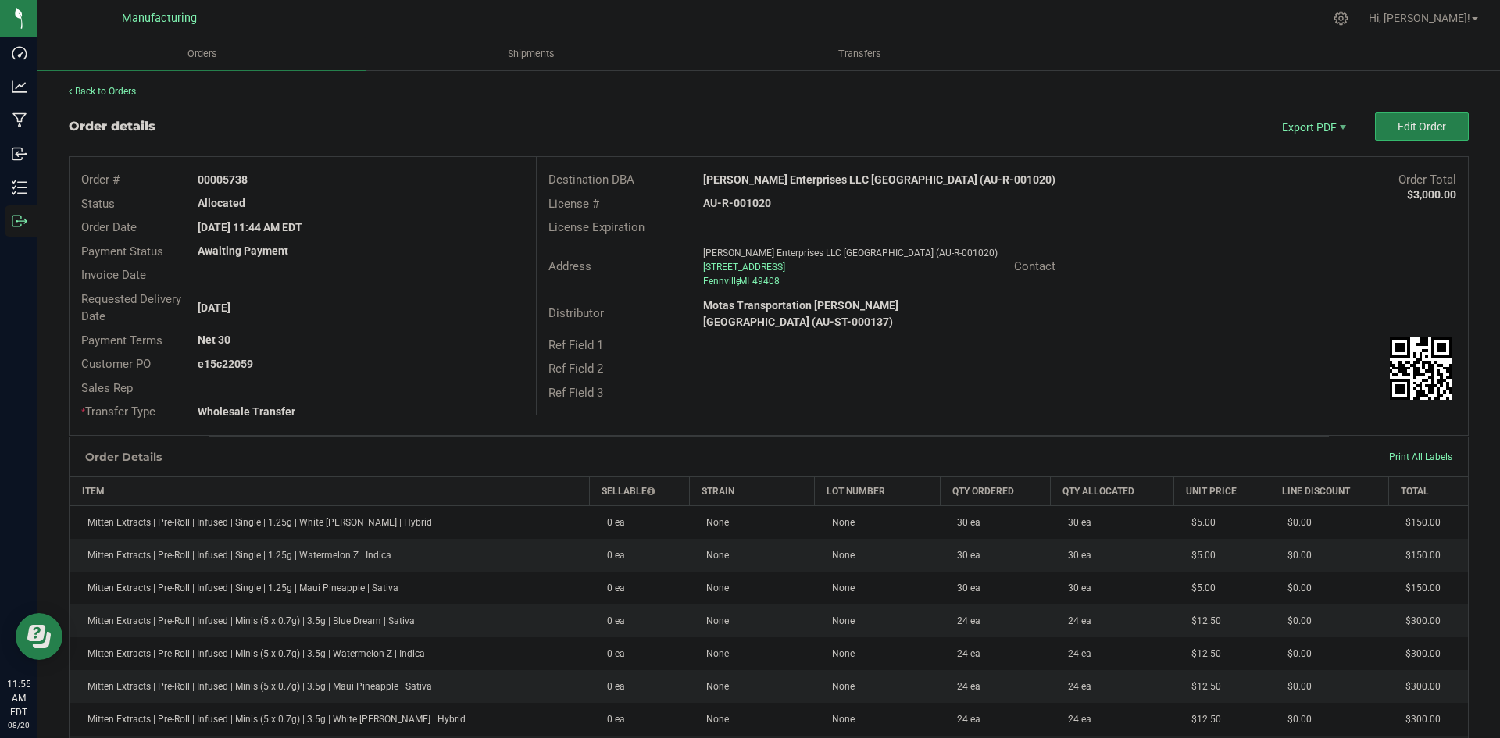
click at [759, 177] on strong "[PERSON_NAME] Enterprises LLC [GEOGRAPHIC_DATA] (AU-R-001020)" at bounding box center [879, 179] width 352 height 13
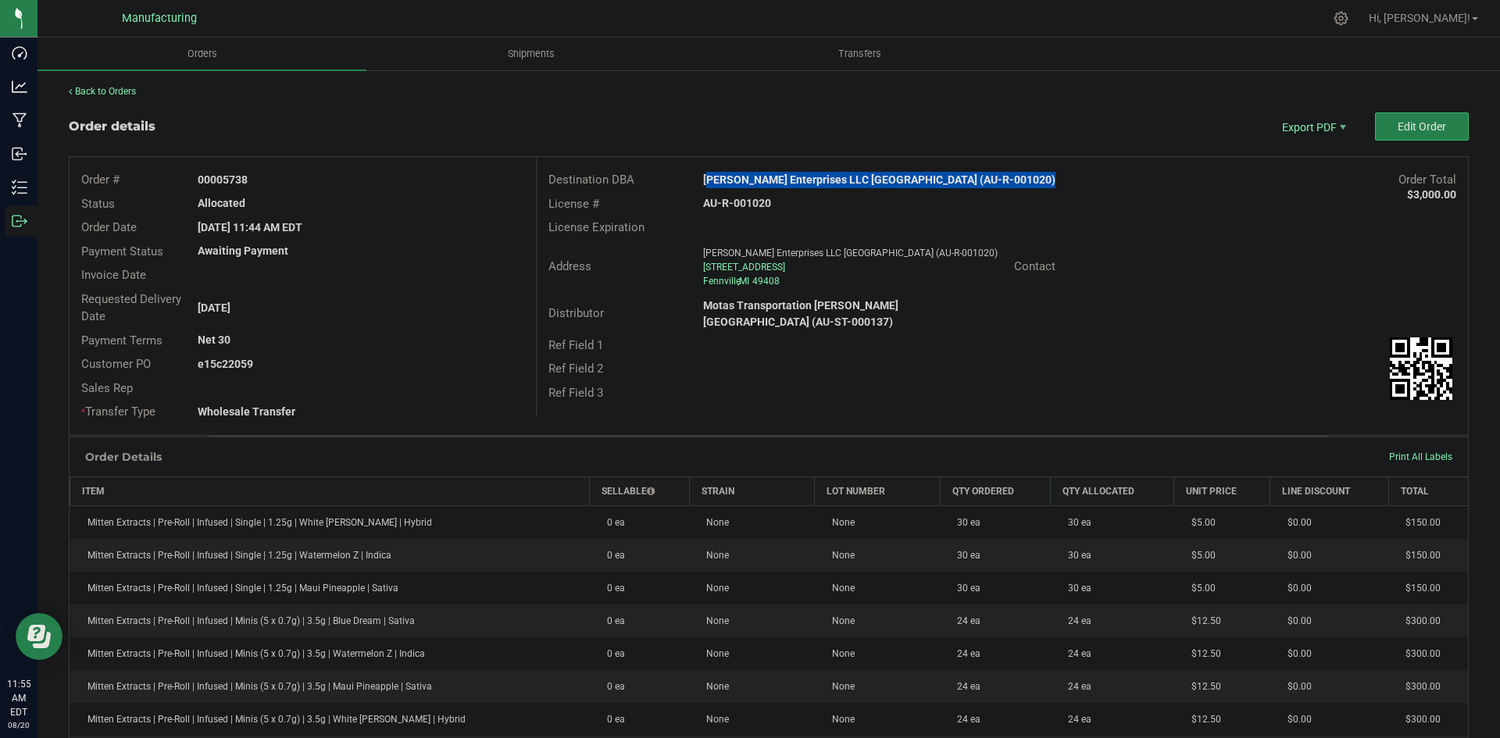
click at [759, 177] on strong "[PERSON_NAME] Enterprises LLC [GEOGRAPHIC_DATA] (AU-R-001020)" at bounding box center [879, 179] width 352 height 13
copy strong "[PERSON_NAME] Enterprises LLC [GEOGRAPHIC_DATA] (AU-R-001020)"
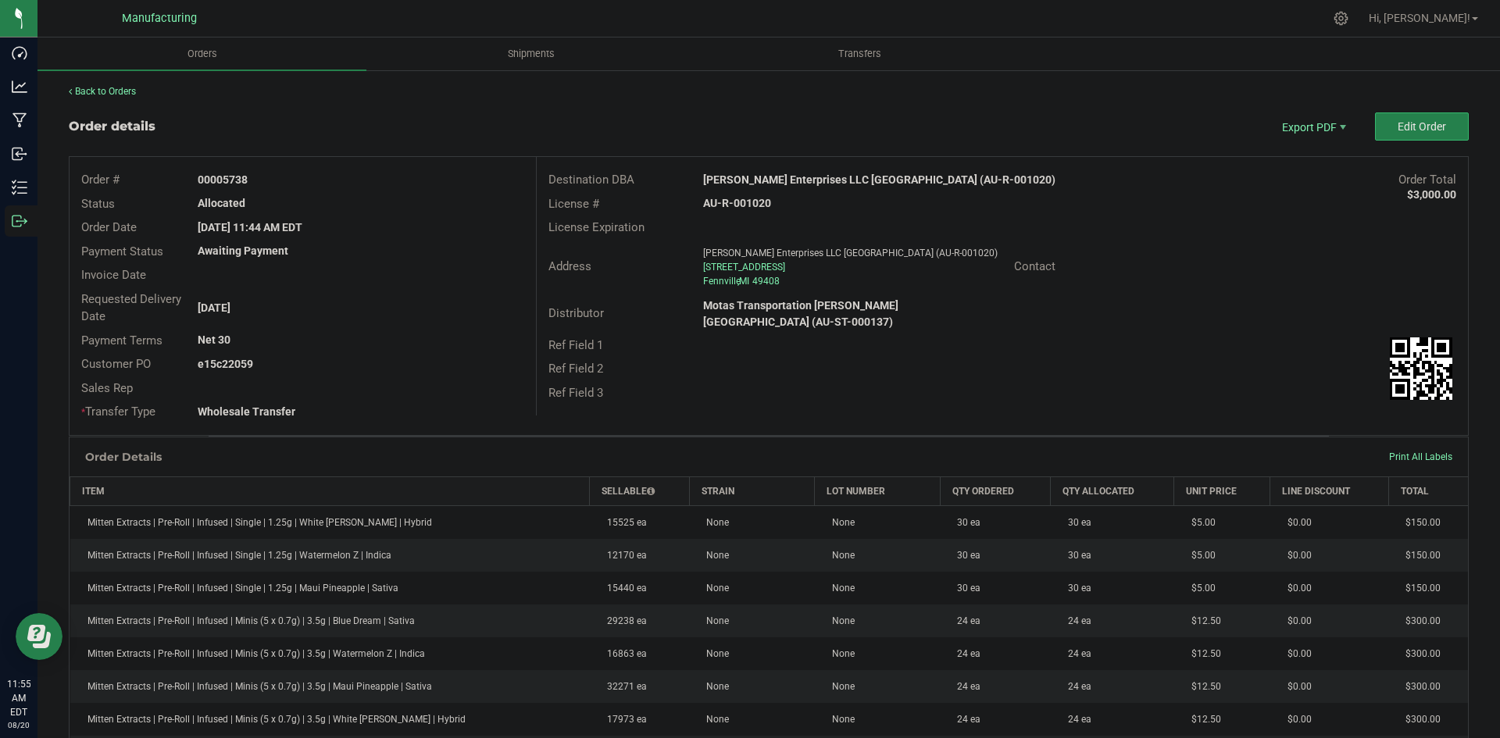
click at [748, 202] on strong "AU-R-001020" at bounding box center [737, 203] width 68 height 13
copy strong "AU-R-001020"
drag, startPoint x: 223, startPoint y: 175, endPoint x: 336, endPoint y: 180, distance: 112.6
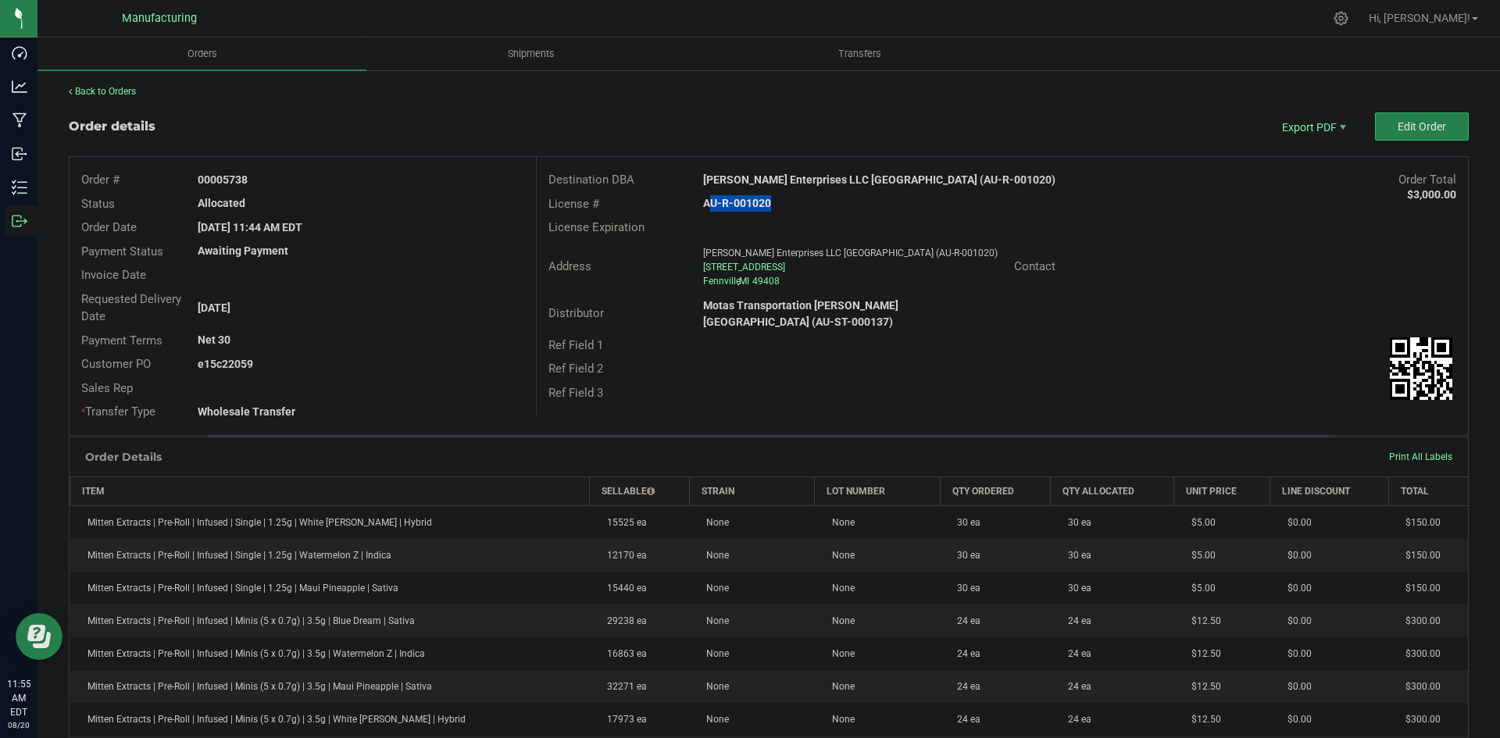
click at [326, 179] on div "00005738" at bounding box center [360, 180] width 349 height 16
copy strong "5738"
drag, startPoint x: 226, startPoint y: 362, endPoint x: 520, endPoint y: 374, distance: 294.8
click at [395, 366] on div "e15c22059" at bounding box center [360, 364] width 349 height 16
copy strong "22059"
